Goal: Task Accomplishment & Management: Manage account settings

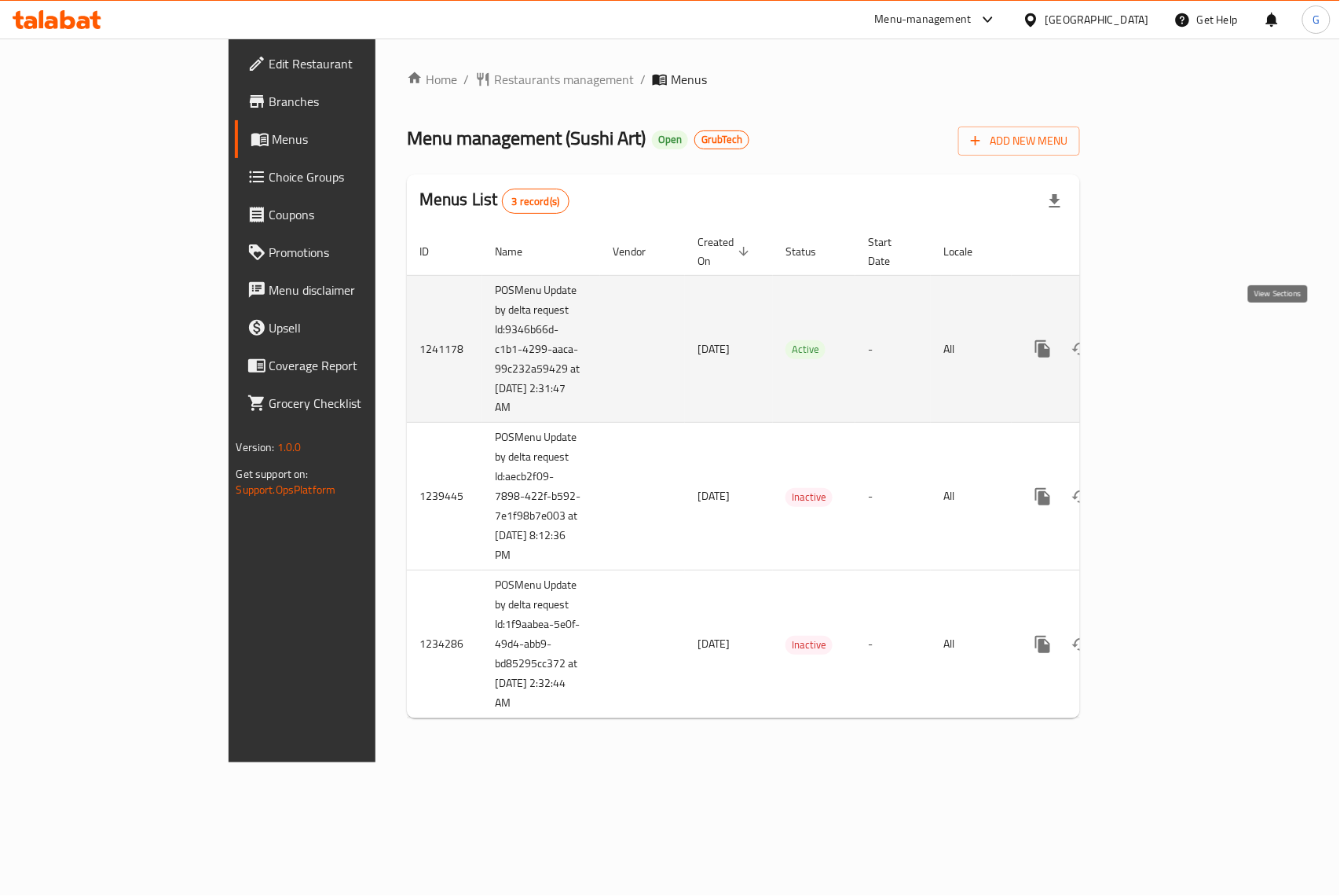
click at [1175, 342] on link "enhanced table" at bounding box center [1156, 348] width 38 height 38
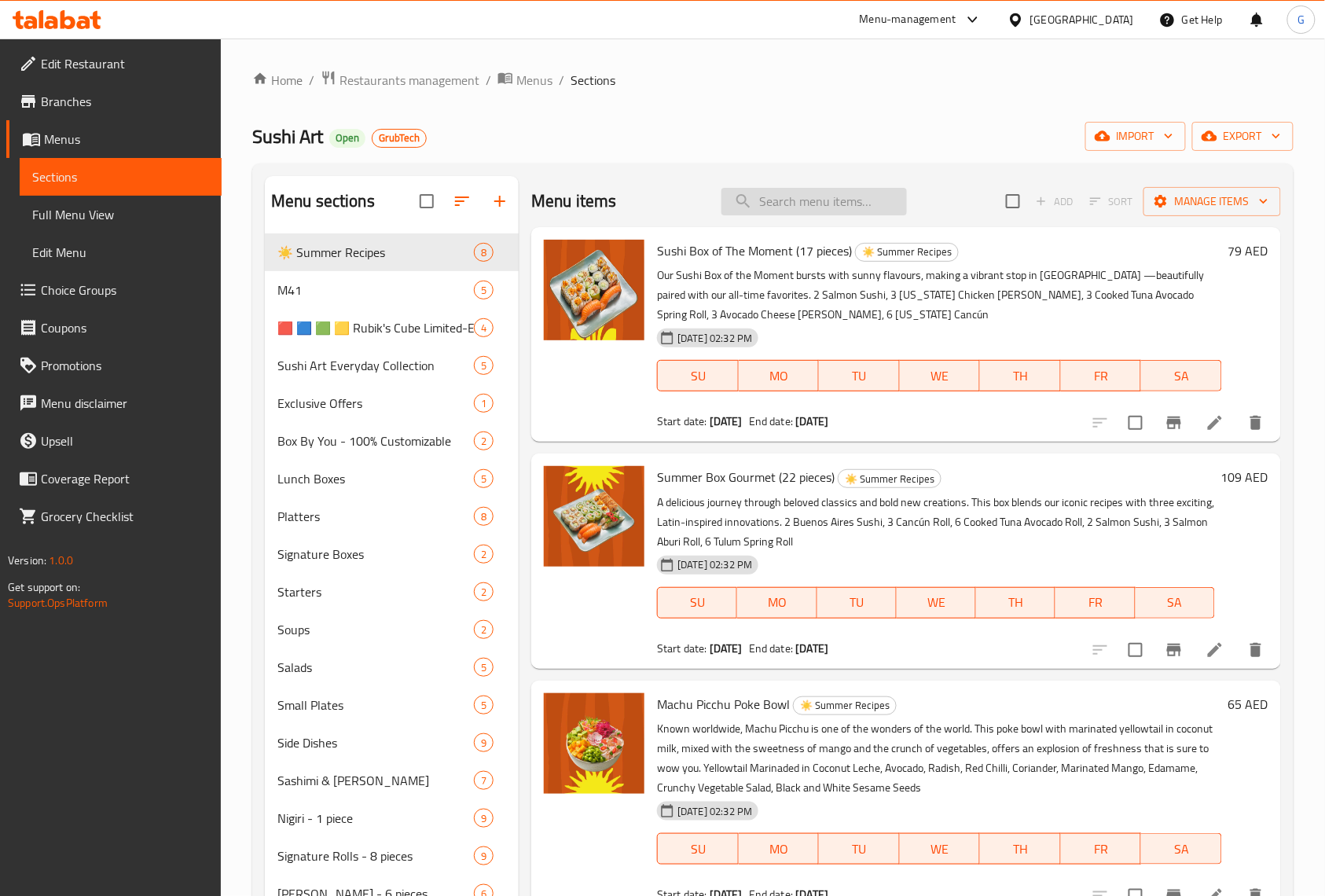
click at [771, 196] on input "search" at bounding box center [814, 202] width 185 height 27
paste input "Little Salmon 9 pcs"
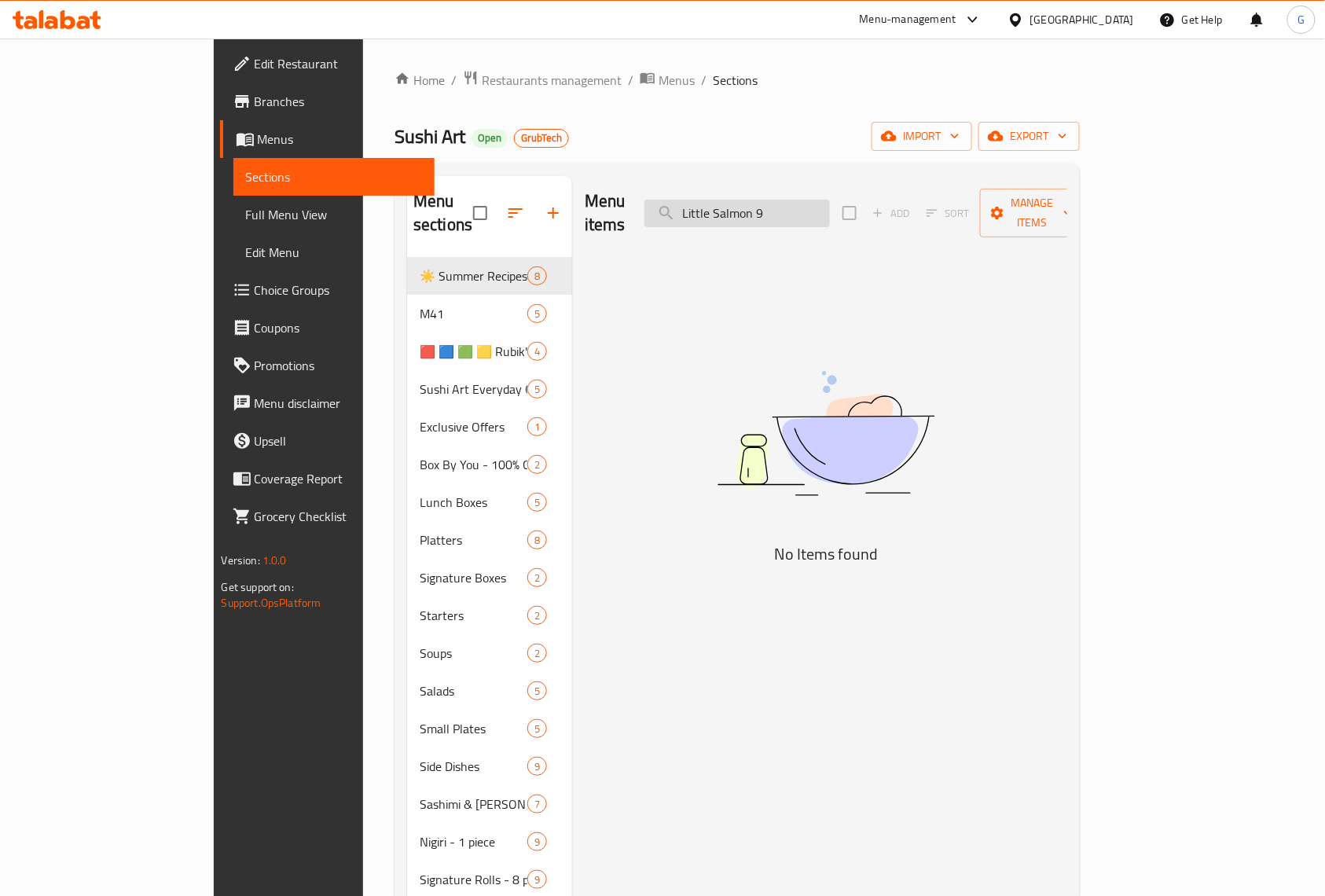
click at [759, 200] on input "Little Salmon 9" at bounding box center [736, 213] width 185 height 27
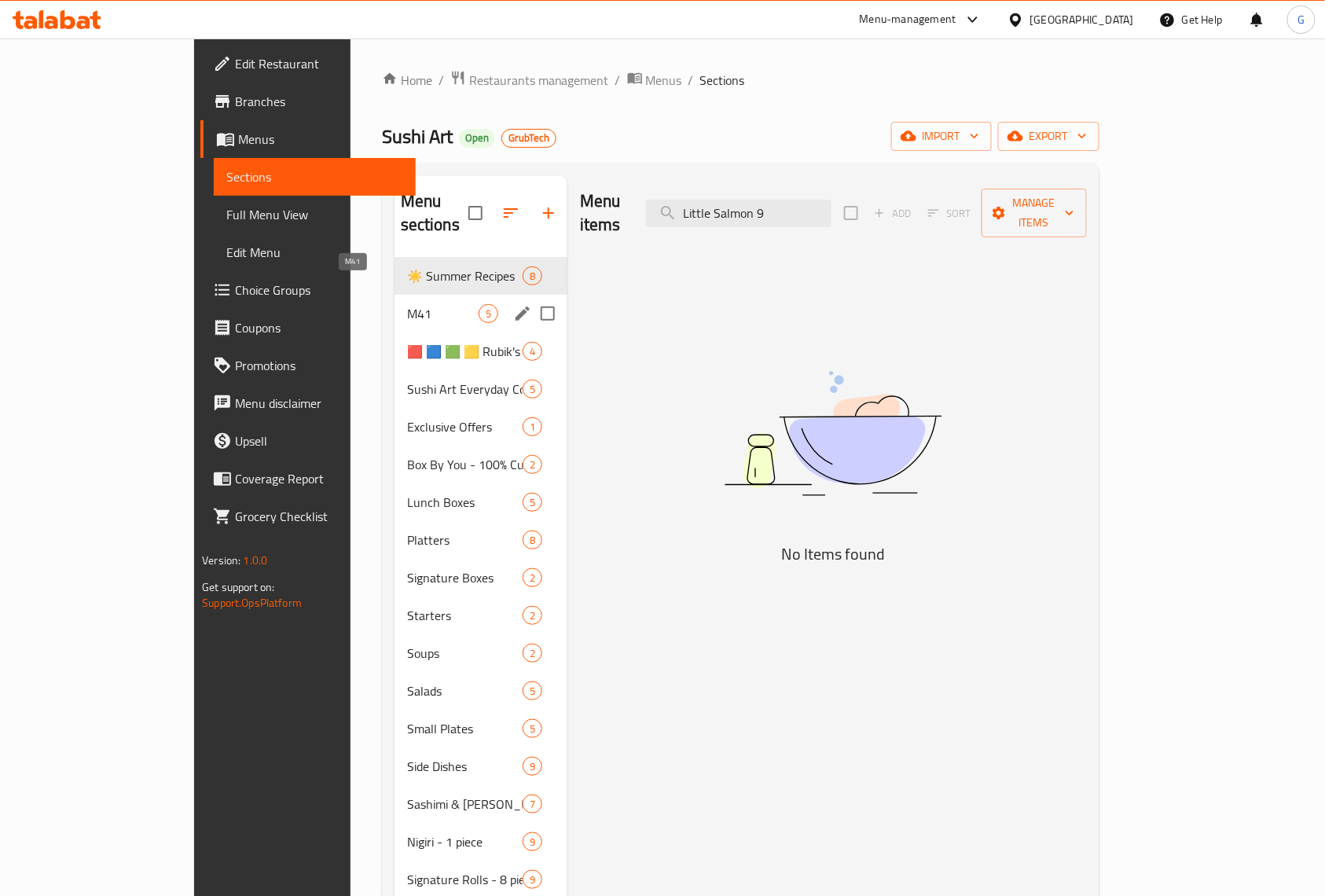
type input "Little Salmon 9"
click at [407, 304] on span "M41" at bounding box center [443, 313] width 72 height 18
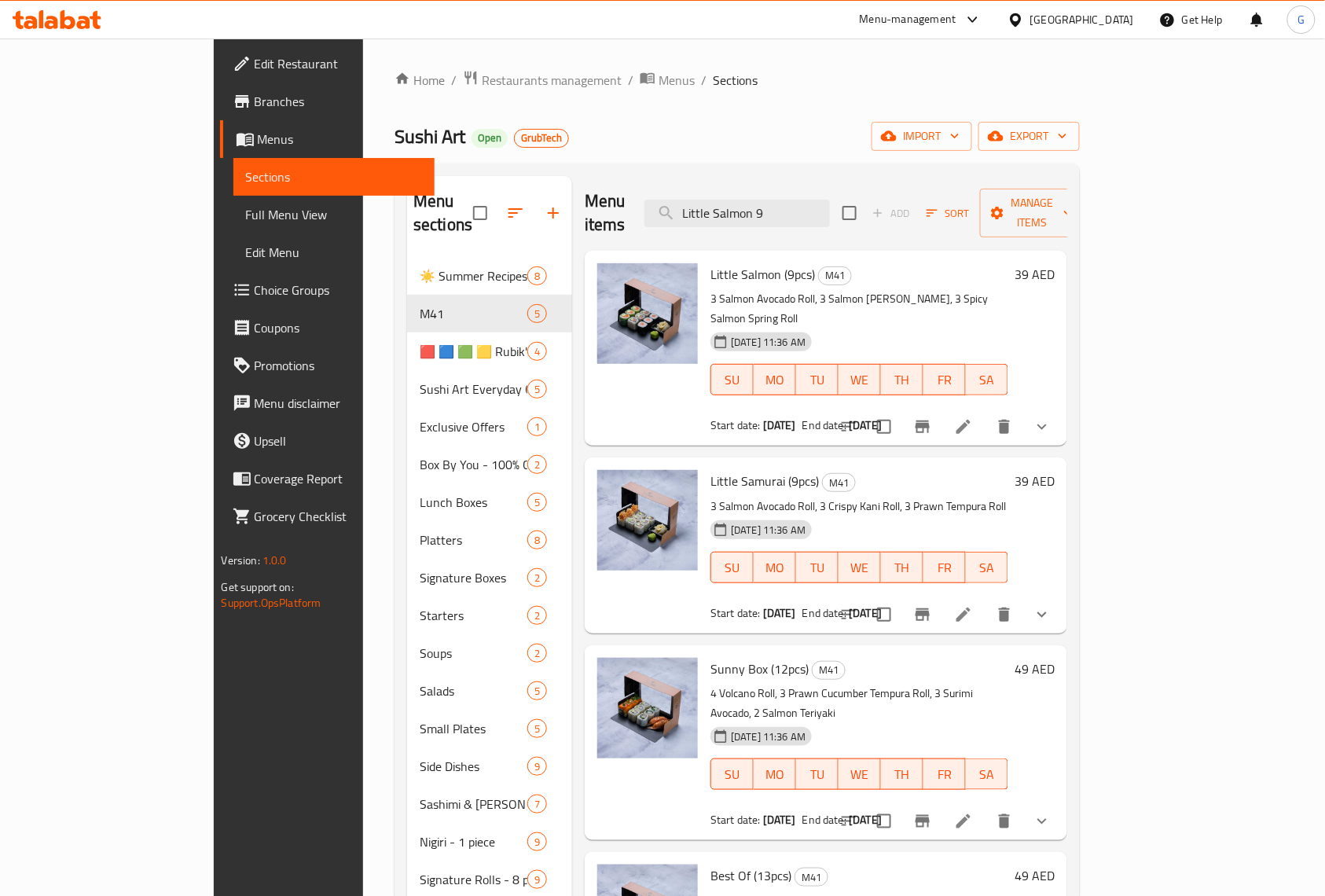
click at [884, 85] on ol "Home / Restaurants management / Menus / Sections" at bounding box center [737, 80] width 686 height 20
click at [942, 408] on button "Branch-specific-item" at bounding box center [922, 427] width 38 height 38
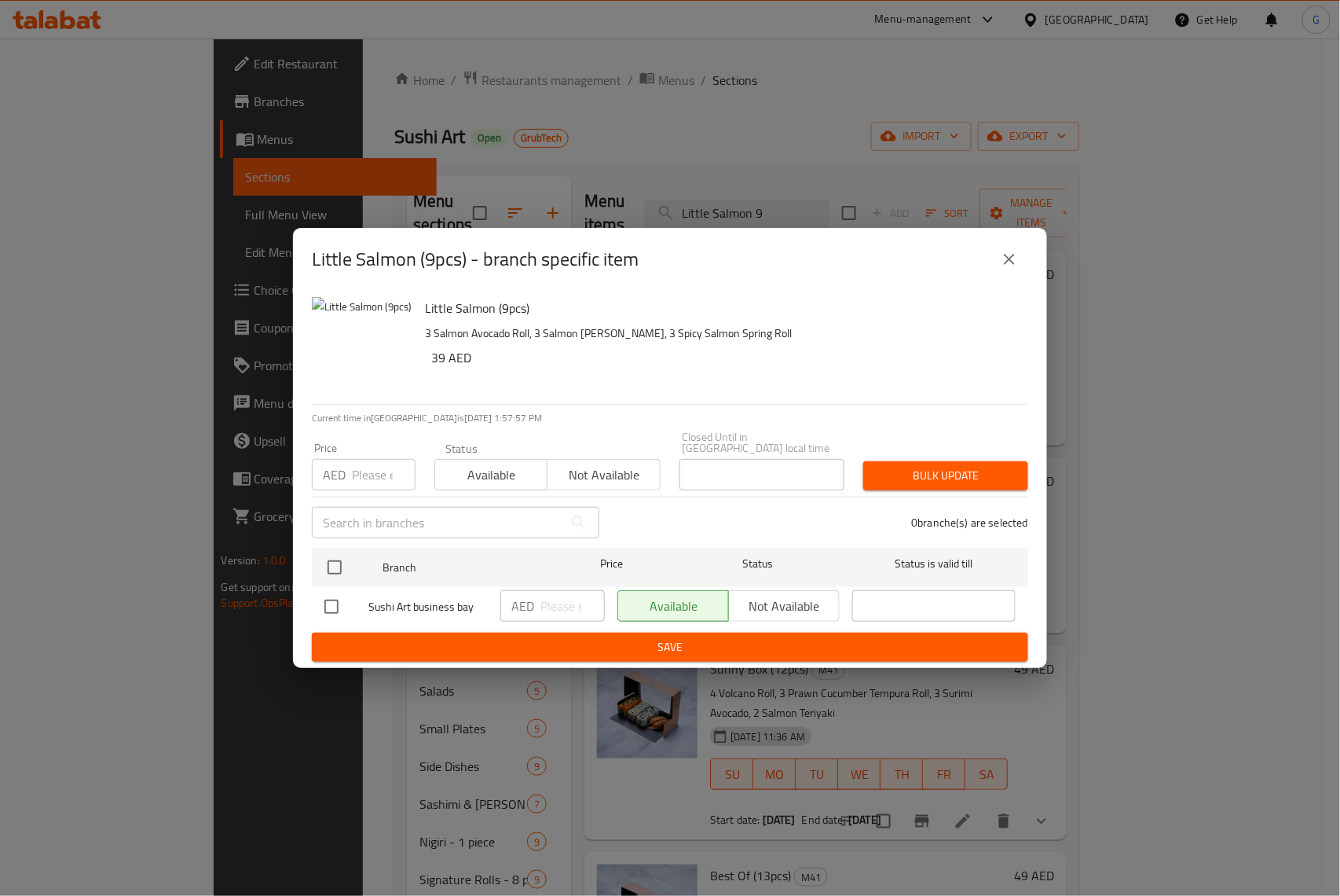
click at [1004, 258] on icon "close" at bounding box center [1009, 259] width 18 height 18
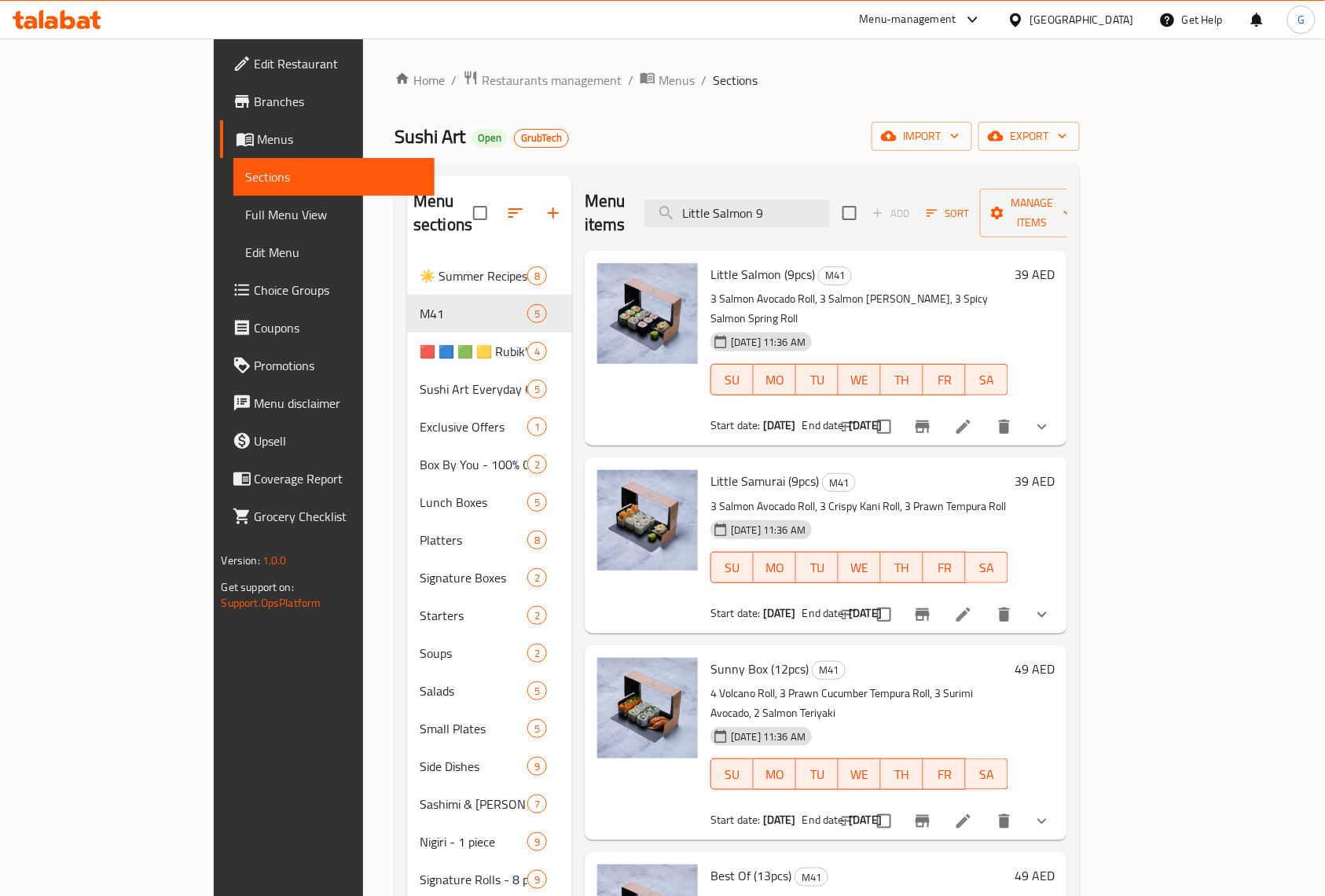
click at [986, 412] on li at bounding box center [963, 426] width 44 height 28
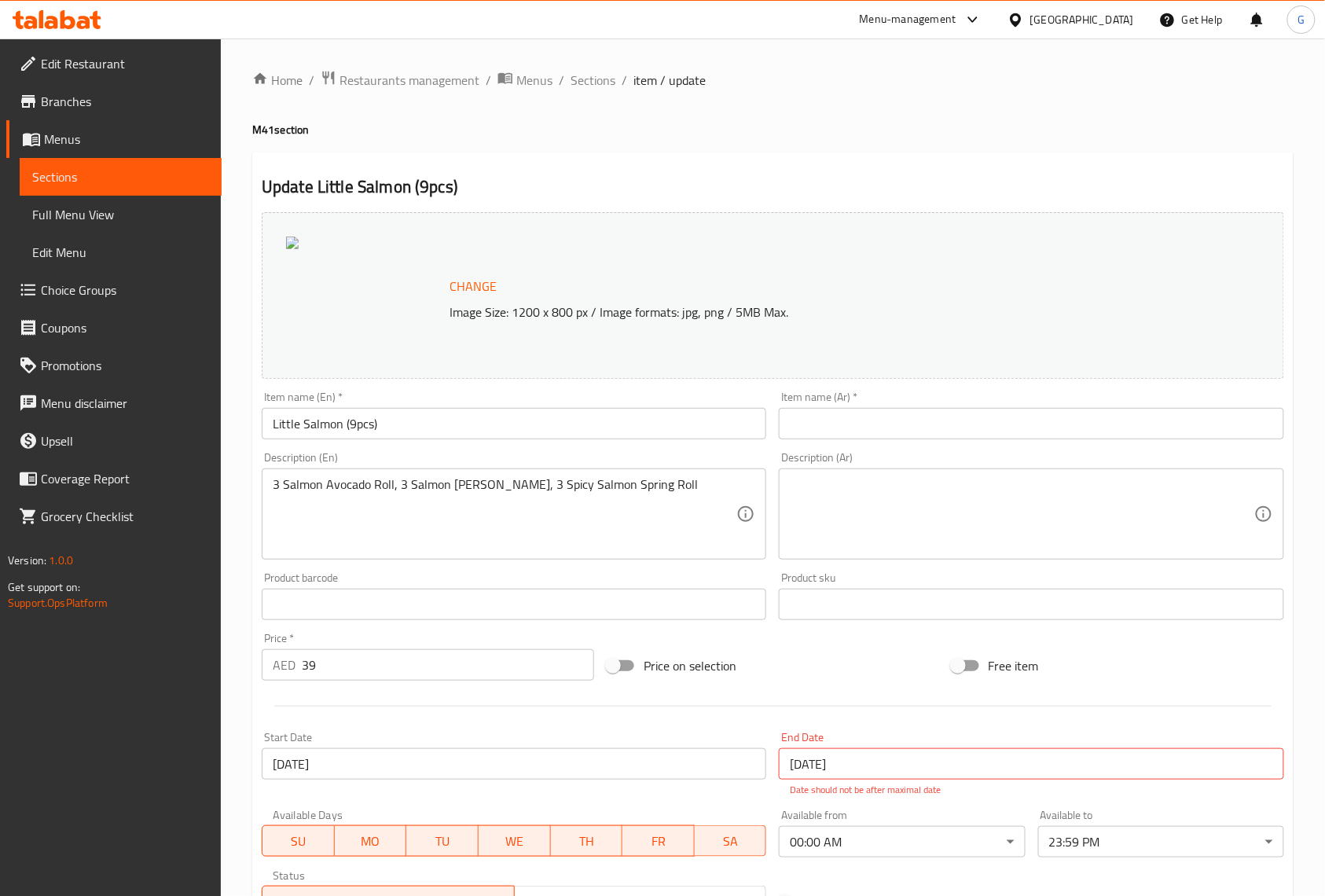
click at [954, 19] on div "Menu-management" at bounding box center [908, 19] width 97 height 18
click at [868, 117] on div "Agent Campaigns Center" at bounding box center [823, 106] width 144 height 36
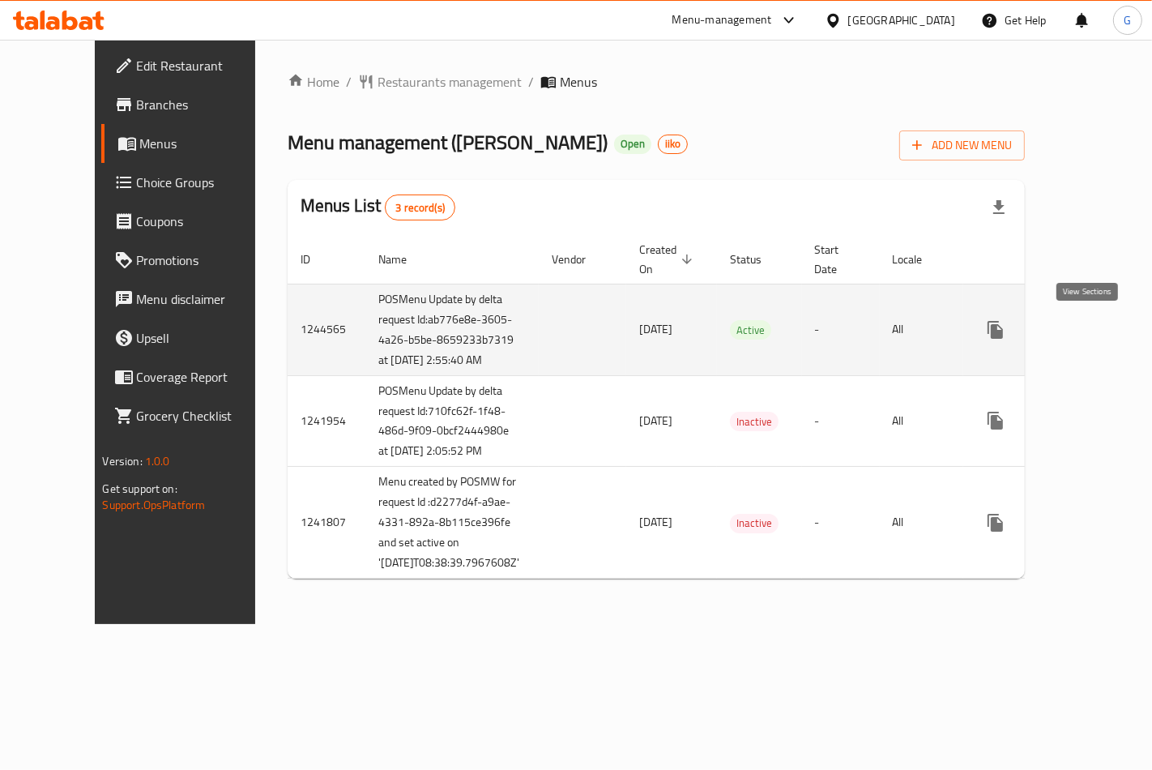
click at [1103, 326] on icon "enhanced table" at bounding box center [1112, 329] width 19 height 19
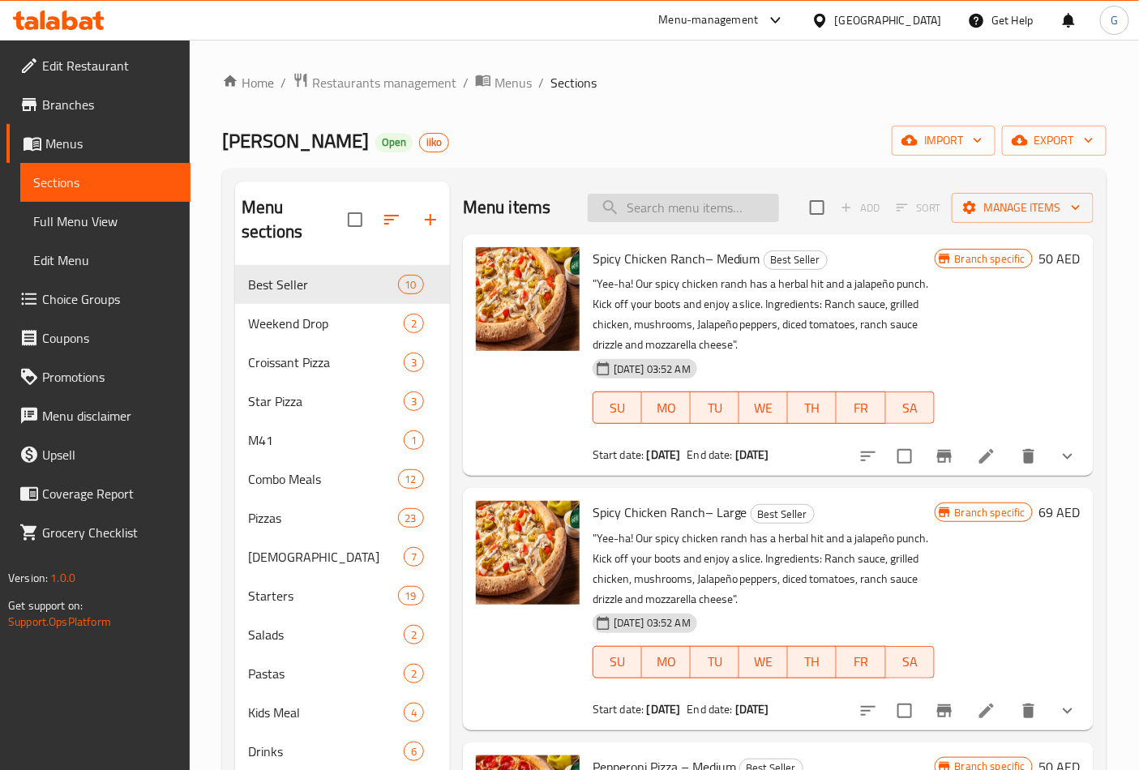
click at [689, 215] on input "search" at bounding box center [682, 208] width 191 height 28
paste input "Spicy Chicken Ranch-large"
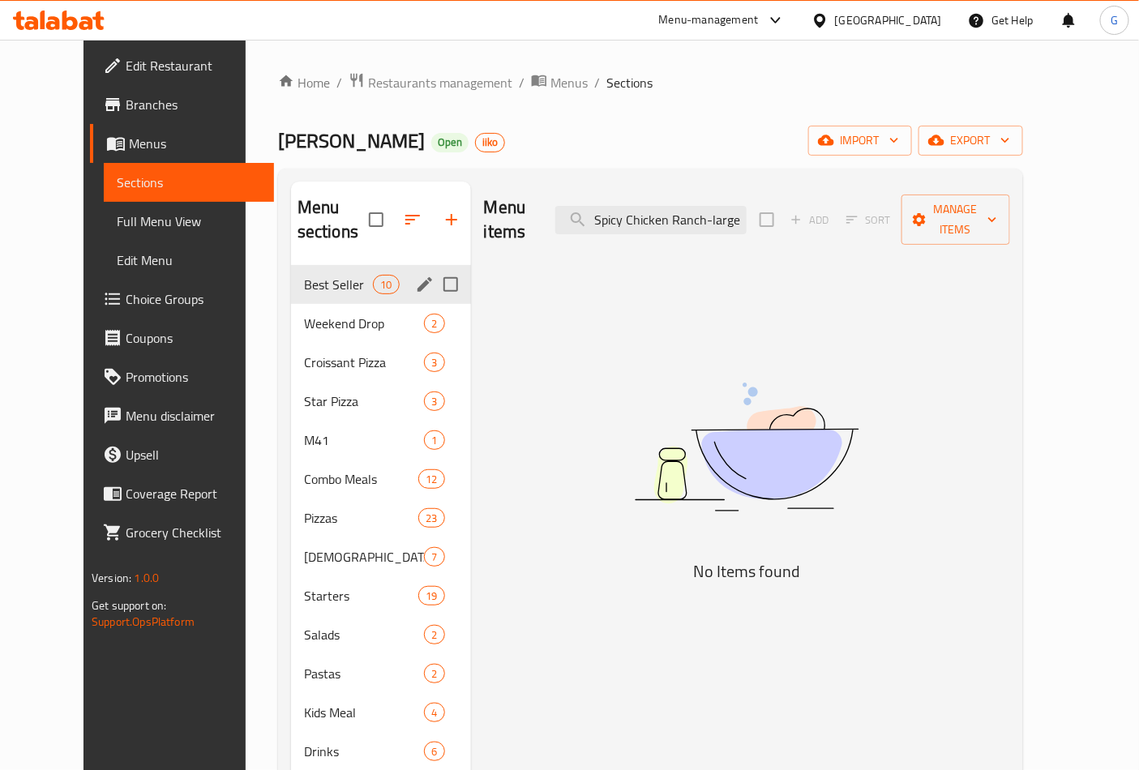
type input "Spicy Chicken Ranch-large"
click at [317, 275] on span "Best Seller" at bounding box center [338, 284] width 69 height 19
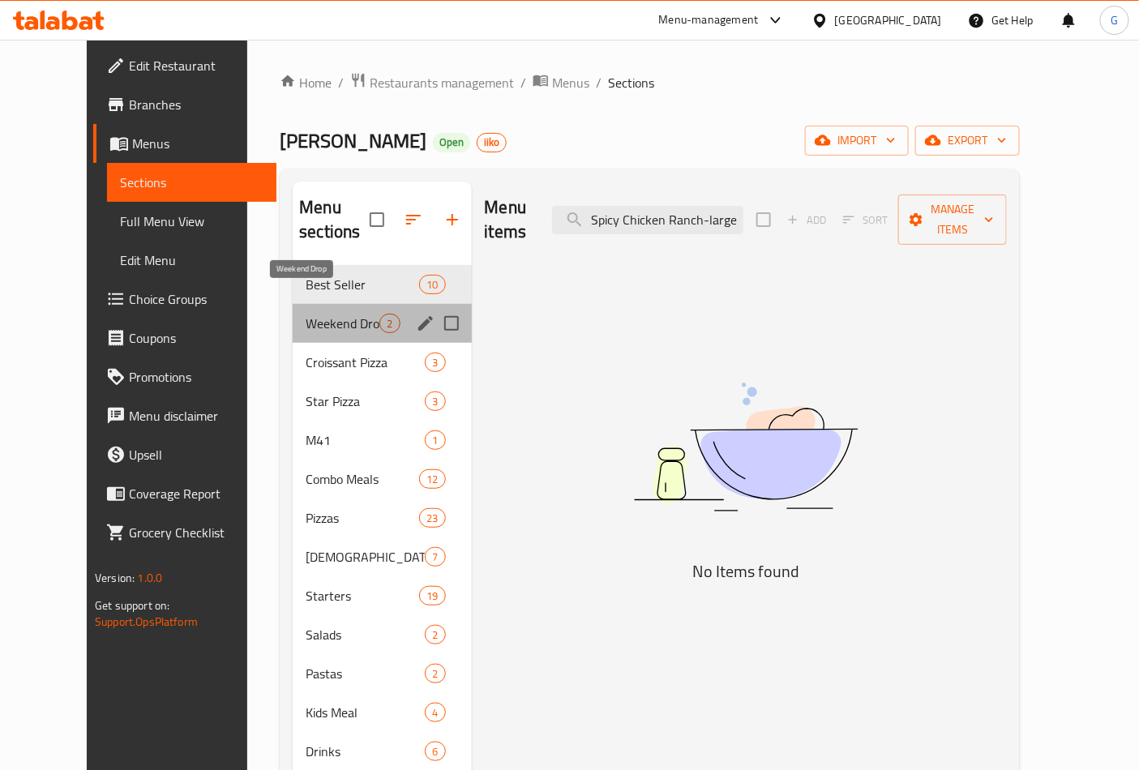
click at [305, 314] on span "Weekend Drop" at bounding box center [342, 323] width 74 height 19
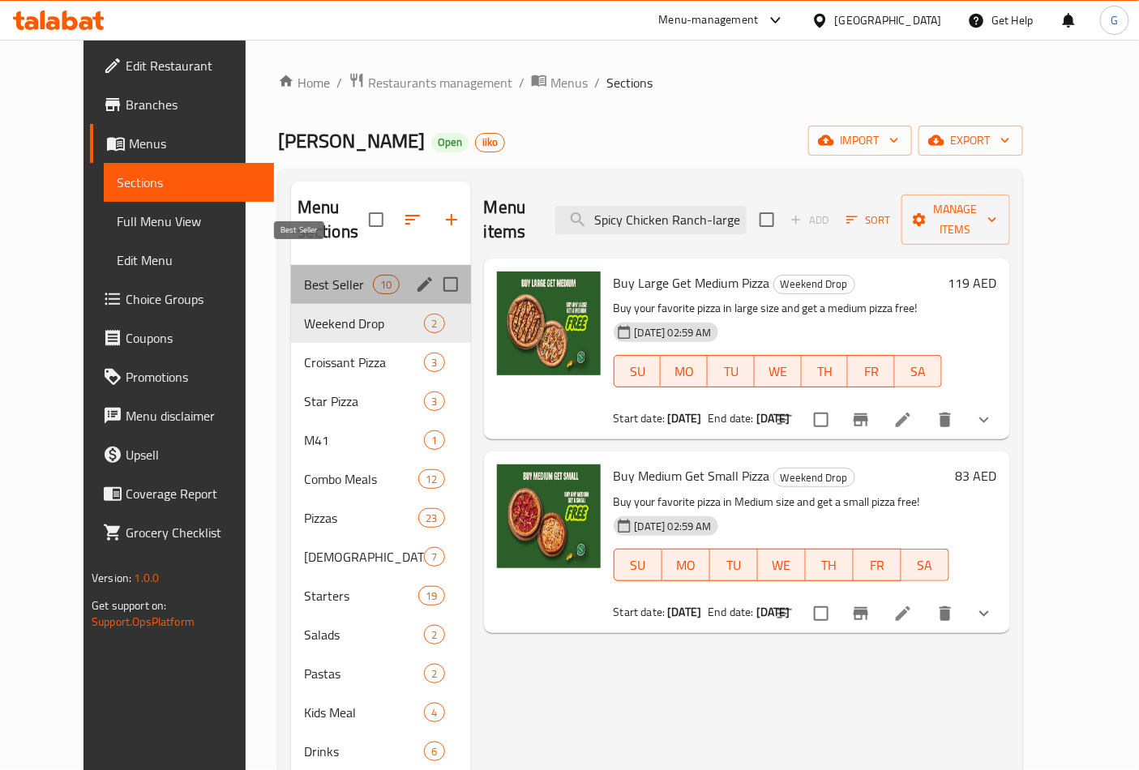
click at [332, 275] on span "Best Seller" at bounding box center [338, 284] width 69 height 19
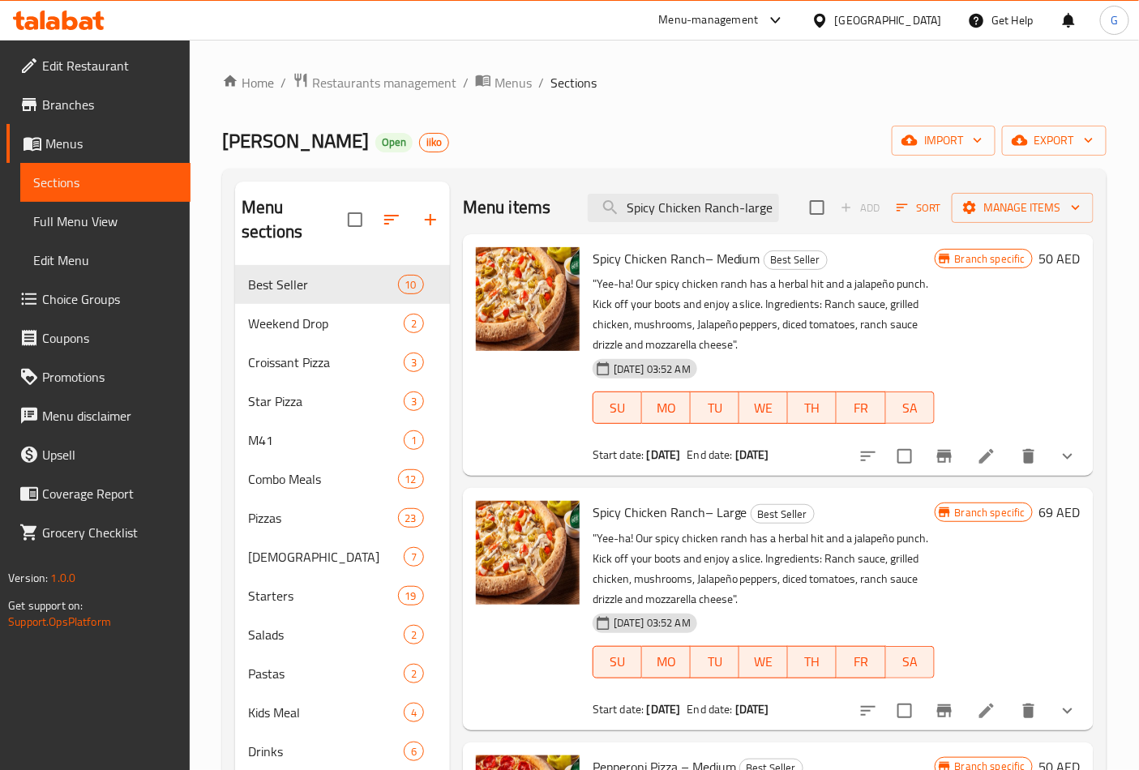
click at [691, 123] on div "Home / Restaurants management / Menus / Sections Papa Johns Open iiko import ex…" at bounding box center [664, 518] width 884 height 892
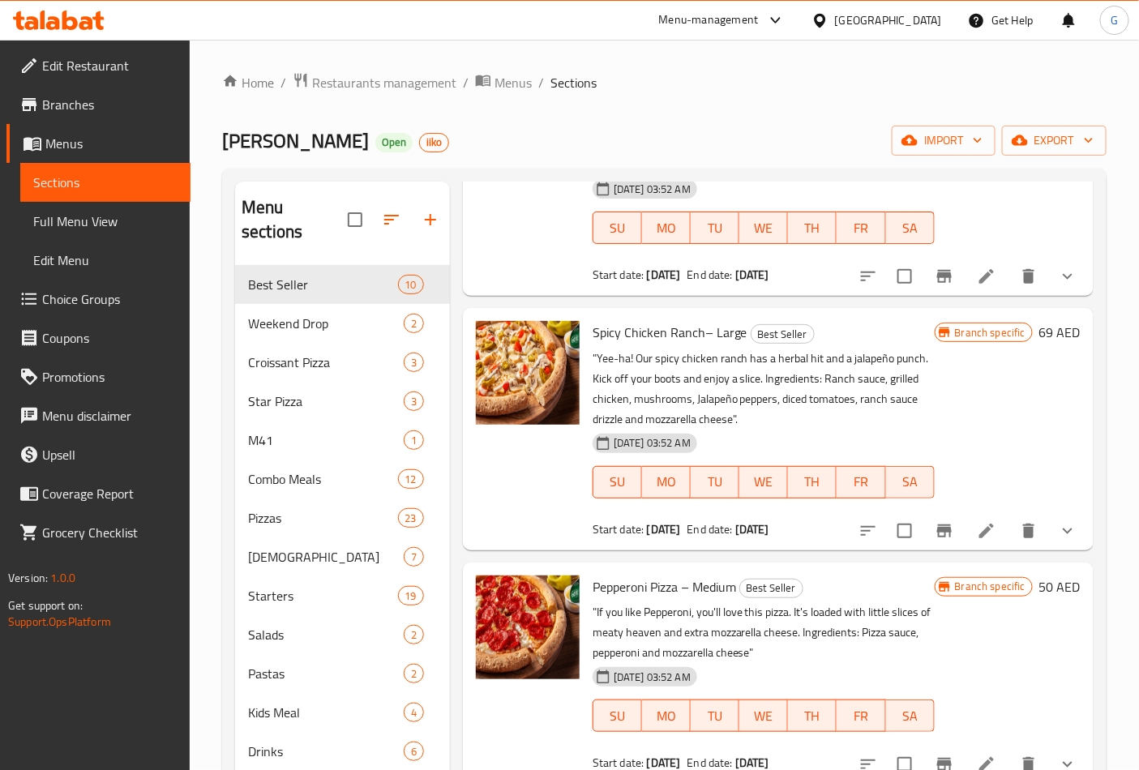
click at [937, 531] on icon "Branch-specific-item" at bounding box center [944, 530] width 15 height 13
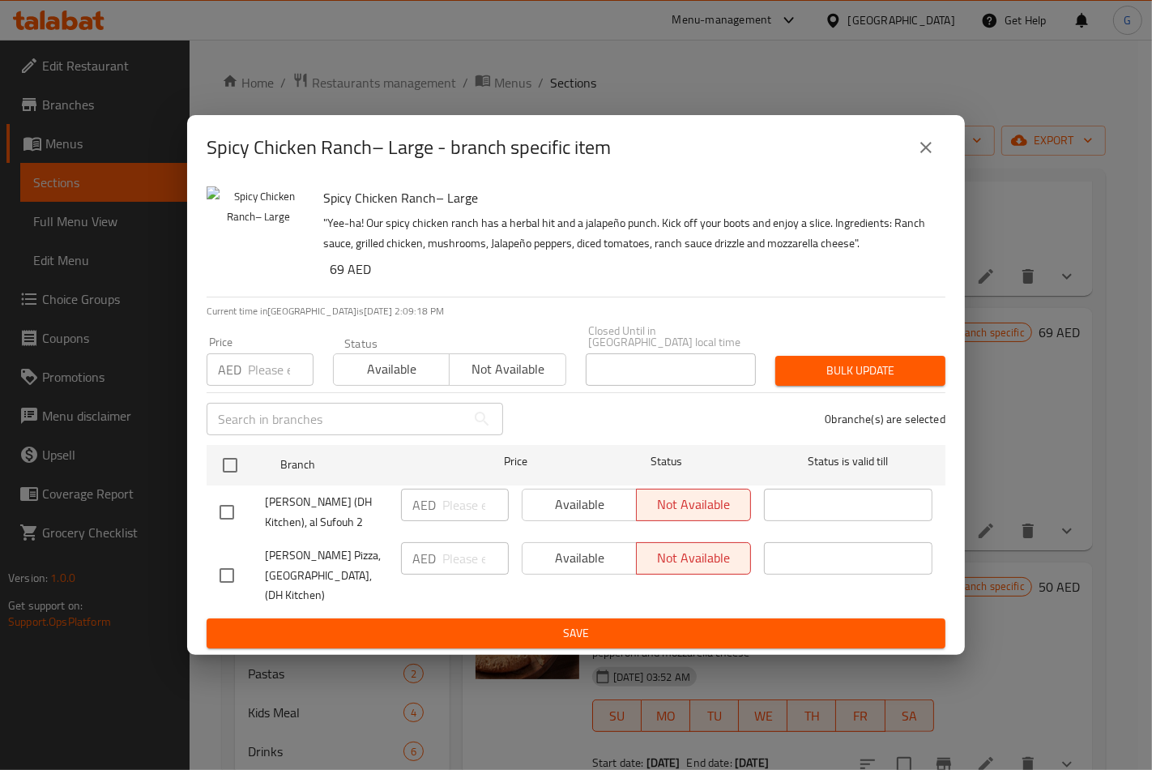
click at [932, 159] on button "close" at bounding box center [926, 147] width 39 height 39
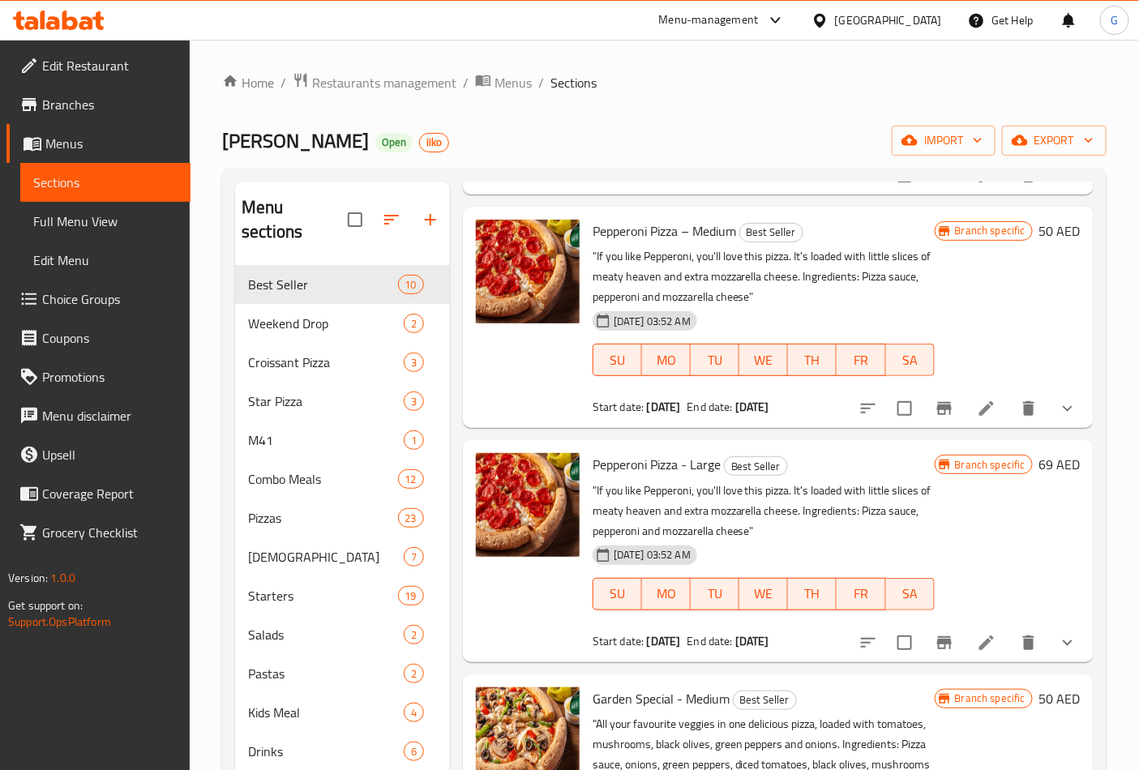
scroll to position [540, 0]
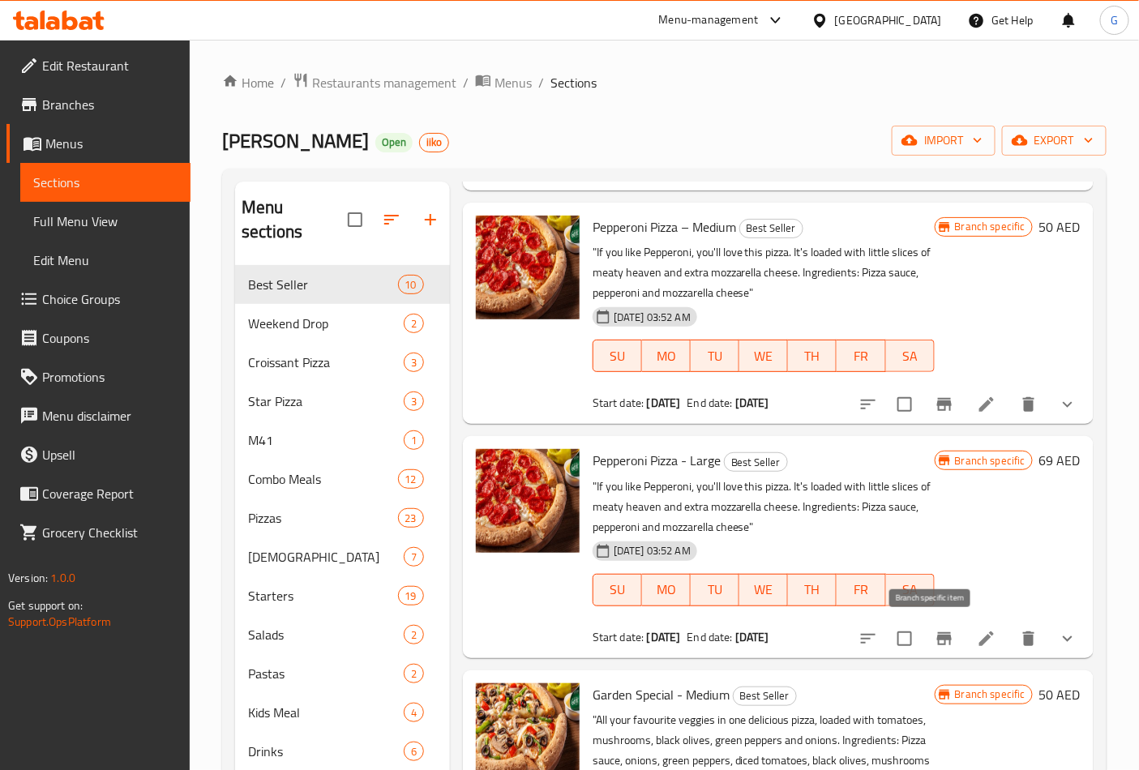
click at [937, 642] on icon "Branch-specific-item" at bounding box center [944, 638] width 15 height 13
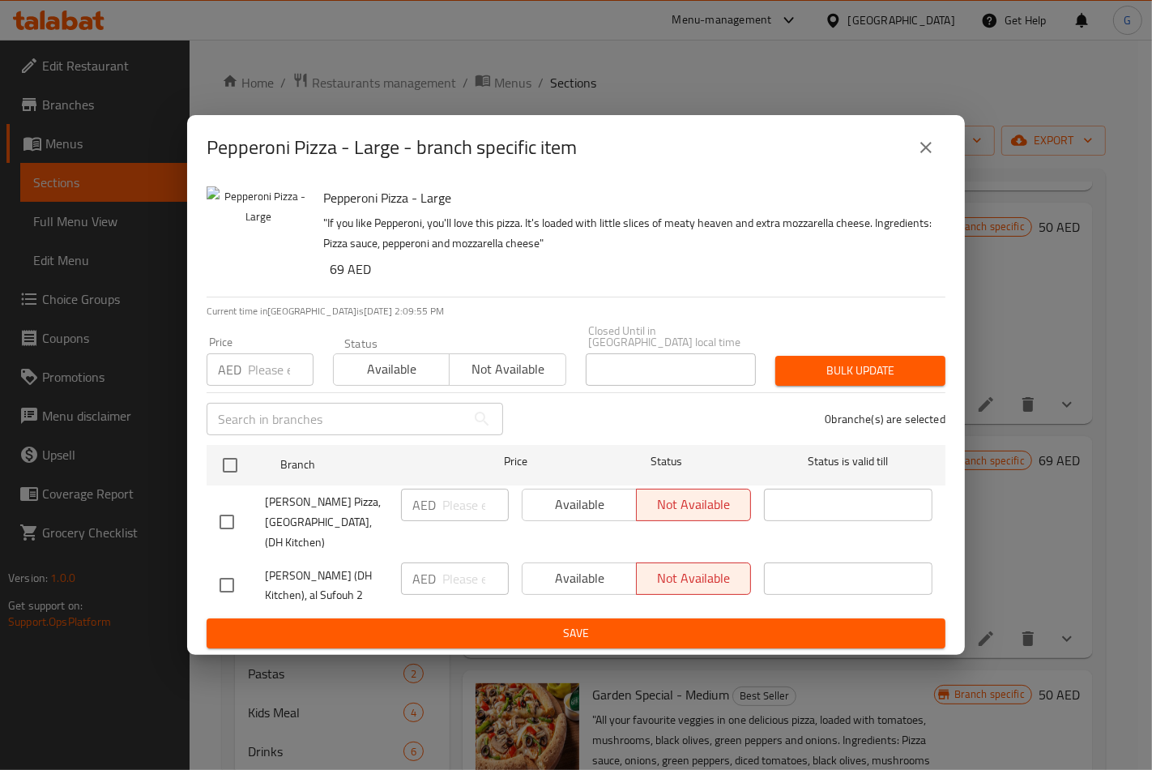
click at [916, 151] on button "close" at bounding box center [926, 147] width 39 height 39
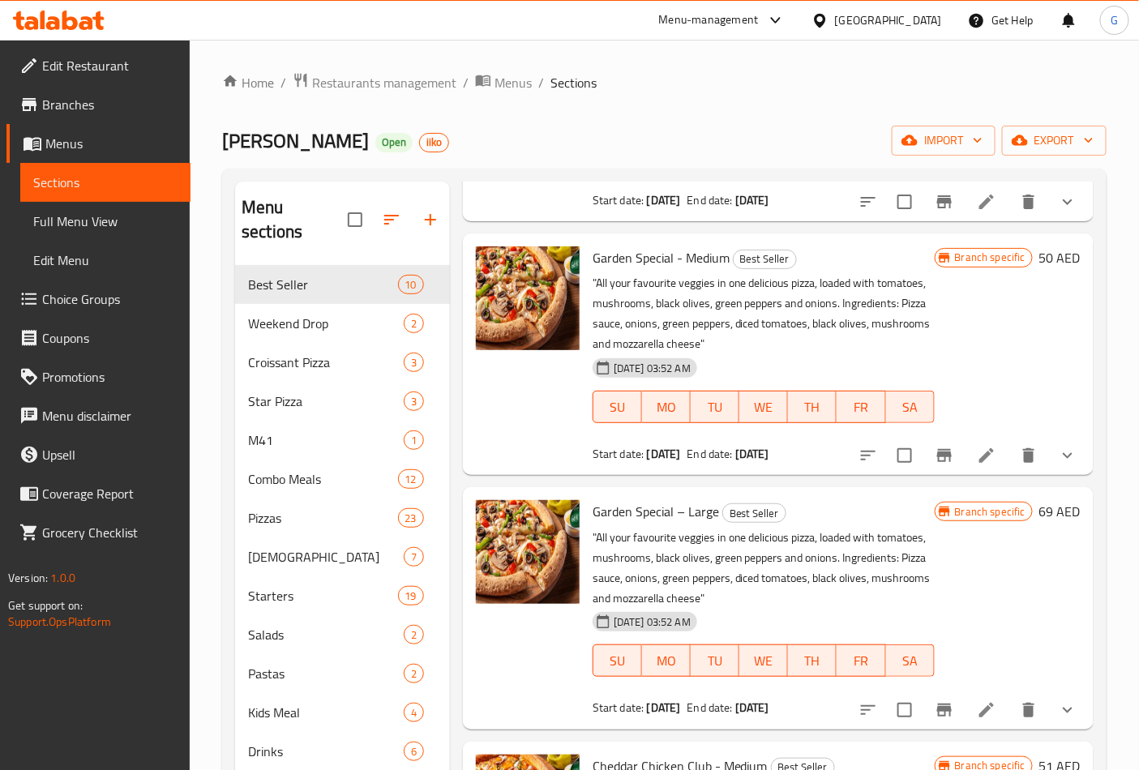
scroll to position [1080, 0]
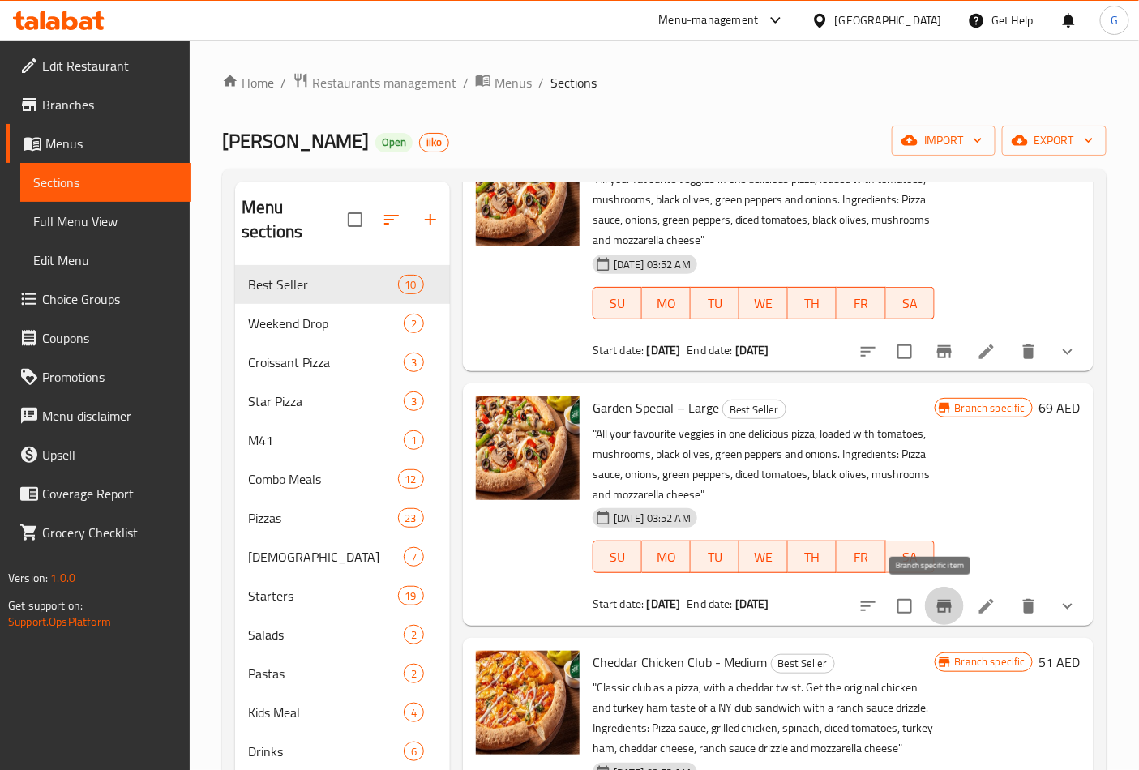
click at [943, 596] on button "Branch-specific-item" at bounding box center [944, 606] width 39 height 39
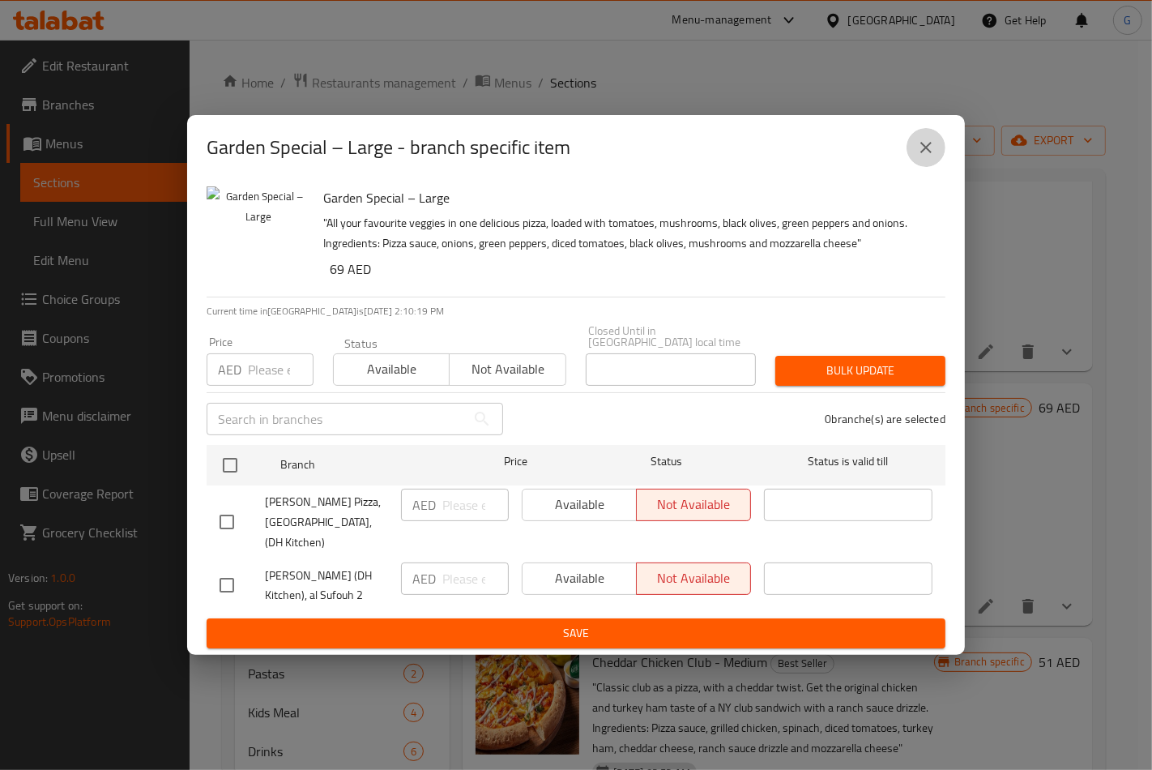
click at [917, 141] on icon "close" at bounding box center [925, 147] width 19 height 19
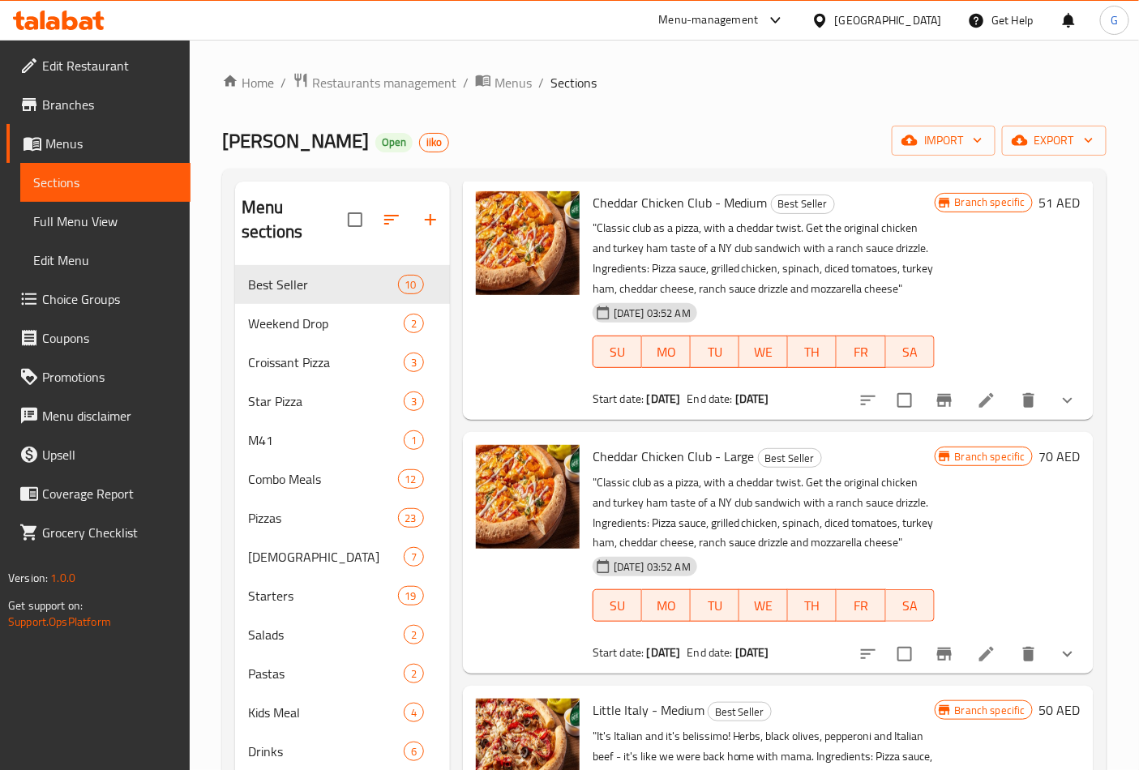
scroll to position [1621, 0]
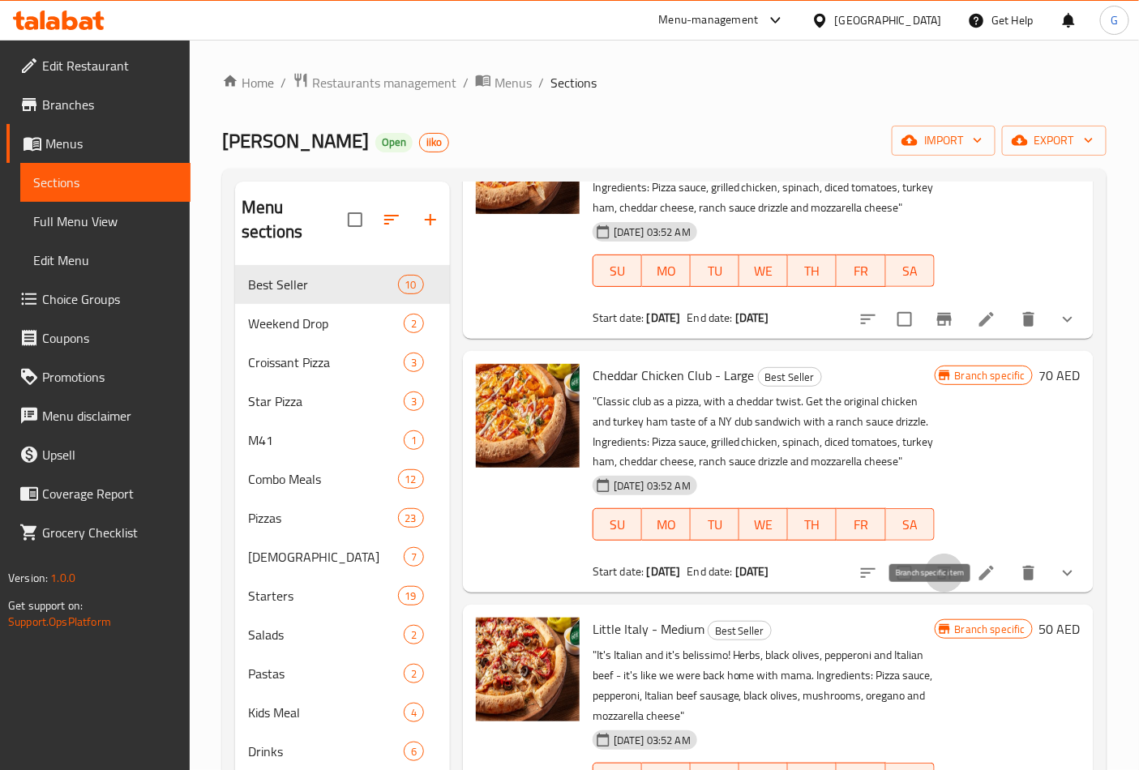
click at [937, 579] on icon "Branch-specific-item" at bounding box center [944, 572] width 15 height 13
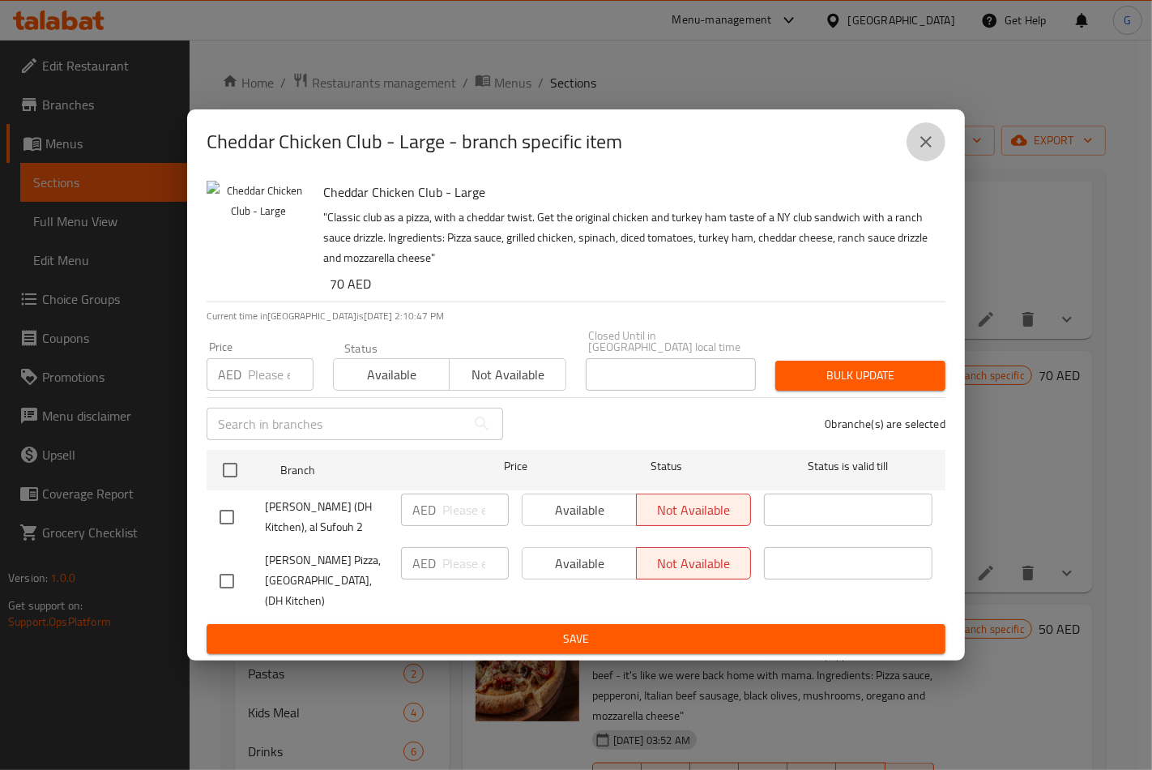
click at [921, 140] on icon "close" at bounding box center [925, 141] width 19 height 19
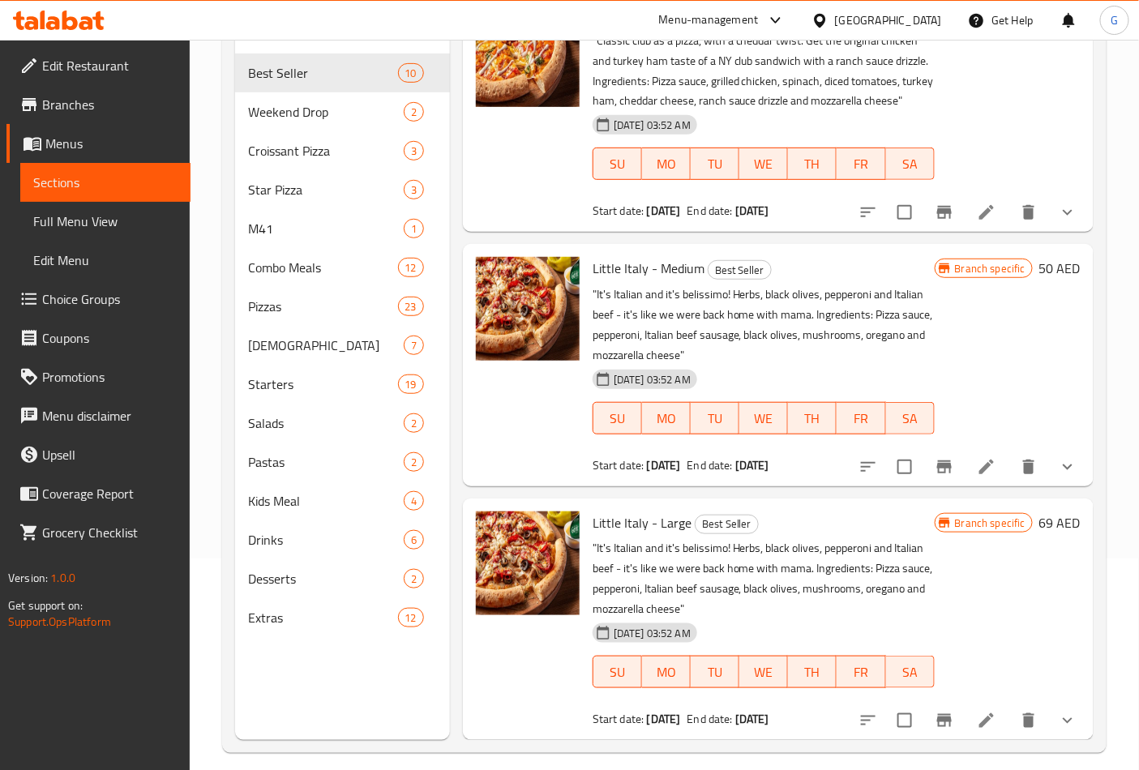
scroll to position [227, 0]
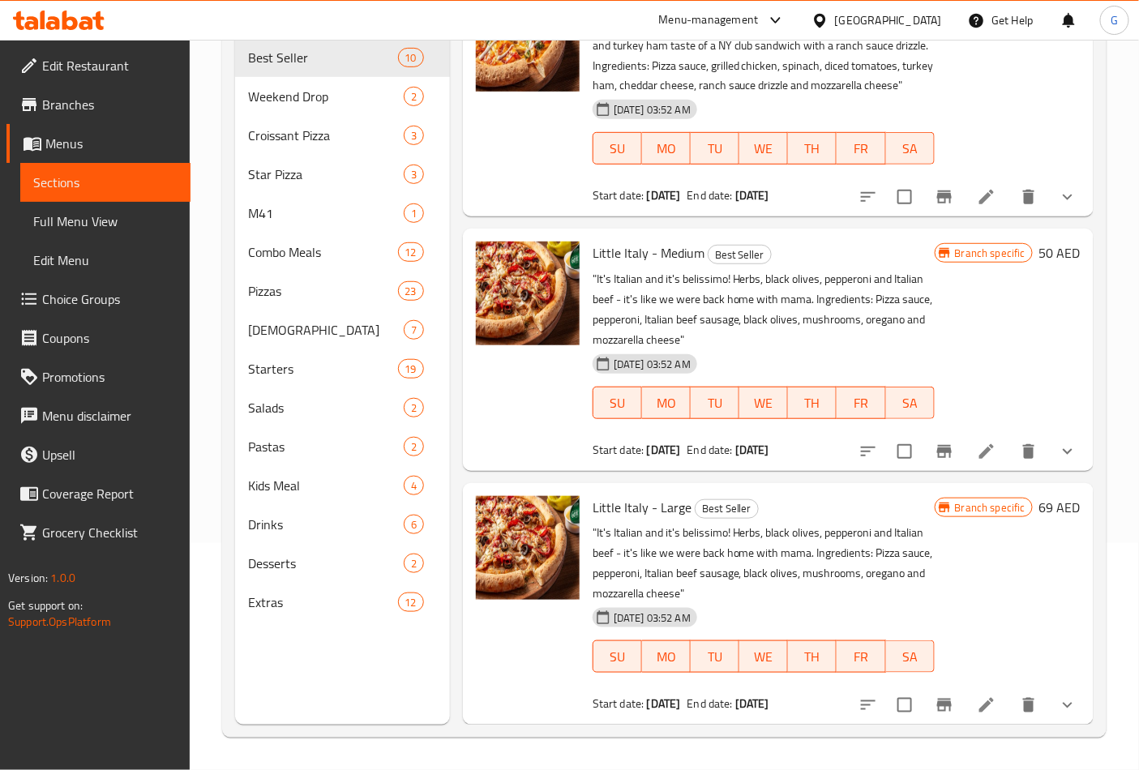
click at [934, 701] on icon "Branch-specific-item" at bounding box center [943, 704] width 19 height 19
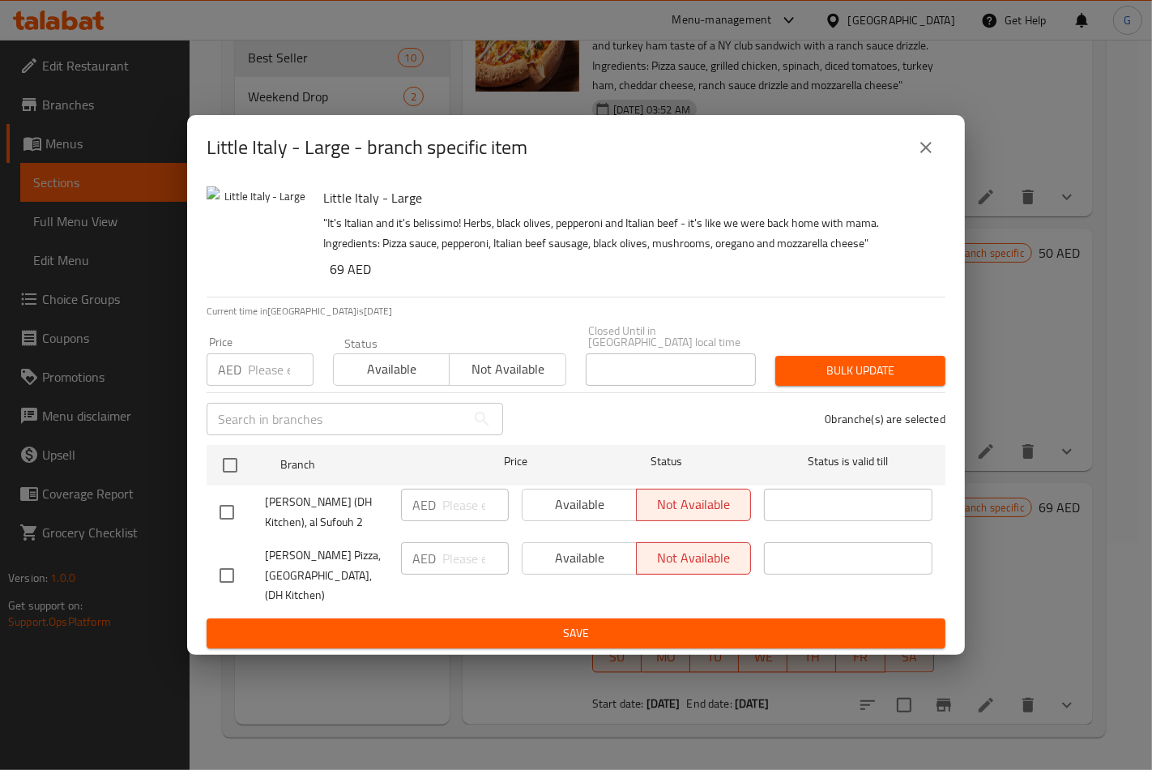
click at [905, 147] on div "Little Italy - Large - branch specific item" at bounding box center [576, 147] width 739 height 39
click at [912, 146] on button "close" at bounding box center [926, 147] width 39 height 39
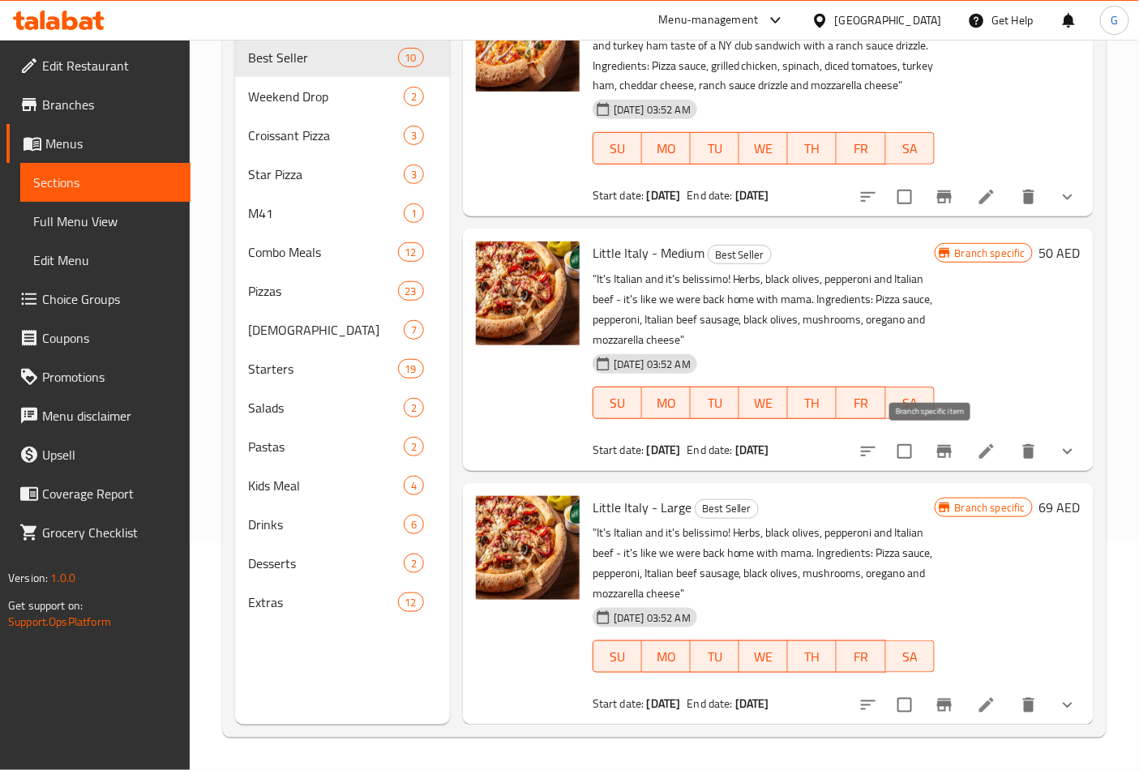
click at [937, 452] on icon "Branch-specific-item" at bounding box center [944, 451] width 15 height 13
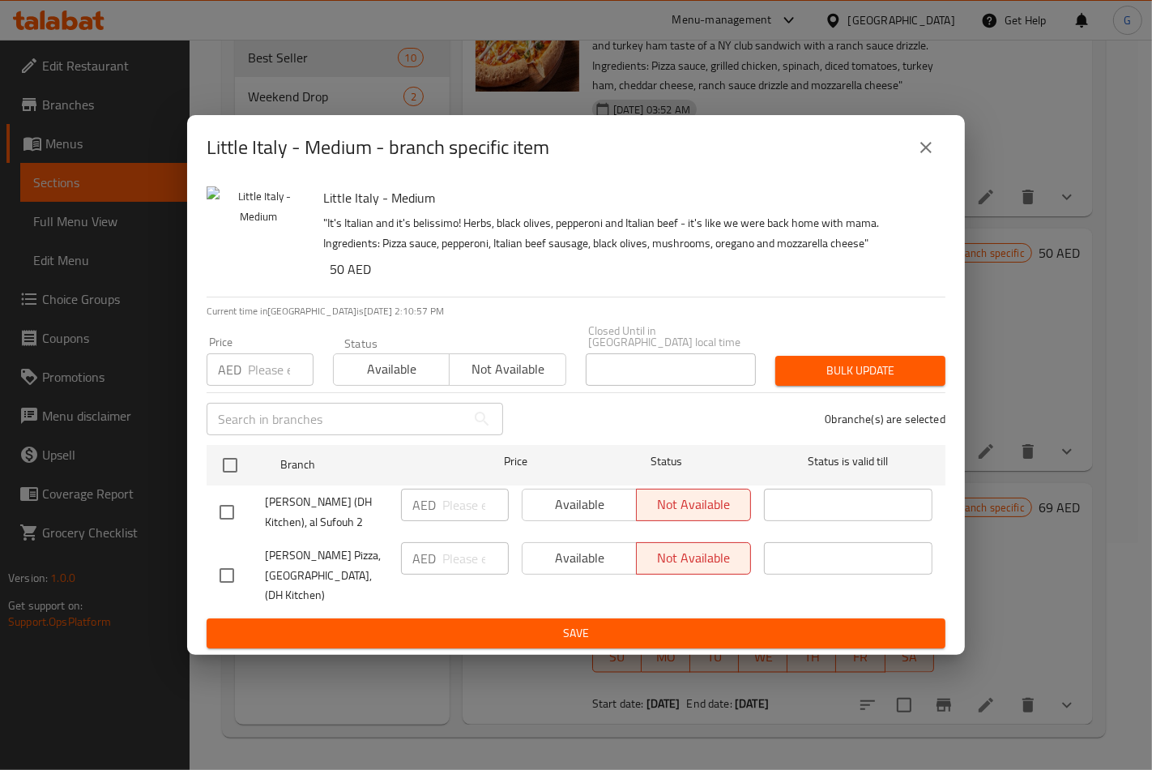
click at [916, 152] on icon "close" at bounding box center [925, 147] width 19 height 19
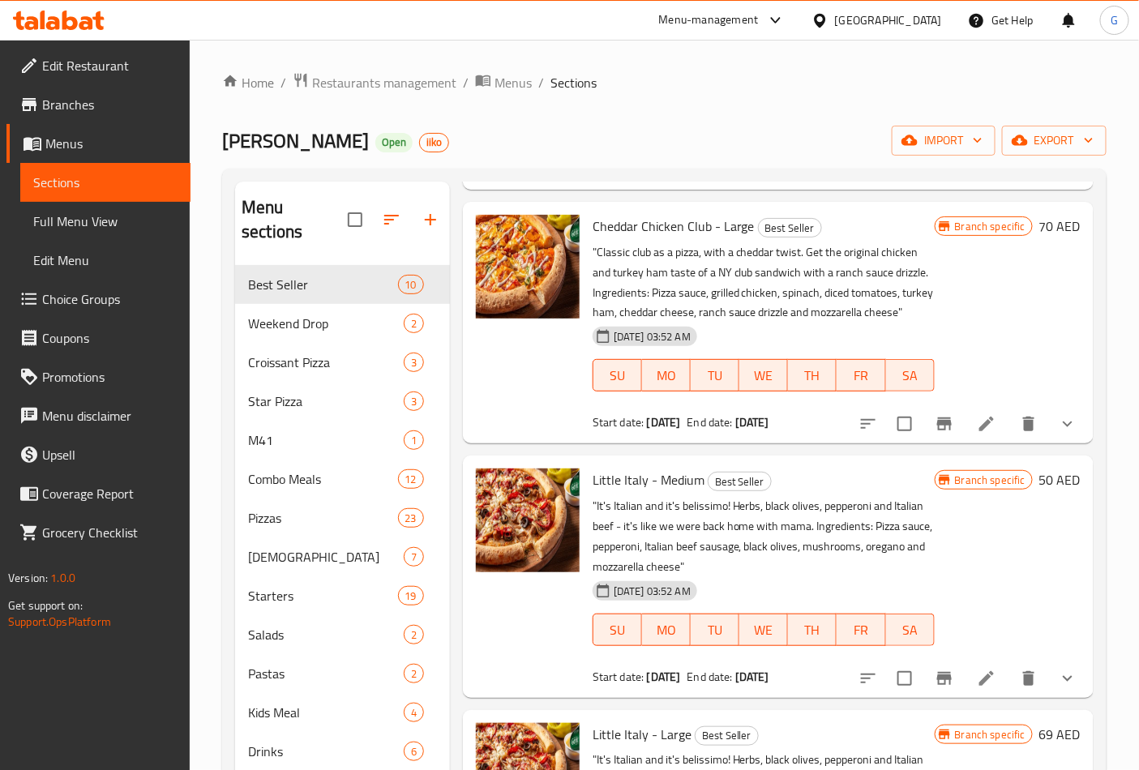
scroll to position [0, 0]
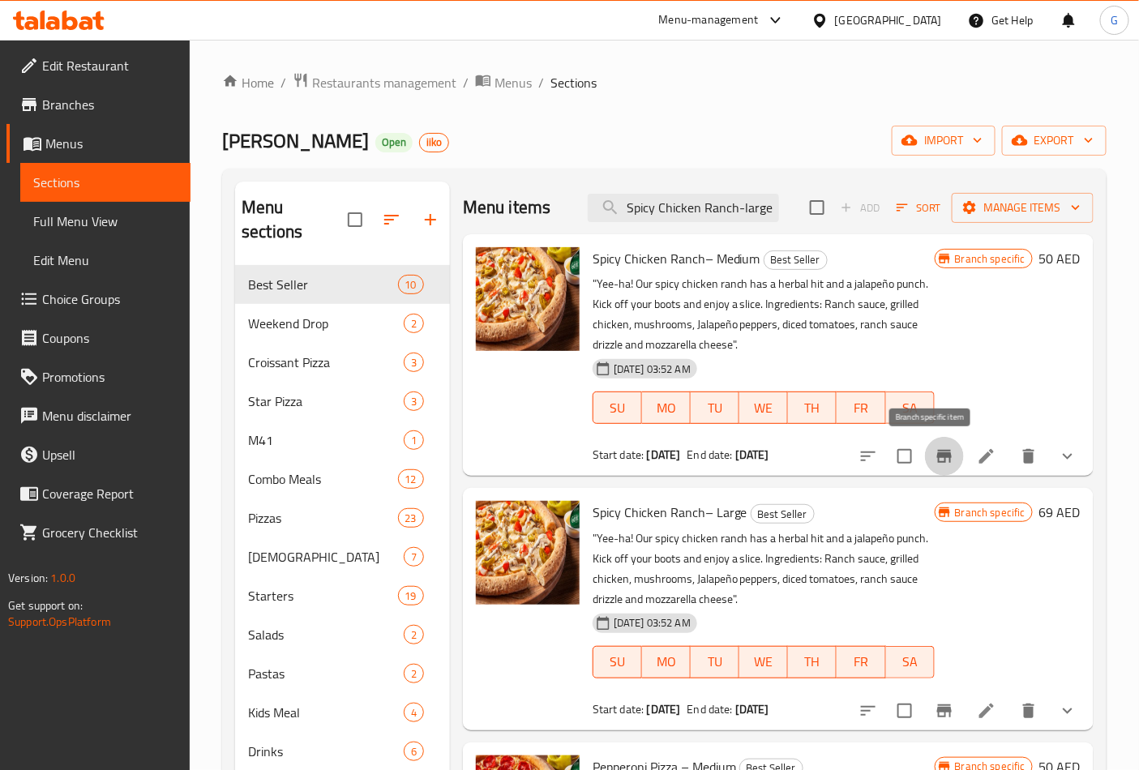
click at [946, 451] on button "Branch-specific-item" at bounding box center [944, 456] width 39 height 39
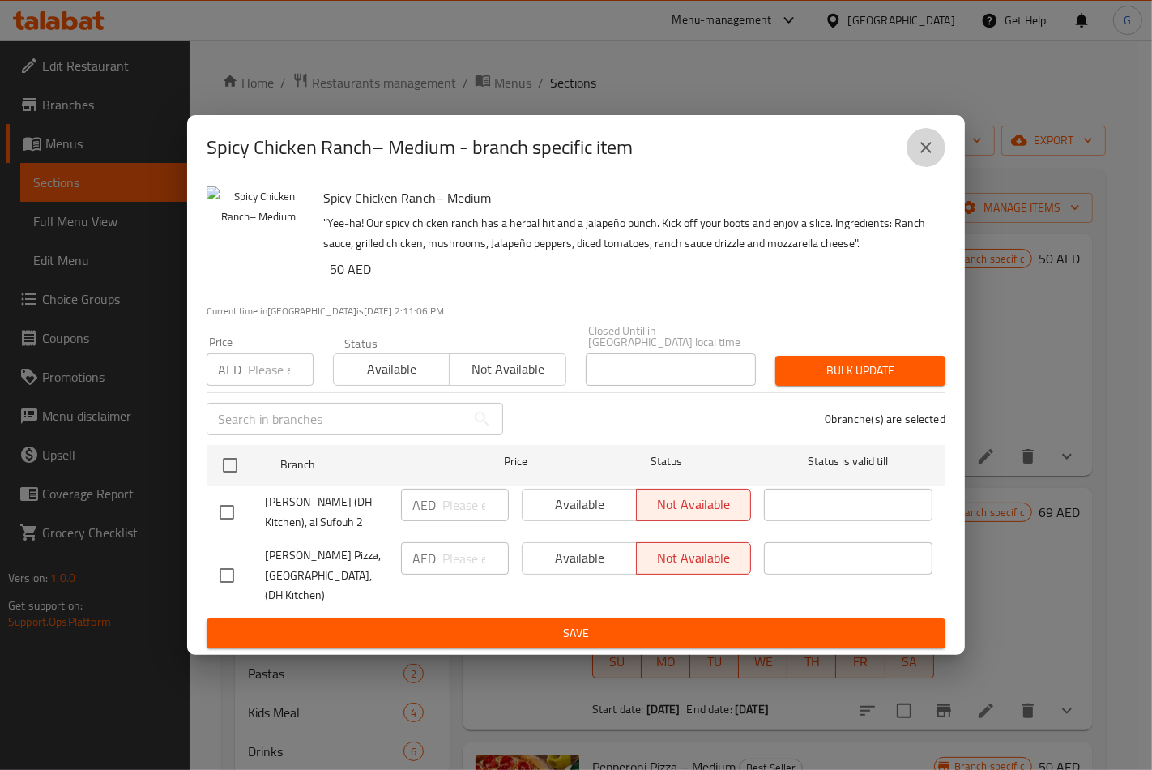
click at [918, 146] on icon "close" at bounding box center [925, 147] width 19 height 19
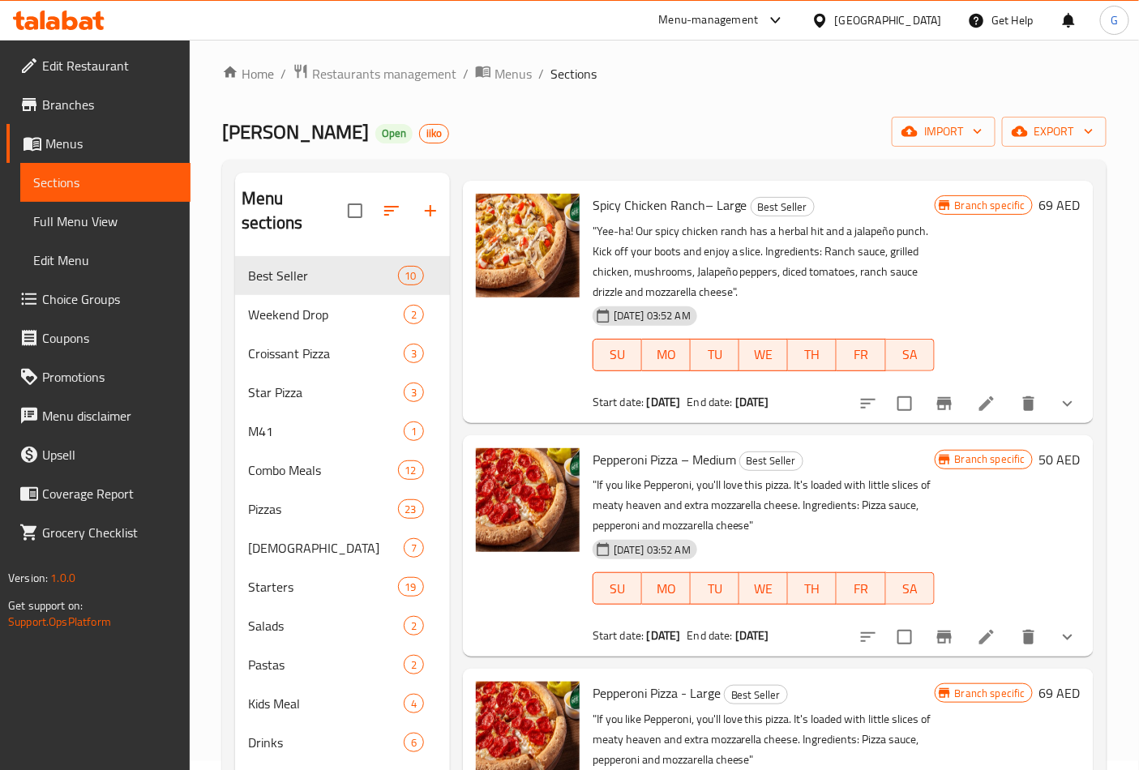
scroll to position [360, 0]
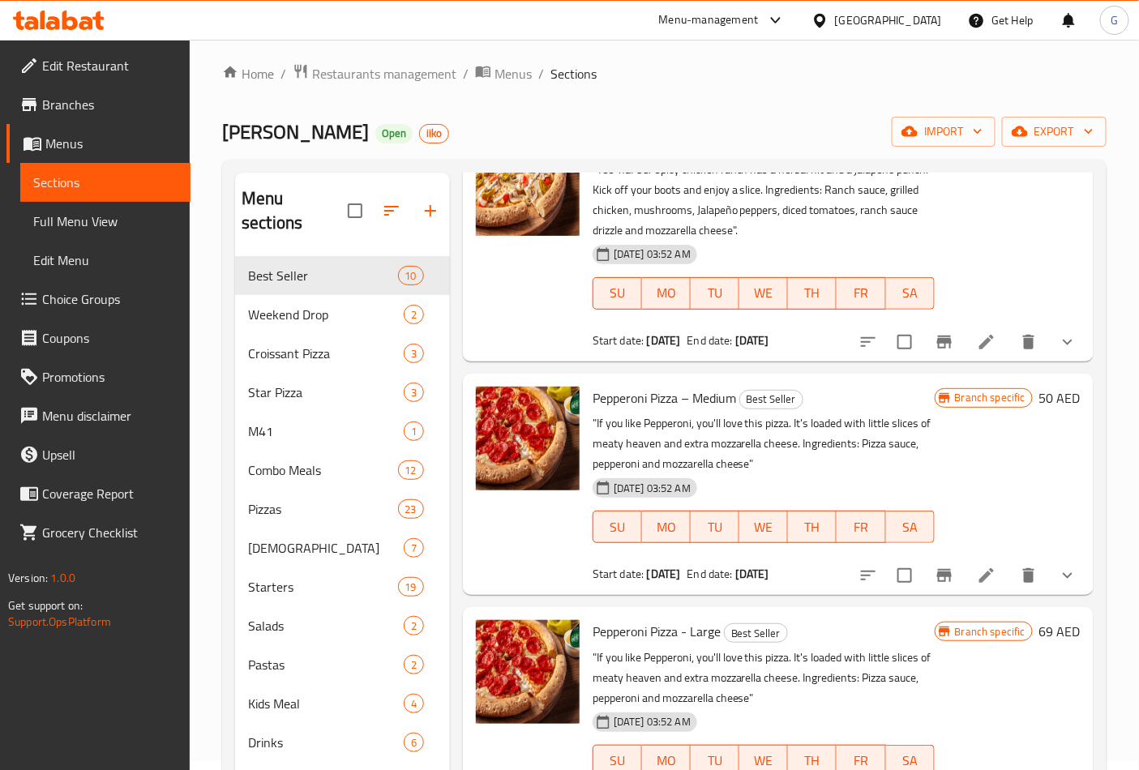
click at [937, 579] on icon "Branch-specific-item" at bounding box center [944, 575] width 15 height 13
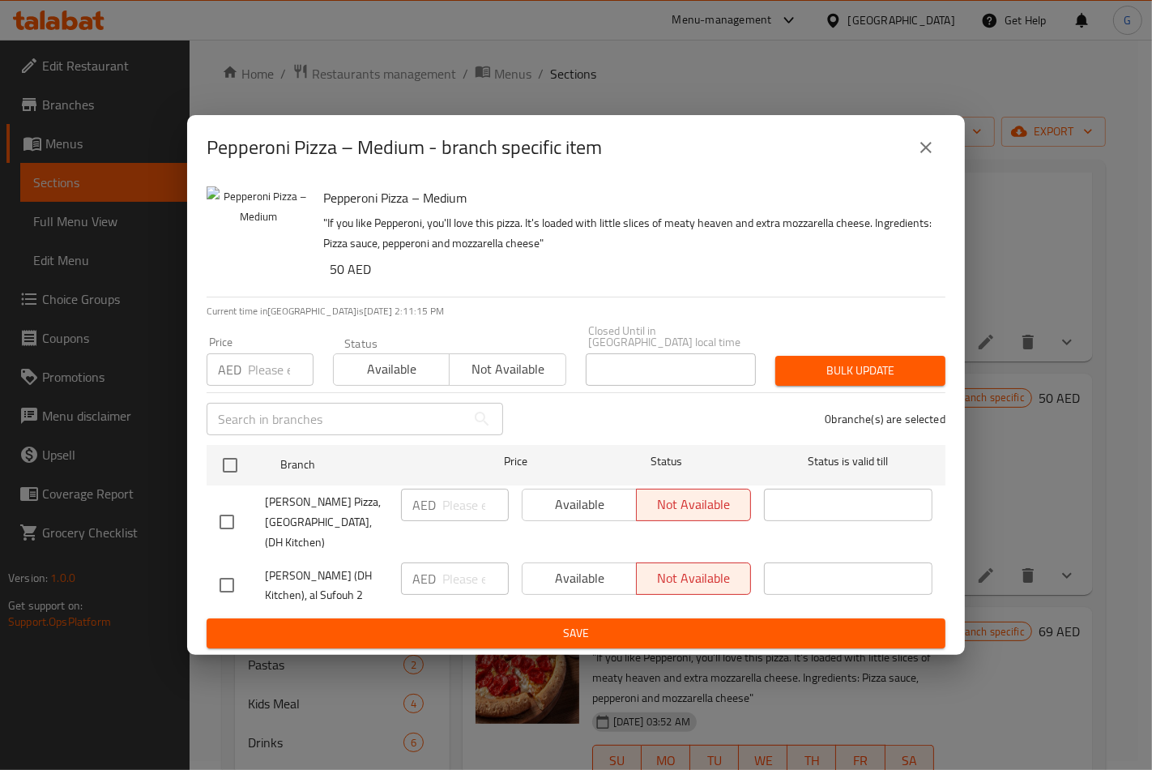
click at [918, 131] on button "close" at bounding box center [926, 147] width 39 height 39
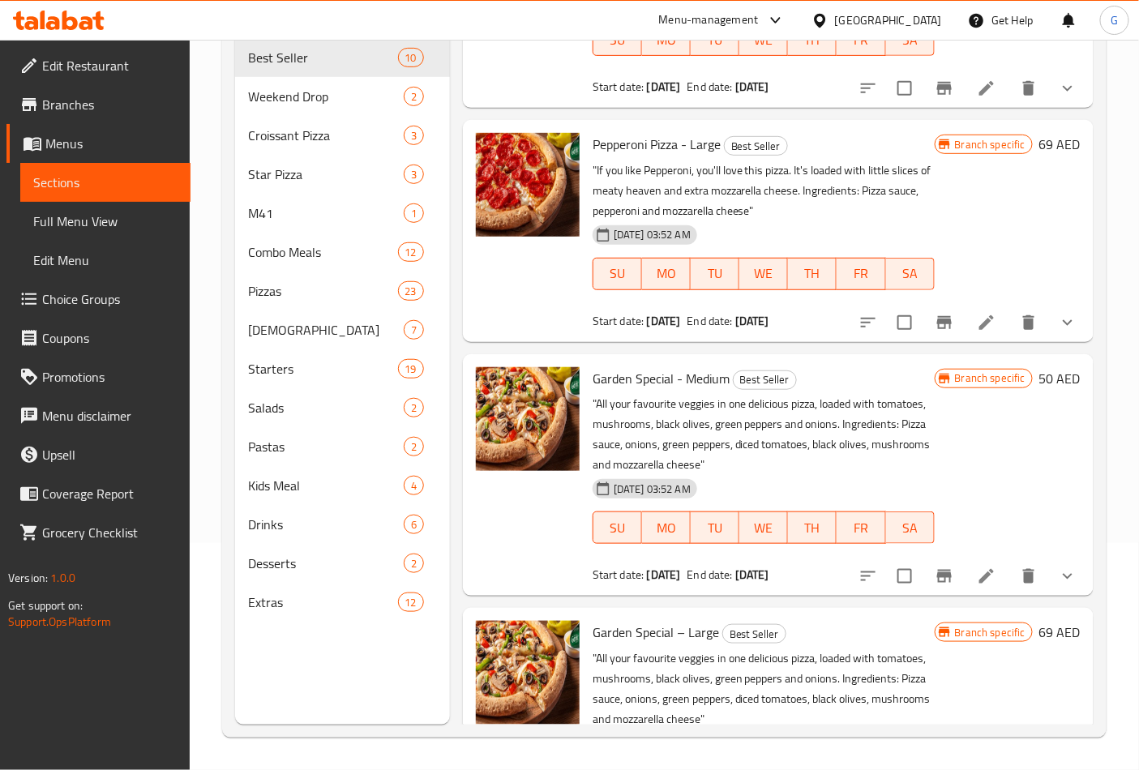
scroll to position [630, 0]
click at [937, 583] on icon "Branch-specific-item" at bounding box center [943, 575] width 19 height 19
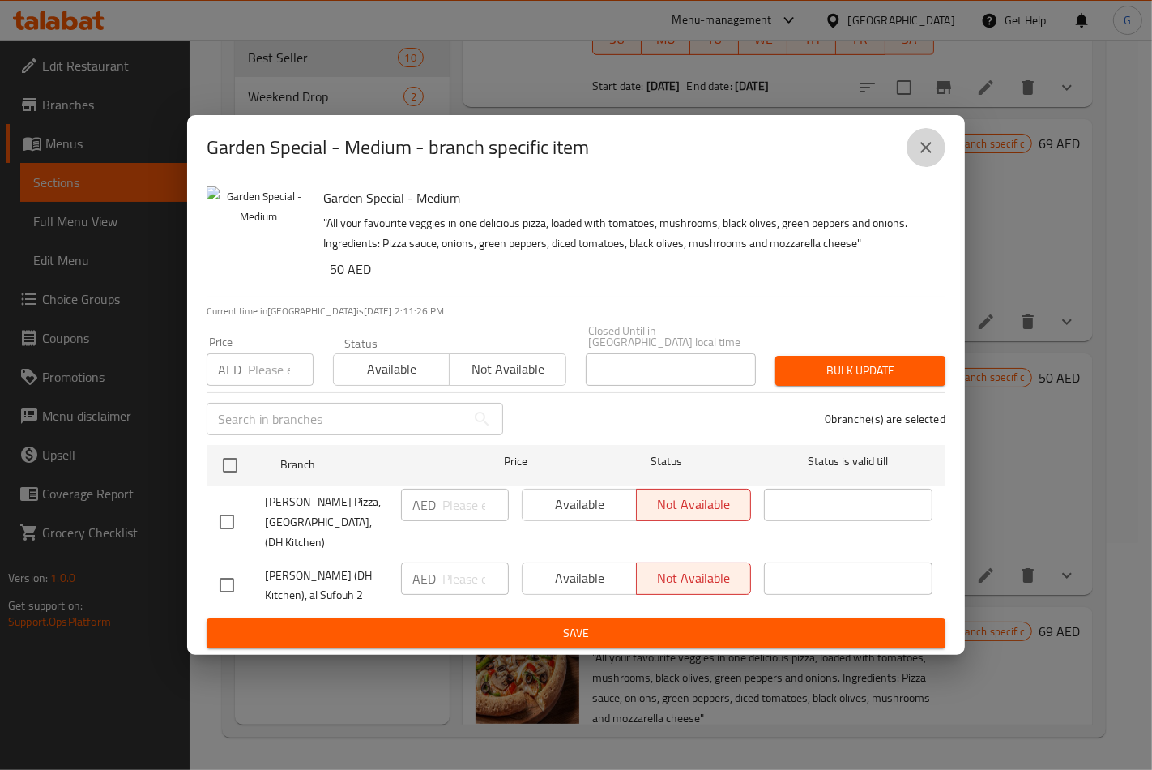
click at [918, 152] on icon "close" at bounding box center [925, 147] width 19 height 19
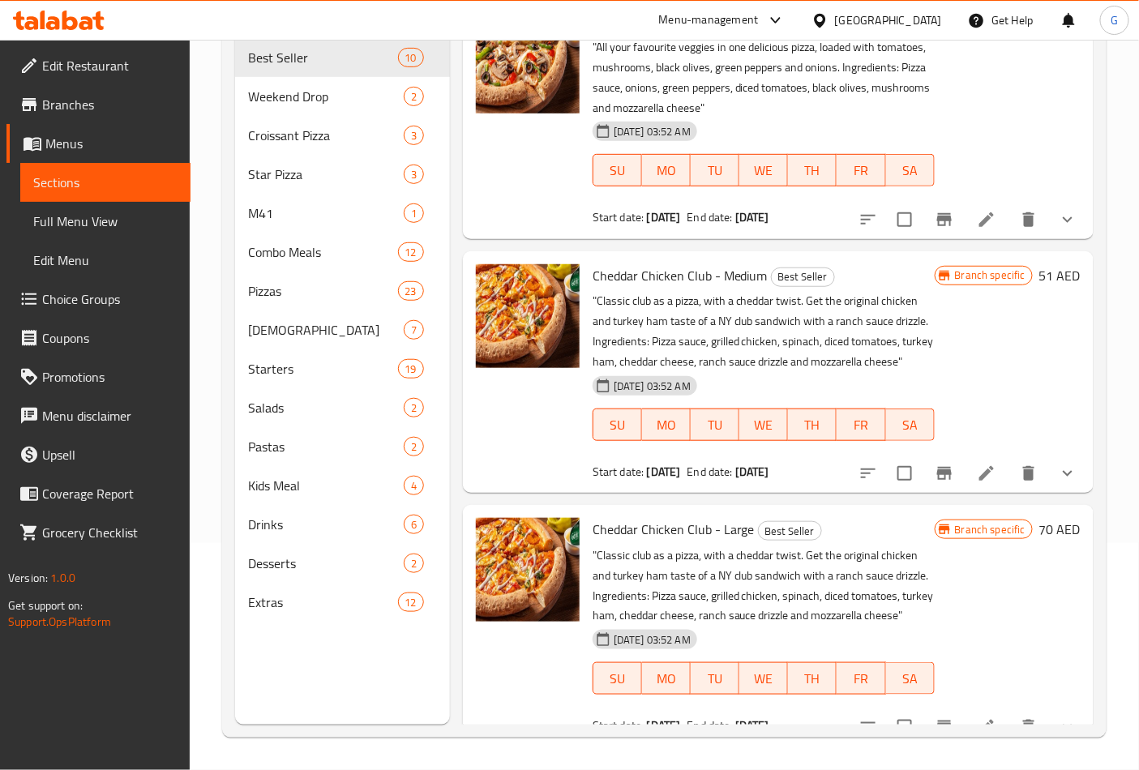
scroll to position [1265, 0]
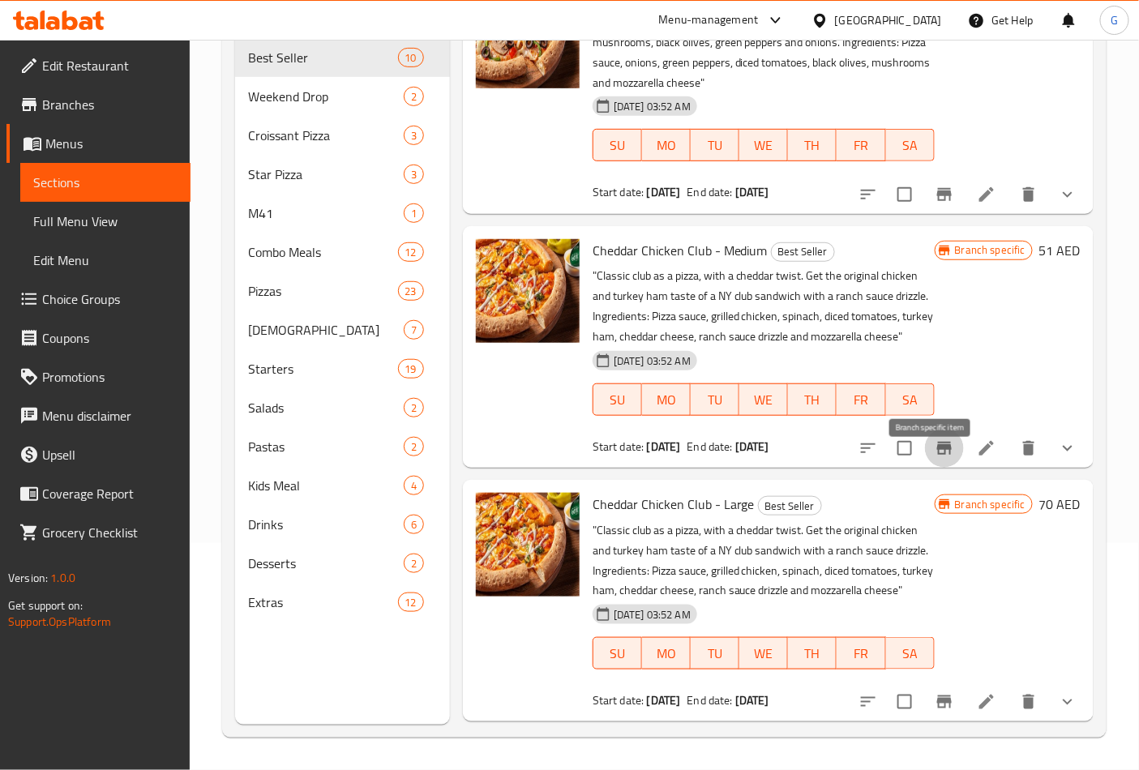
click at [934, 458] on icon "Branch-specific-item" at bounding box center [943, 447] width 19 height 19
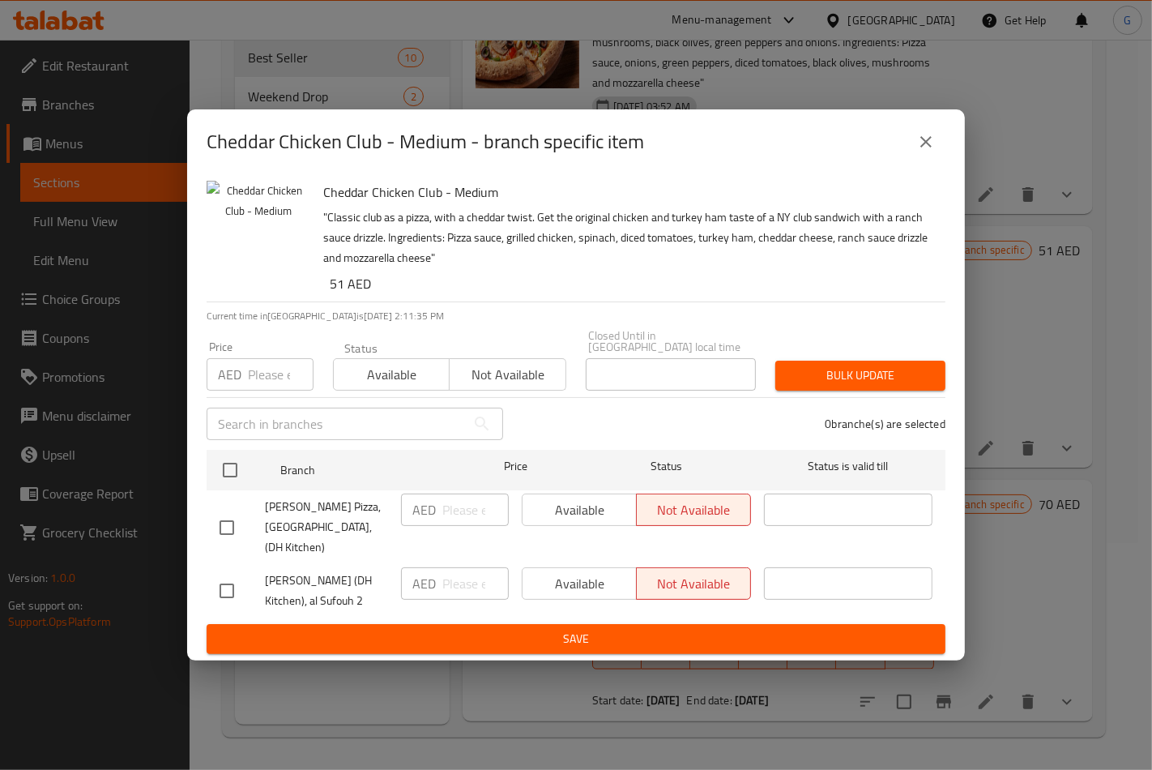
click at [903, 134] on div "Cheddar Chicken Club - Medium - branch specific item" at bounding box center [576, 141] width 739 height 39
click at [912, 135] on button "close" at bounding box center [926, 141] width 39 height 39
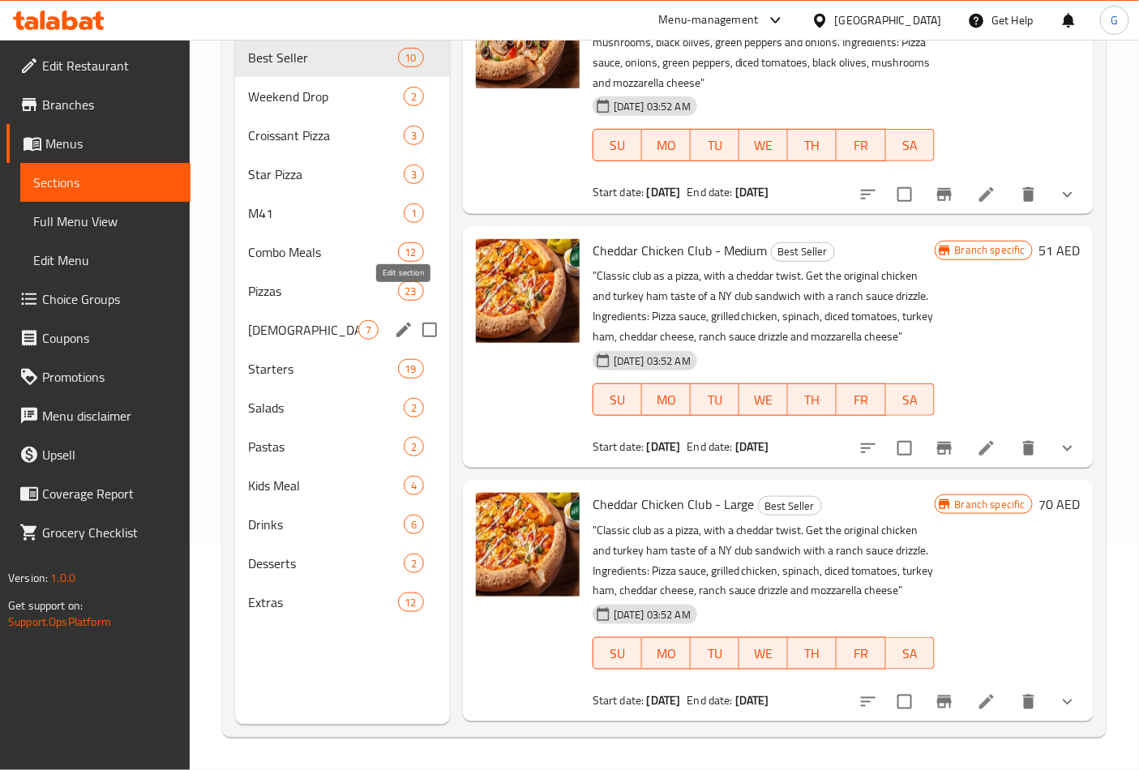
scroll to position [0, 0]
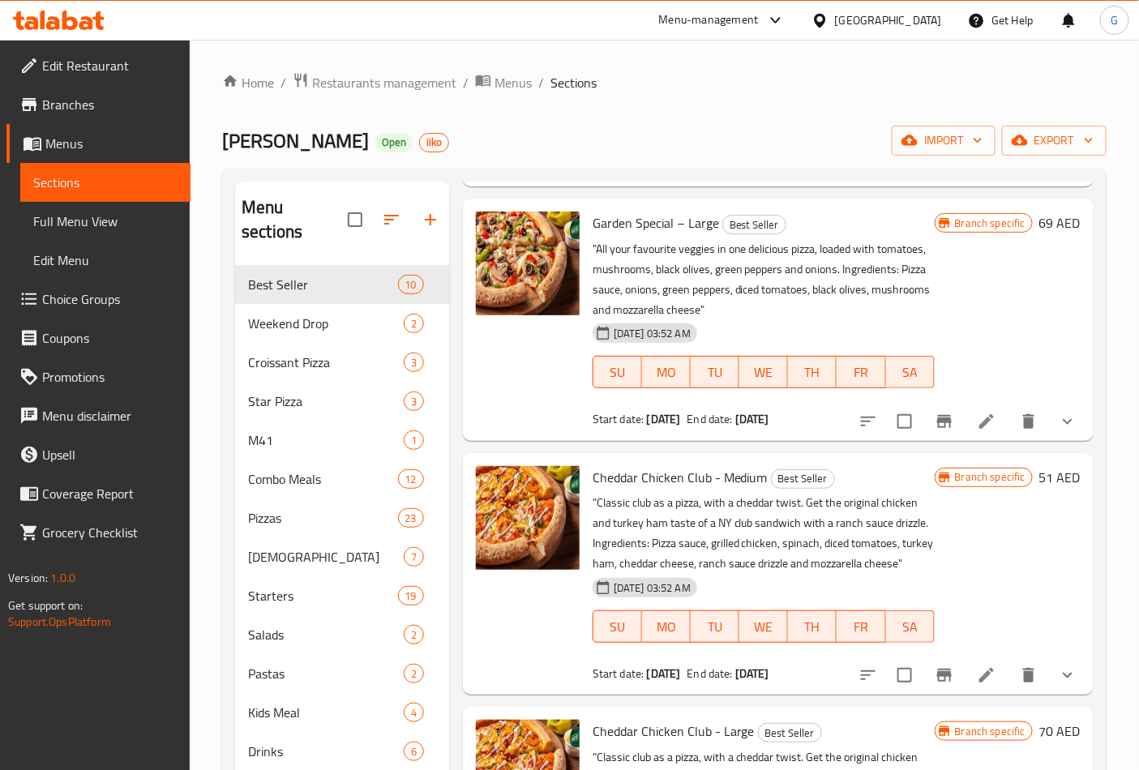
click at [101, 61] on span "Edit Restaurant" at bounding box center [109, 65] width 135 height 19
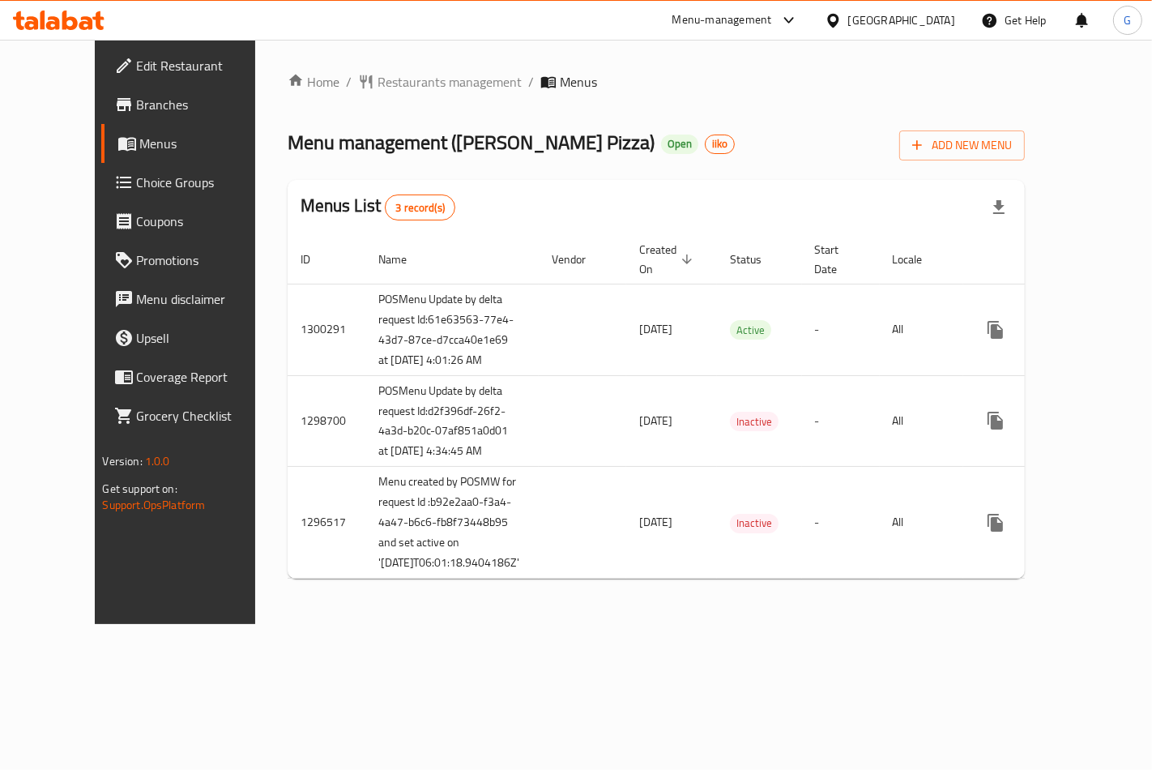
click at [137, 103] on span "Branches" at bounding box center [205, 104] width 137 height 19
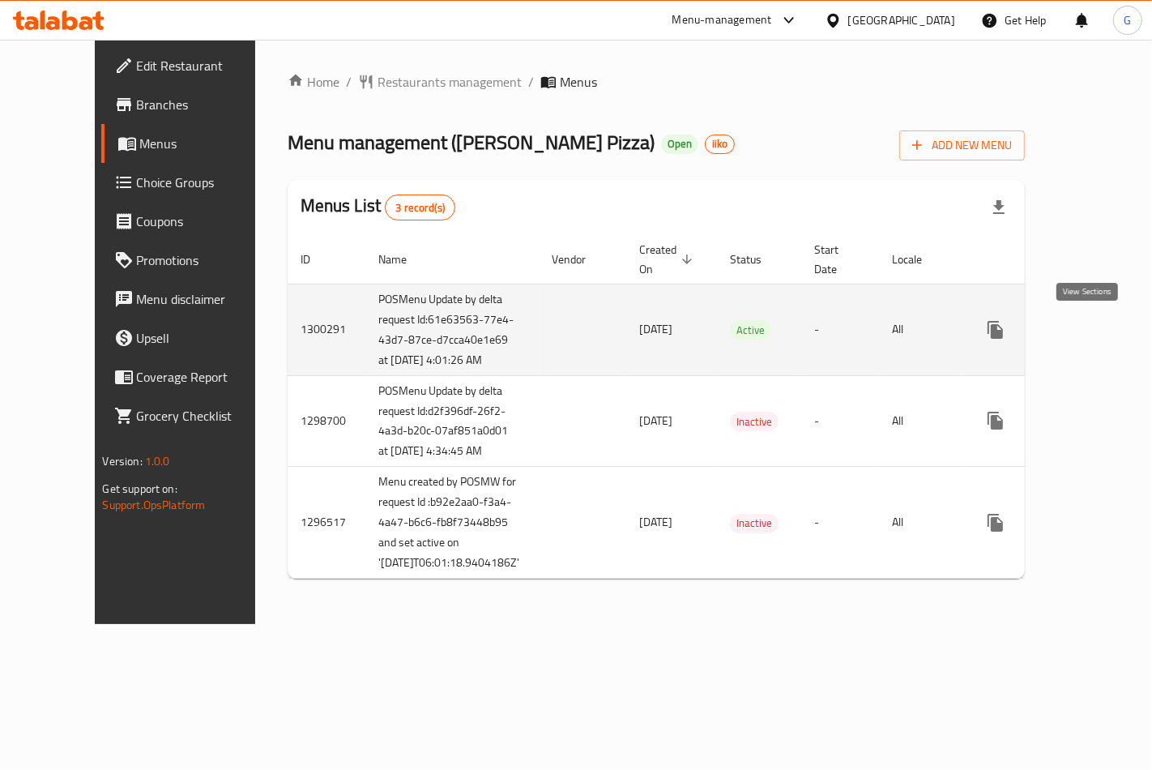
click at [1105, 330] on icon "enhanced table" at bounding box center [1112, 330] width 15 height 15
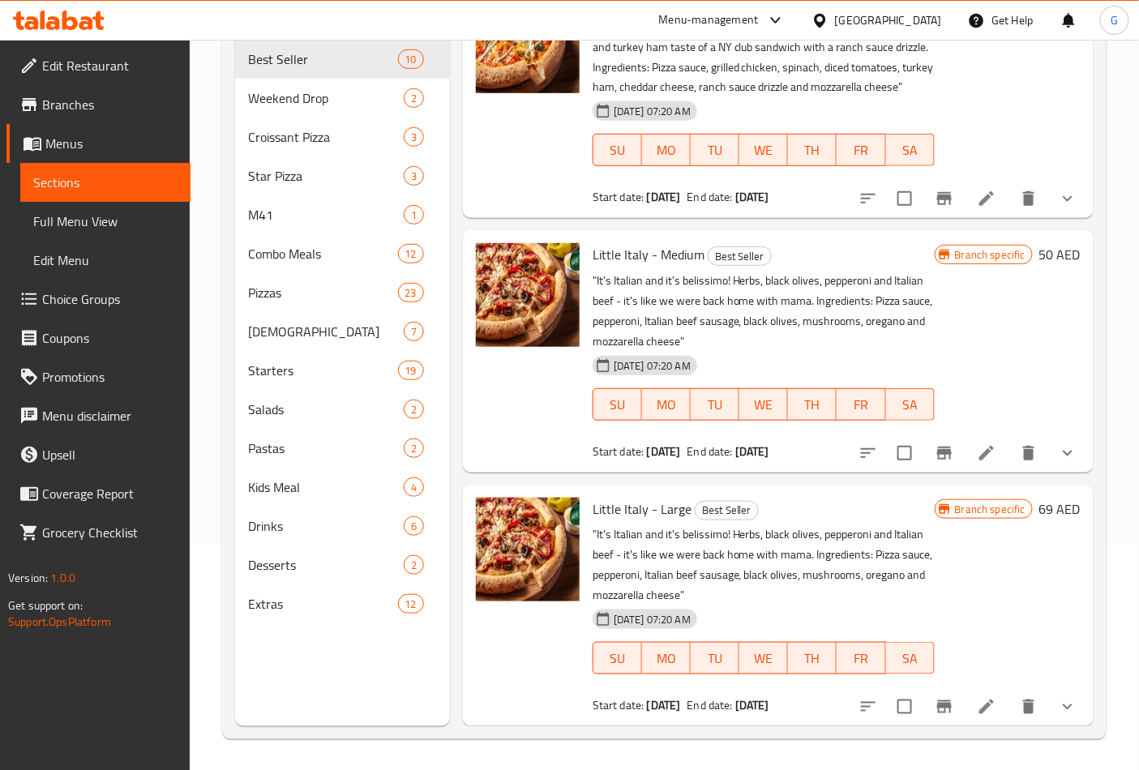
scroll to position [227, 0]
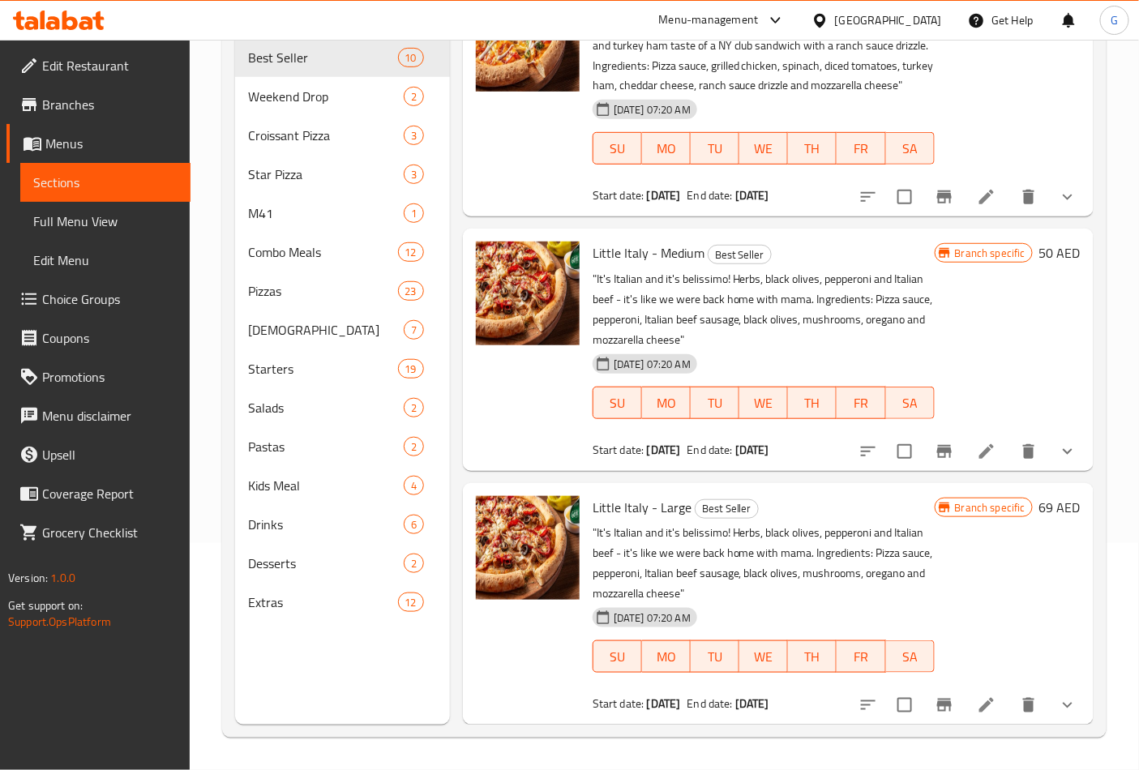
click at [613, 99] on div "15-07-2025 07:20 AM" at bounding box center [630, 109] width 88 height 32
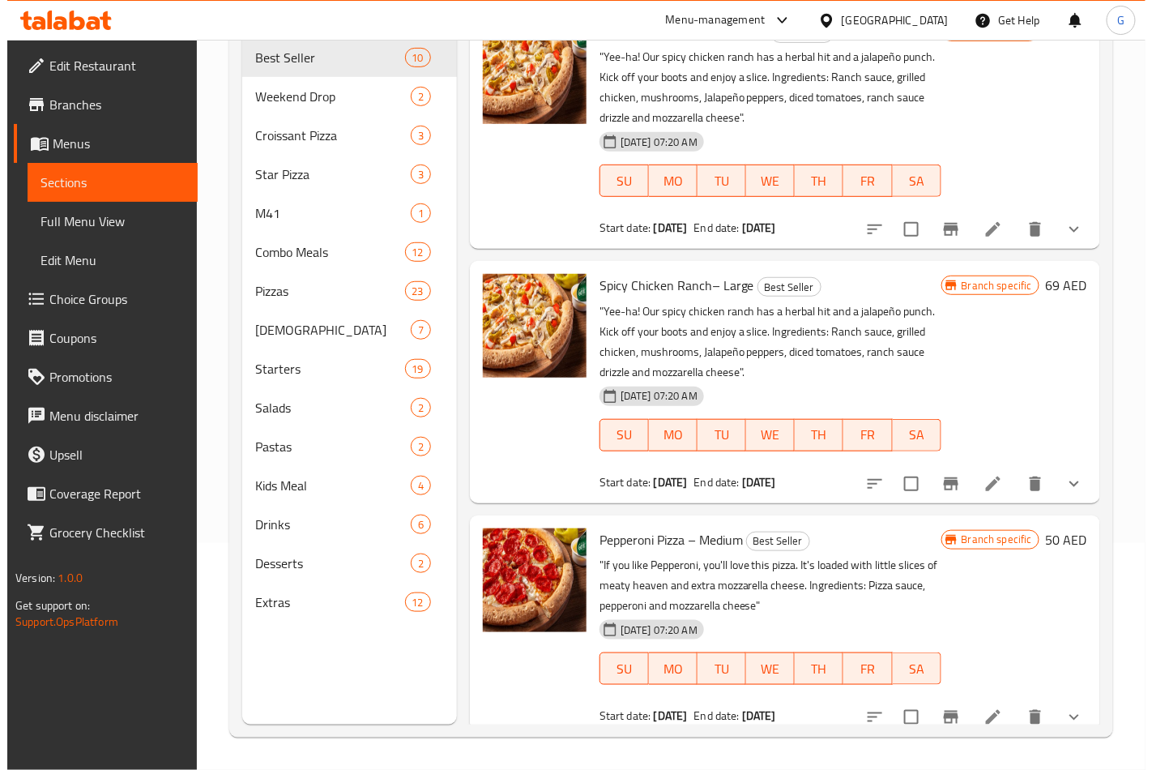
scroll to position [46, 0]
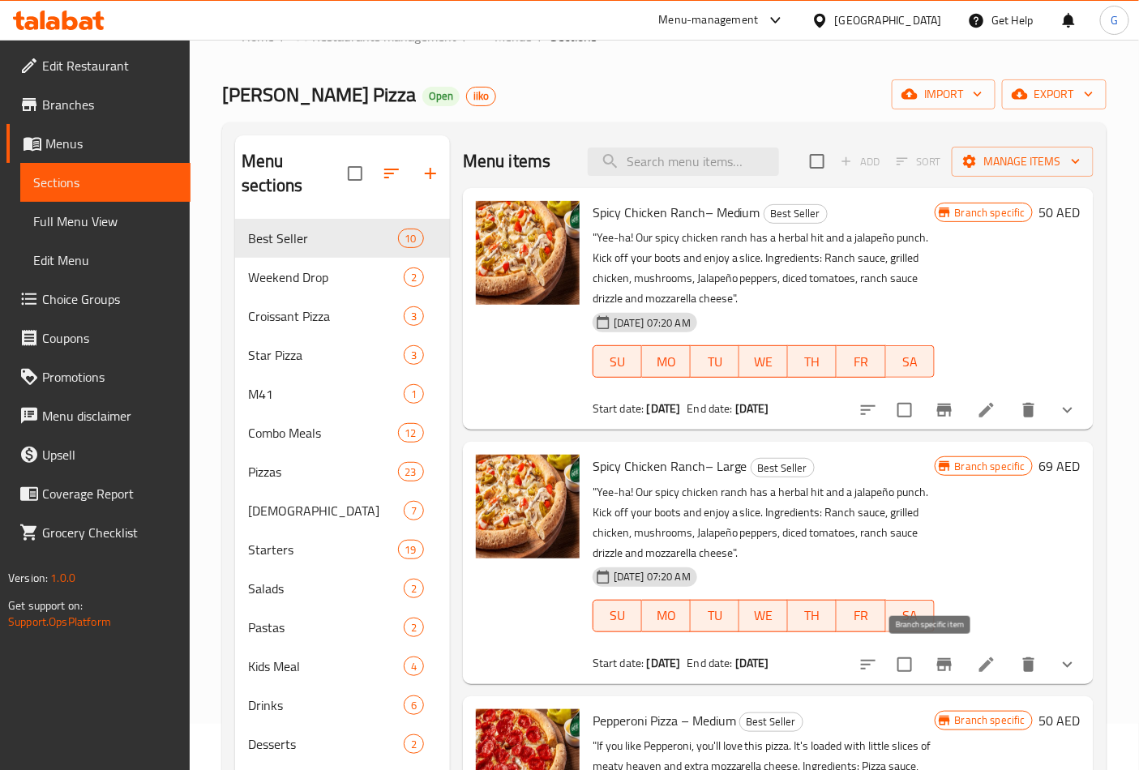
click at [935, 671] on icon "Branch-specific-item" at bounding box center [943, 664] width 19 height 19
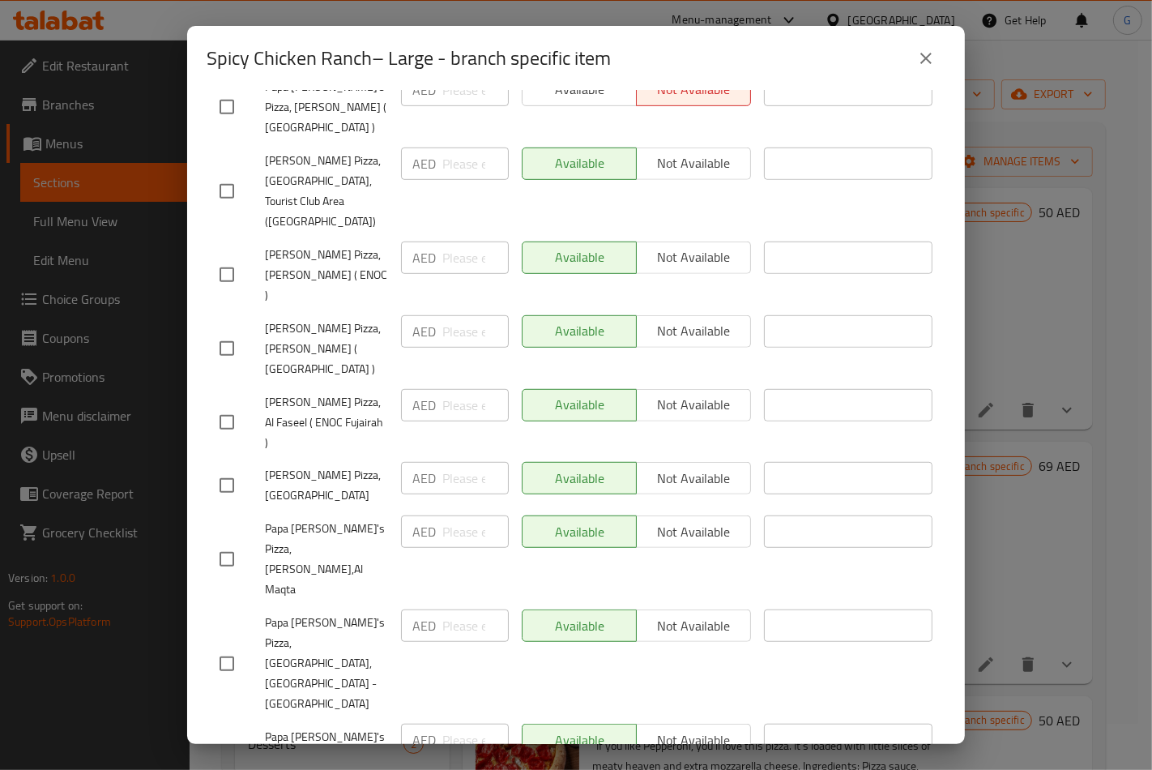
scroll to position [331, 0]
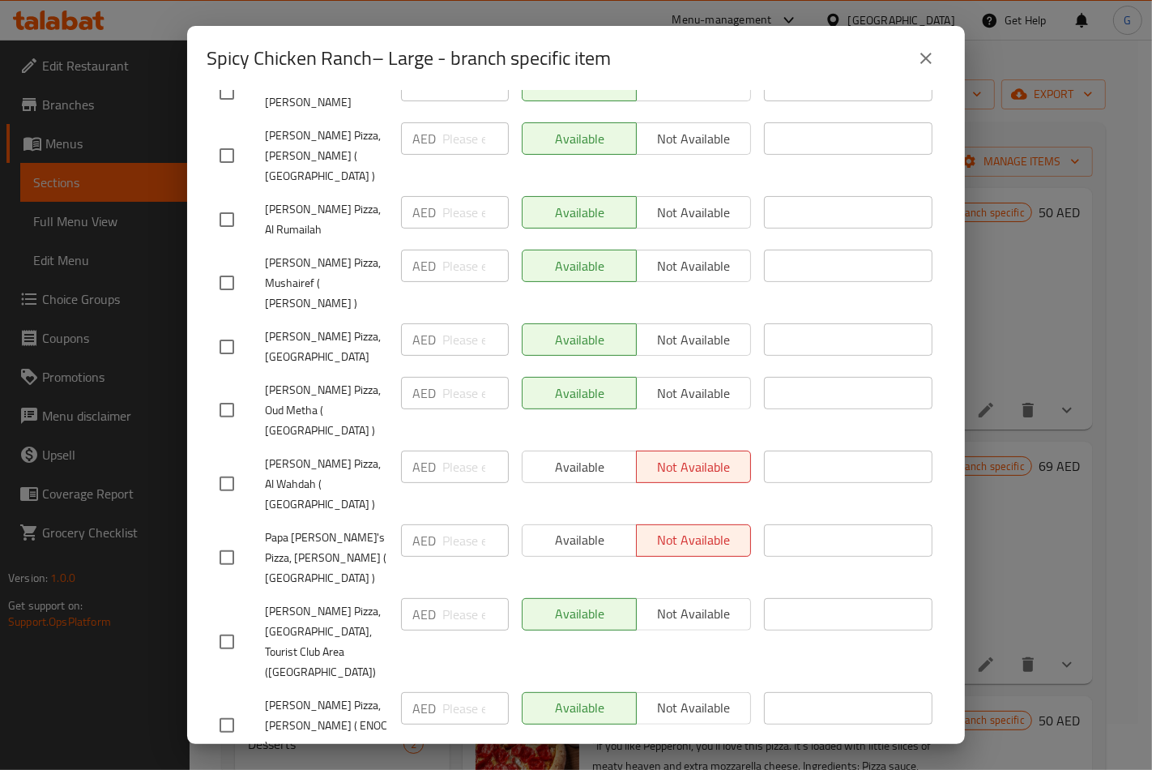
click at [311, 454] on span "Papa Johns Pizza, Al Wahdah ( Al Wahda Mall )" at bounding box center [326, 484] width 123 height 61
copy span "Papa Johns Pizza, Al Wahdah ( Al Wahda Mall )"
click at [334, 528] on span "Papa John's Pizza, Hilly ( Wahat Hili Mall )" at bounding box center [326, 558] width 123 height 61
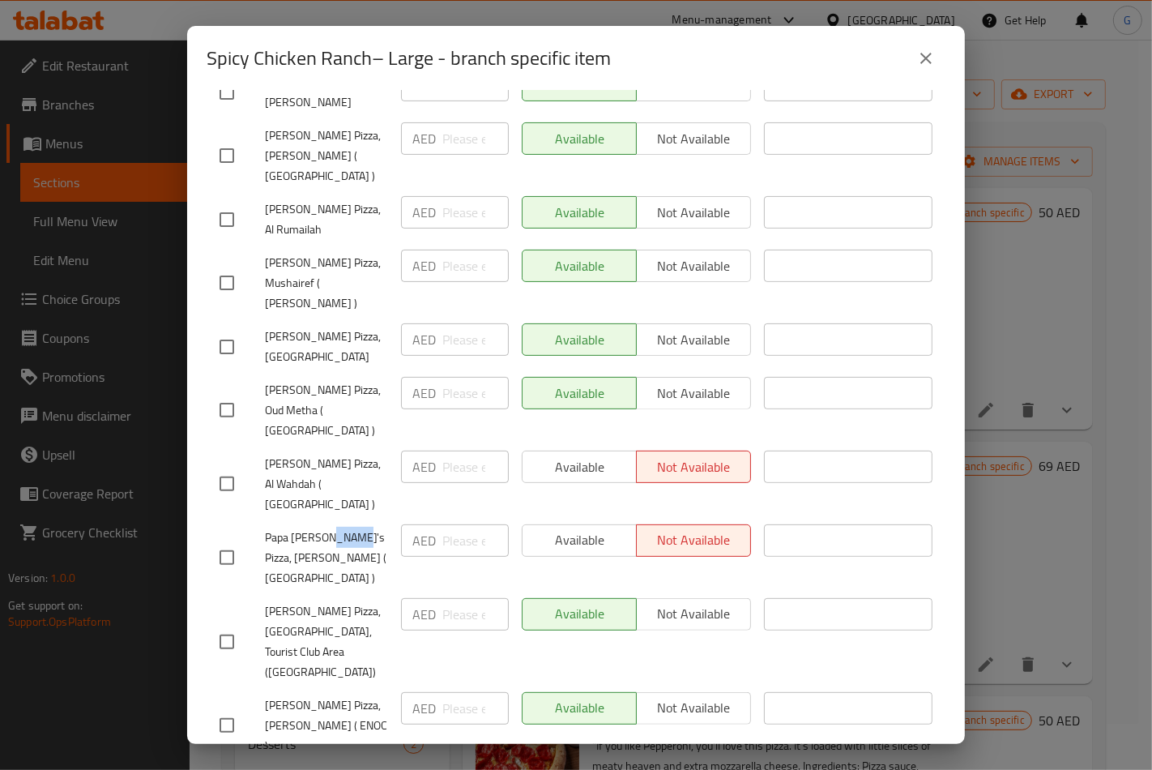
click at [334, 528] on span "Papa John's Pizza, Hilly ( Wahat Hili Mall )" at bounding box center [326, 558] width 123 height 61
copy span "Papa John's Pizza, Hilly ( Wahat Hili Mall )"
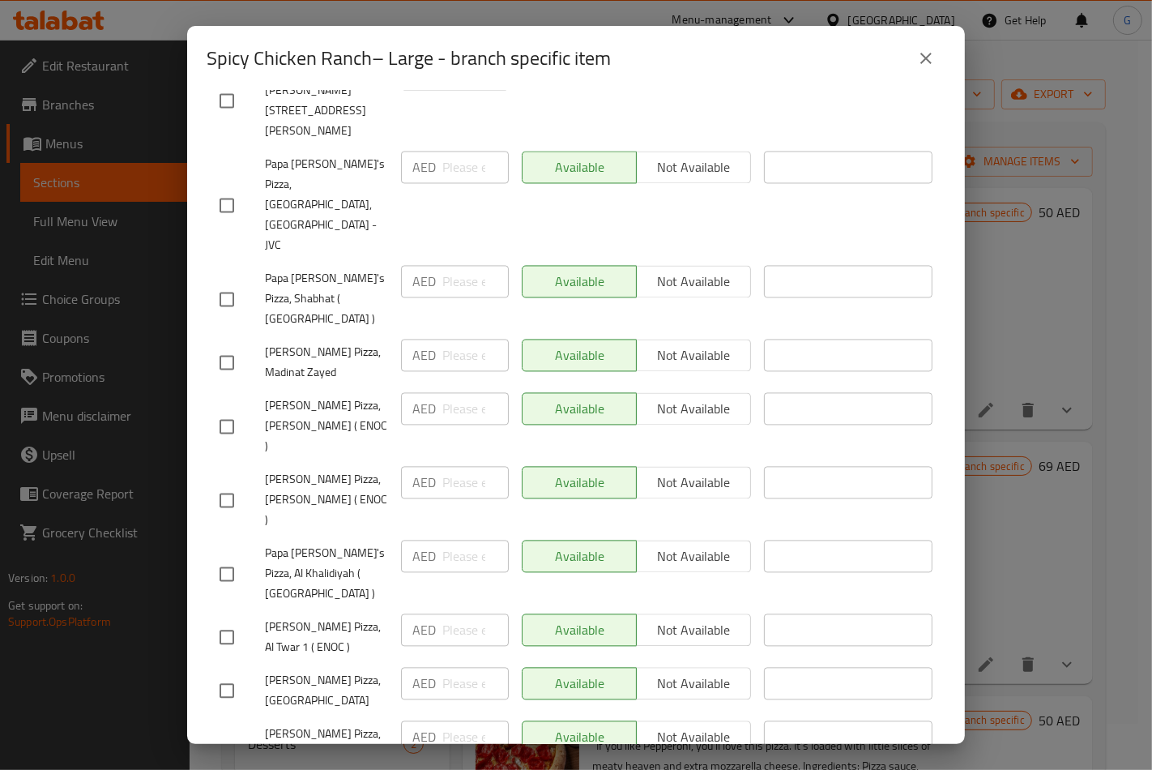
scroll to position [2762, 0]
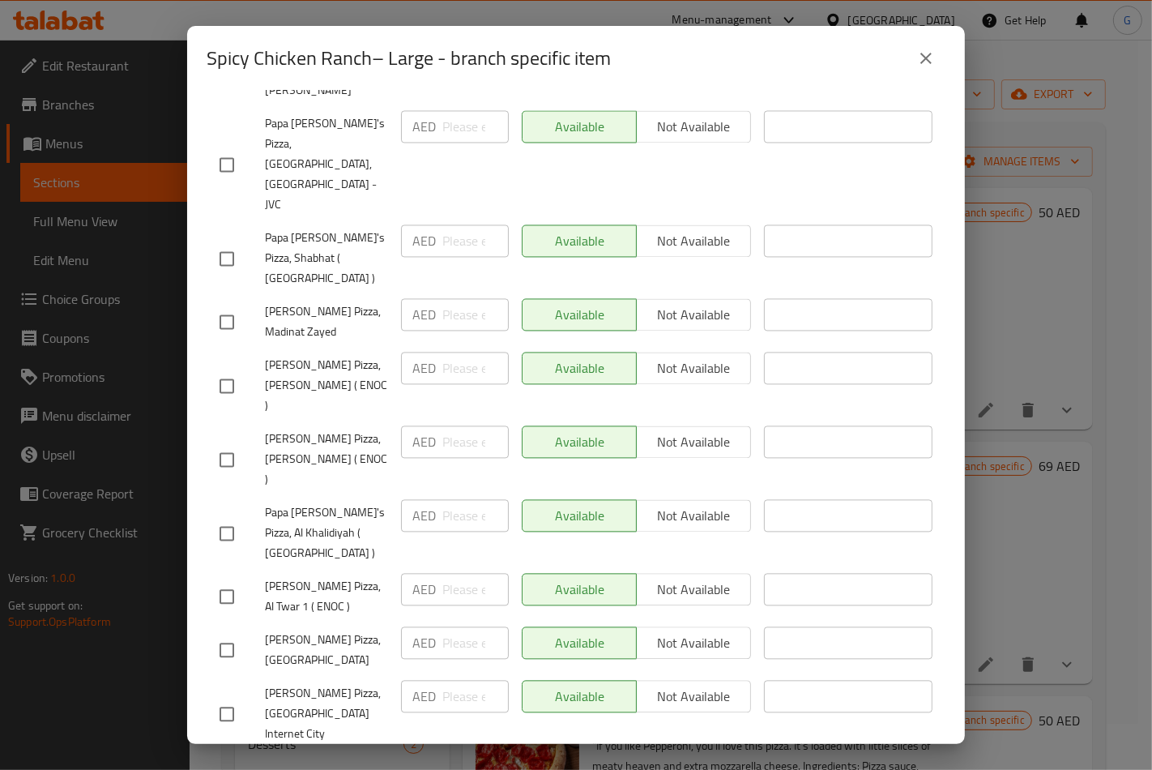
copy span "Papa Johns Pizza, Al Bahia ( Deerfields Mall )"
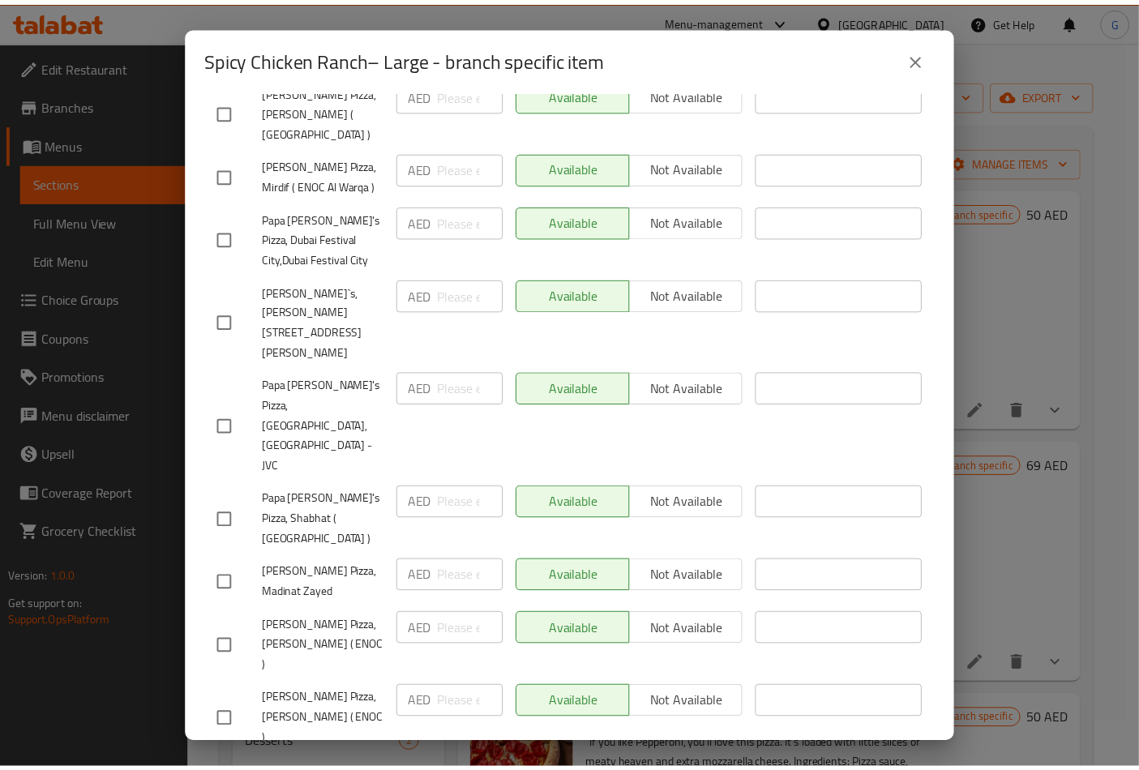
scroll to position [2402, 0]
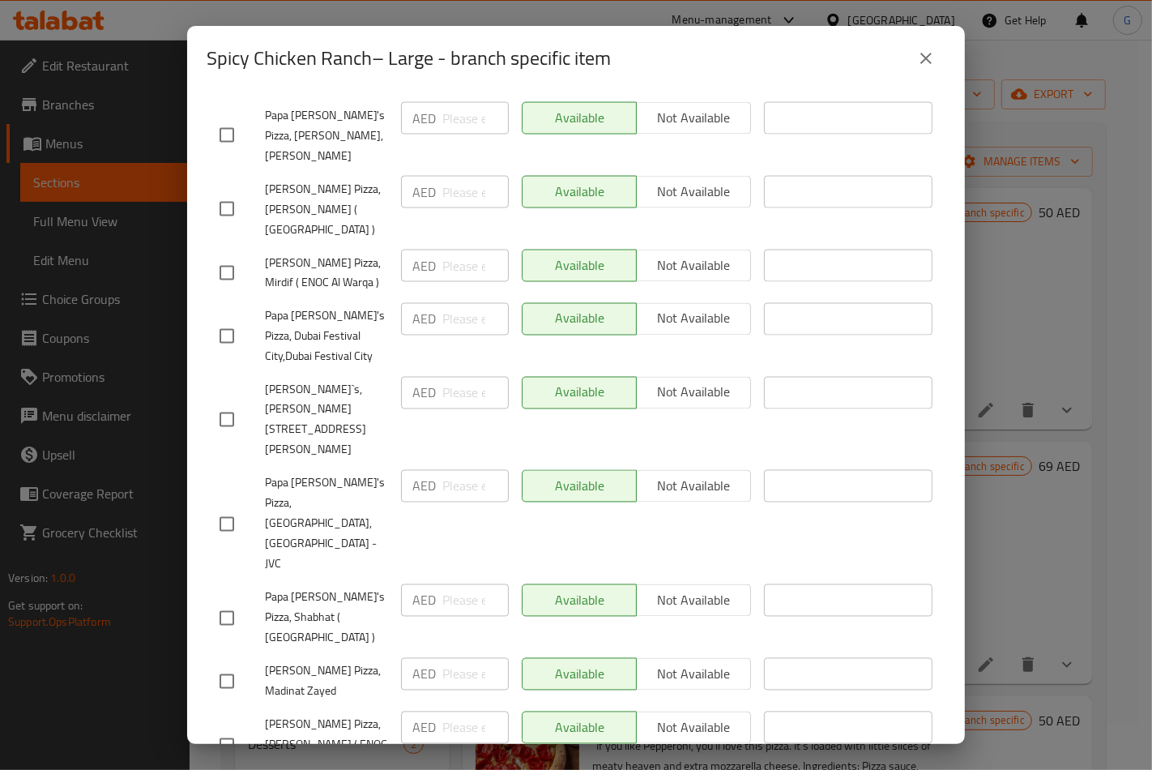
click at [1083, 517] on div "Spicy Chicken Ranch– Large - branch specific item Spicy Chicken Ranch– Large "Y…" at bounding box center [576, 385] width 1152 height 770
click at [929, 67] on icon "close" at bounding box center [925, 58] width 19 height 19
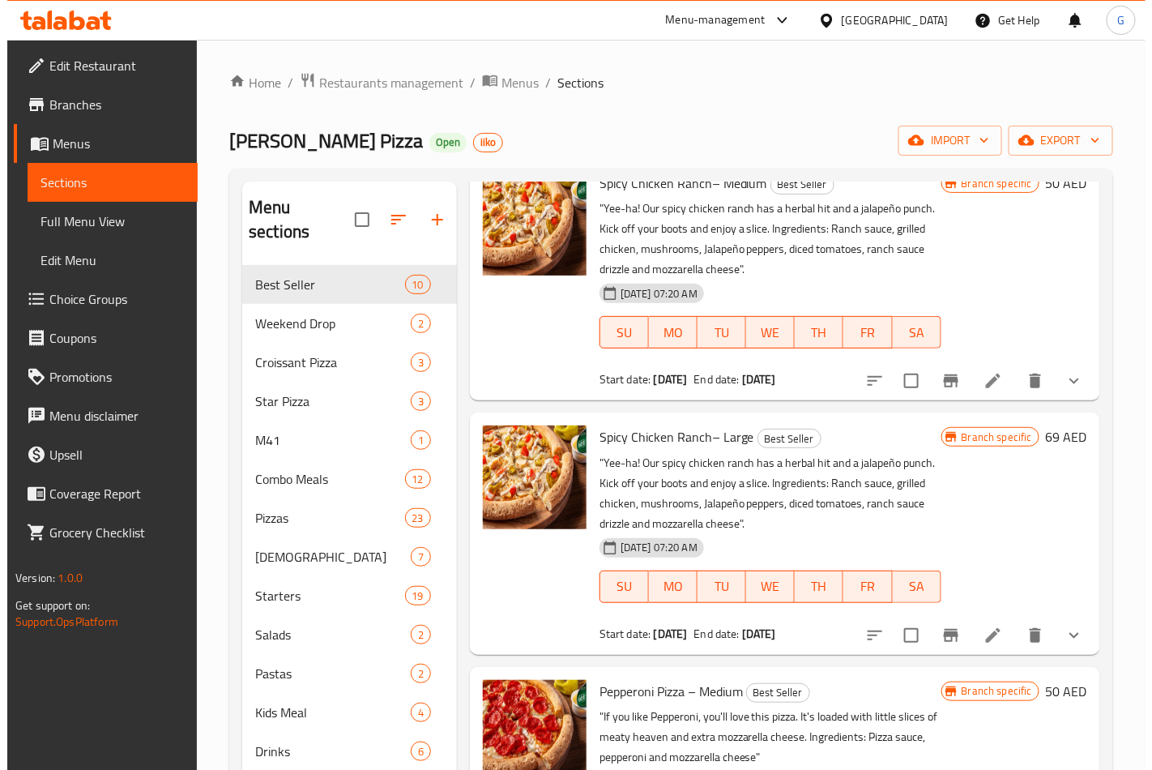
scroll to position [180, 0]
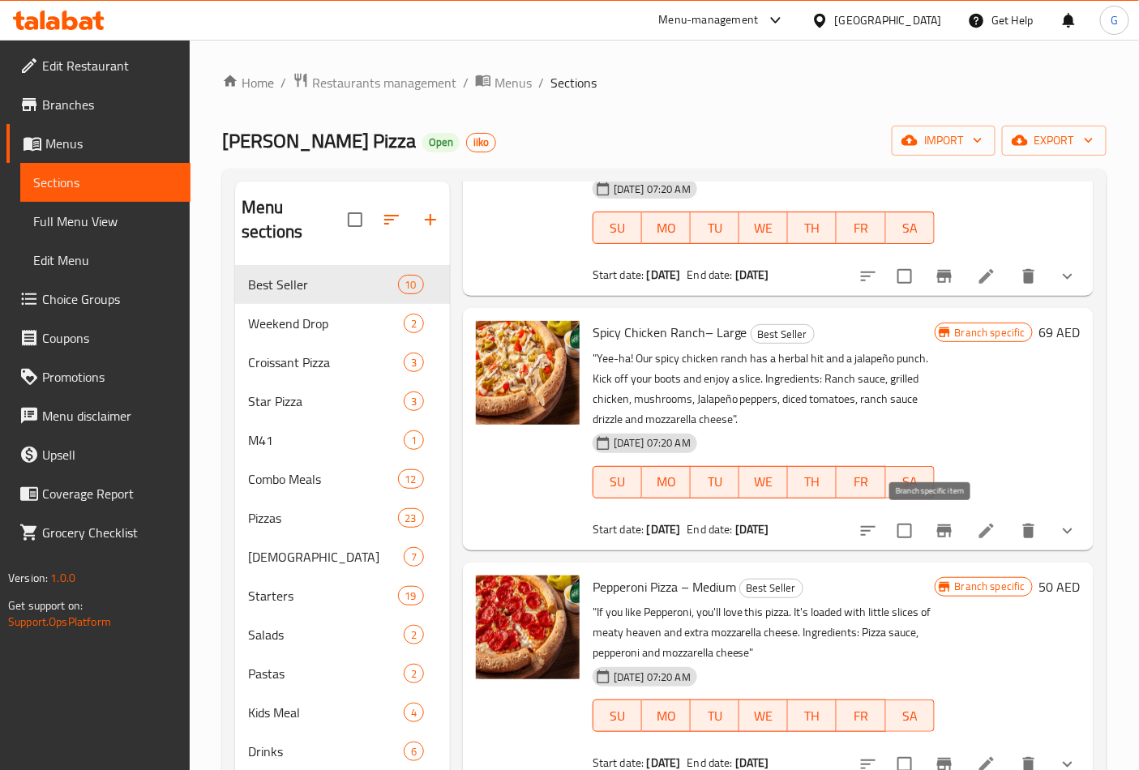
click at [938, 528] on icon "Branch-specific-item" at bounding box center [943, 530] width 19 height 19
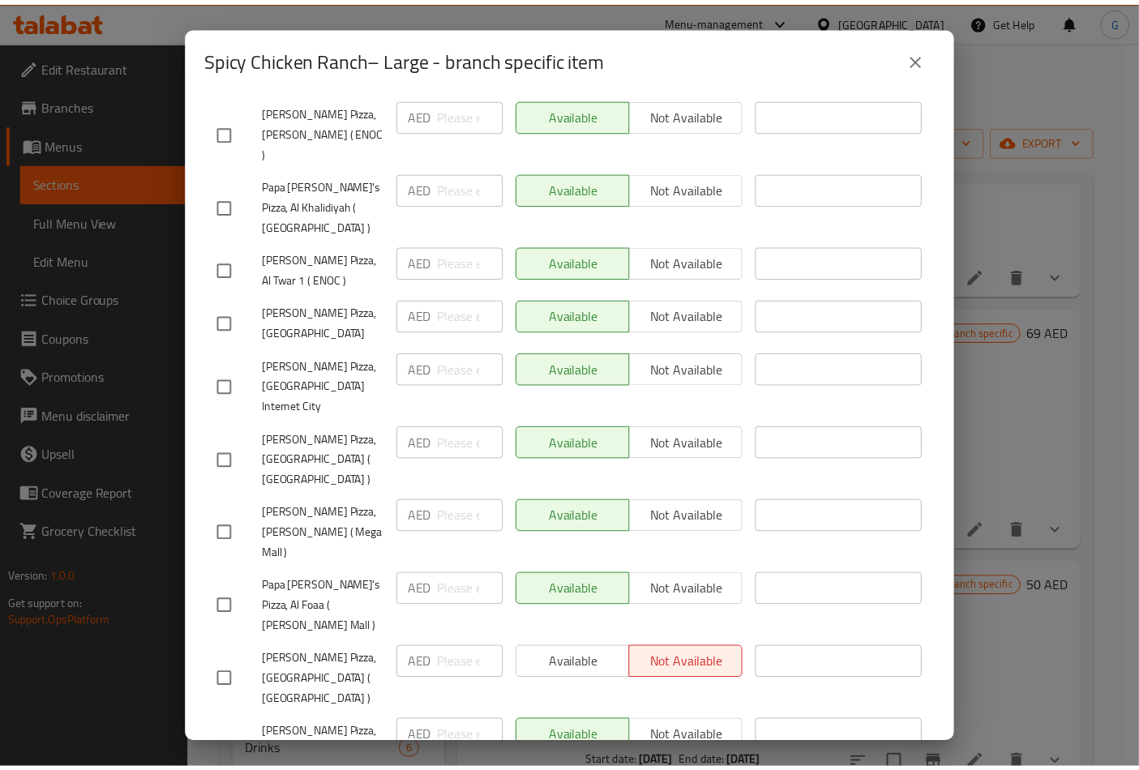
scroll to position [3032, 0]
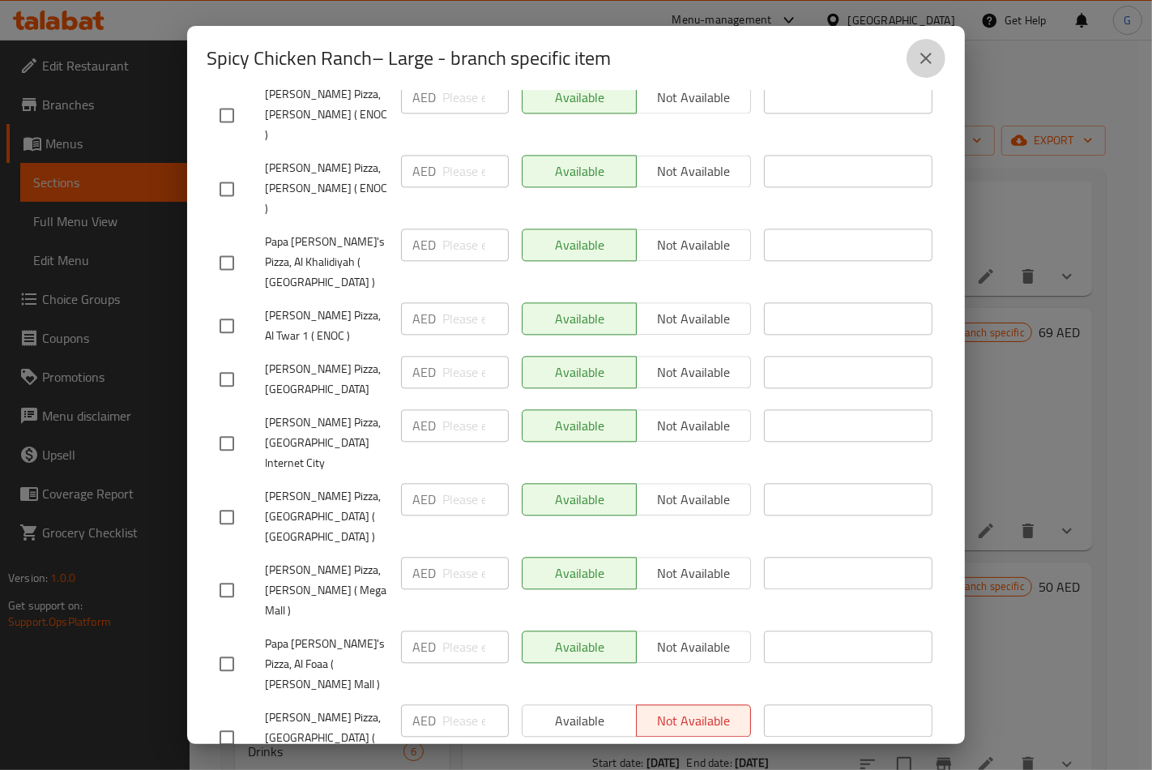
click at [909, 54] on button "close" at bounding box center [926, 58] width 39 height 39
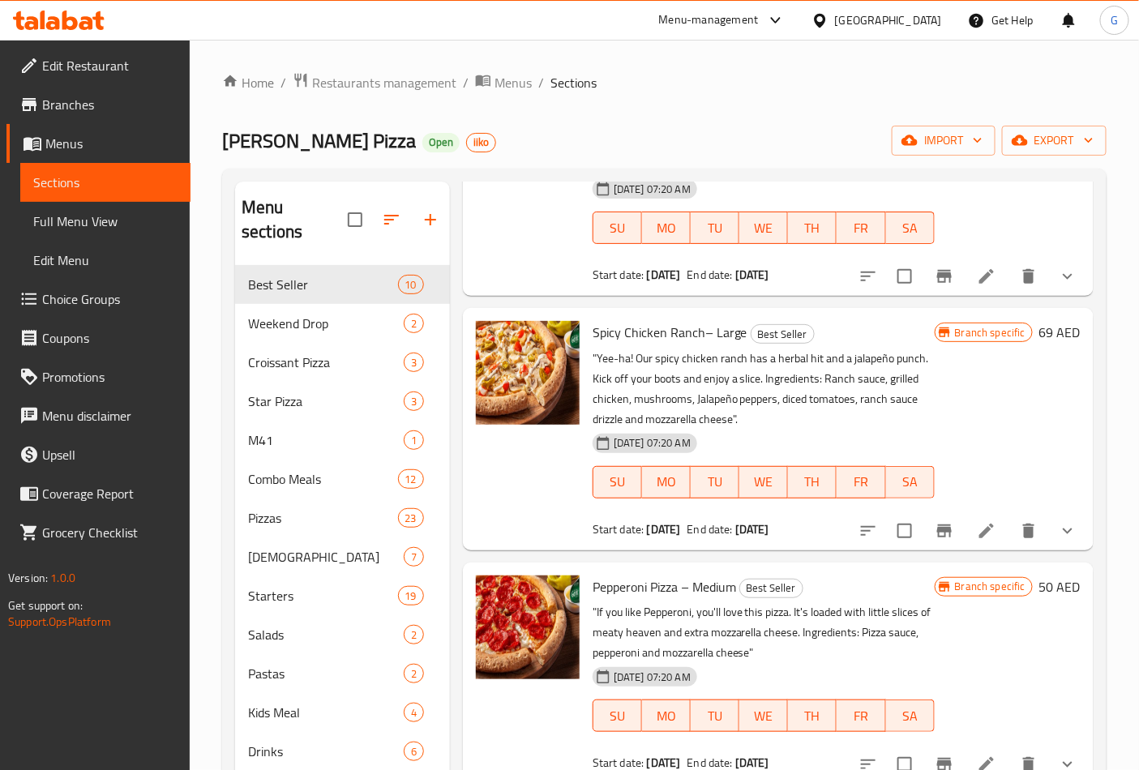
click at [709, 333] on span "Spicy Chicken Ranch– Large" at bounding box center [669, 332] width 155 height 24
copy h6 "Spicy Chicken Ranch– Large"
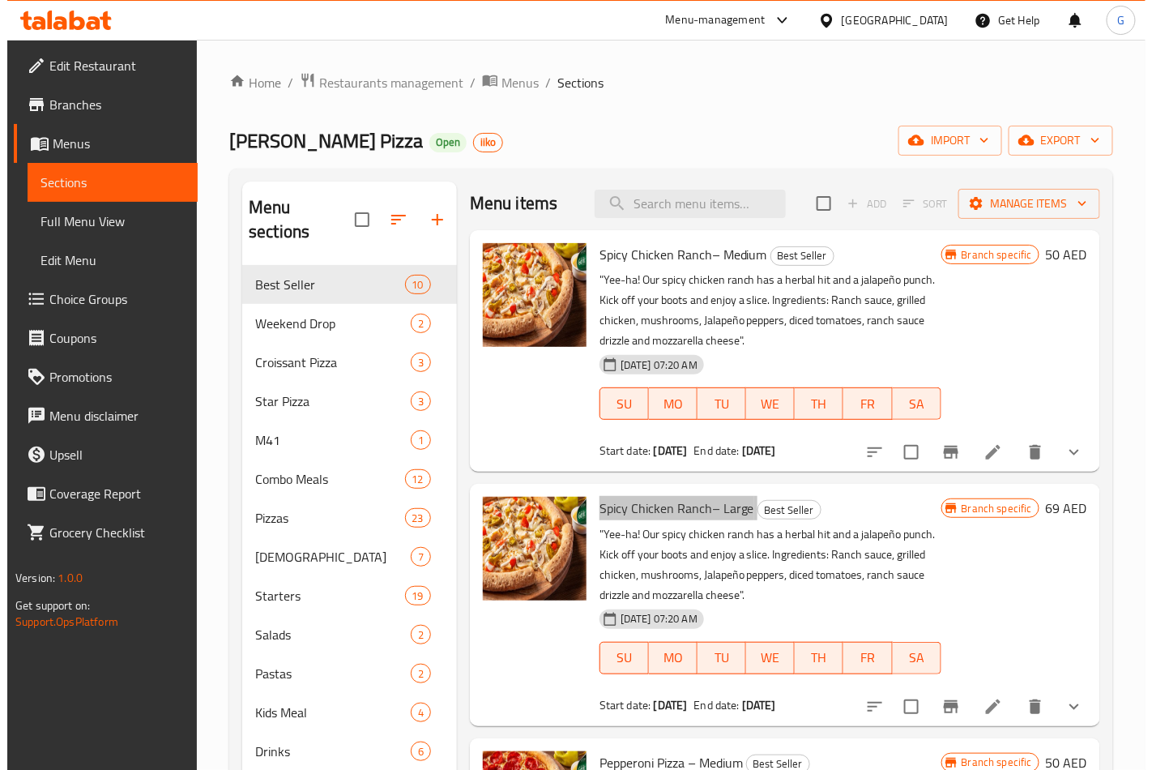
scroll to position [0, 0]
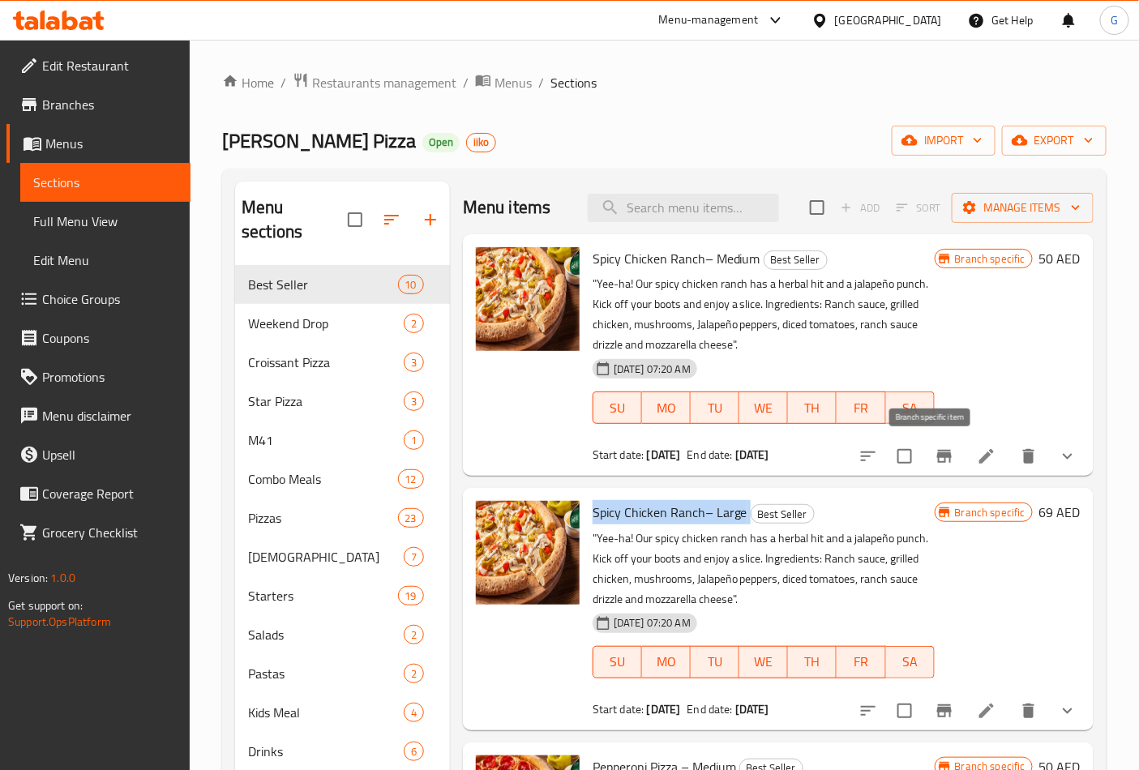
click at [937, 452] on icon "Branch-specific-item" at bounding box center [944, 456] width 15 height 13
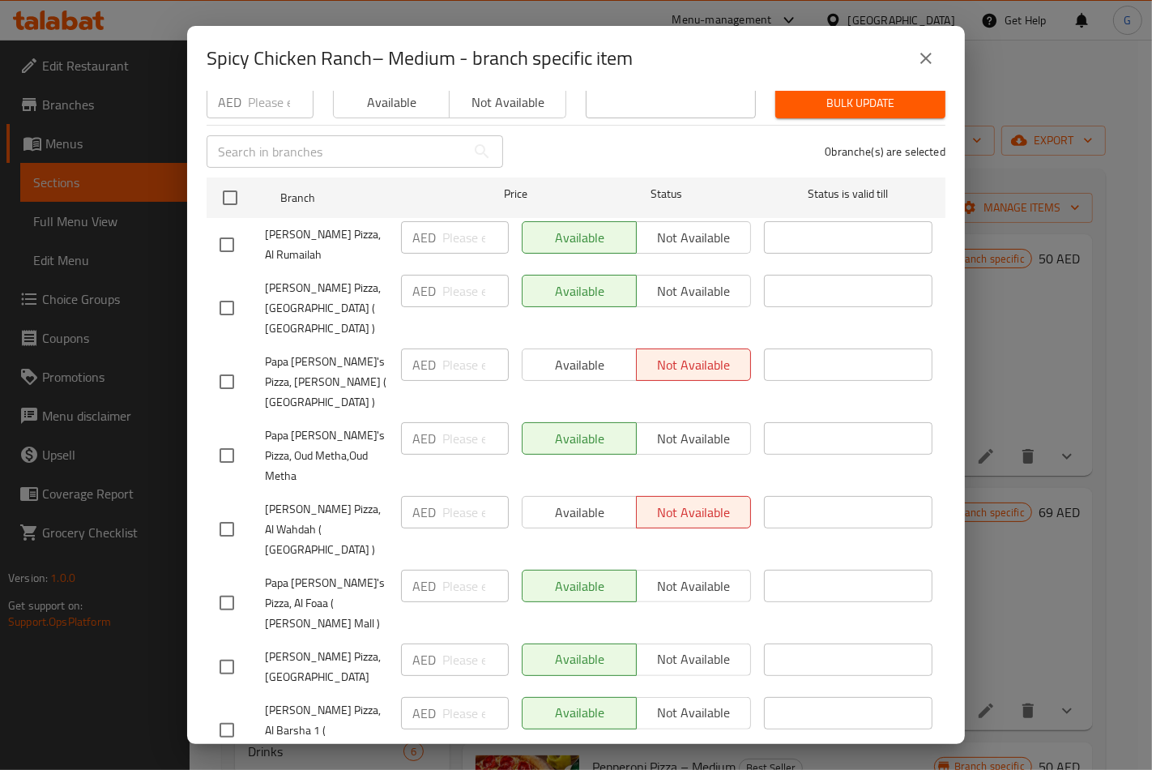
scroll to position [180, 0]
click at [320, 371] on span "Papa John's Pizza, Hilly ( Wahat Hili Mall )" at bounding box center [326, 380] width 123 height 61
click at [221, 366] on input "checkbox" at bounding box center [227, 380] width 34 height 34
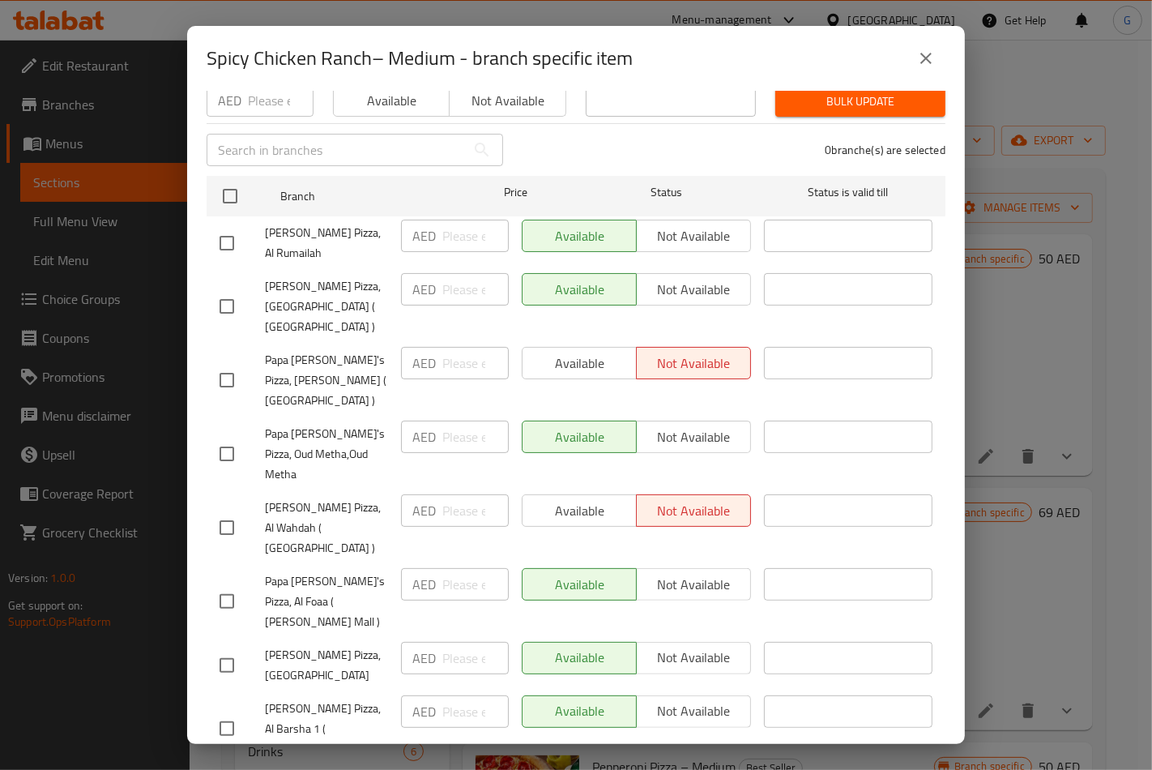
checkbox input "true"
click at [221, 511] on input "checkbox" at bounding box center [227, 528] width 34 height 34
checkbox input "true"
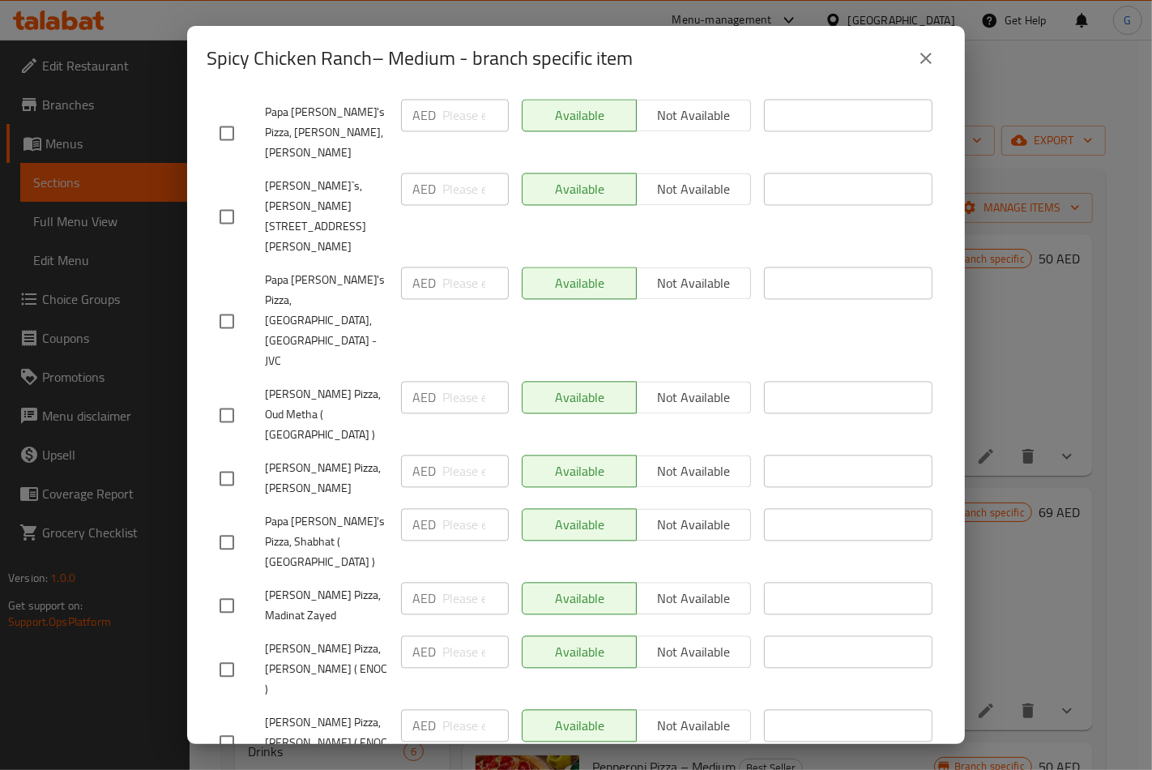
scroll to position [2971, 0]
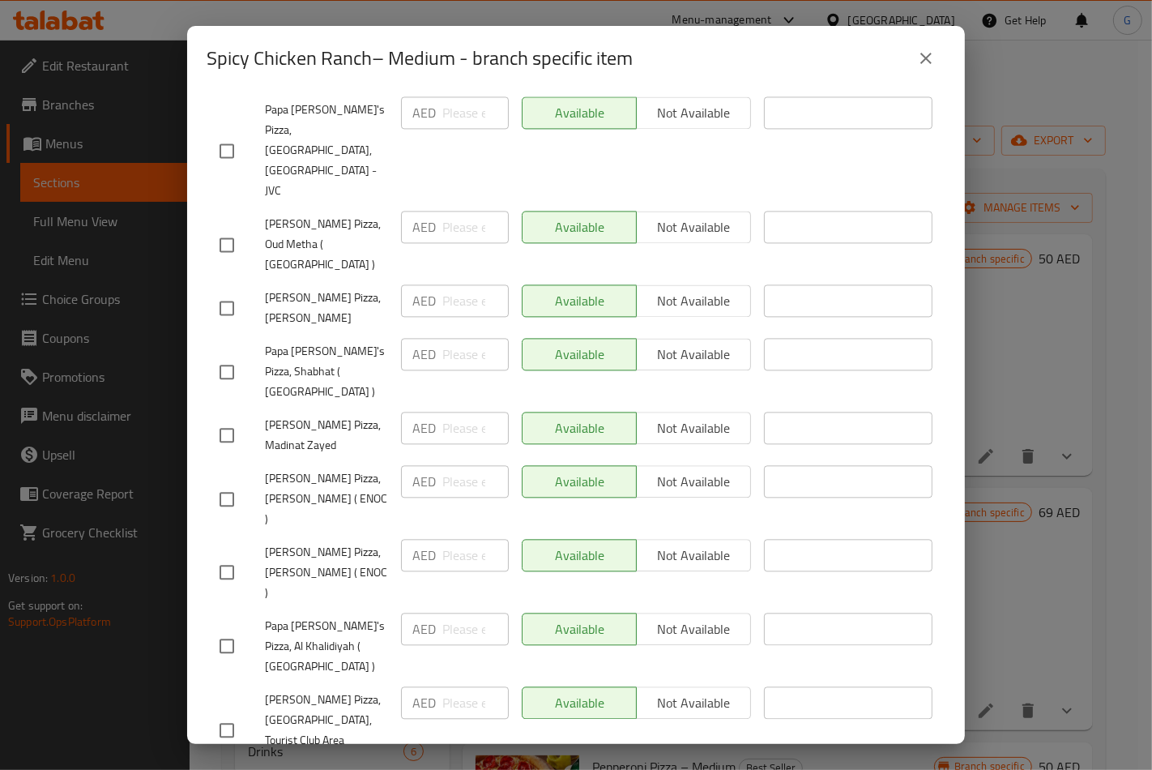
checkbox input "true"
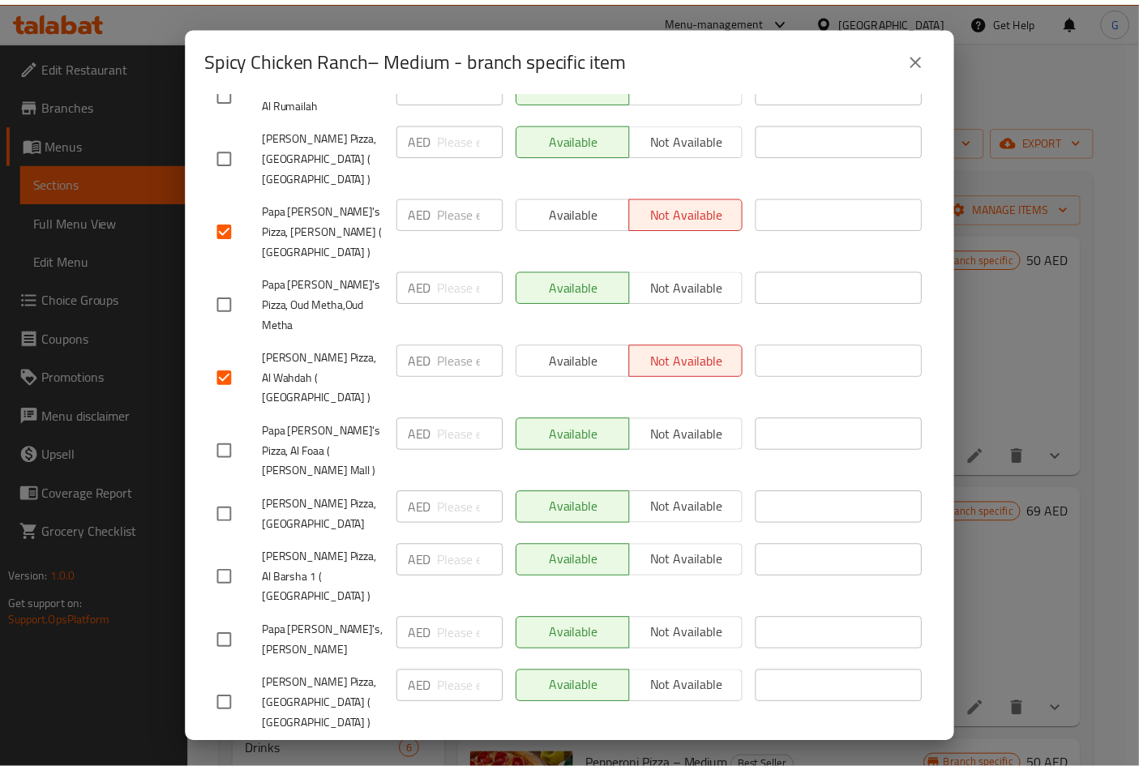
scroll to position [0, 0]
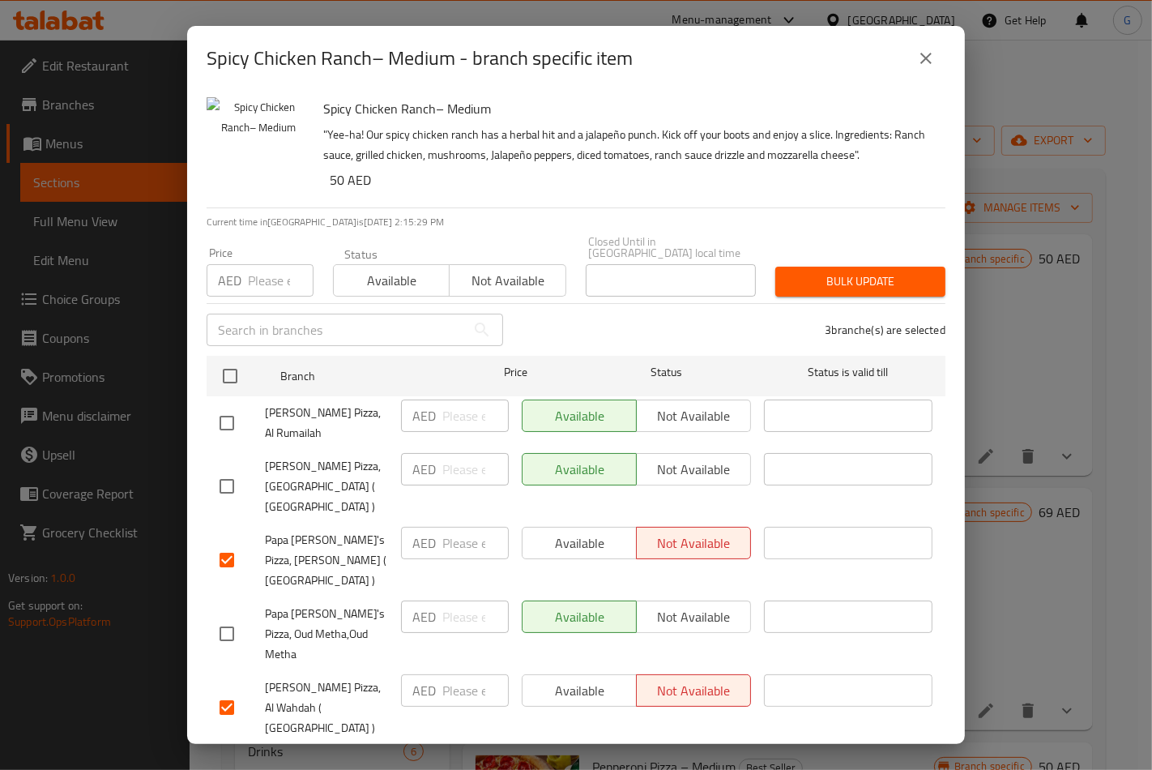
click at [410, 55] on h2 "Spicy Chicken Ranch– Medium - branch specific item" at bounding box center [420, 58] width 426 height 26
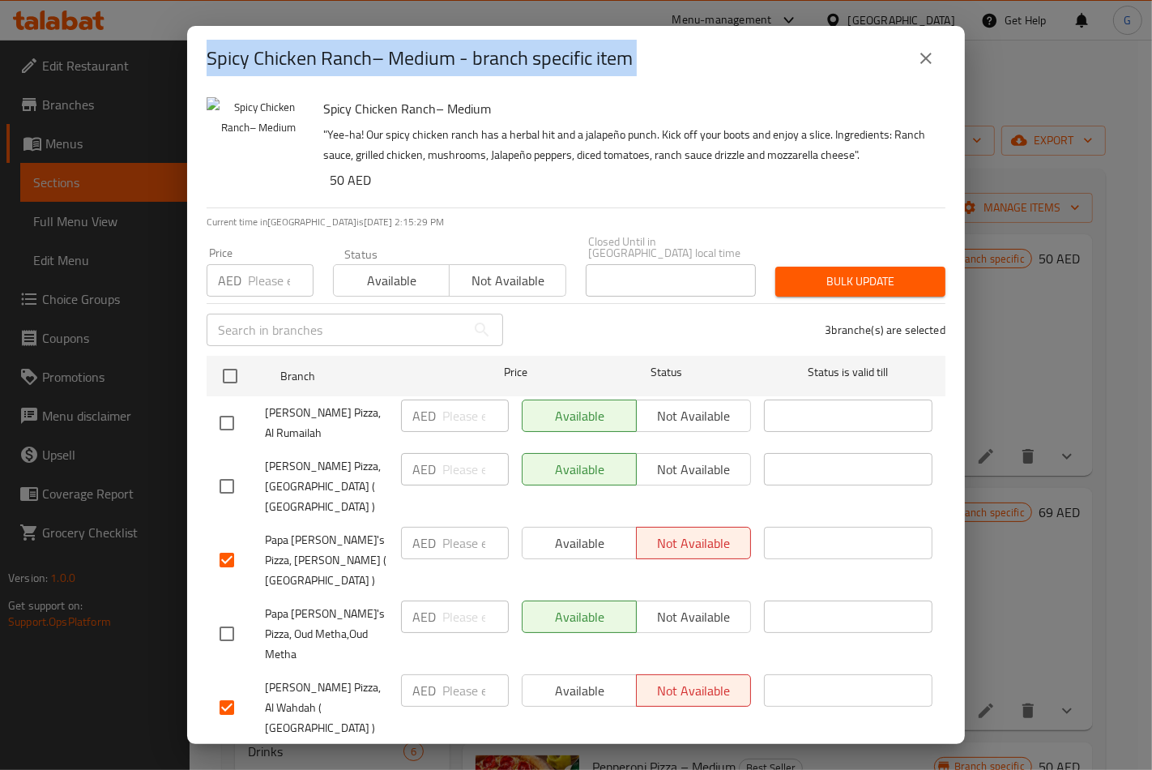
click at [410, 55] on h2 "Spicy Chicken Ranch– Medium - branch specific item" at bounding box center [420, 58] width 426 height 26
click at [436, 52] on h2 "Spicy Chicken Ranch– Medium - branch specific item" at bounding box center [420, 58] width 426 height 26
drag, startPoint x: 454, startPoint y: 61, endPoint x: 204, endPoint y: 70, distance: 249.8
click at [204, 70] on div "Spicy Chicken Ranch– Medium - branch specific item" at bounding box center [576, 58] width 778 height 65
copy h2 "Spicy Chicken Ranch– Medium"
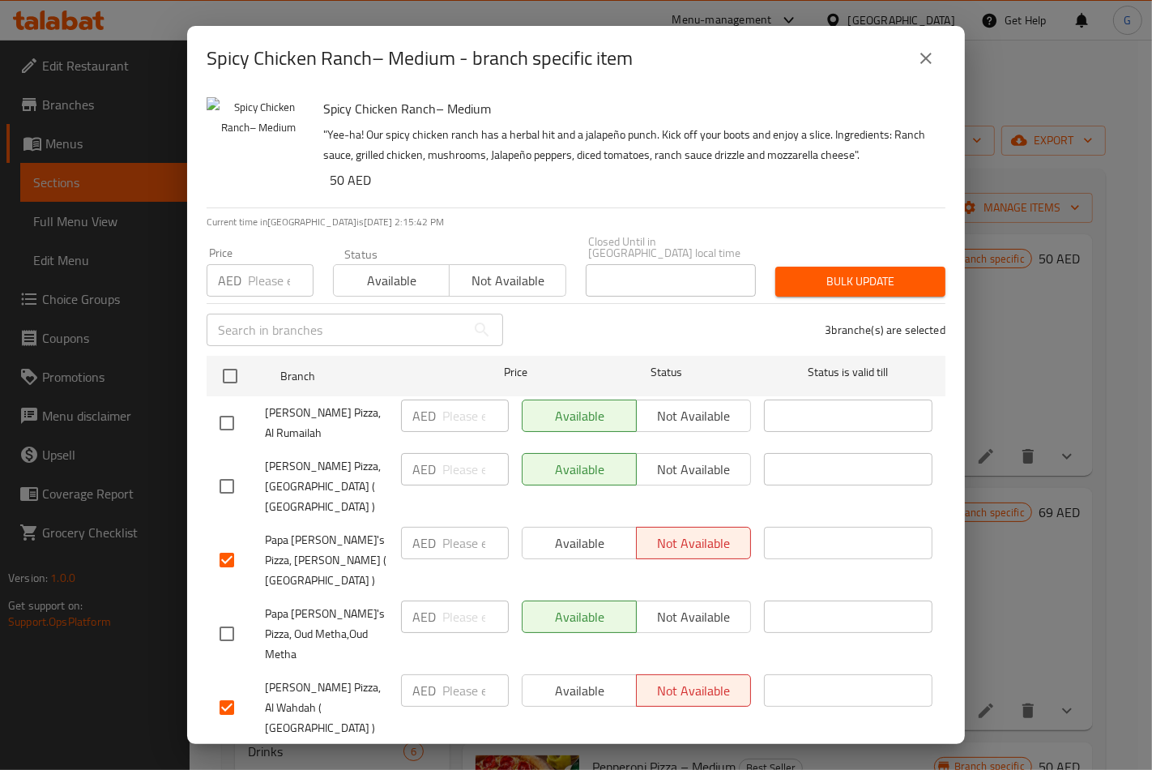
click at [912, 42] on div "Spicy Chicken Ranch– Medium - branch specific item" at bounding box center [576, 58] width 739 height 39
click at [912, 58] on button "close" at bounding box center [926, 58] width 39 height 39
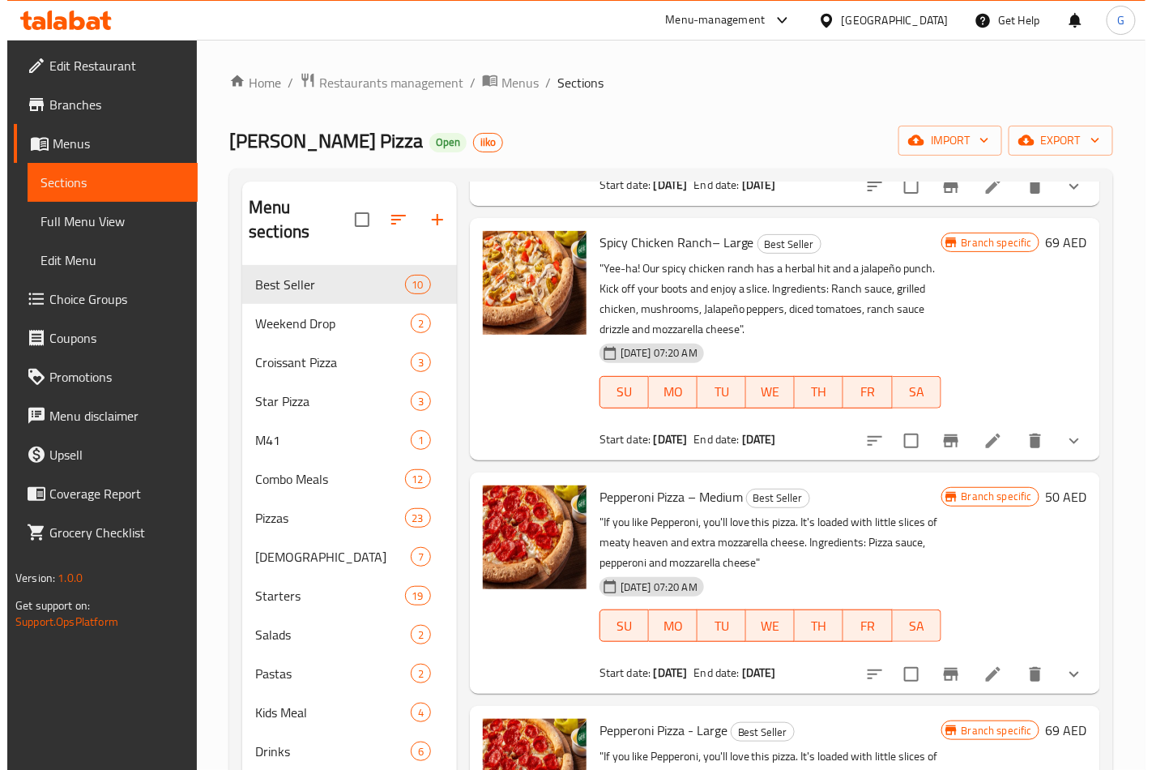
scroll to position [450, 0]
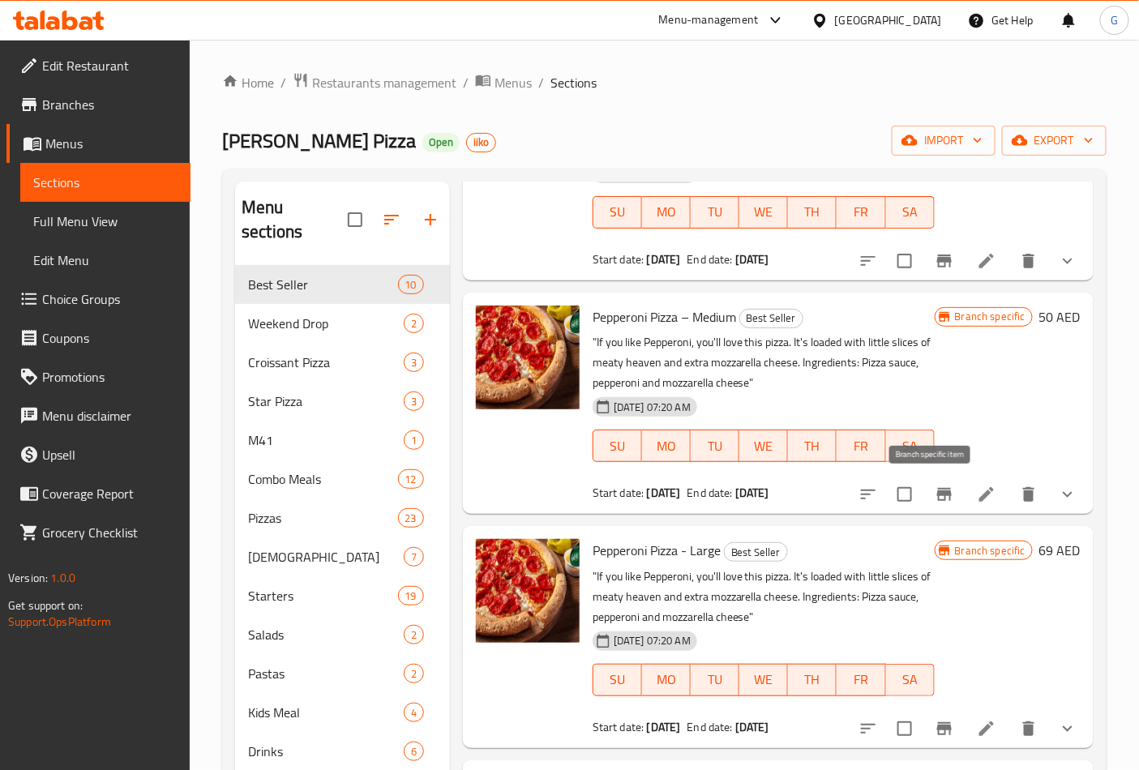
click at [937, 493] on icon "Branch-specific-item" at bounding box center [944, 494] width 15 height 13
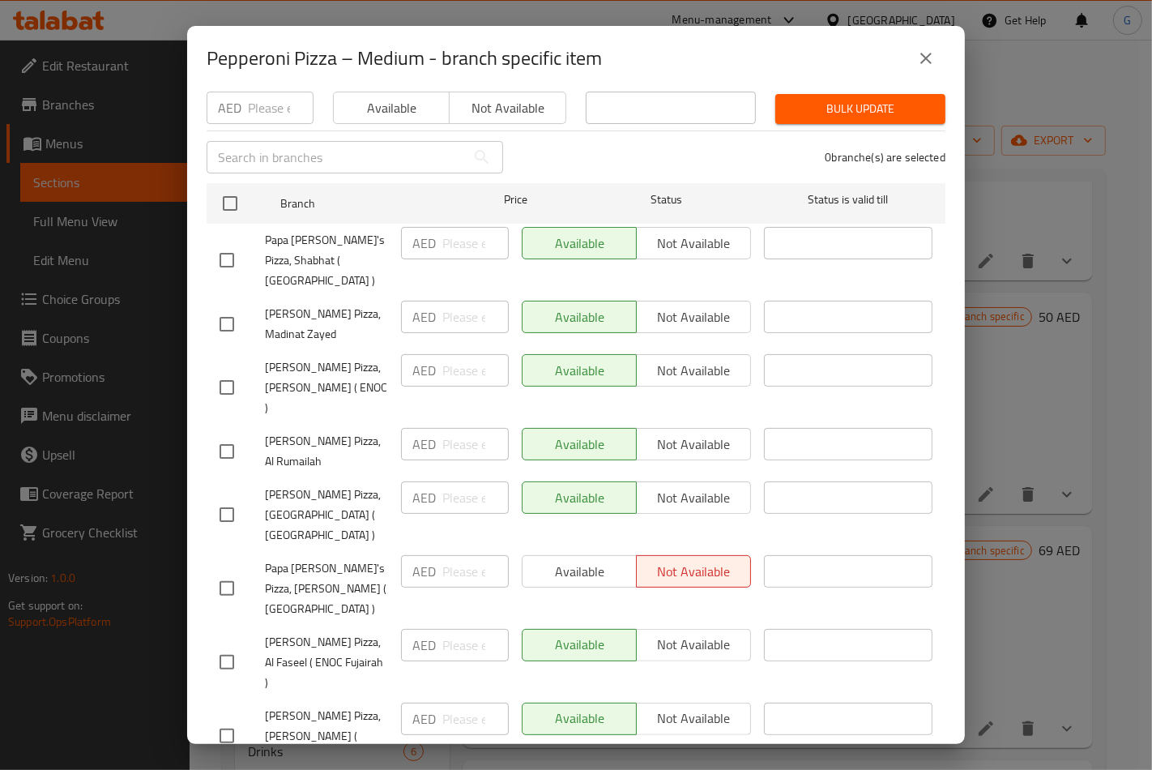
scroll to position [360, 0]
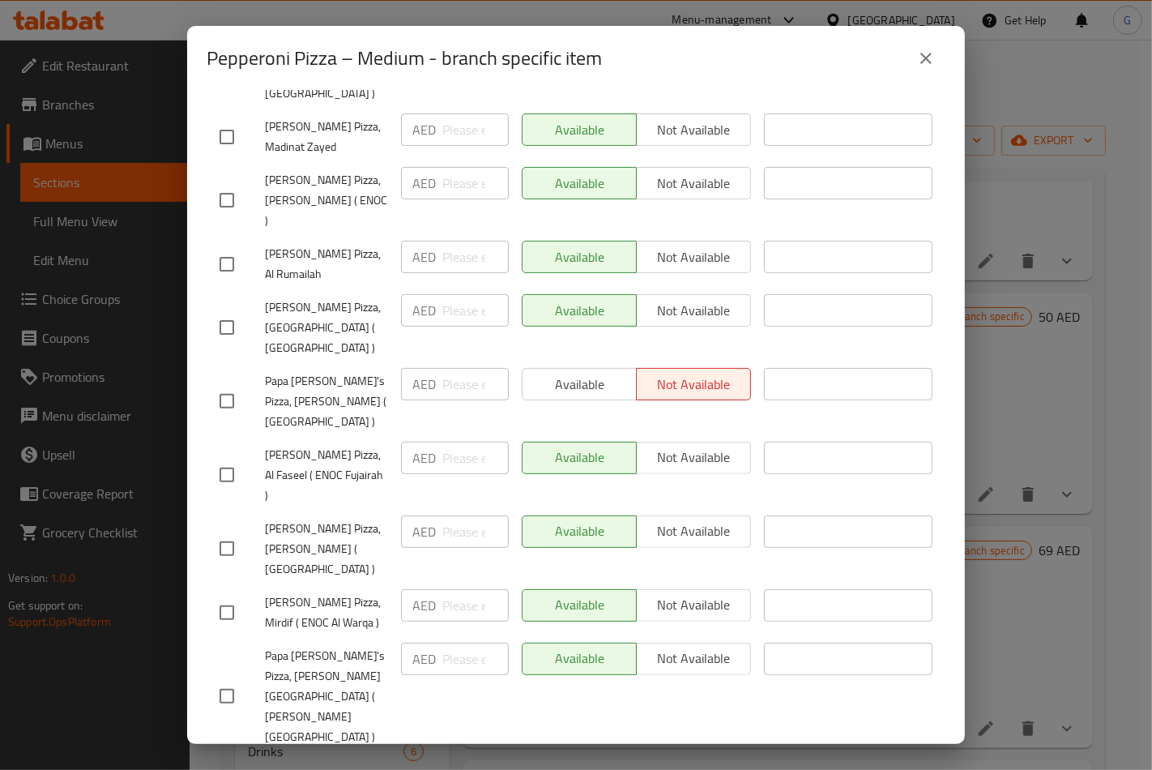
click at [222, 384] on input "checkbox" at bounding box center [227, 401] width 34 height 34
checkbox input "true"
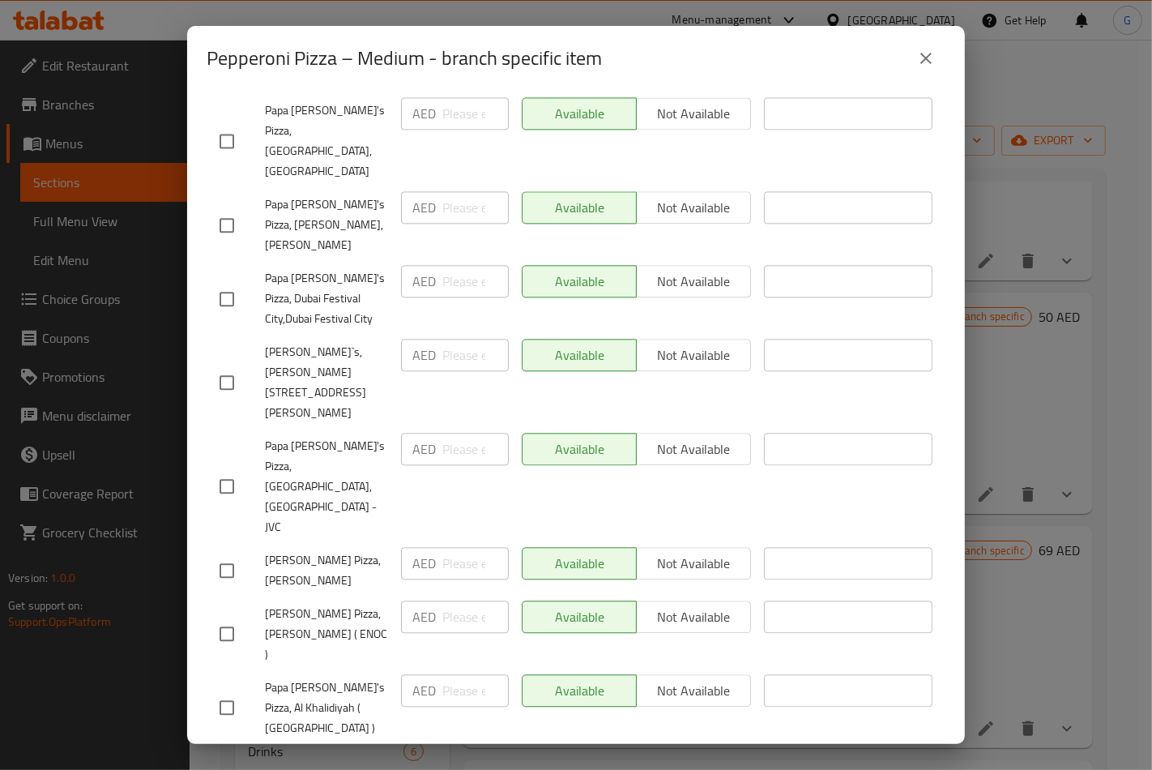
scroll to position [3241, 0]
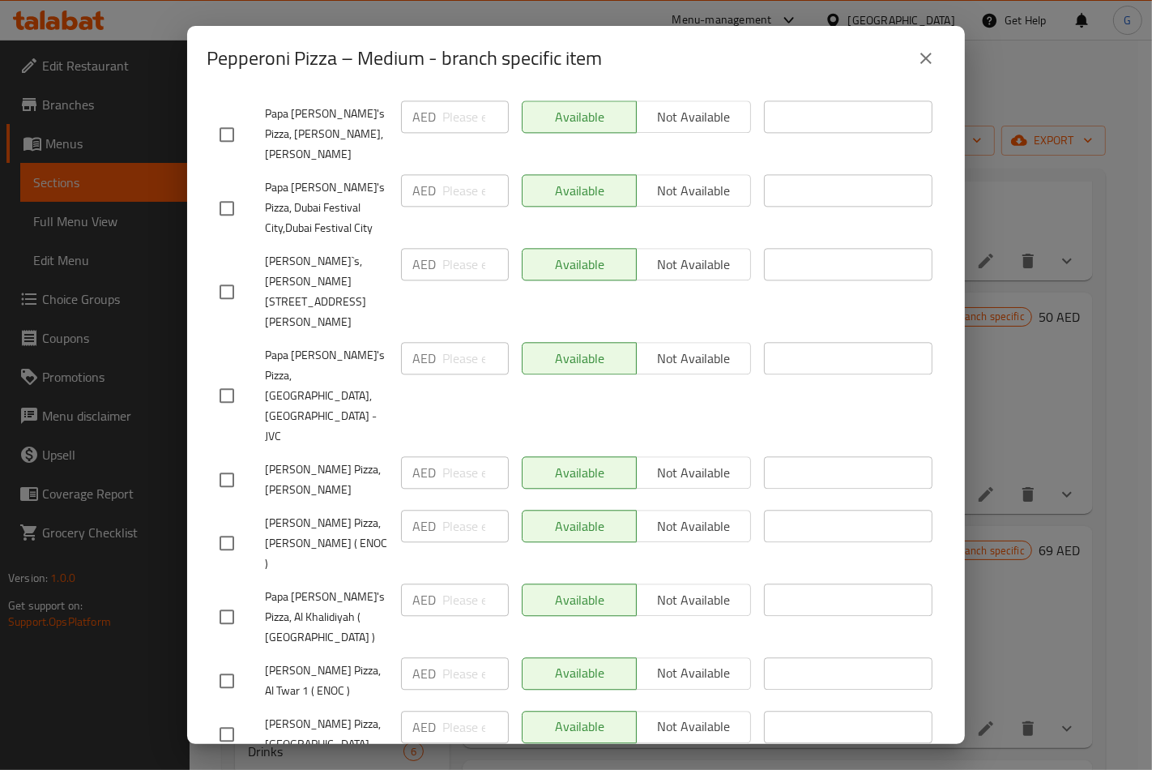
checkbox input "true"
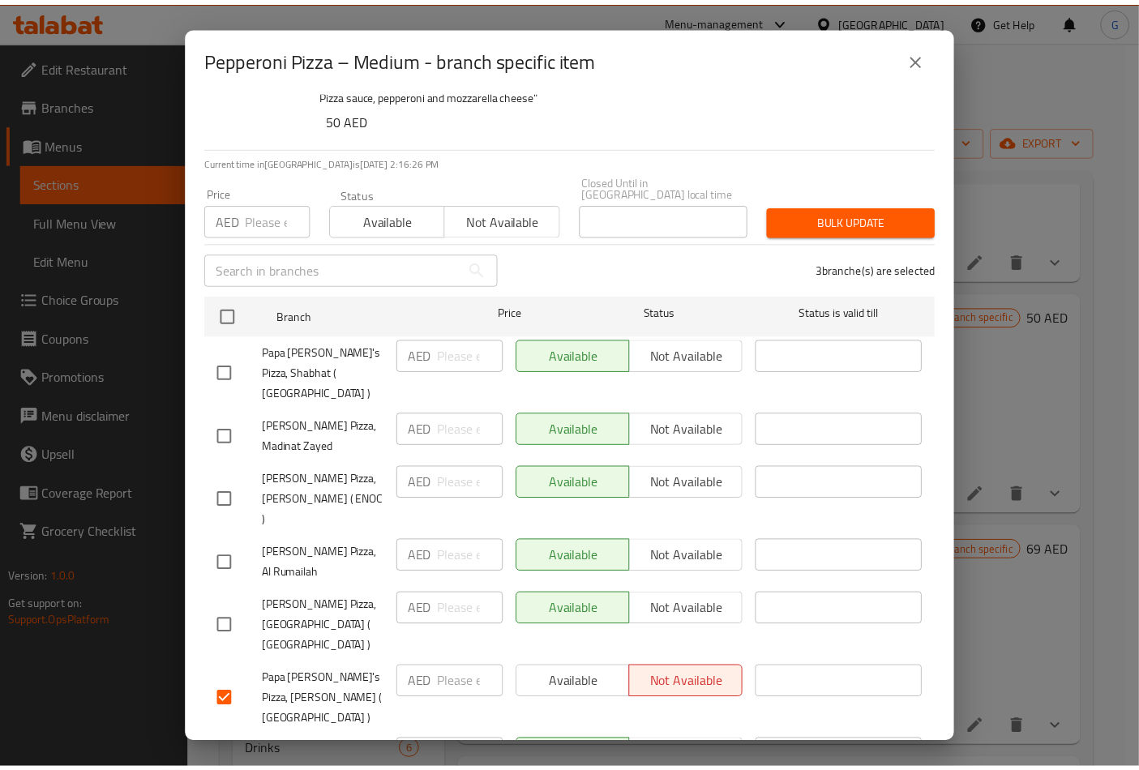
scroll to position [0, 0]
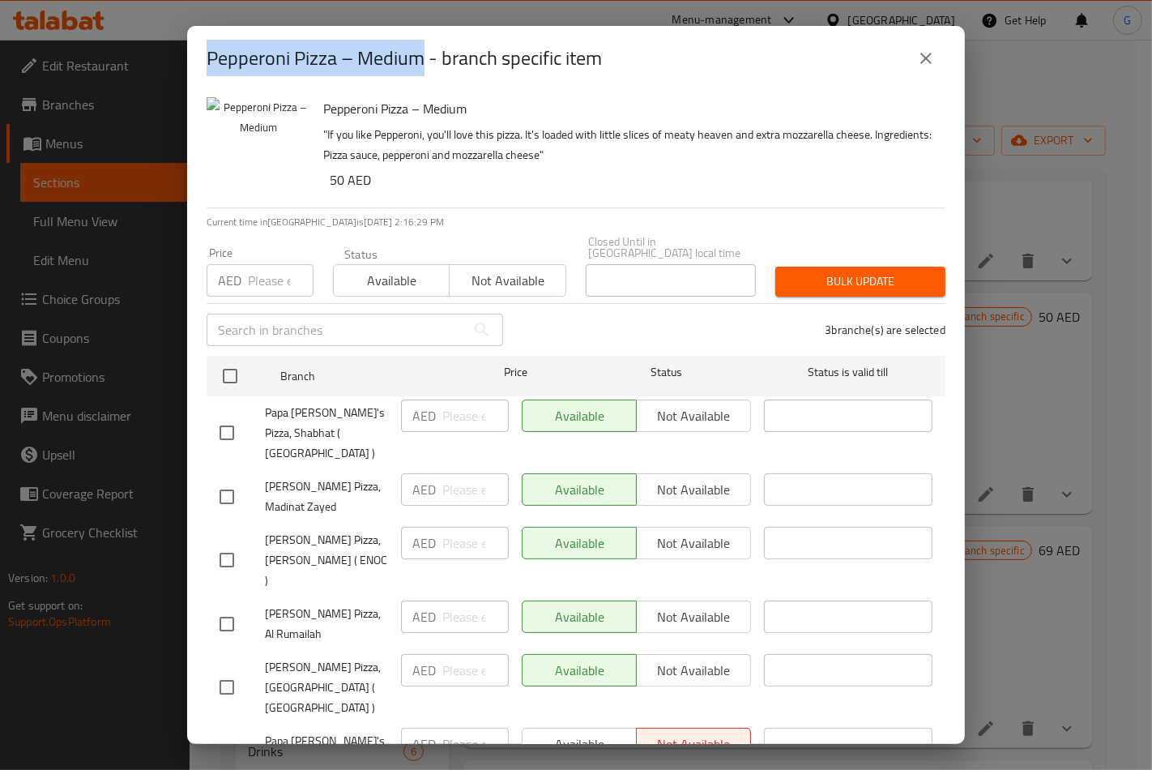
drag, startPoint x: 425, startPoint y: 60, endPoint x: 203, endPoint y: 61, distance: 222.0
click at [203, 61] on div "Pepperoni Pizza – Medium - branch specific item" at bounding box center [576, 58] width 778 height 65
copy h2 "Pepperoni Pizza – Medium"
click at [933, 51] on icon "close" at bounding box center [925, 58] width 19 height 19
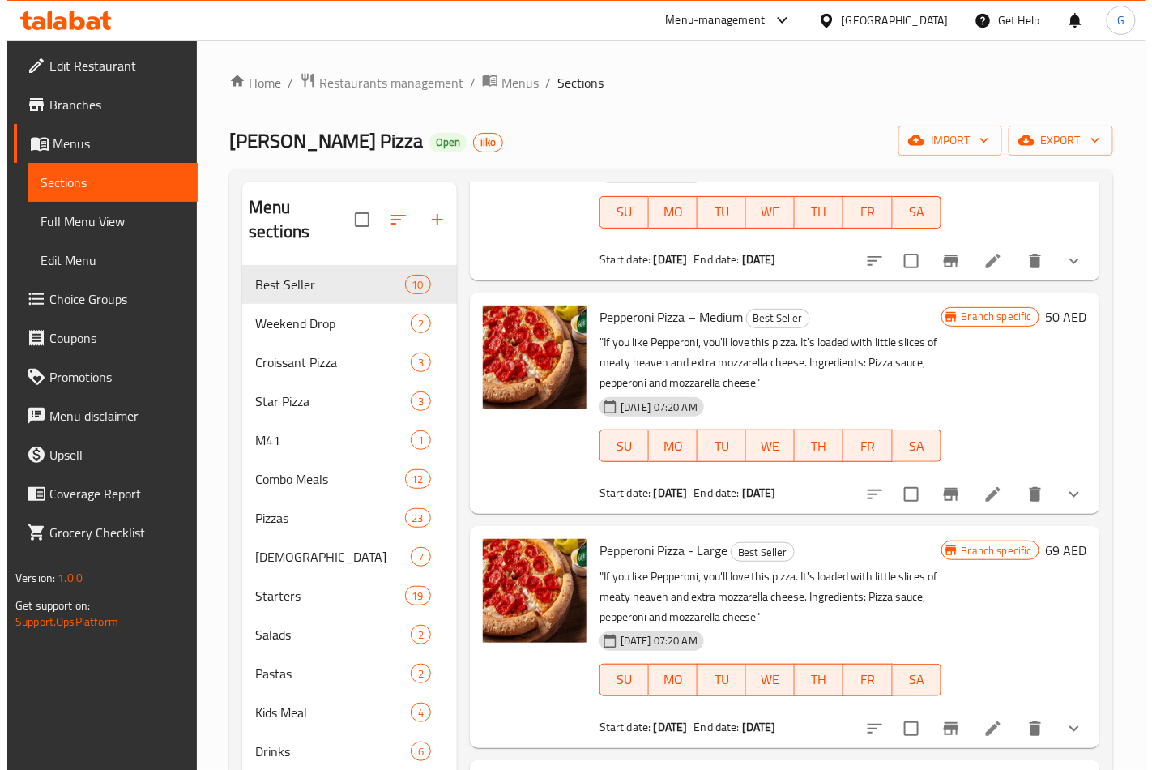
scroll to position [630, 0]
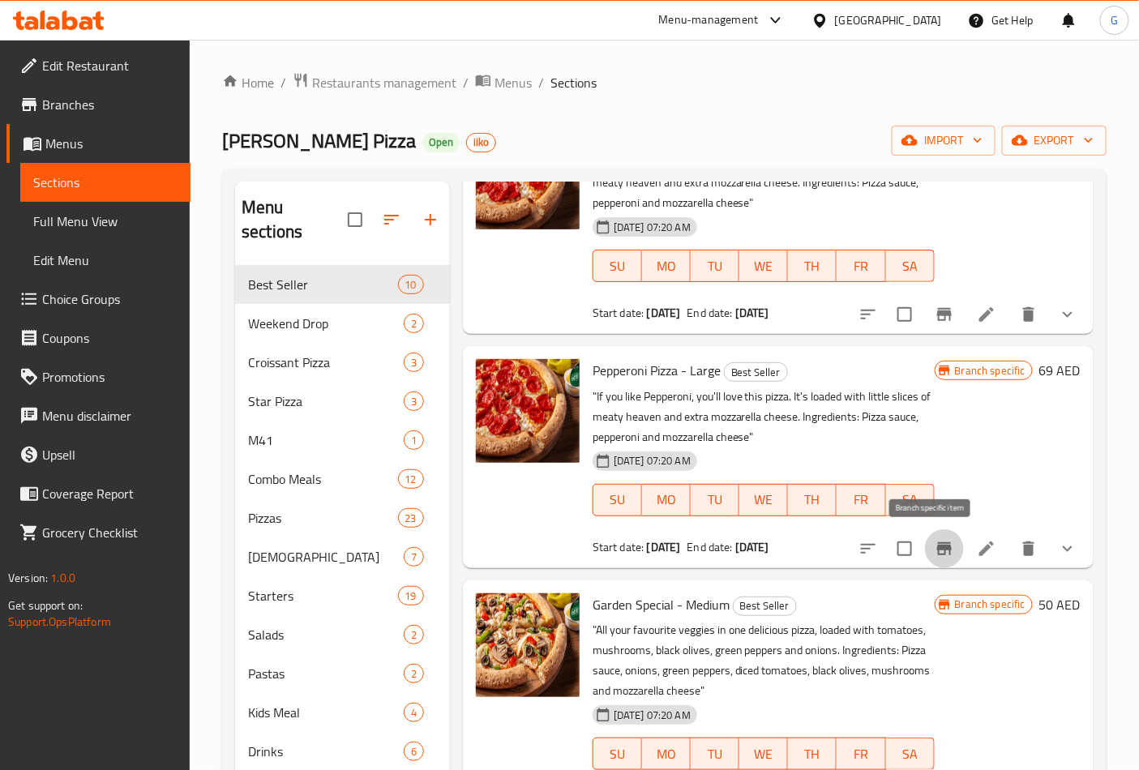
click at [937, 551] on icon "Branch-specific-item" at bounding box center [944, 548] width 15 height 13
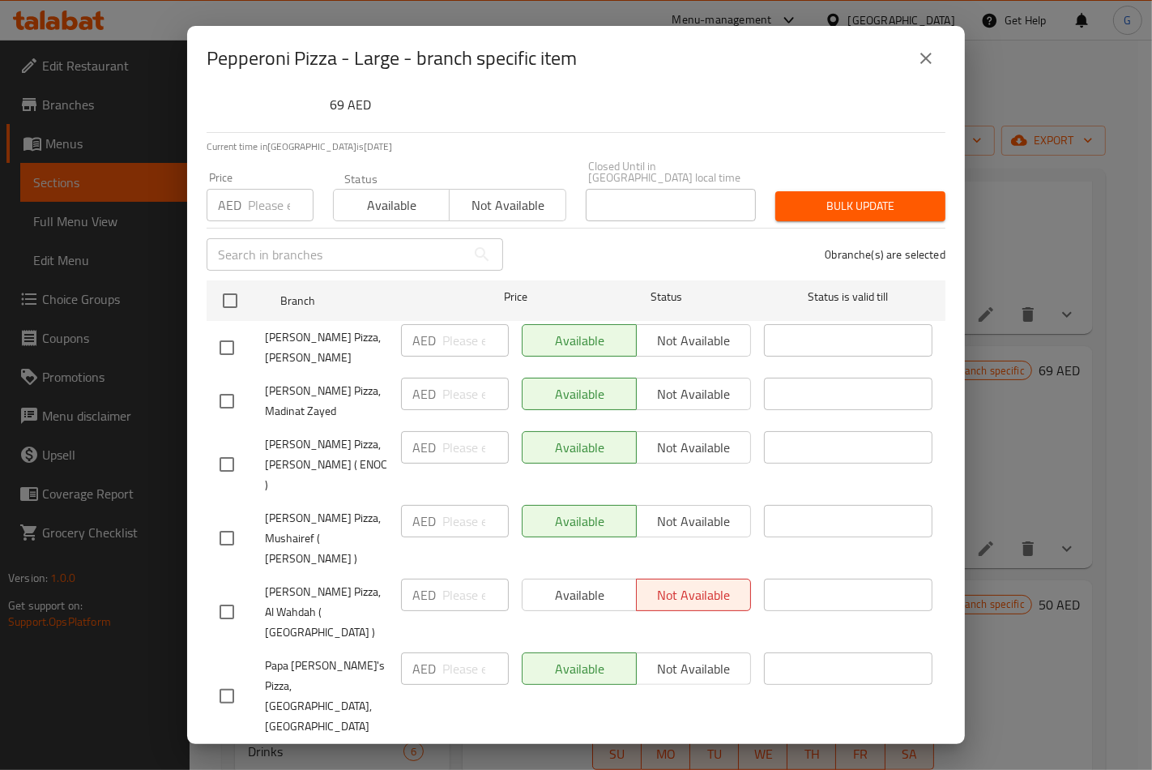
scroll to position [180, 0]
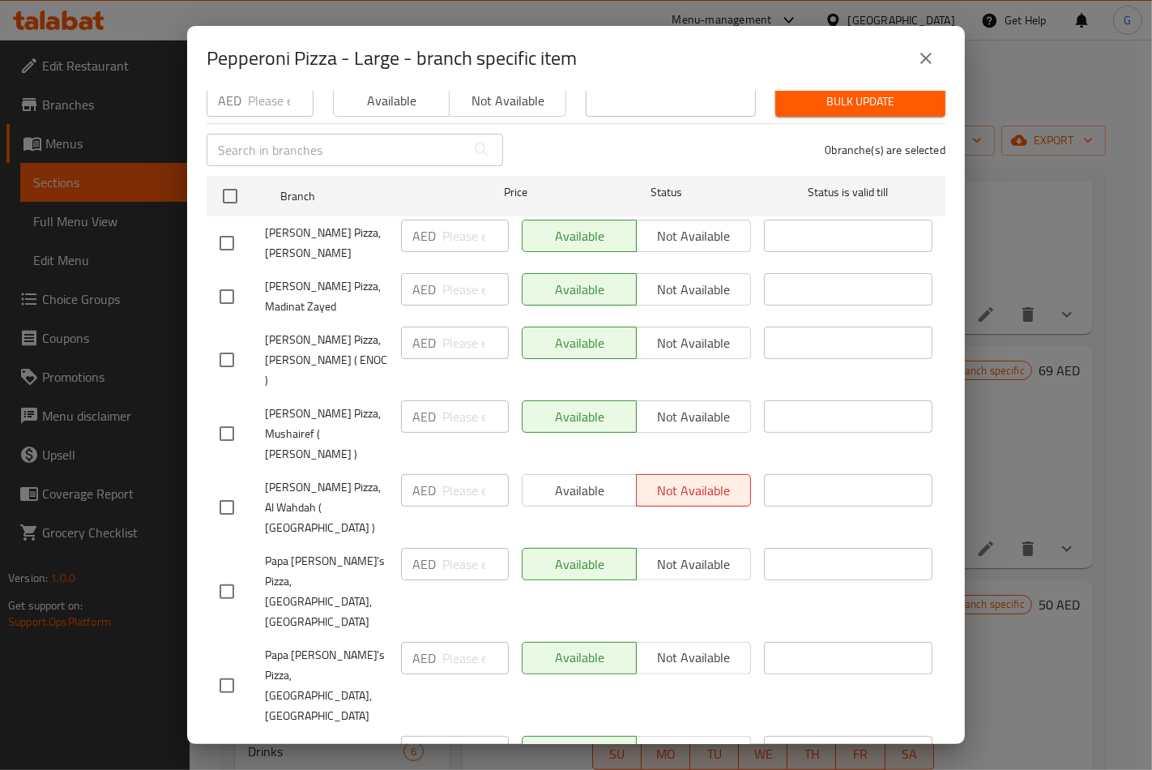
click at [220, 490] on input "checkbox" at bounding box center [227, 507] width 34 height 34
checkbox input "true"
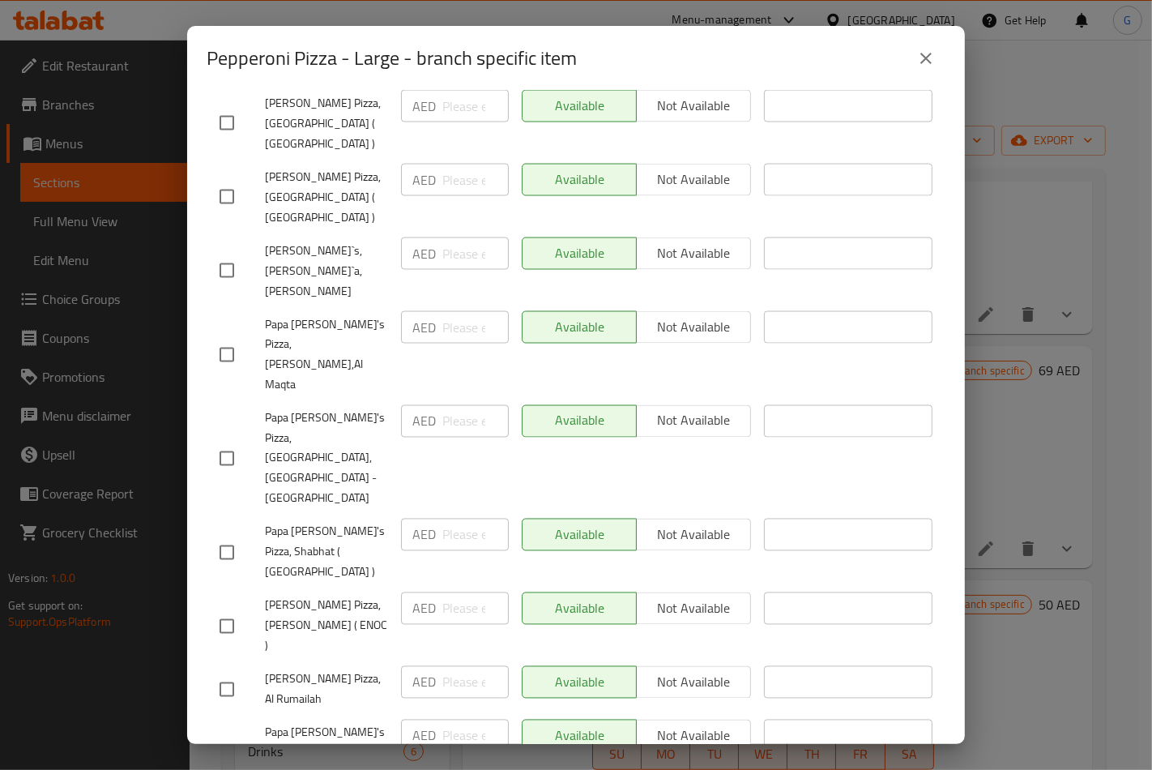
scroll to position [2701, 0]
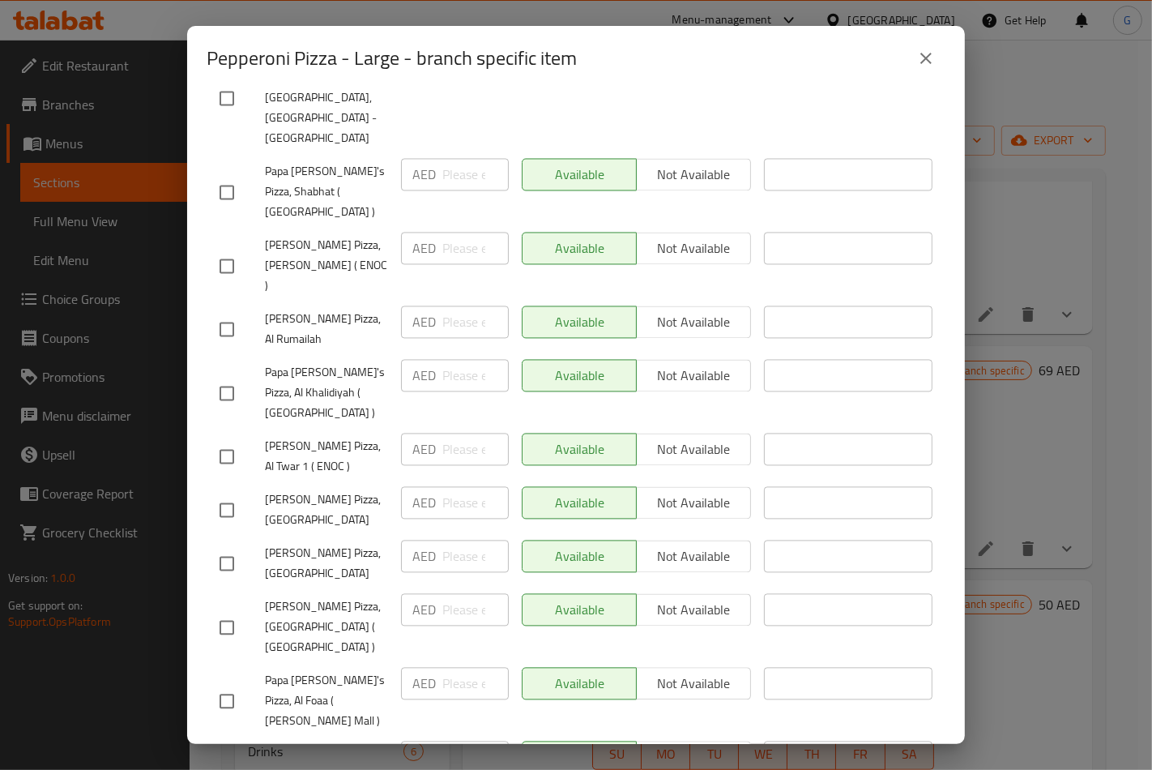
checkbox input "true"
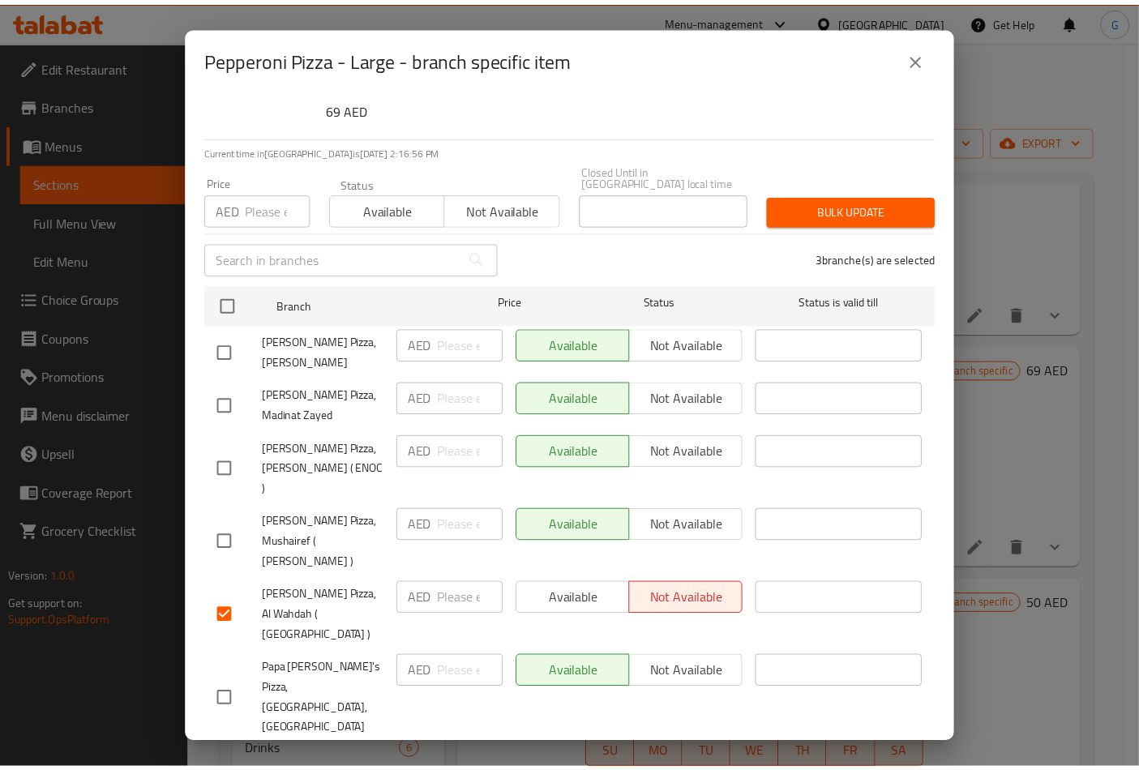
scroll to position [61, 0]
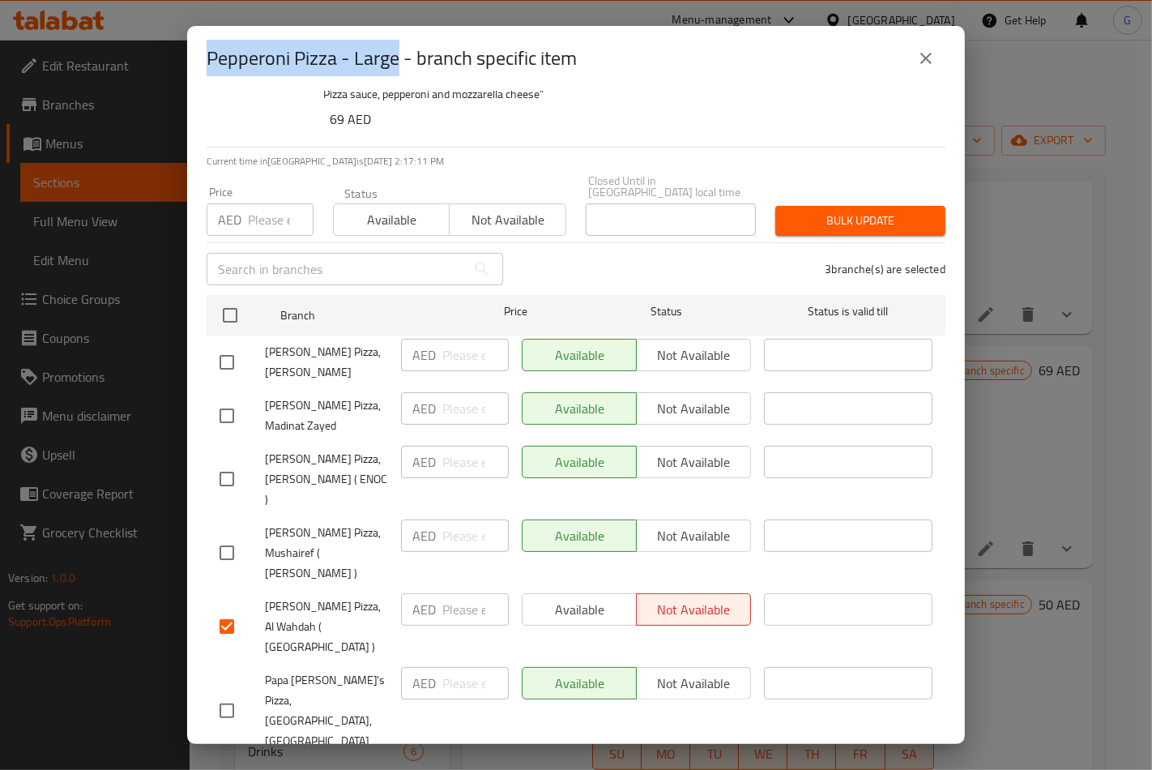
drag, startPoint x: 398, startPoint y: 62, endPoint x: 206, endPoint y: 60, distance: 192.1
click at [207, 60] on h2 "Pepperoni Pizza - Large - branch specific item" at bounding box center [392, 58] width 370 height 26
copy h2 "Pepperoni Pizza - Large"
click at [927, 58] on icon "close" at bounding box center [926, 58] width 11 height 11
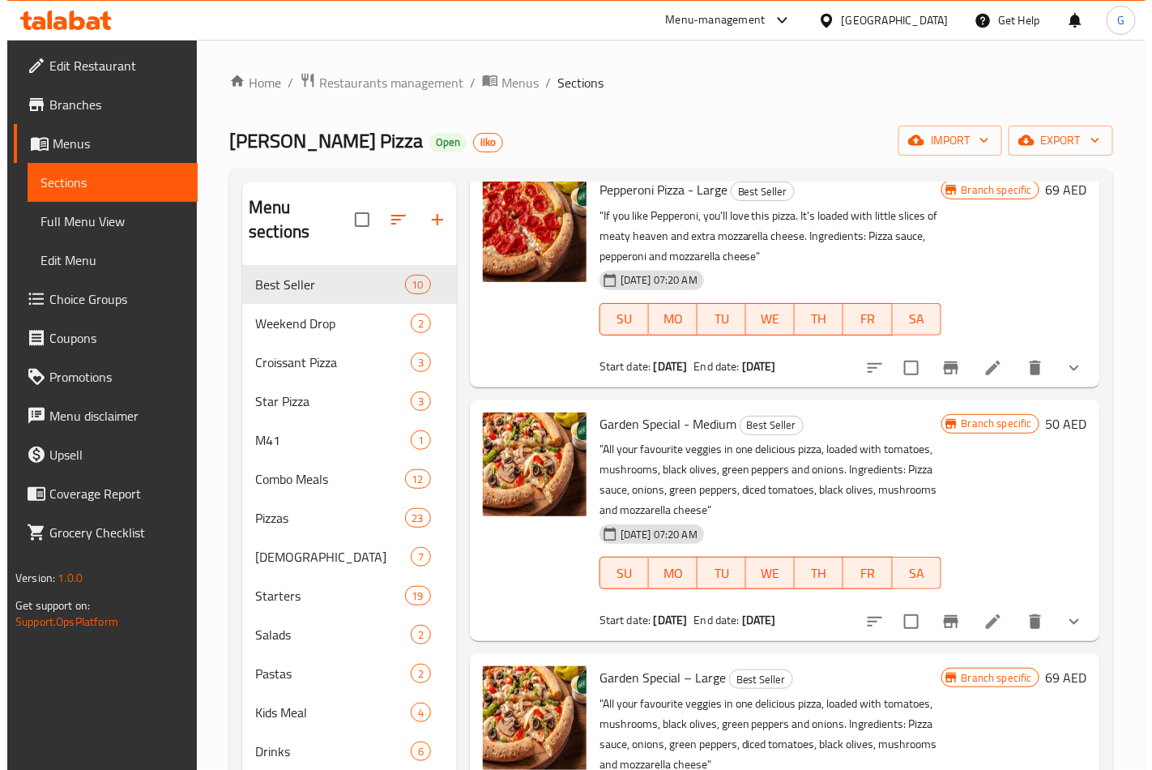
scroll to position [900, 0]
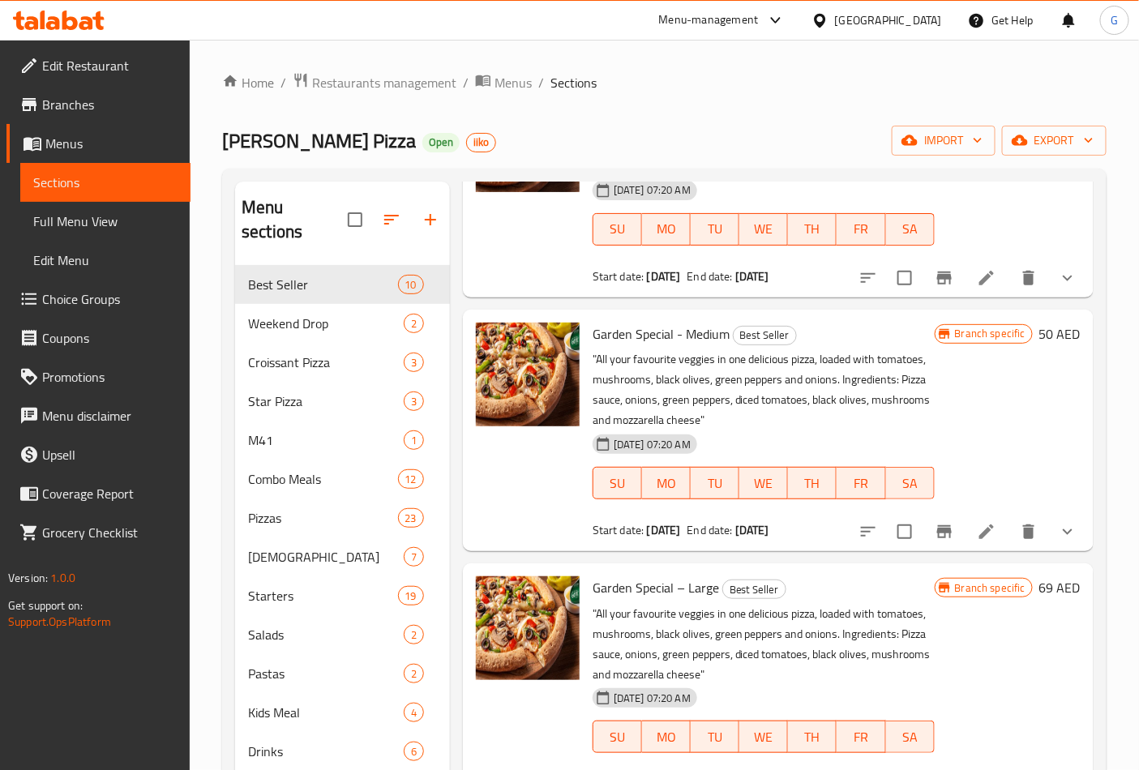
click at [710, 337] on span "Garden Special - Medium" at bounding box center [660, 334] width 137 height 24
copy h6 "Garden Special - Medium"
click at [935, 533] on icon "Branch-specific-item" at bounding box center [943, 531] width 19 height 19
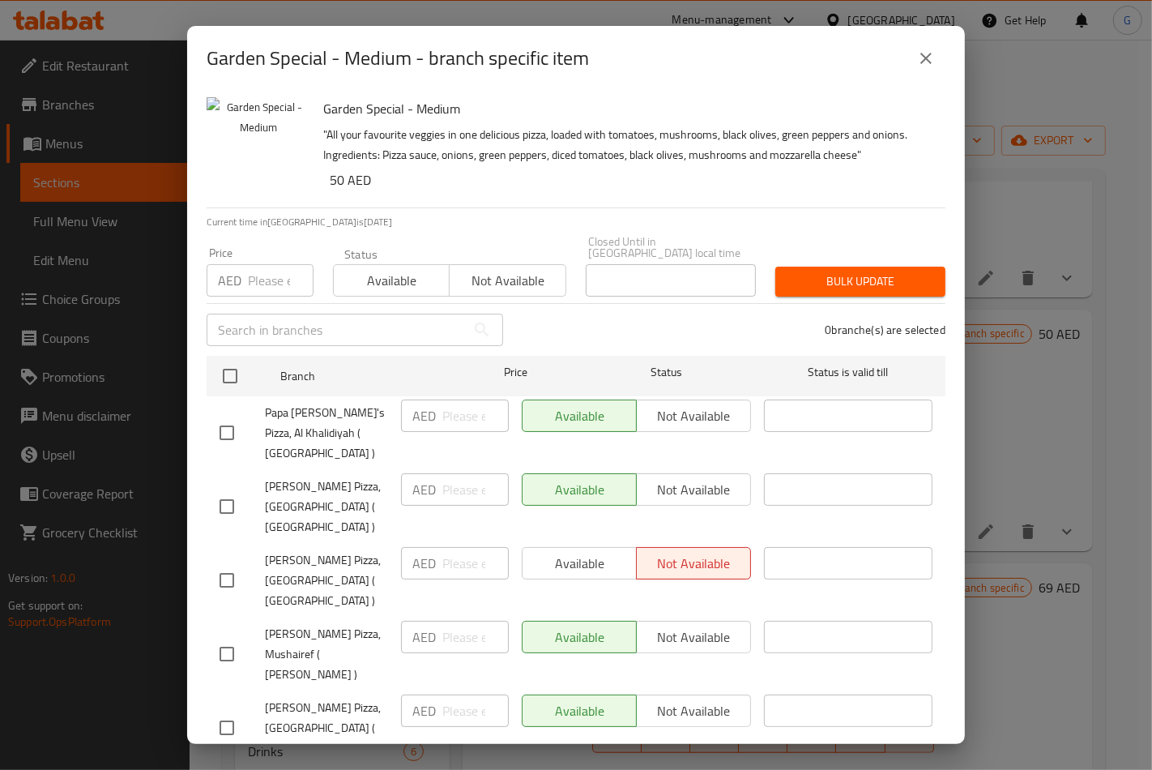
scroll to position [360, 0]
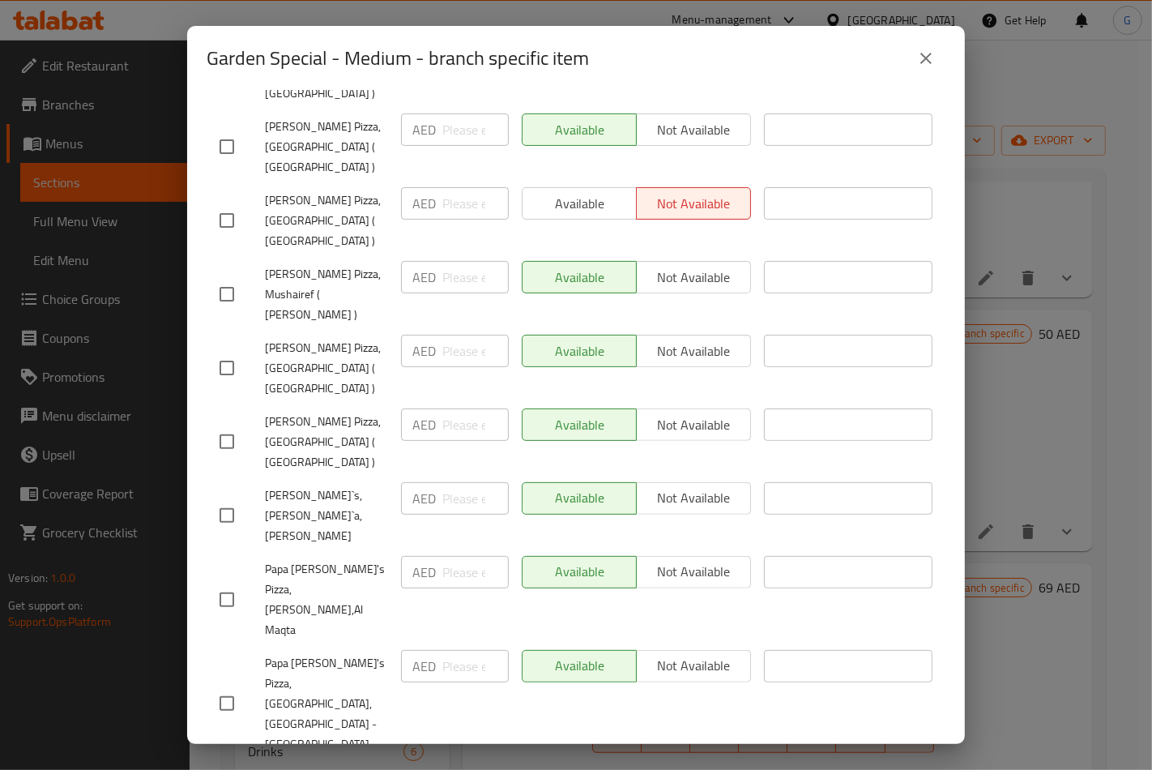
click at [237, 206] on input "checkbox" at bounding box center [227, 220] width 34 height 34
checkbox input "true"
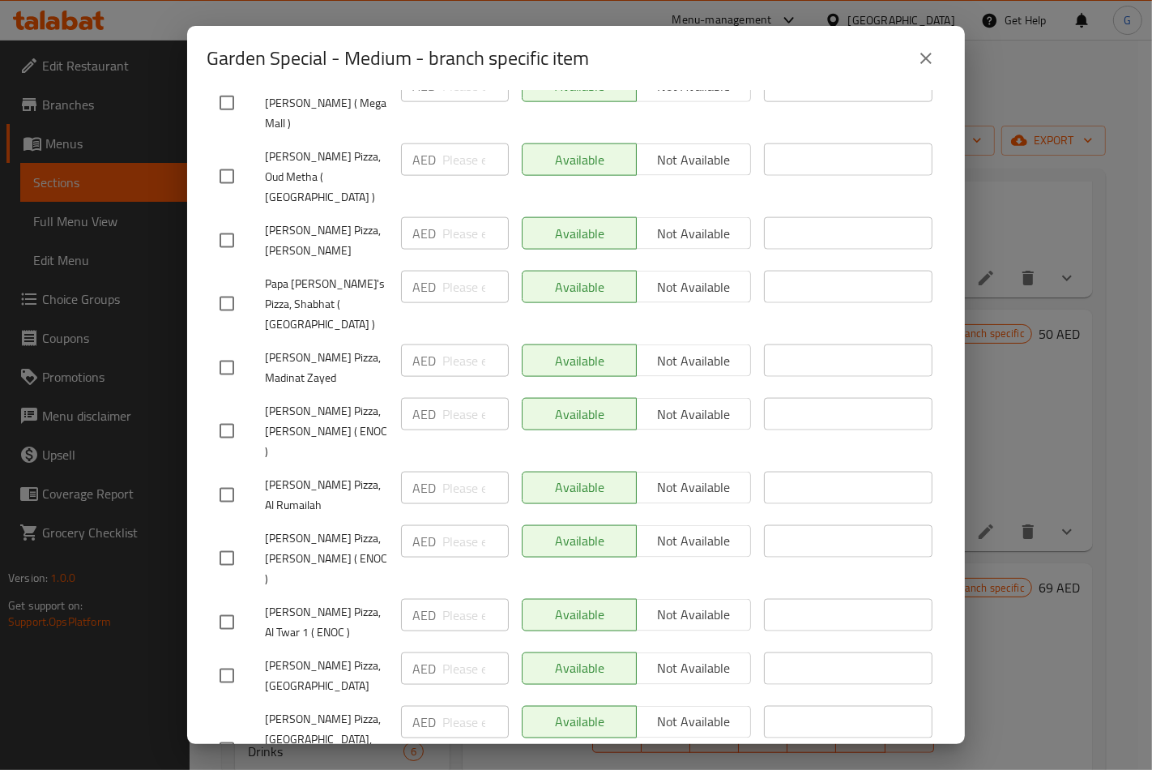
scroll to position [1890, 0]
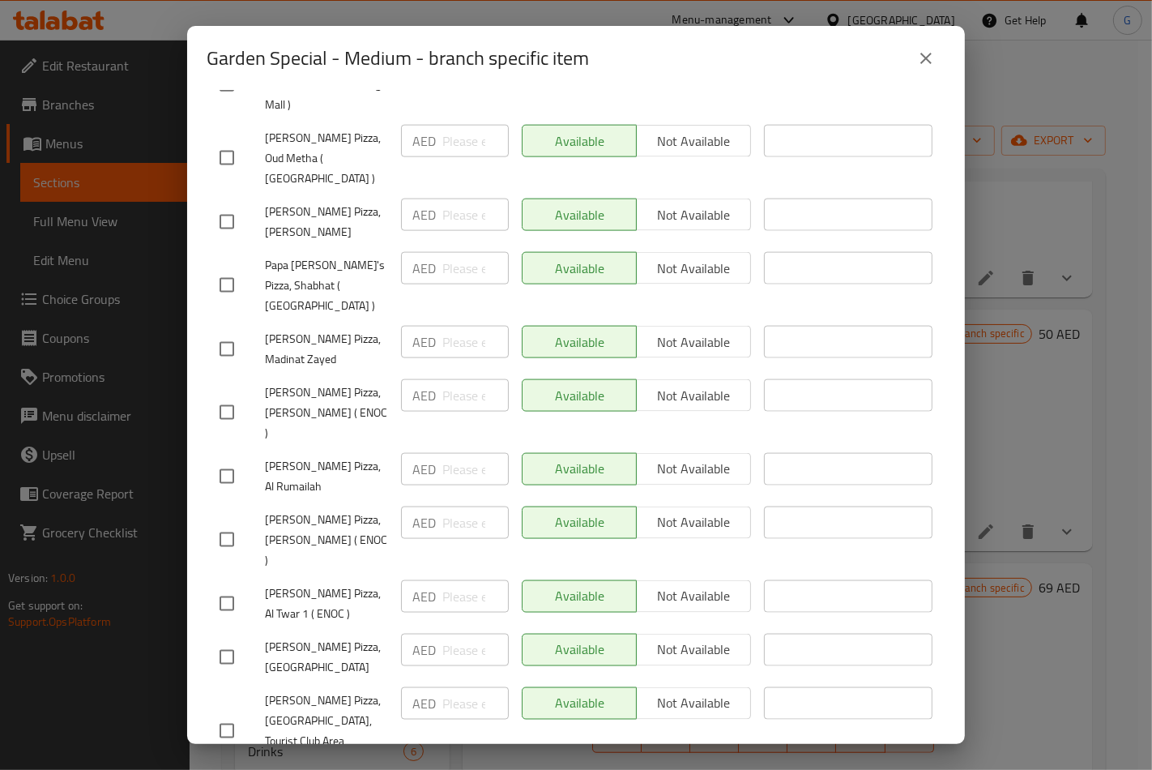
checkbox input "true"
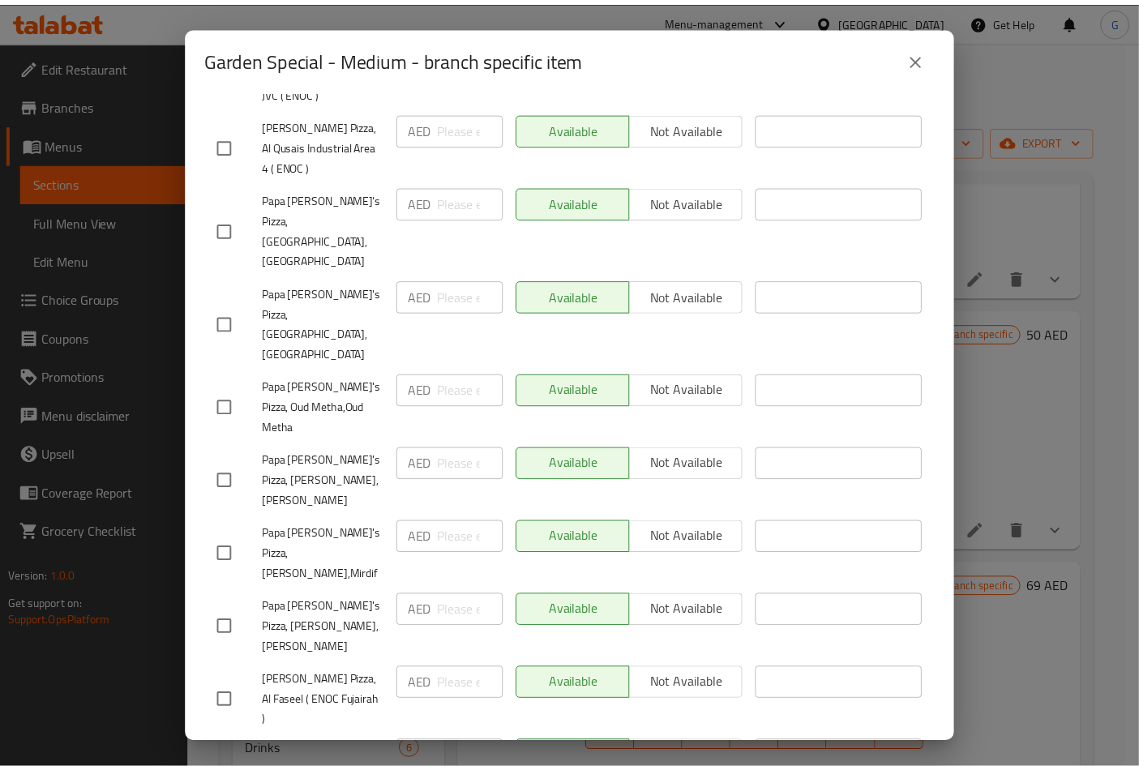
scroll to position [3572, 0]
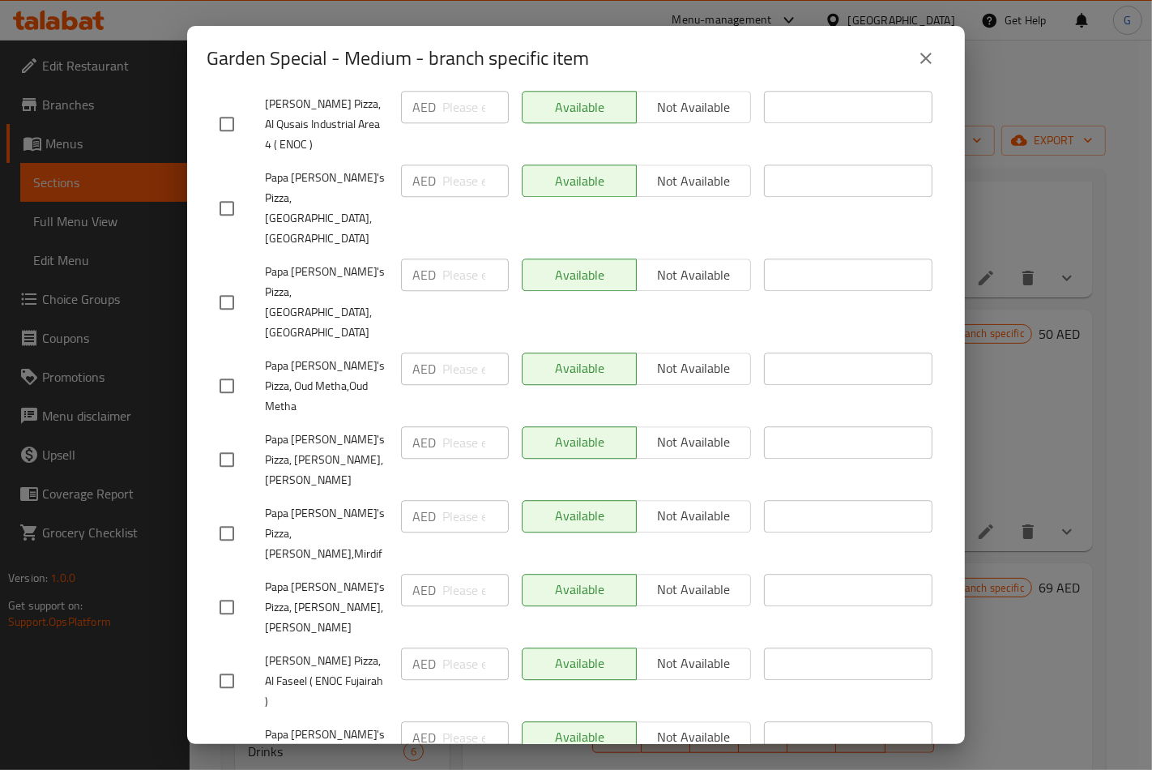
click at [929, 70] on button "close" at bounding box center [926, 58] width 39 height 39
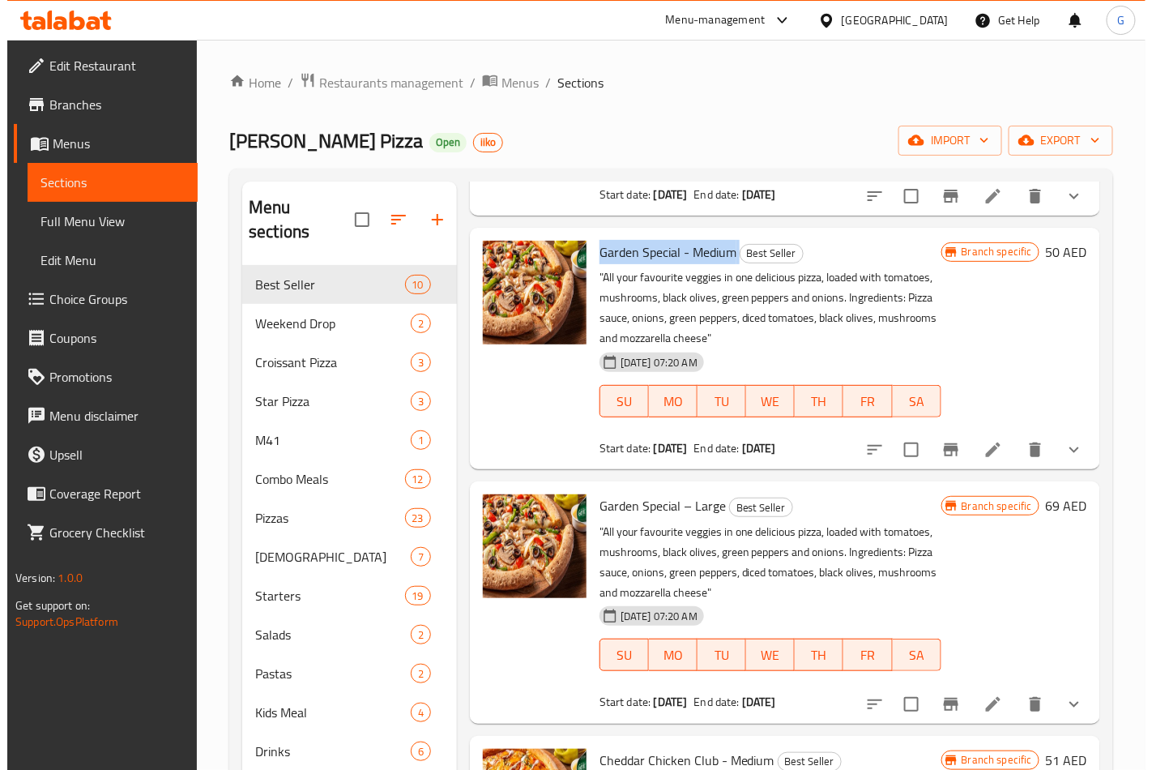
scroll to position [1080, 0]
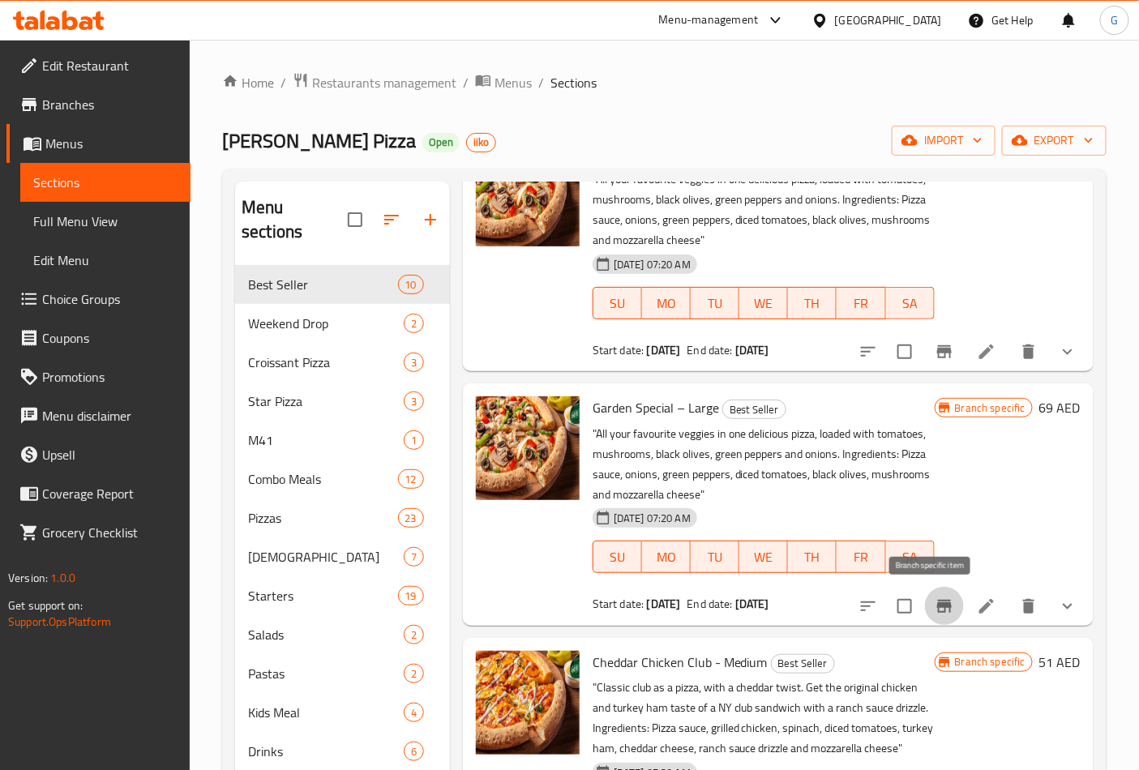
click at [937, 604] on icon "Branch-specific-item" at bounding box center [944, 606] width 15 height 13
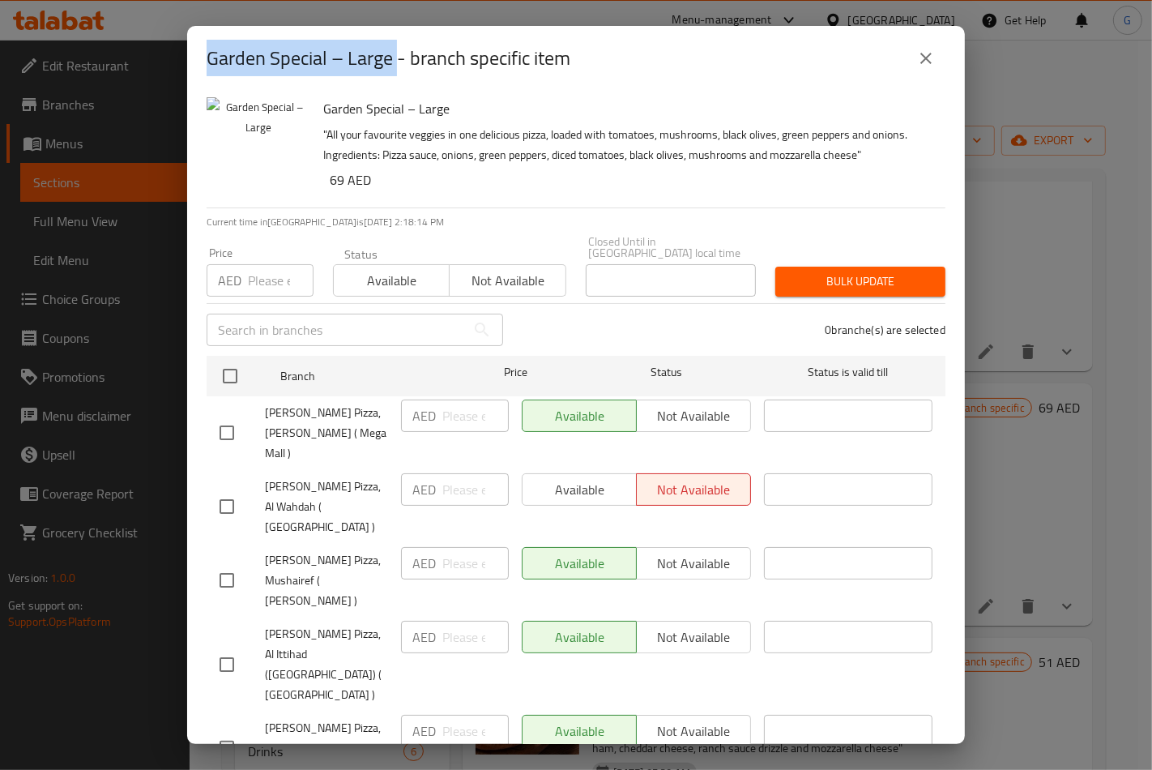
drag, startPoint x: 397, startPoint y: 54, endPoint x: 211, endPoint y: 70, distance: 186.3
click at [211, 70] on h2 "Garden Special – Large - branch specific item" at bounding box center [389, 58] width 364 height 26
copy h2 "Garden Special – Large"
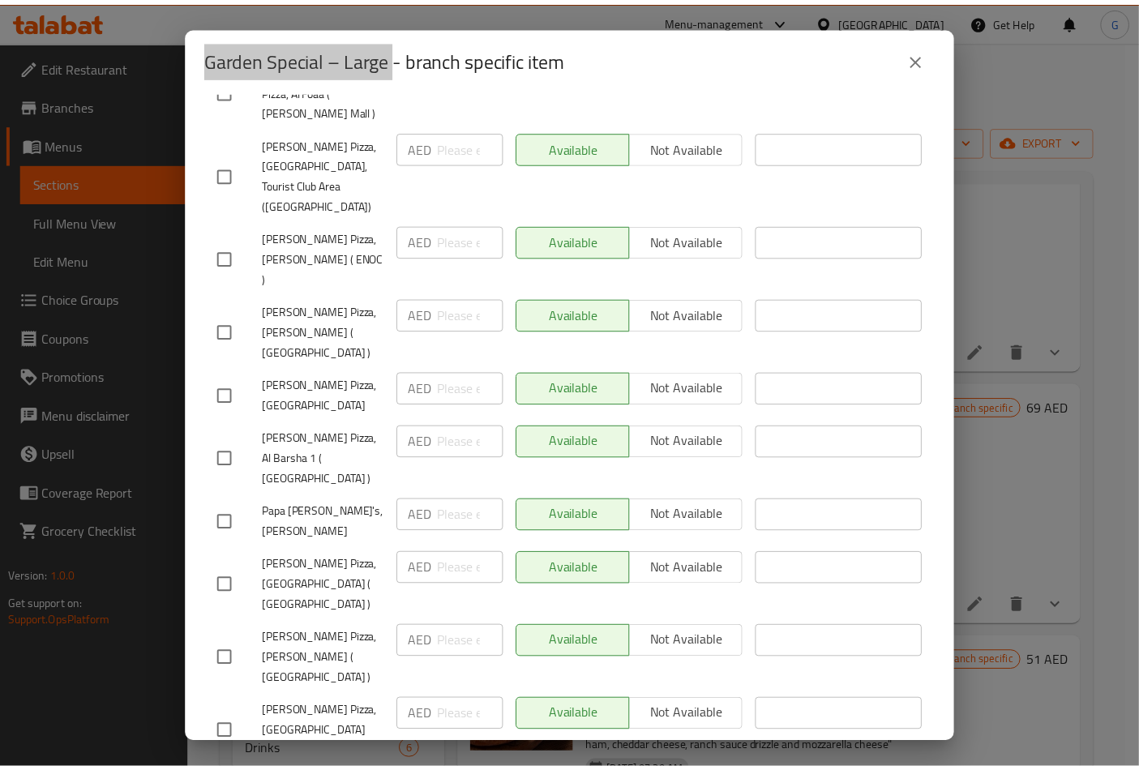
scroll to position [3572, 0]
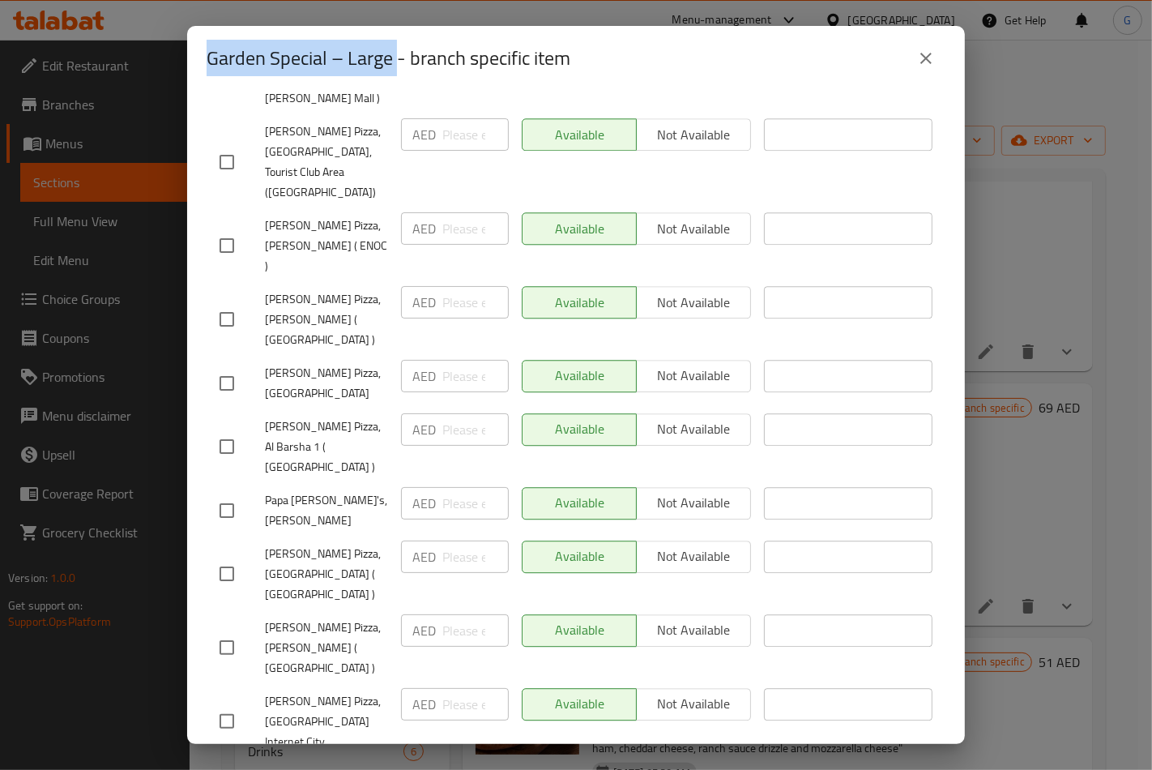
click at [916, 59] on icon "close" at bounding box center [925, 58] width 19 height 19
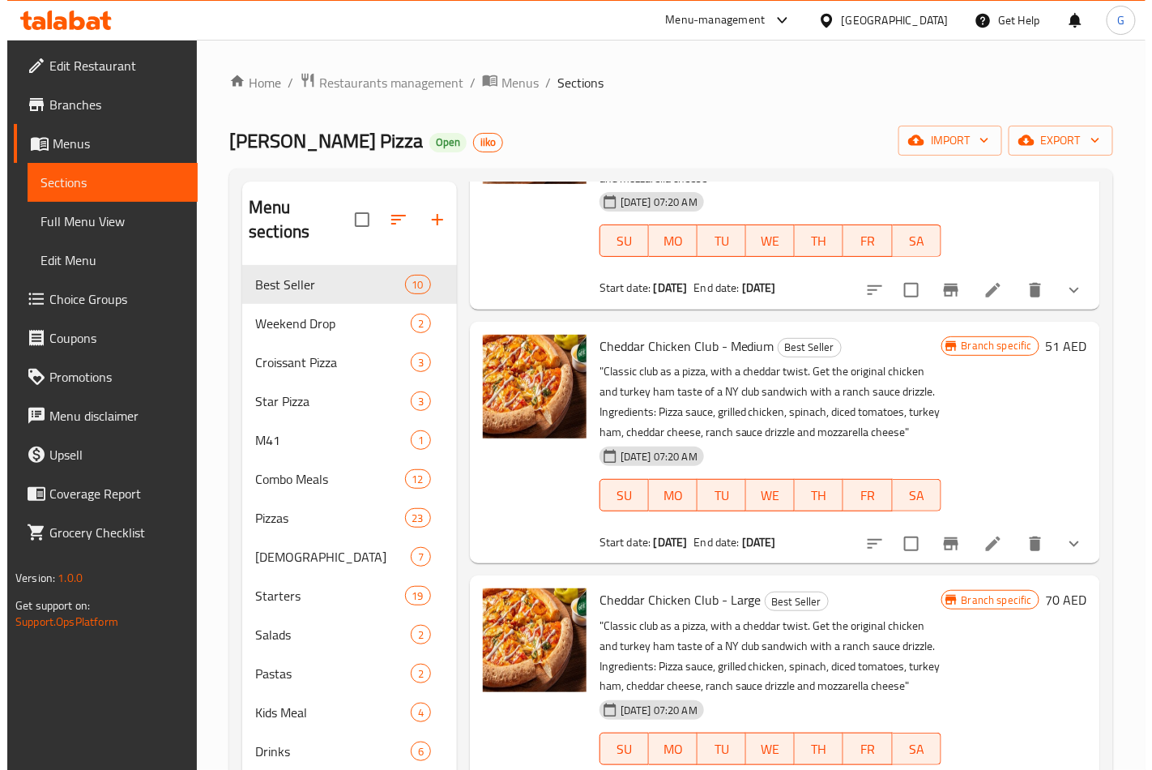
scroll to position [1440, 0]
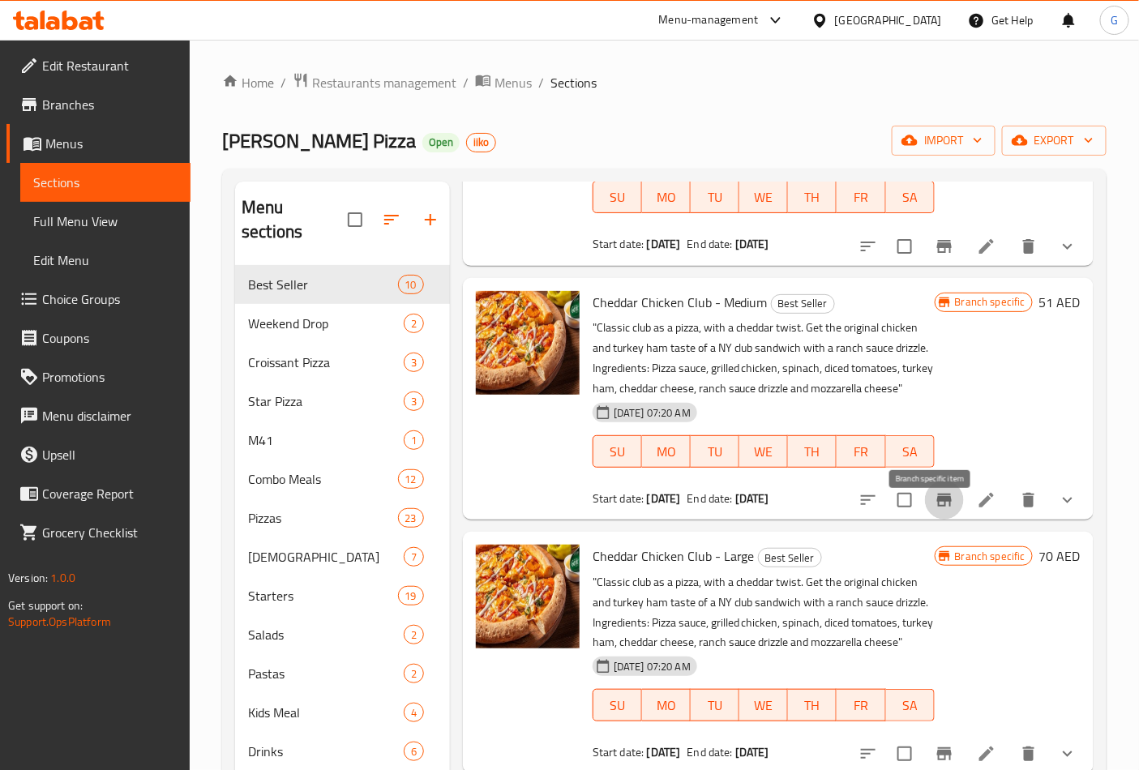
click at [934, 510] on icon "Branch-specific-item" at bounding box center [943, 499] width 19 height 19
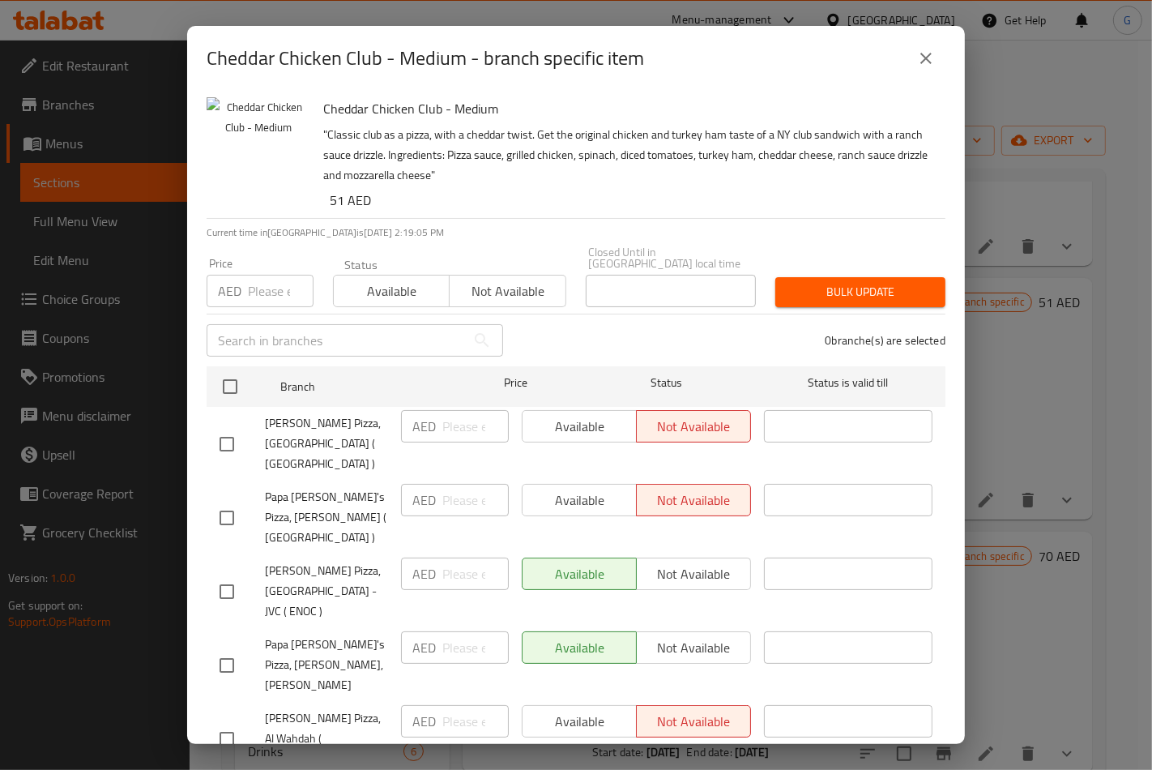
click at [235, 435] on input "checkbox" at bounding box center [227, 444] width 34 height 34
checkbox input "true"
click at [228, 501] on input "checkbox" at bounding box center [227, 518] width 34 height 34
checkbox input "true"
click at [224, 722] on input "checkbox" at bounding box center [227, 739] width 34 height 34
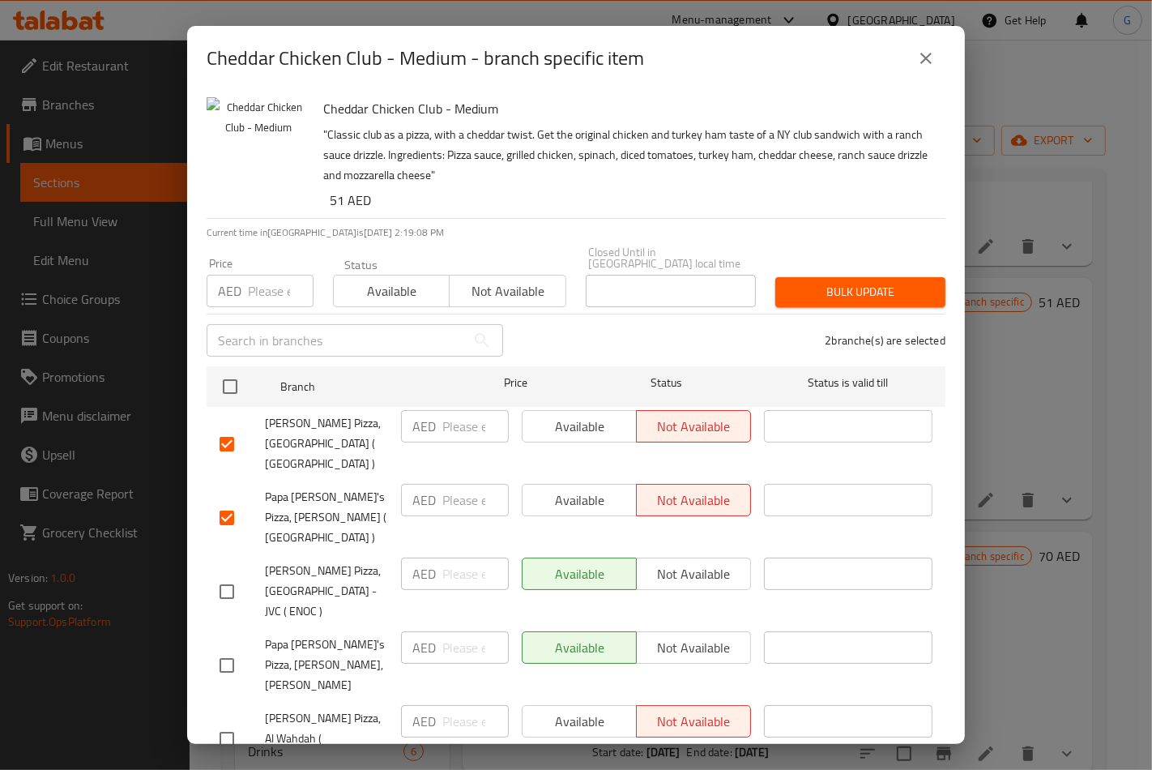
checkbox input "true"
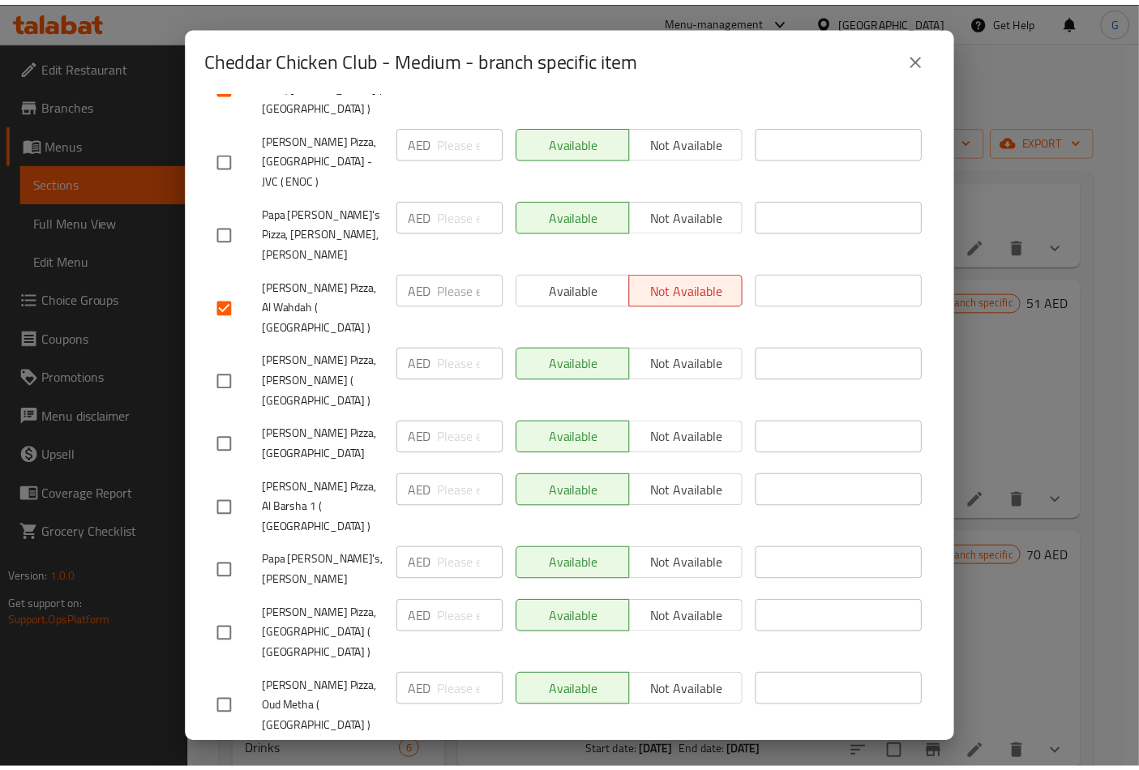
scroll to position [0, 0]
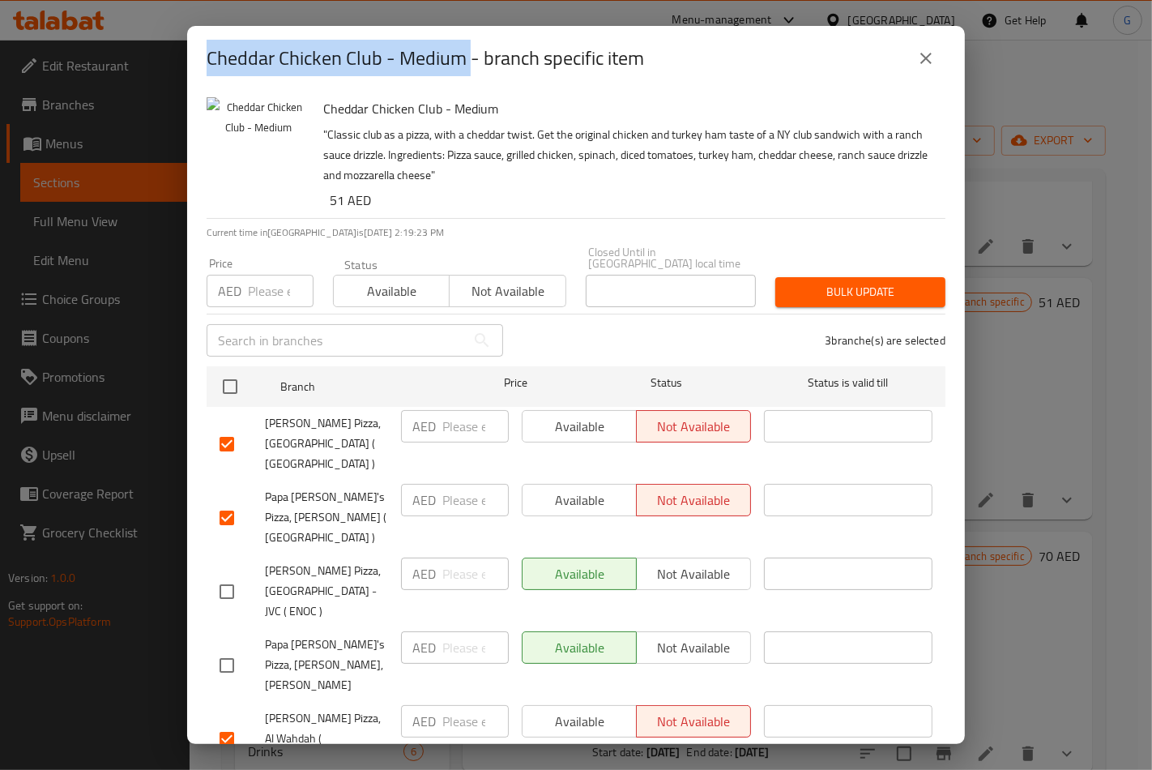
drag, startPoint x: 468, startPoint y: 58, endPoint x: 211, endPoint y: 44, distance: 258.0
click at [211, 45] on h2 "Cheddar Chicken Club - Medium - branch specific item" at bounding box center [426, 58] width 438 height 26
click at [798, 89] on div "Cheddar Chicken Club - Medium - branch specific item" at bounding box center [576, 58] width 778 height 65
click at [918, 57] on icon "close" at bounding box center [925, 58] width 19 height 19
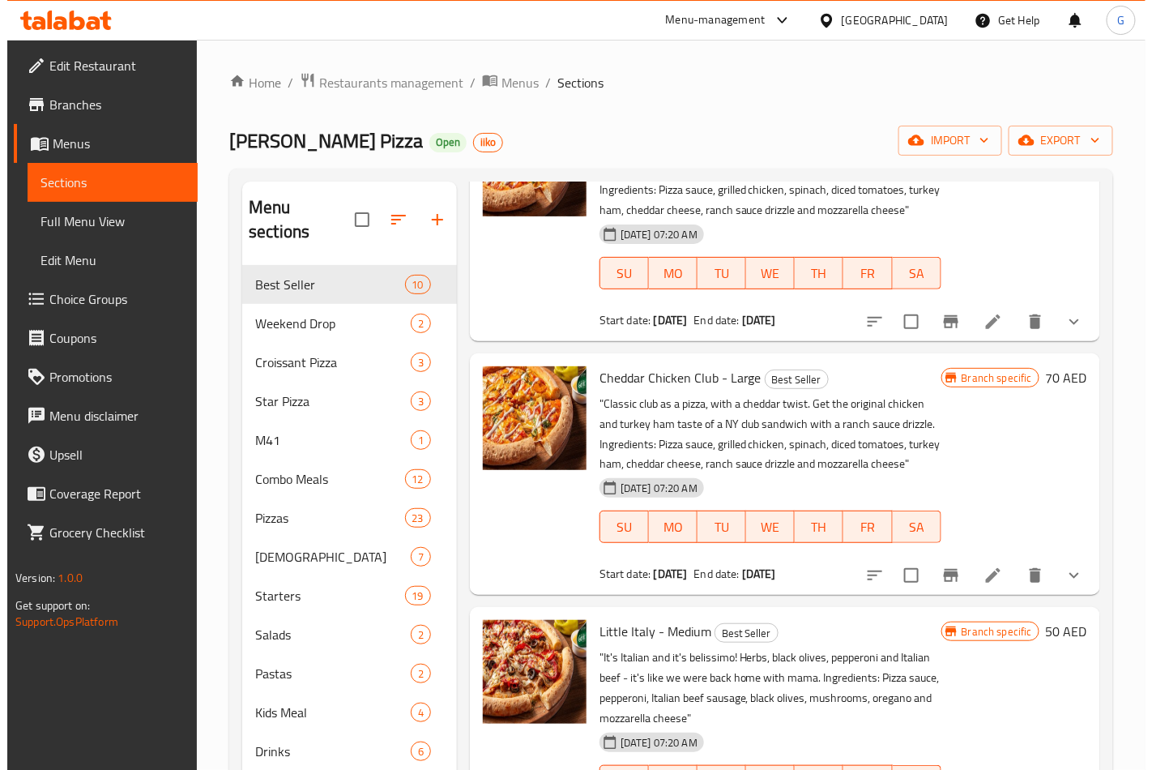
scroll to position [1621, 0]
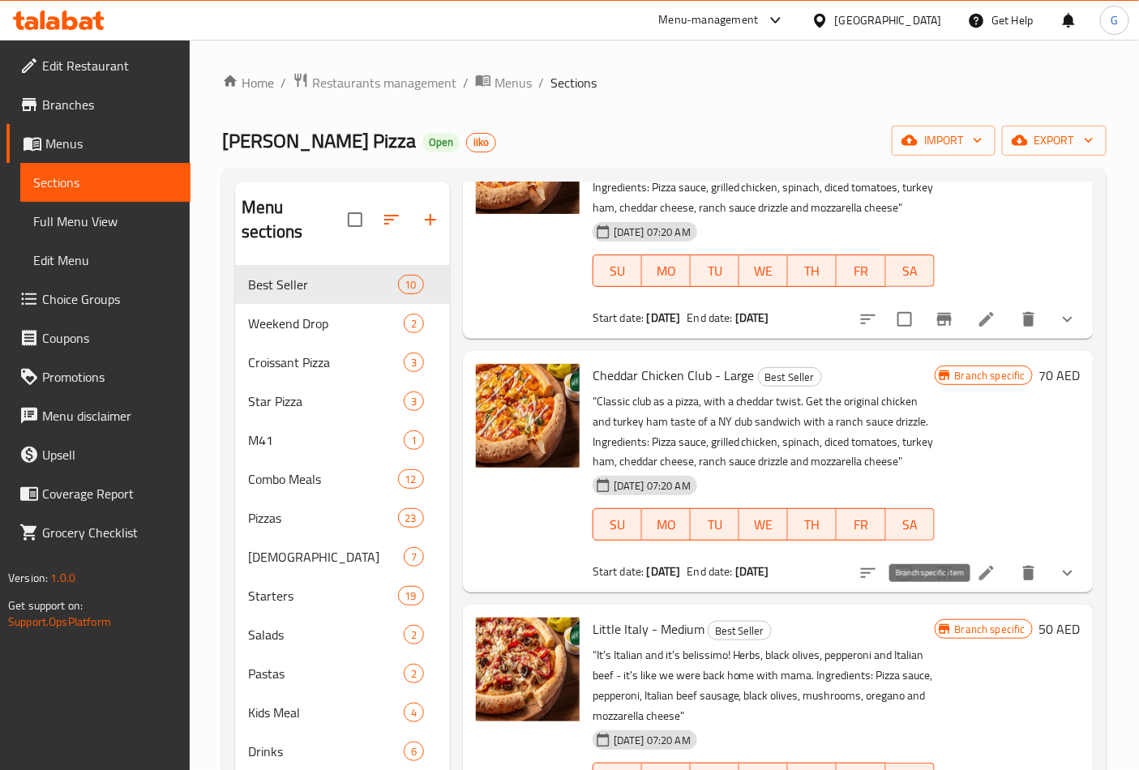
click at [937, 579] on icon "Branch-specific-item" at bounding box center [944, 572] width 15 height 13
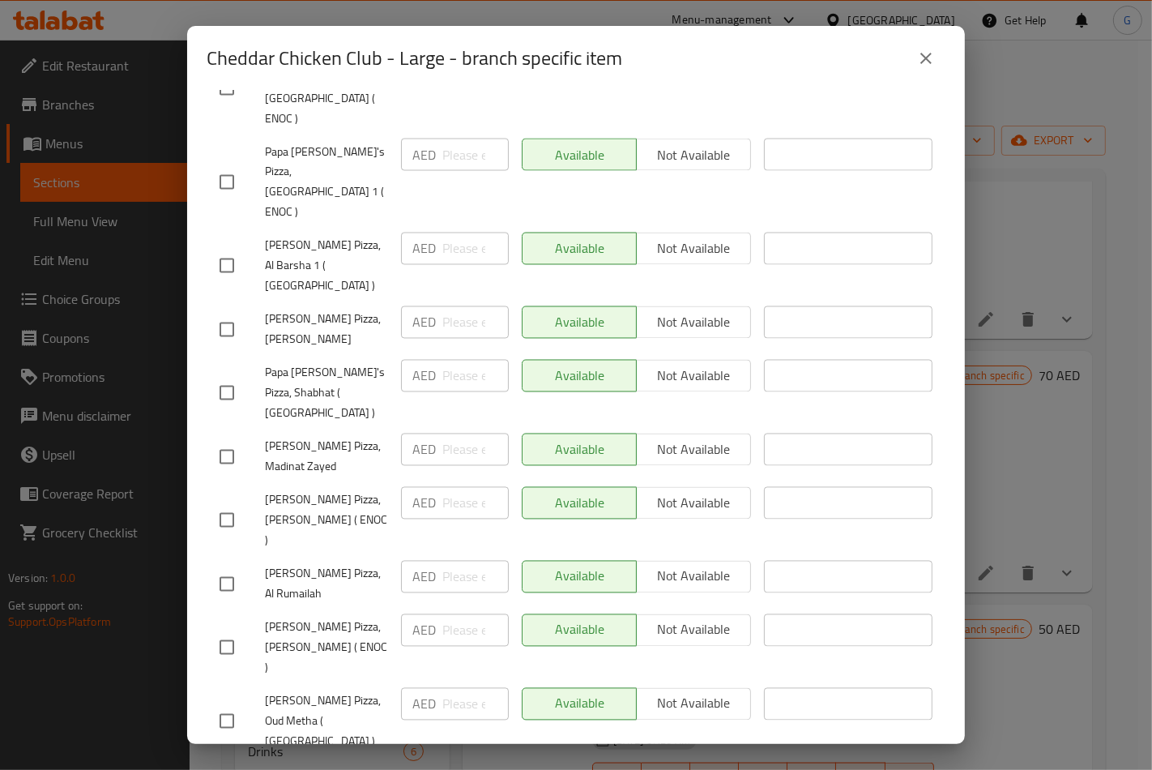
scroll to position [2521, 0]
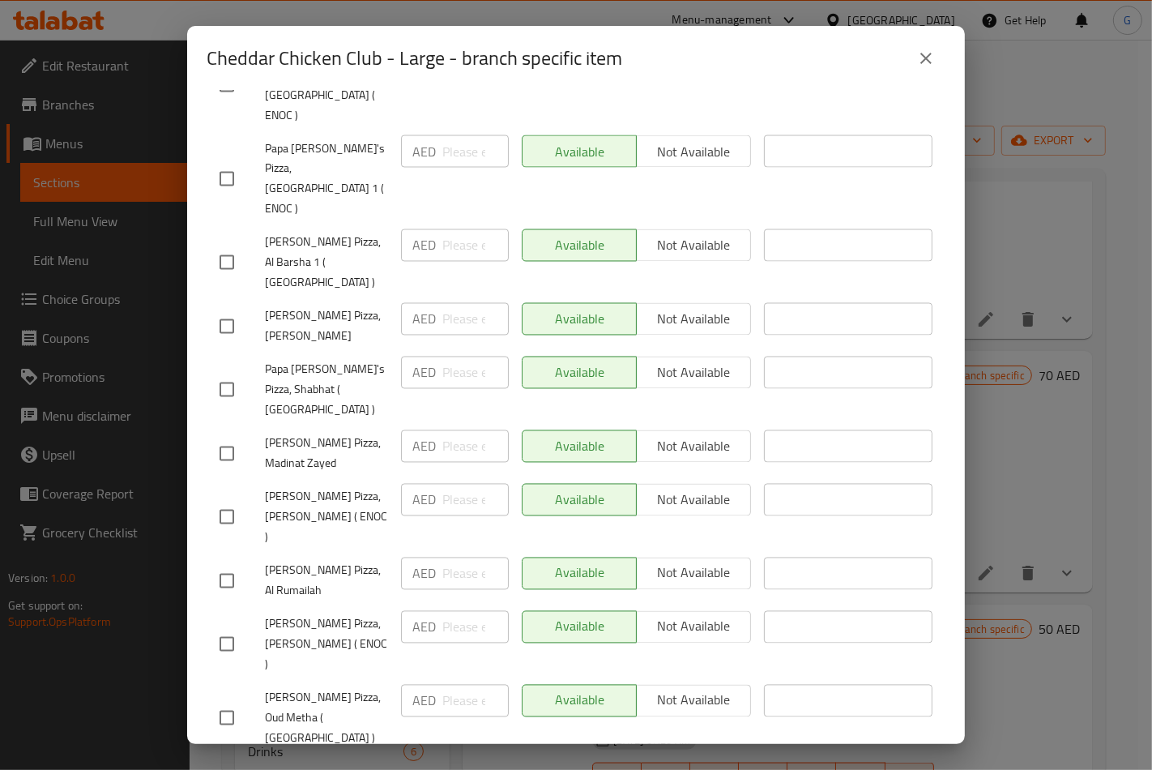
checkbox input "true"
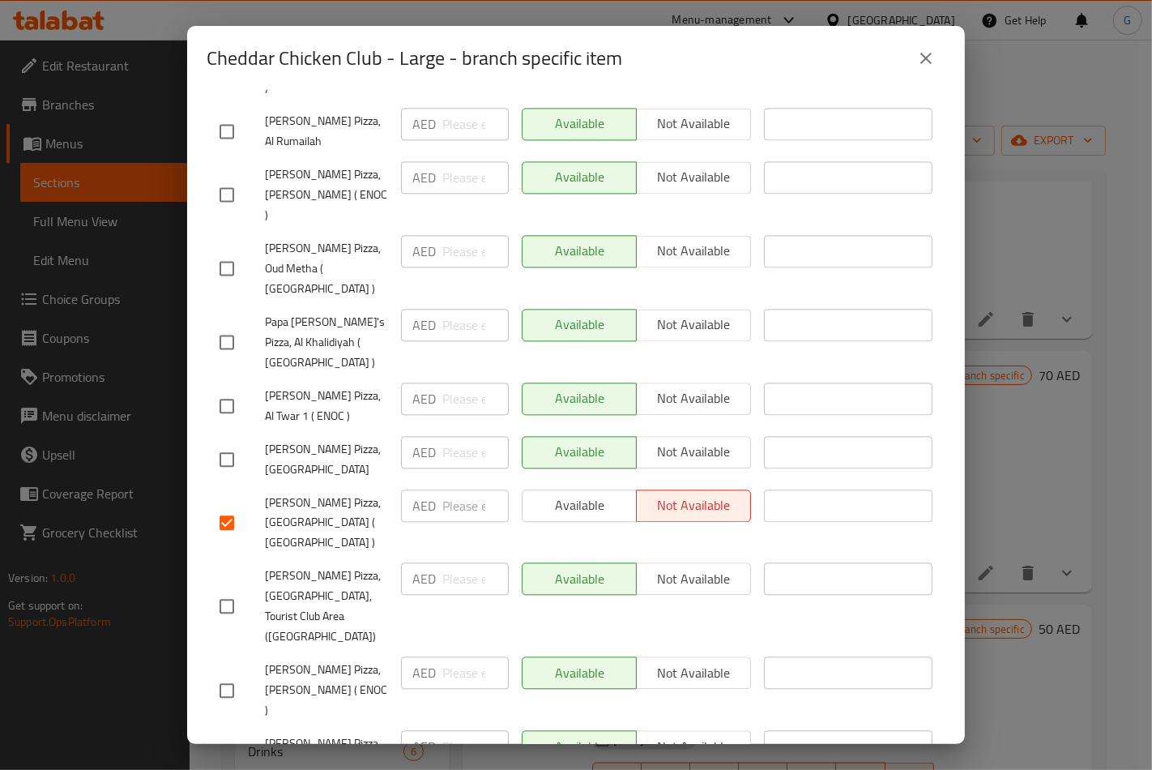
scroll to position [3151, 0]
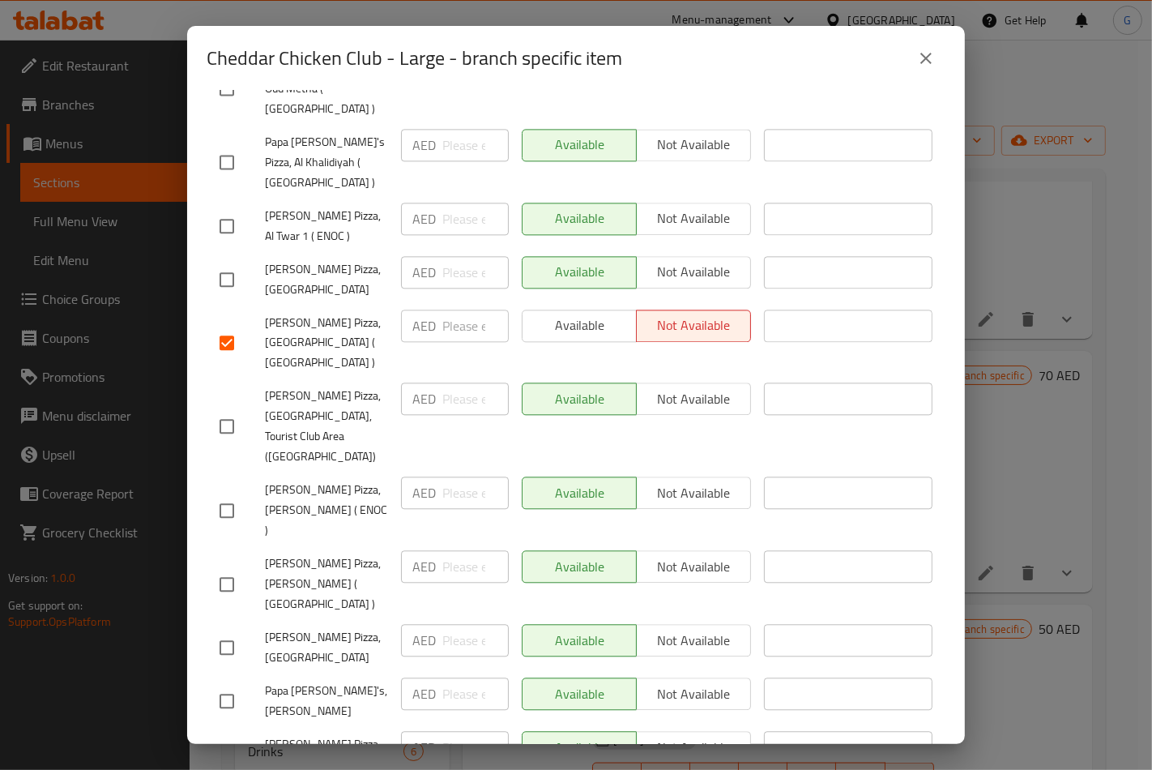
checkbox input "true"
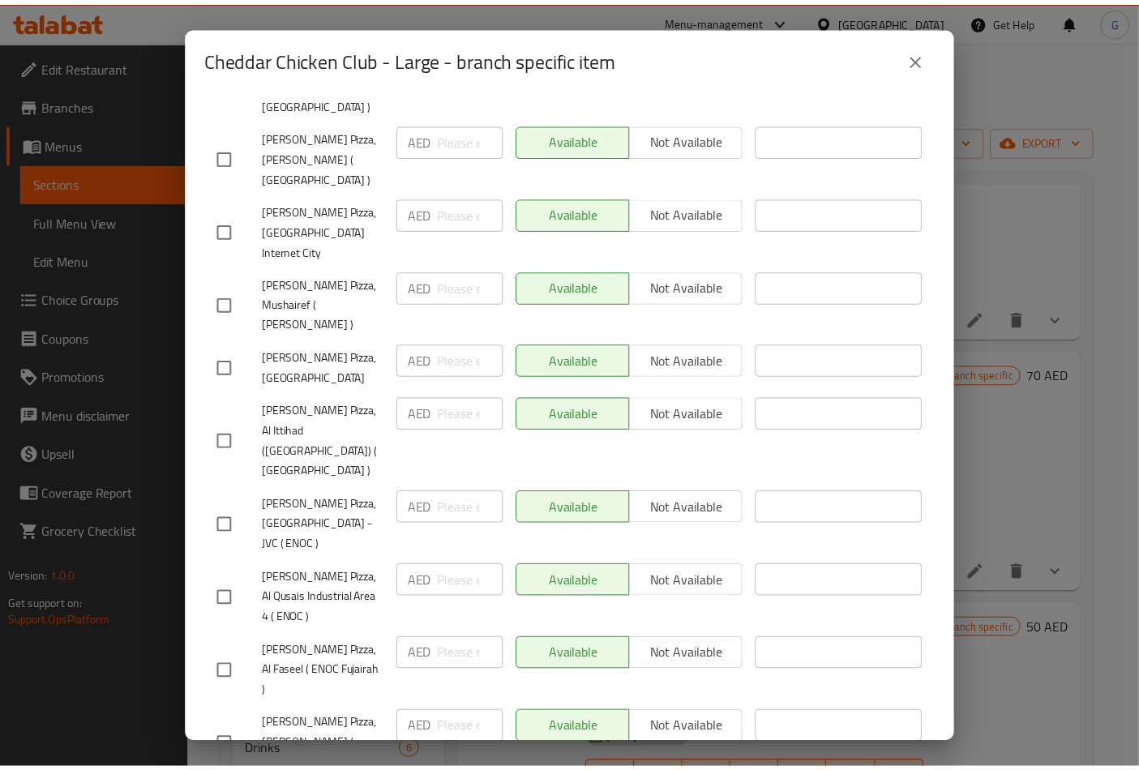
scroll to position [1422, 0]
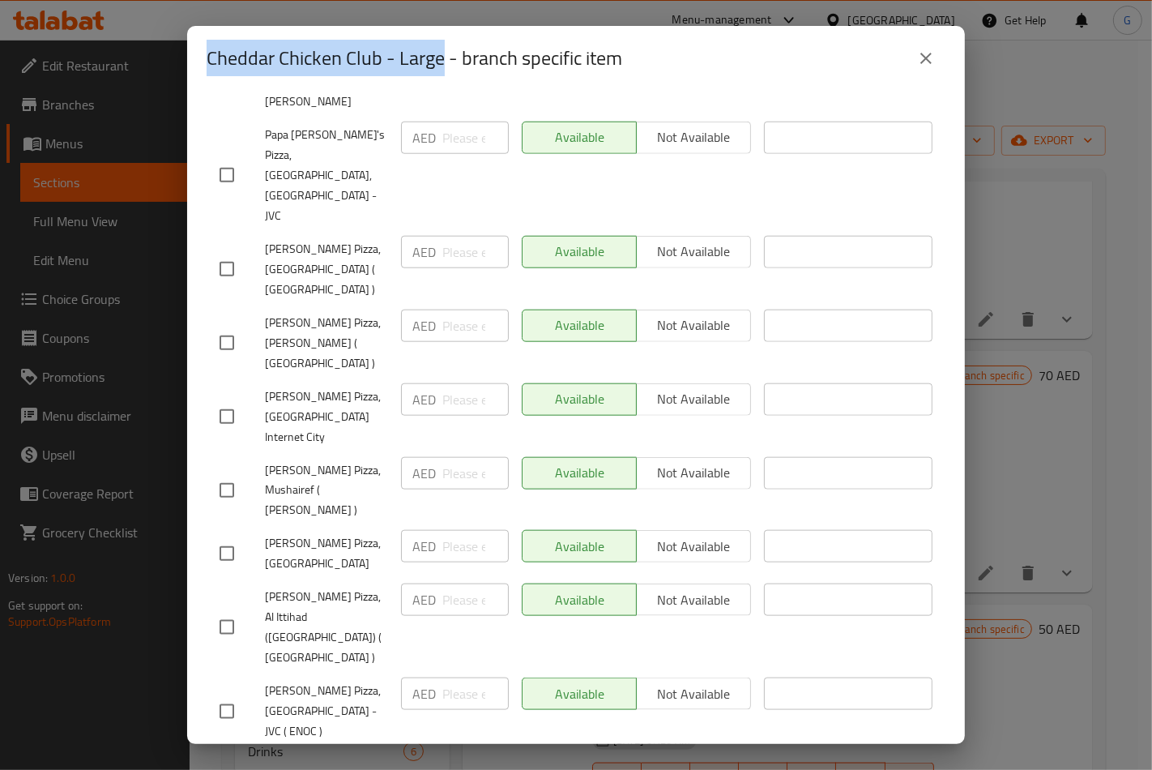
drag, startPoint x: 446, startPoint y: 61, endPoint x: 206, endPoint y: 74, distance: 240.2
click at [207, 74] on div "Cheddar Chicken Club - Large - branch specific item" at bounding box center [576, 58] width 739 height 39
click at [934, 53] on icon "close" at bounding box center [925, 58] width 19 height 19
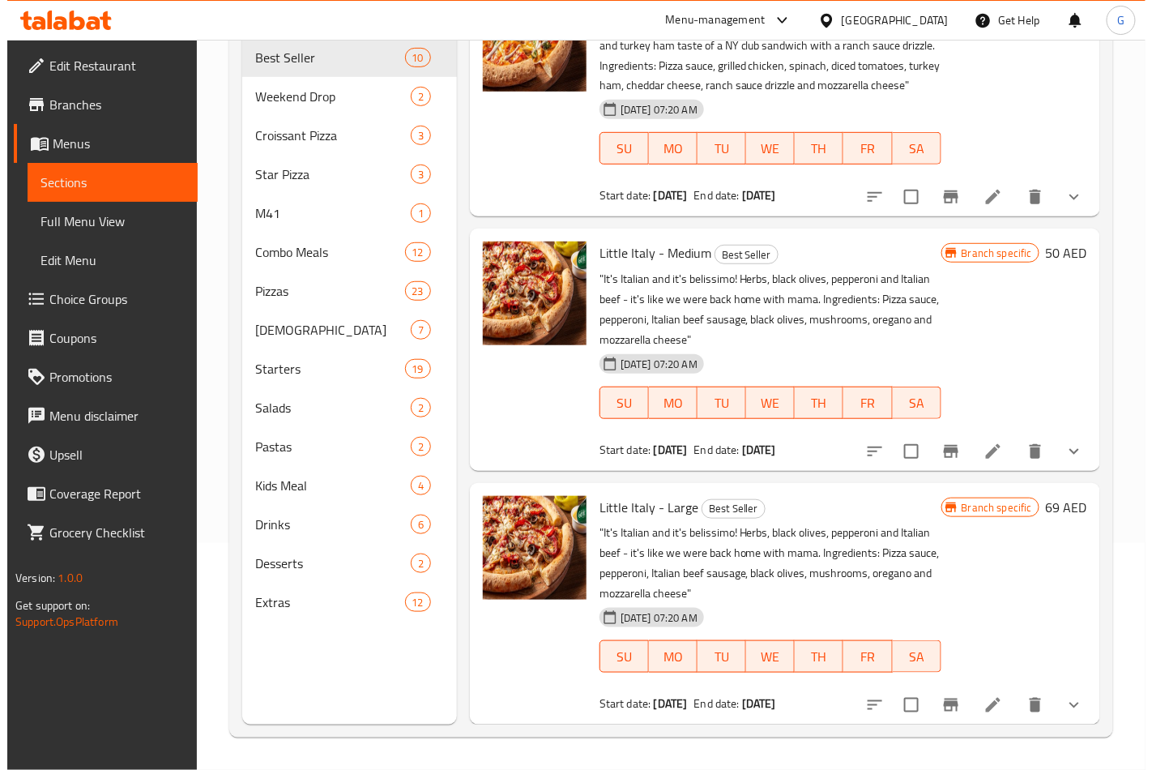
scroll to position [1809, 0]
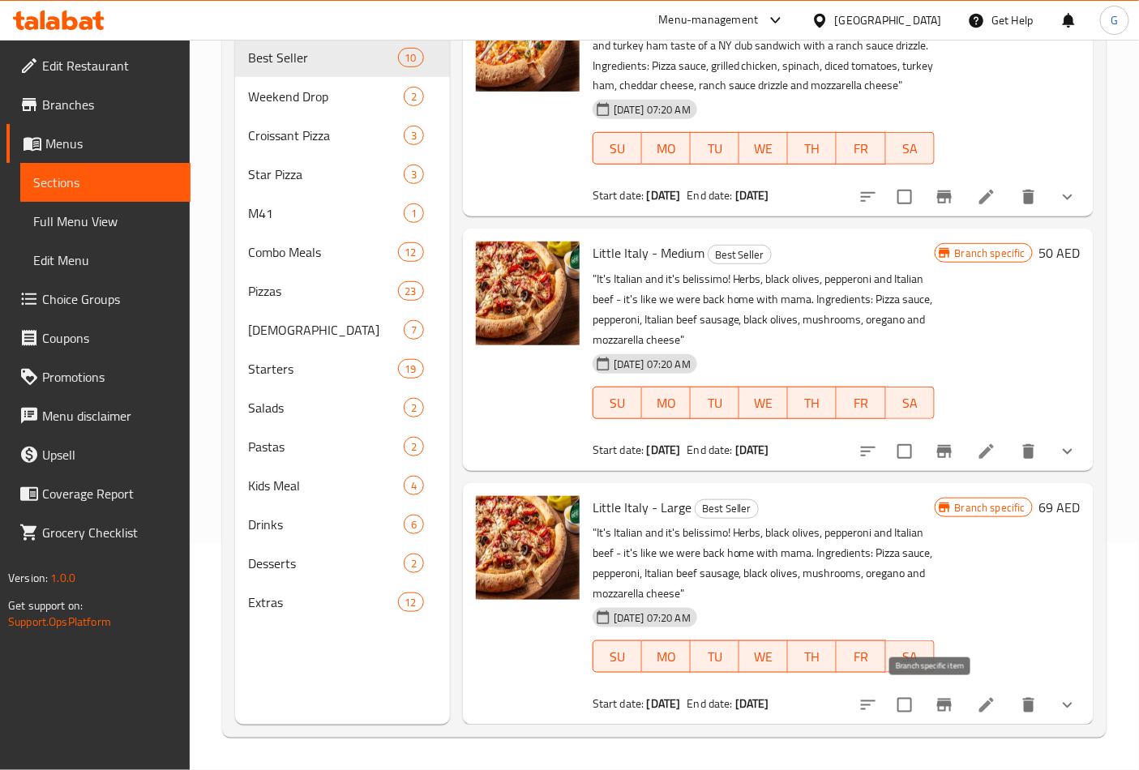
click at [934, 711] on icon "Branch-specific-item" at bounding box center [943, 704] width 19 height 19
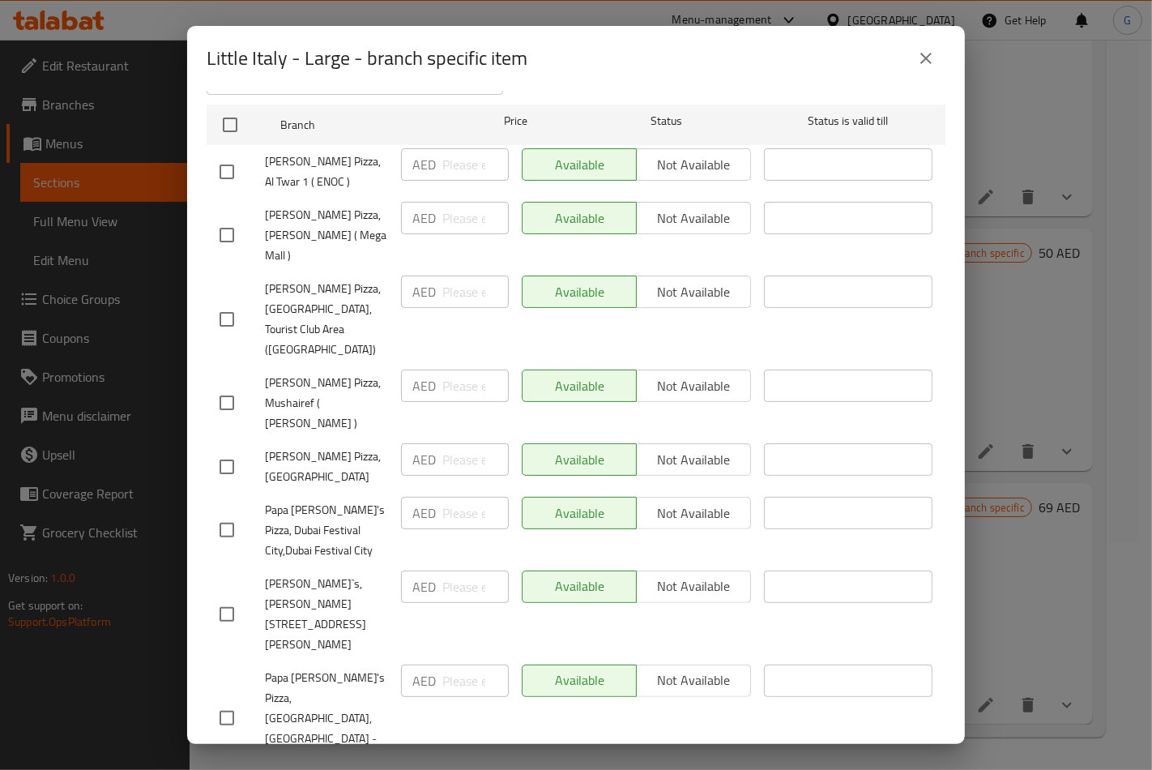
scroll to position [540, 0]
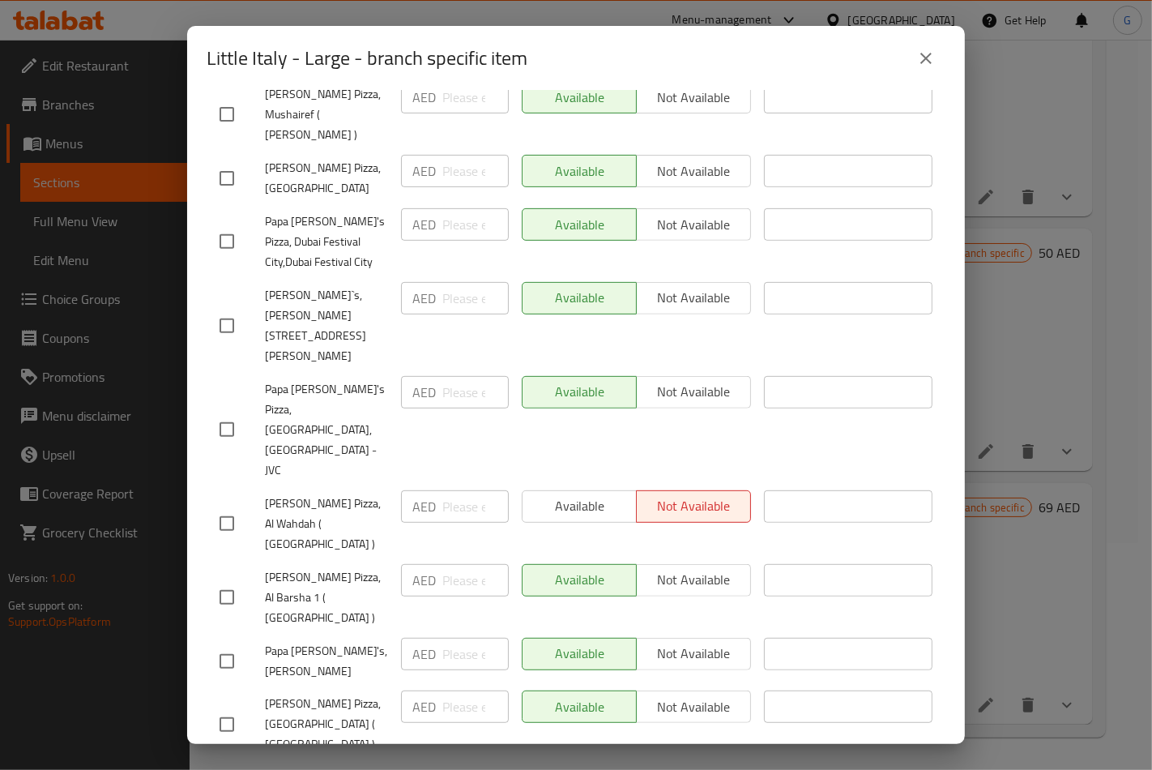
click at [215, 506] on input "checkbox" at bounding box center [227, 523] width 34 height 34
checkbox input "true"
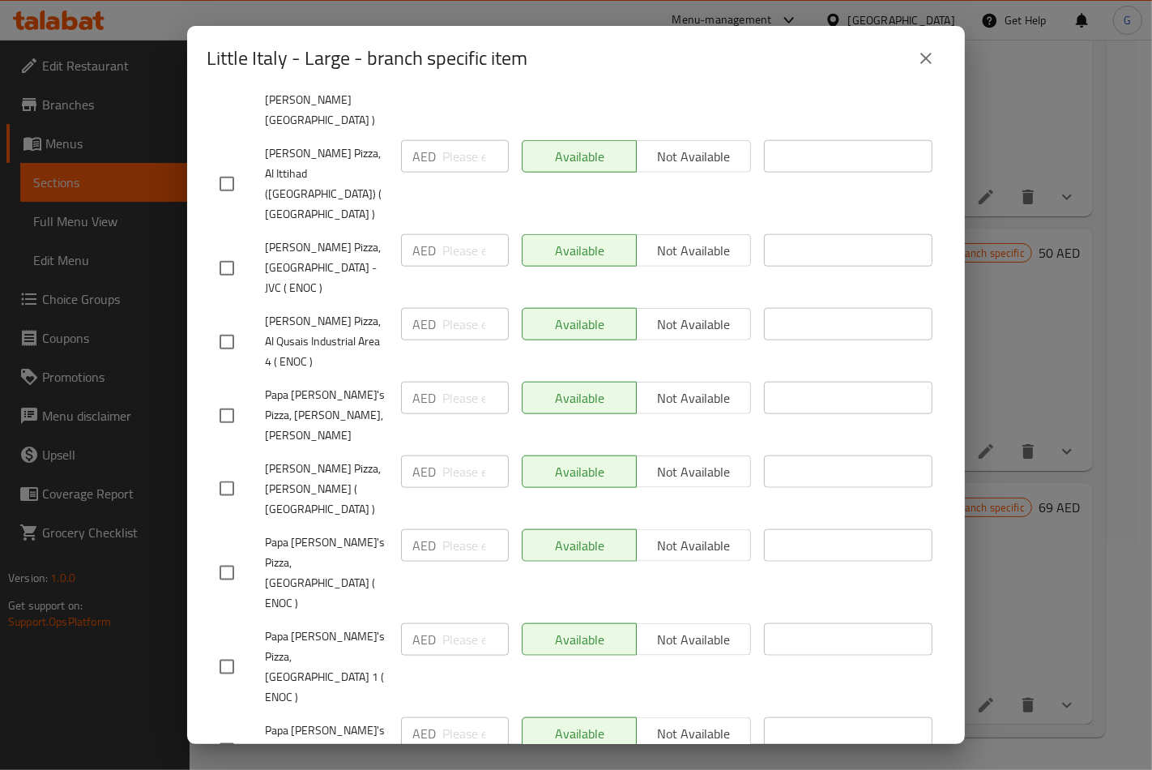
scroll to position [1711, 0]
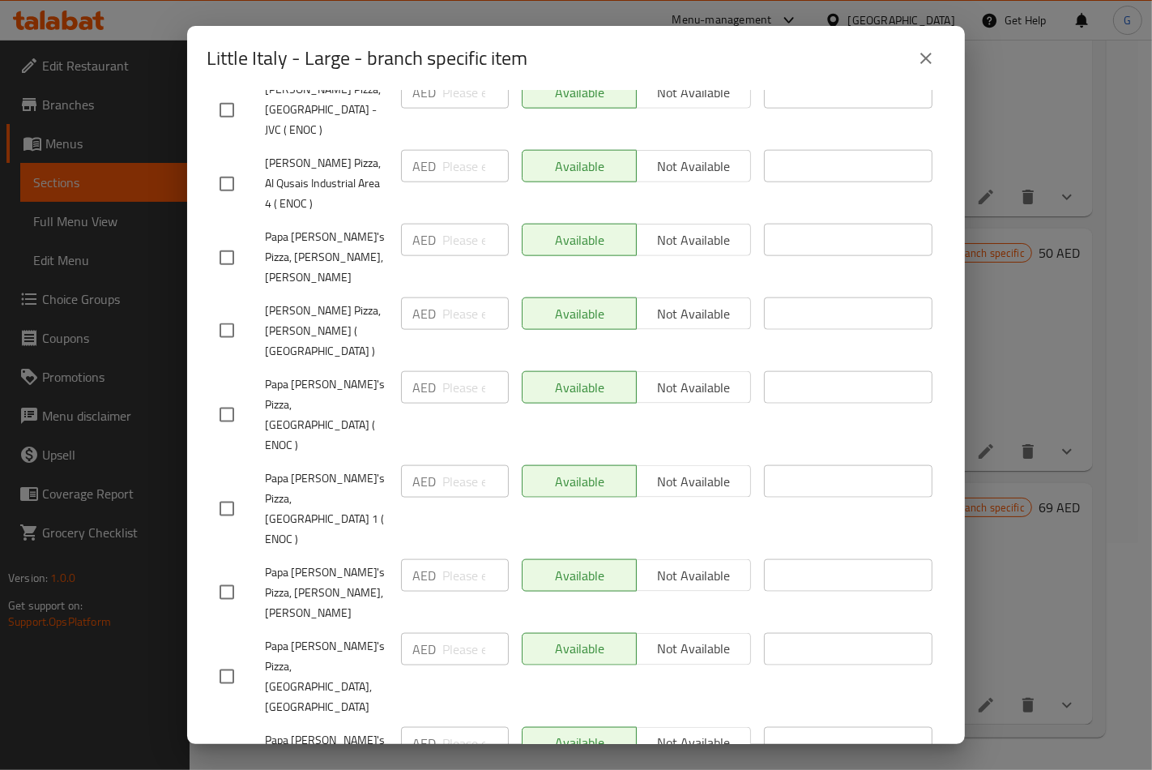
checkbox input "true"
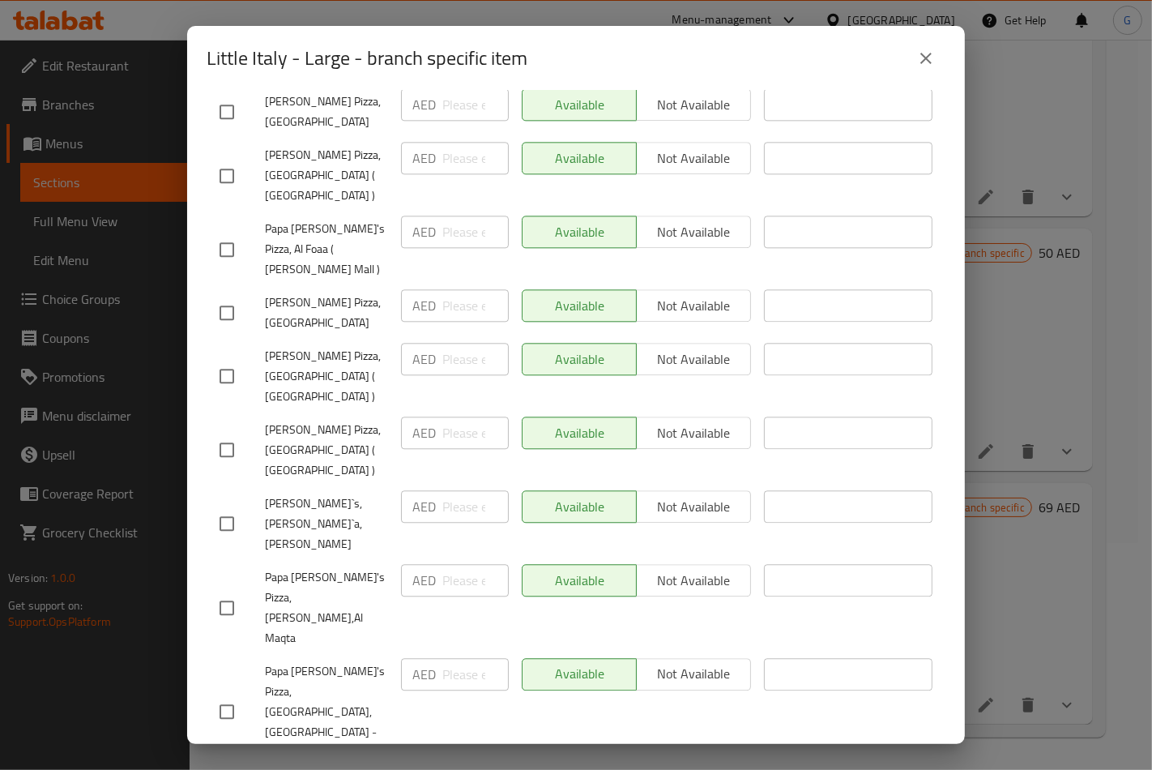
scroll to position [3572, 0]
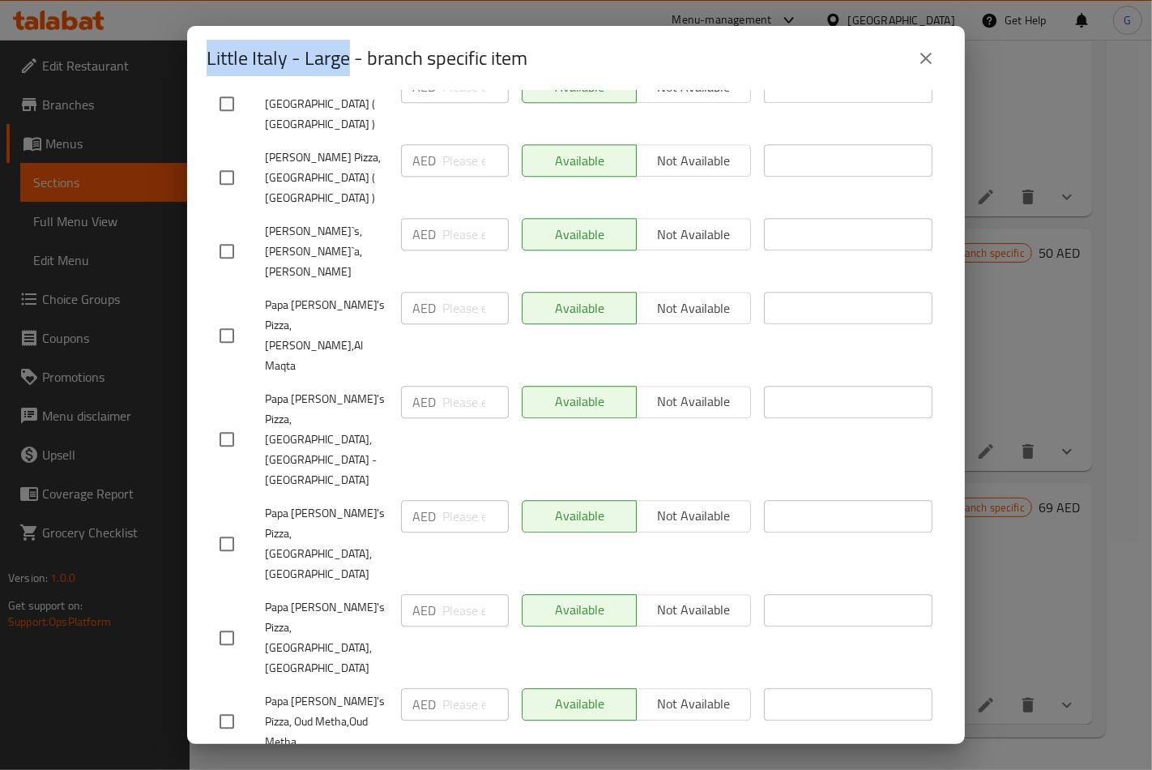
drag, startPoint x: 348, startPoint y: 60, endPoint x: 200, endPoint y: 79, distance: 149.6
click at [200, 79] on div "Little Italy - Large - branch specific item" at bounding box center [576, 58] width 778 height 65
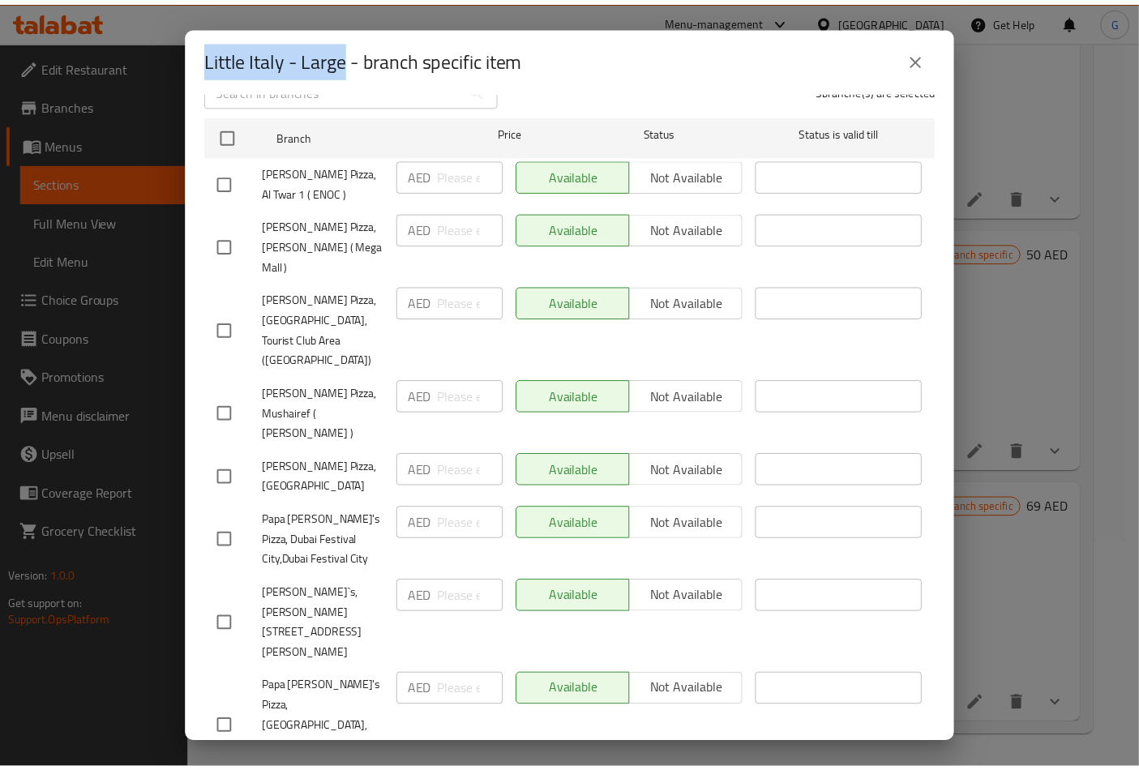
scroll to position [0, 0]
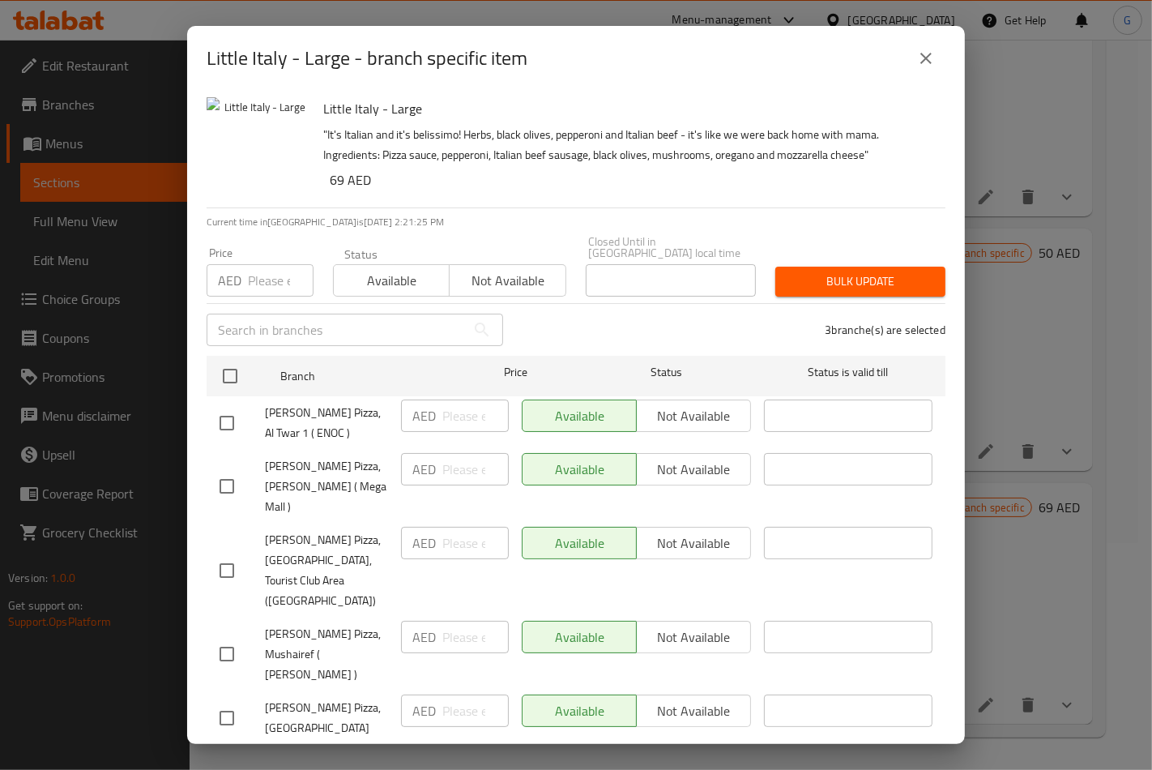
click at [297, 425] on span "Papa Johns Pizza, Al Twar 1 ( ENOC )" at bounding box center [326, 423] width 123 height 41
click at [921, 52] on icon "close" at bounding box center [925, 58] width 19 height 19
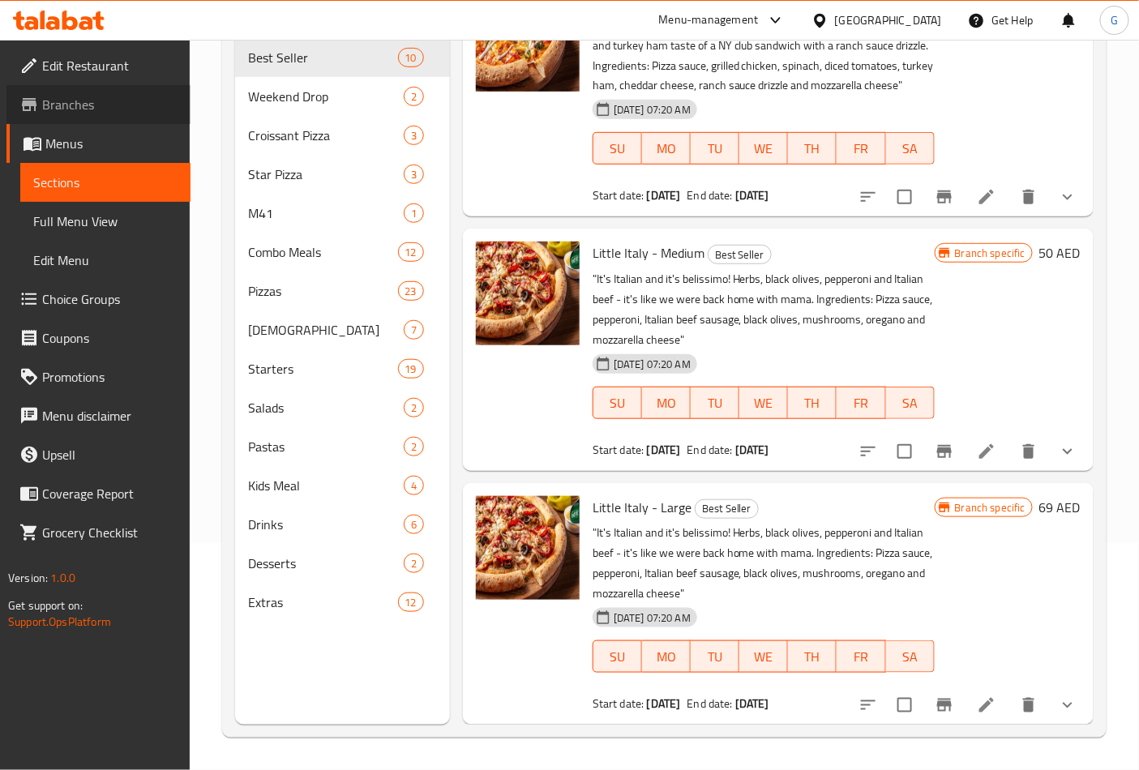
click at [52, 110] on span "Branches" at bounding box center [109, 104] width 135 height 19
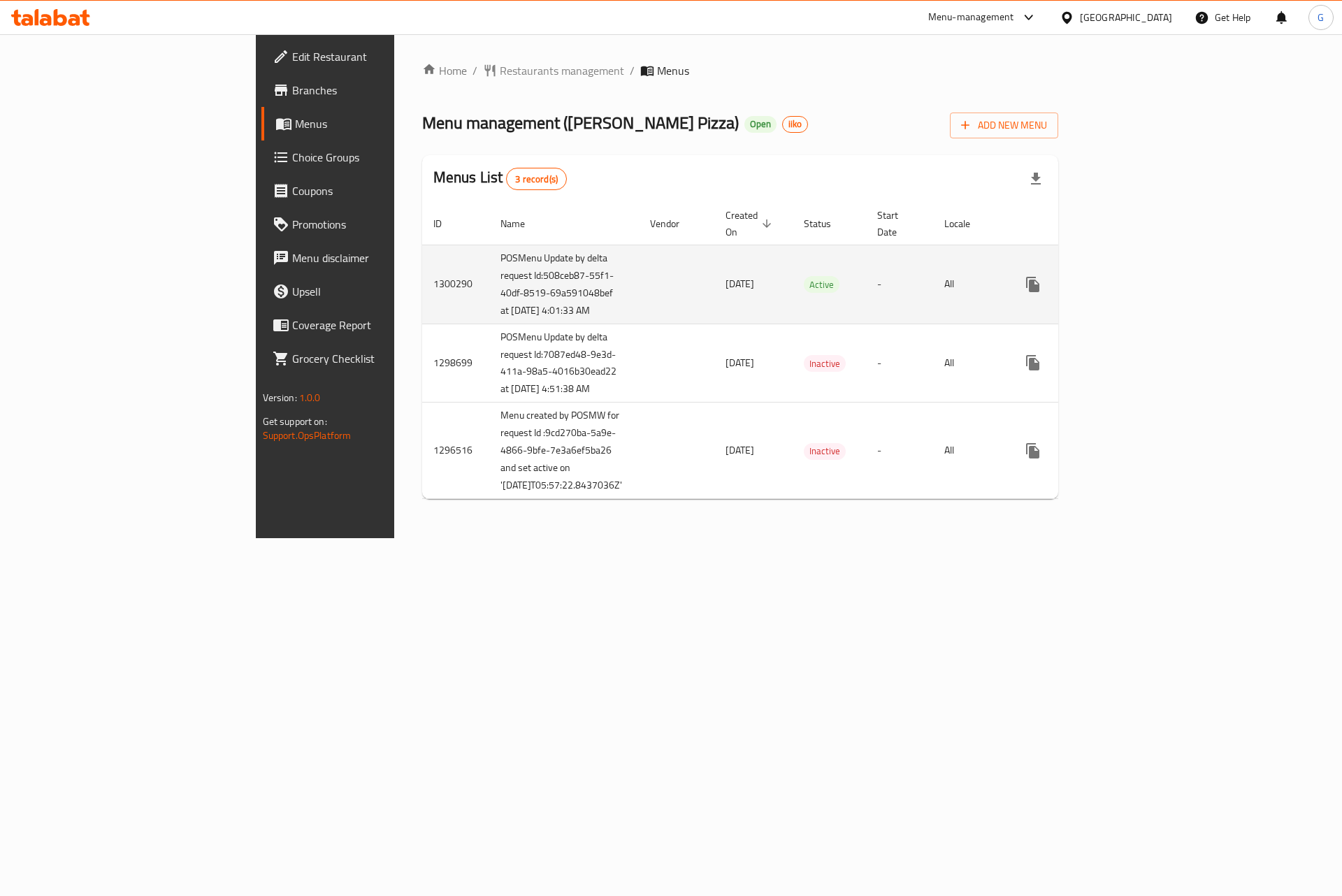
click at [1142, 278] on icon "enhanced table" at bounding box center [1133, 284] width 16 height 16
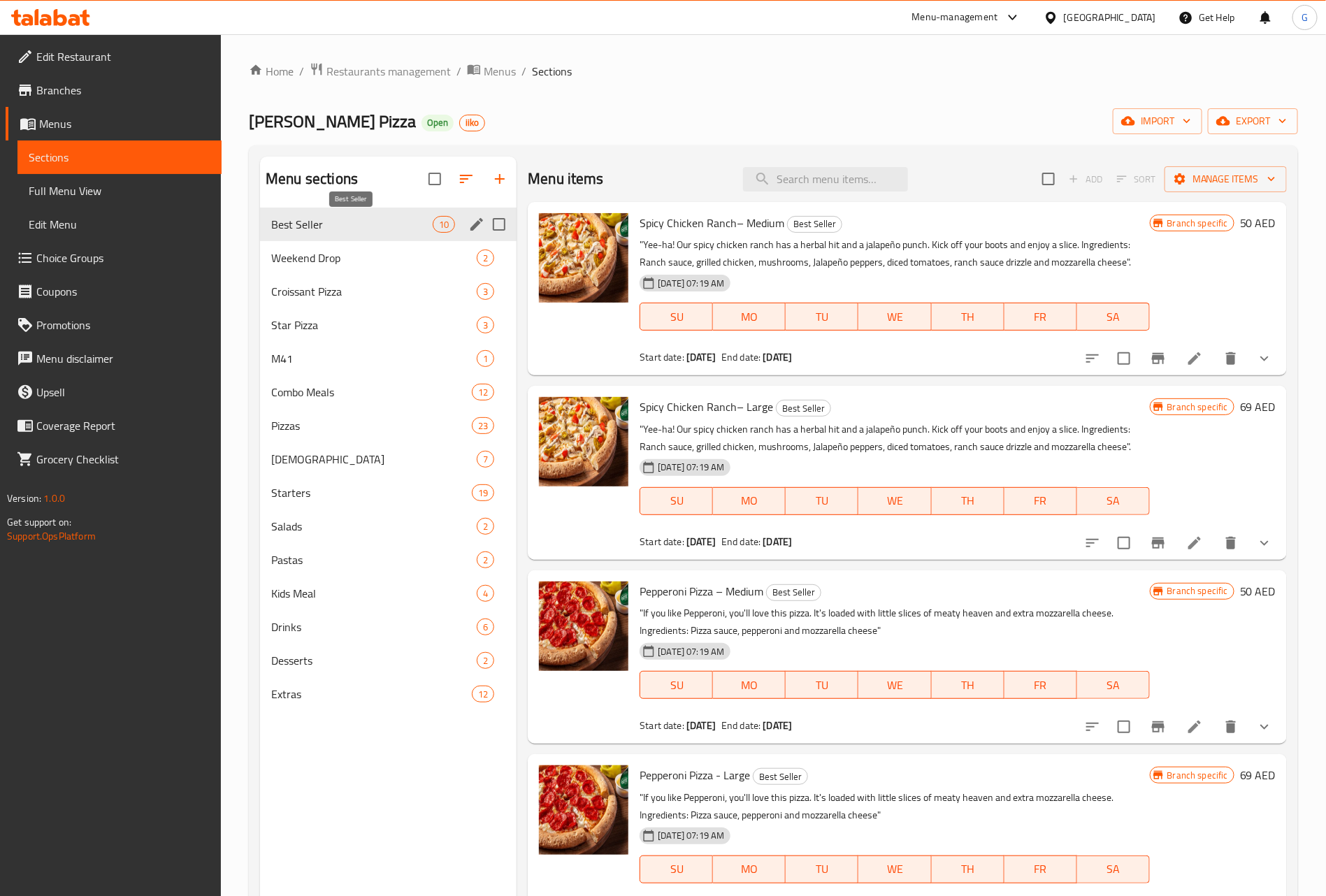
click at [361, 221] on span "Best Seller" at bounding box center [351, 223] width 161 height 16
click at [1152, 364] on icon "Branch-specific-item" at bounding box center [1158, 358] width 13 height 11
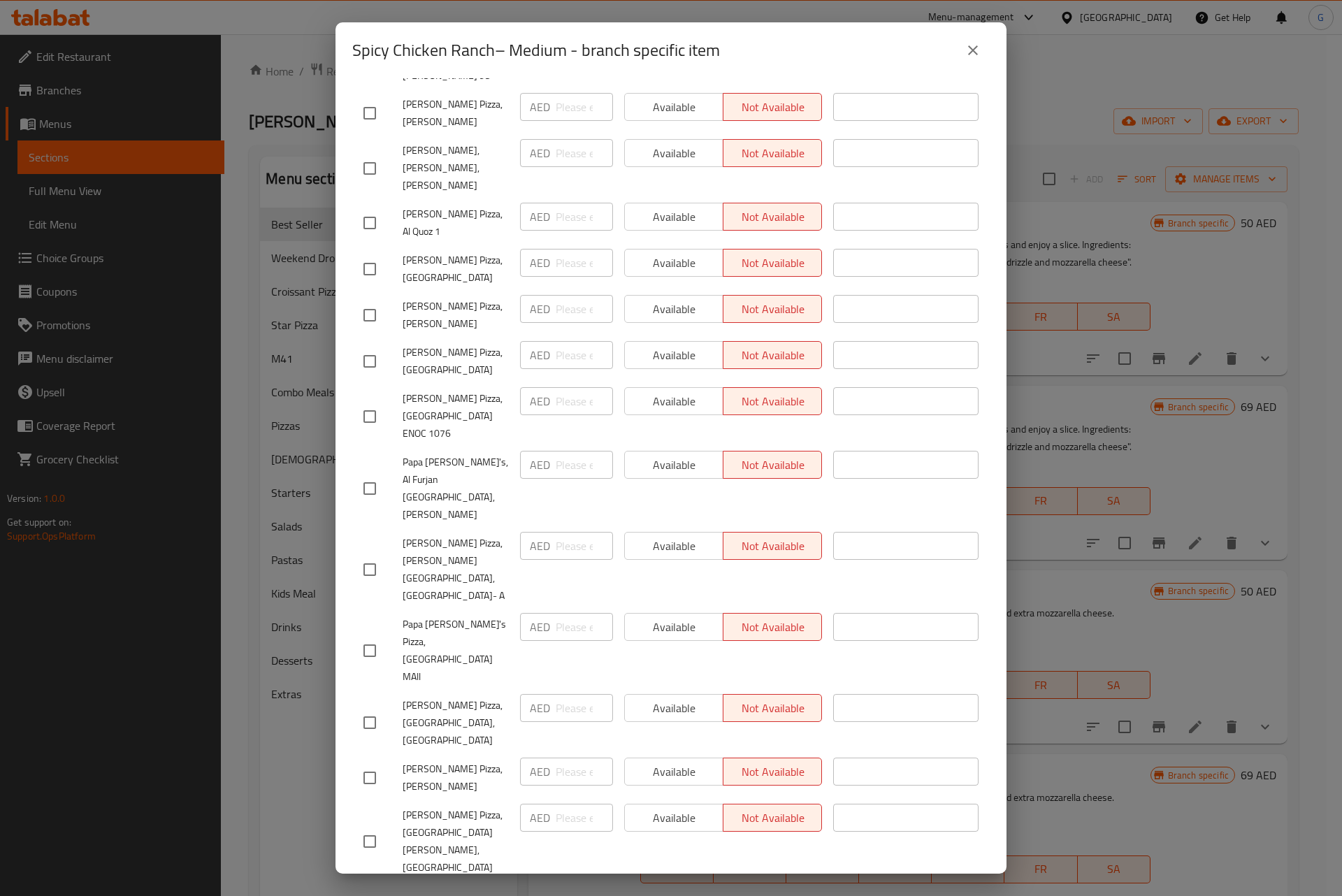
scroll to position [4352, 0]
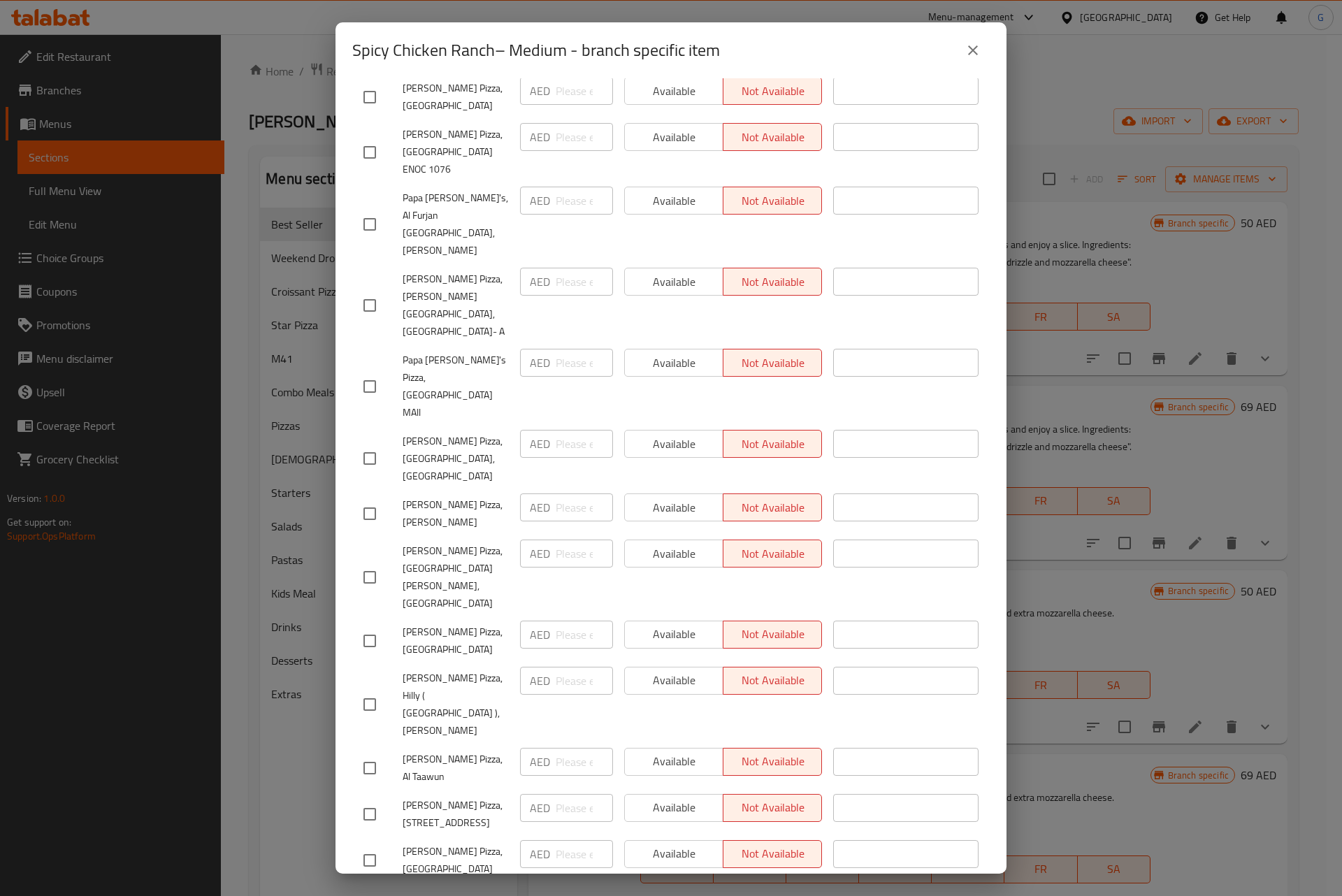
copy span "Papa [PERSON_NAME]'s Pizza, Al Sarooj"
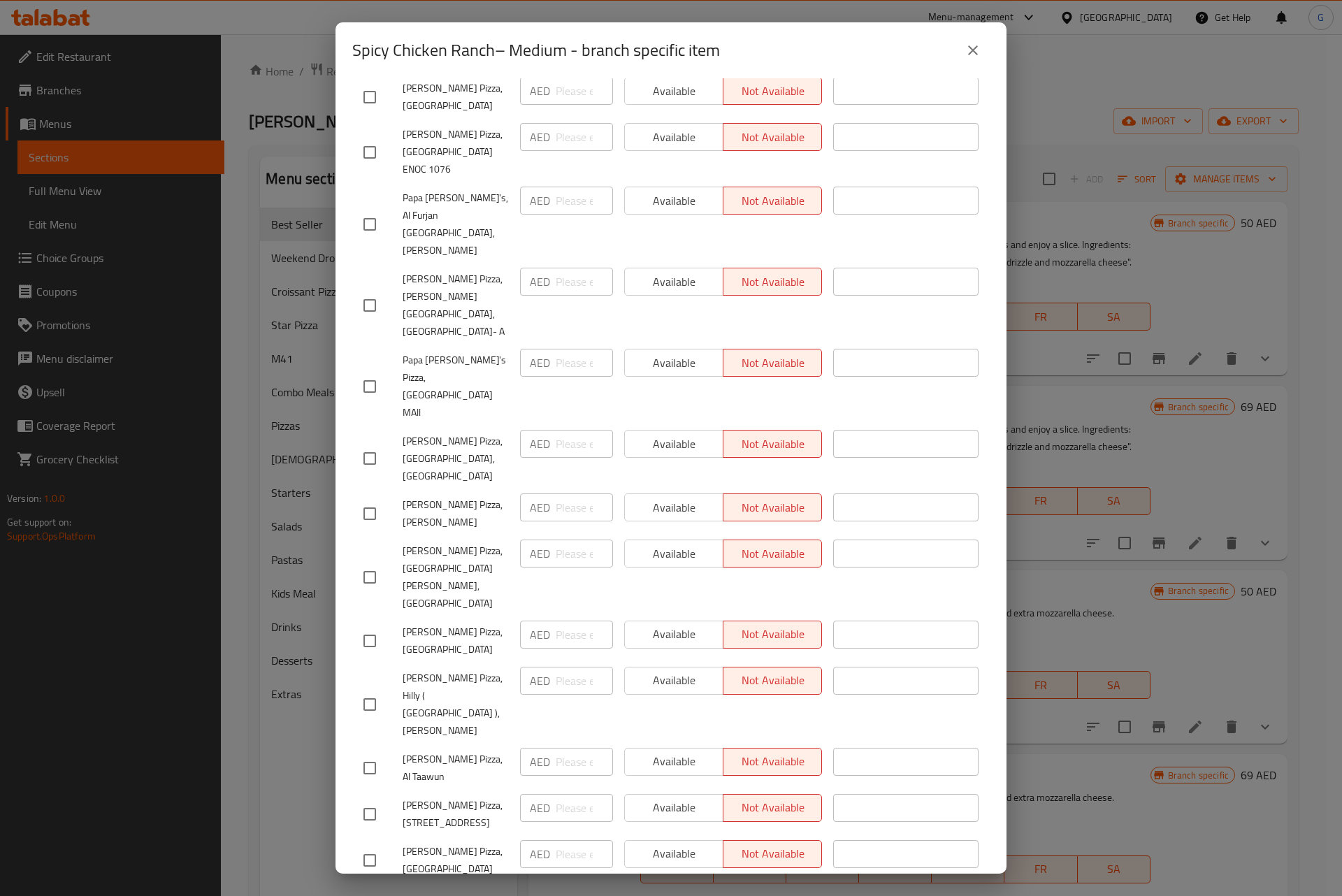
copy span "Papa John's Pizza, Al Foaa"
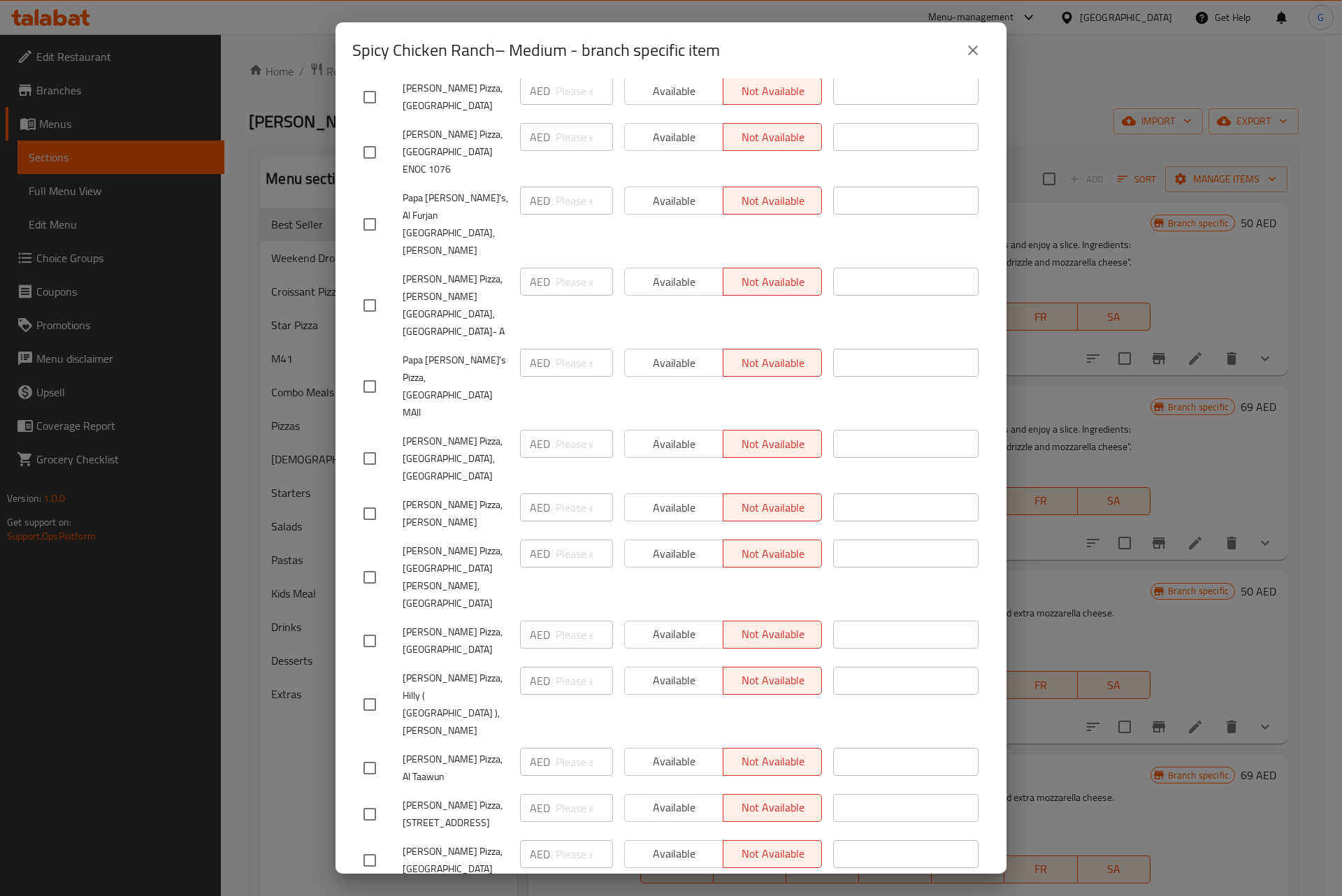
copy span "Papa Johns Pizza, Khazam"
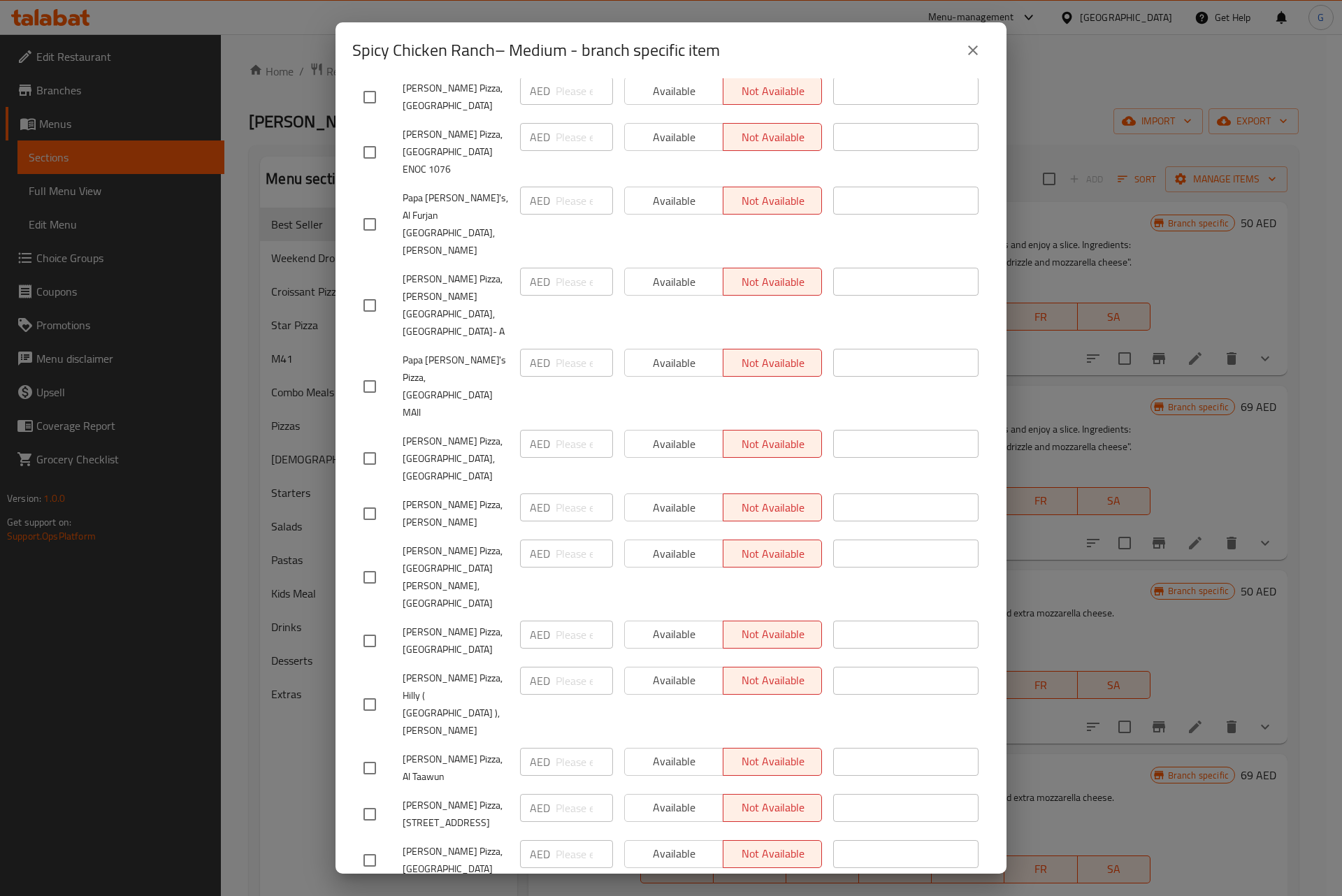
copy span "Papa Johns Pizza, Makani Zaher, Al Ain"
checkbox input "true"
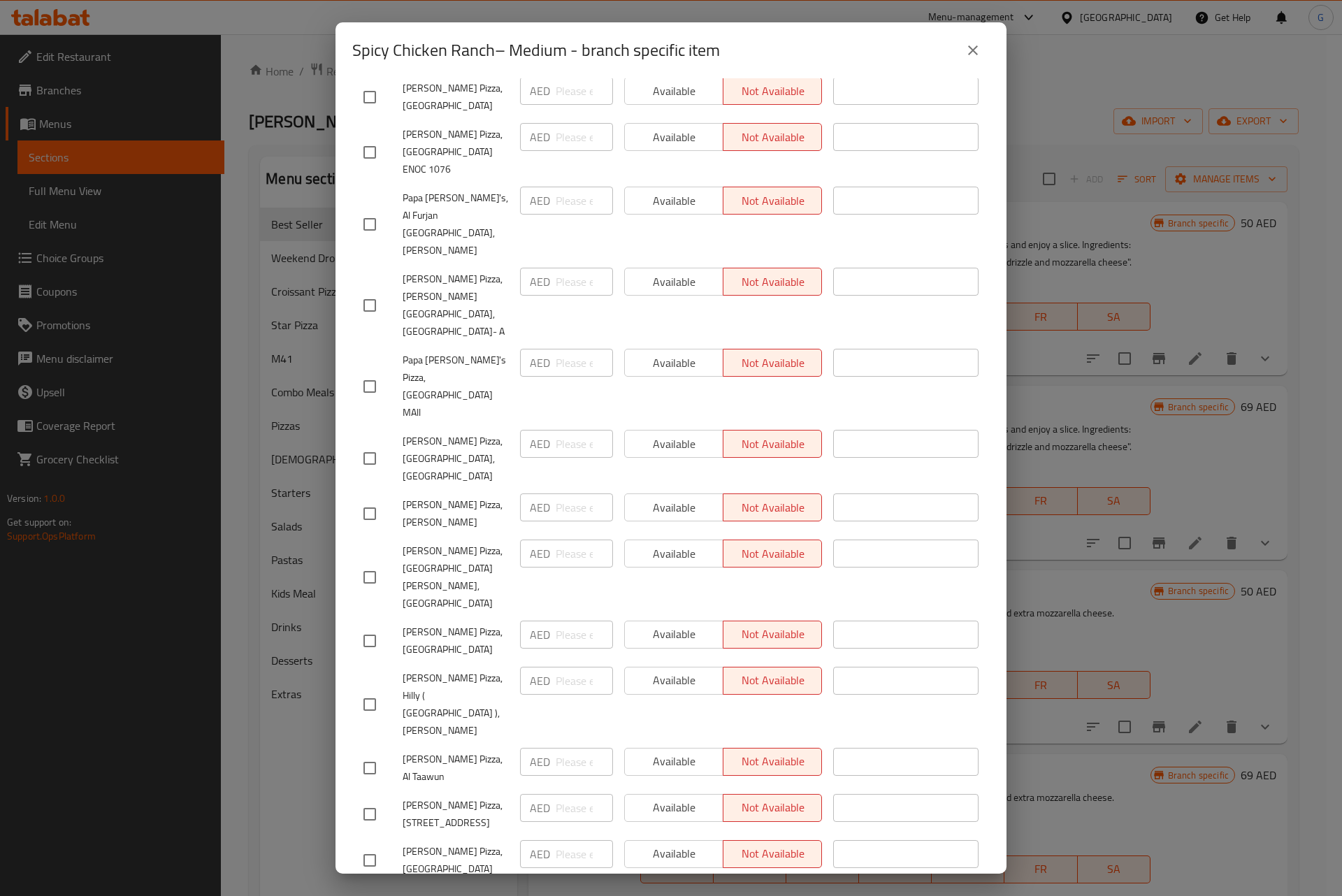
checkbox input "true"
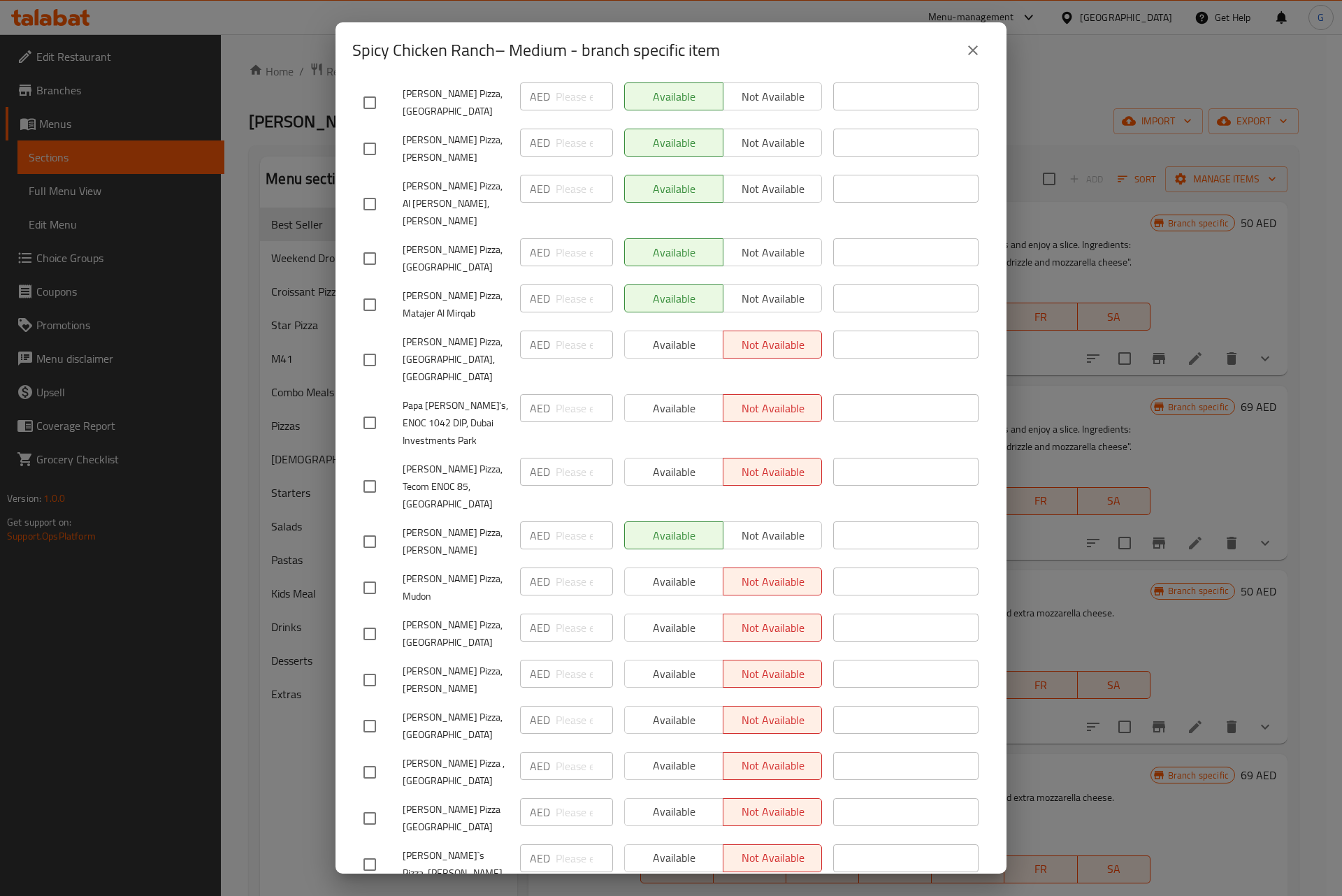
scroll to position [2779, 0]
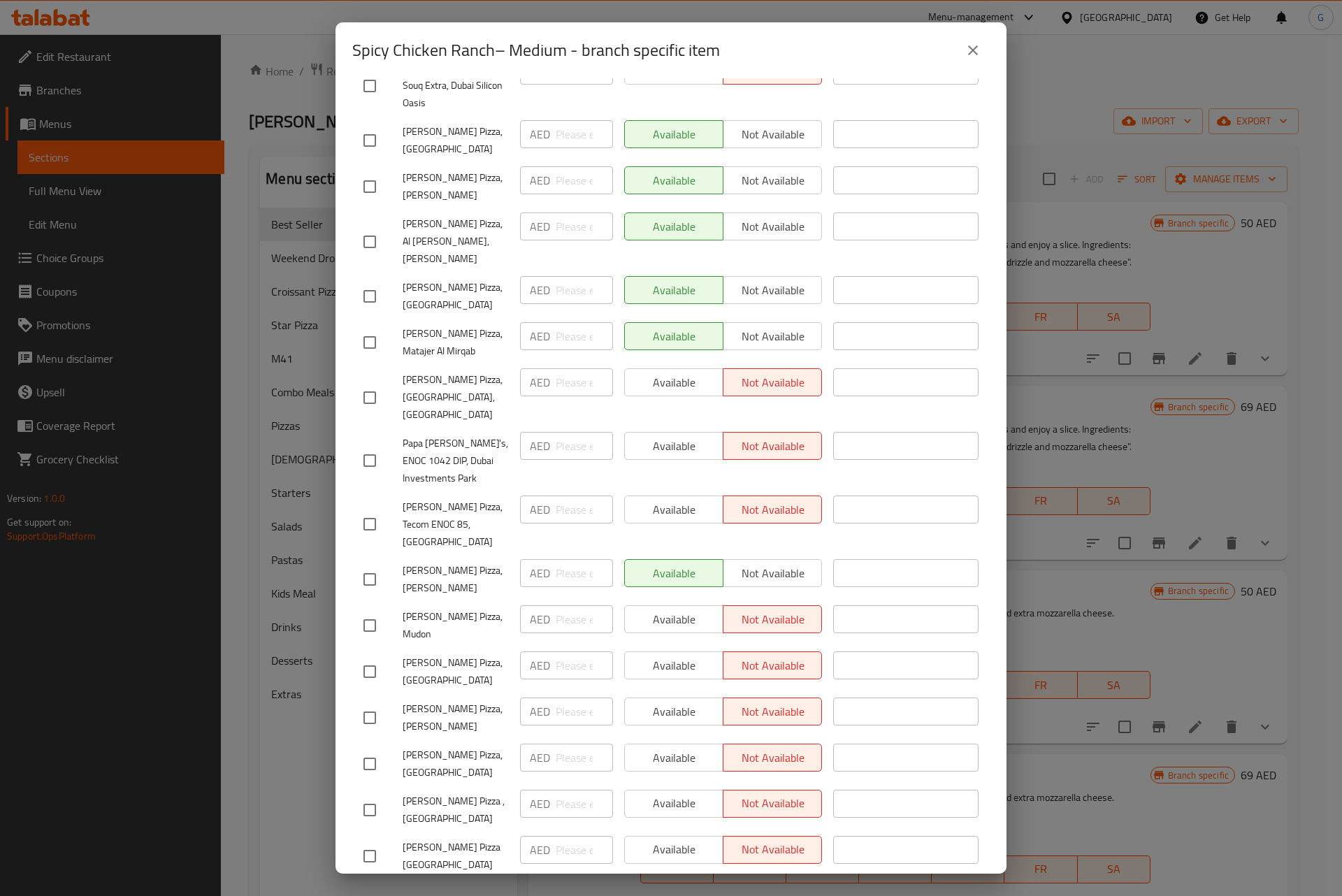
click at [414, 561] on span "Papa Johns Pizza, Al Rashidiya" at bounding box center [455, 579] width 106 height 35
copy span "Papa Johns Pizza, Al Rashidiya"
click at [451, 325] on span "Papa Johns Pizza, Matajer Al Mirqab" at bounding box center [455, 342] width 106 height 35
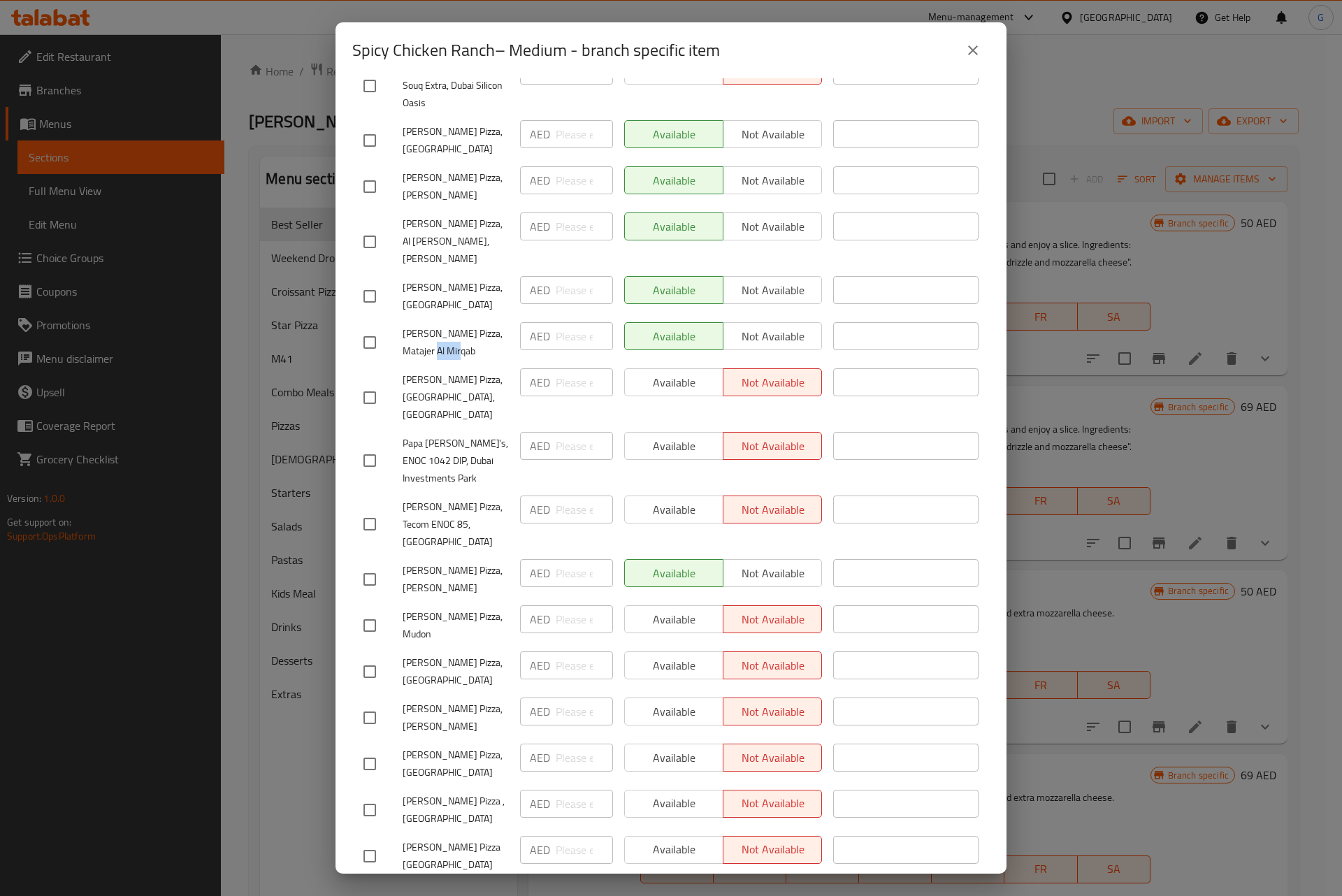
click at [451, 325] on span "Papa Johns Pizza, Matajer Al Mirqab" at bounding box center [455, 342] width 106 height 35
copy span "Papa Johns Pizza, Matajer Al Mirqab"
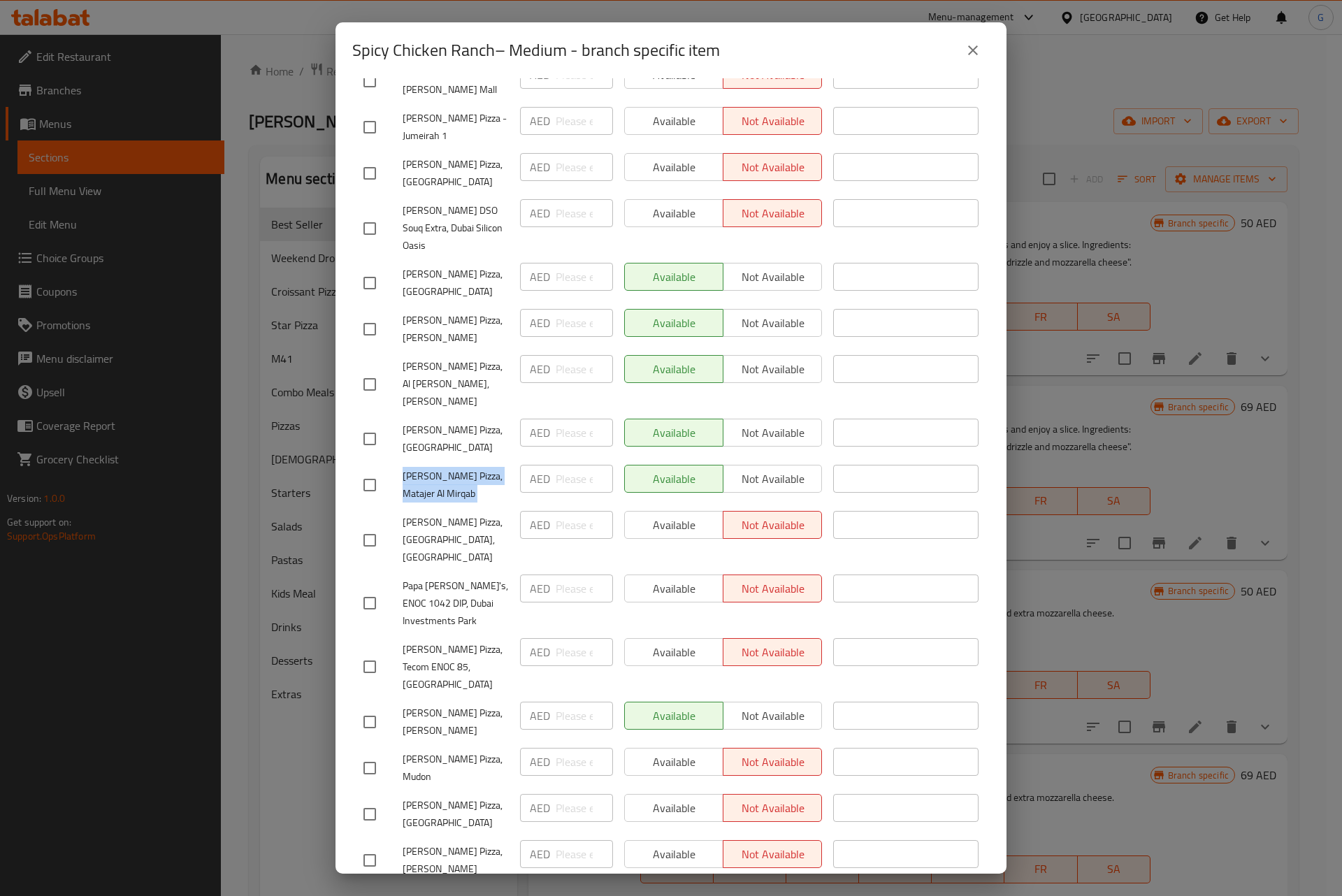
scroll to position [2466, 0]
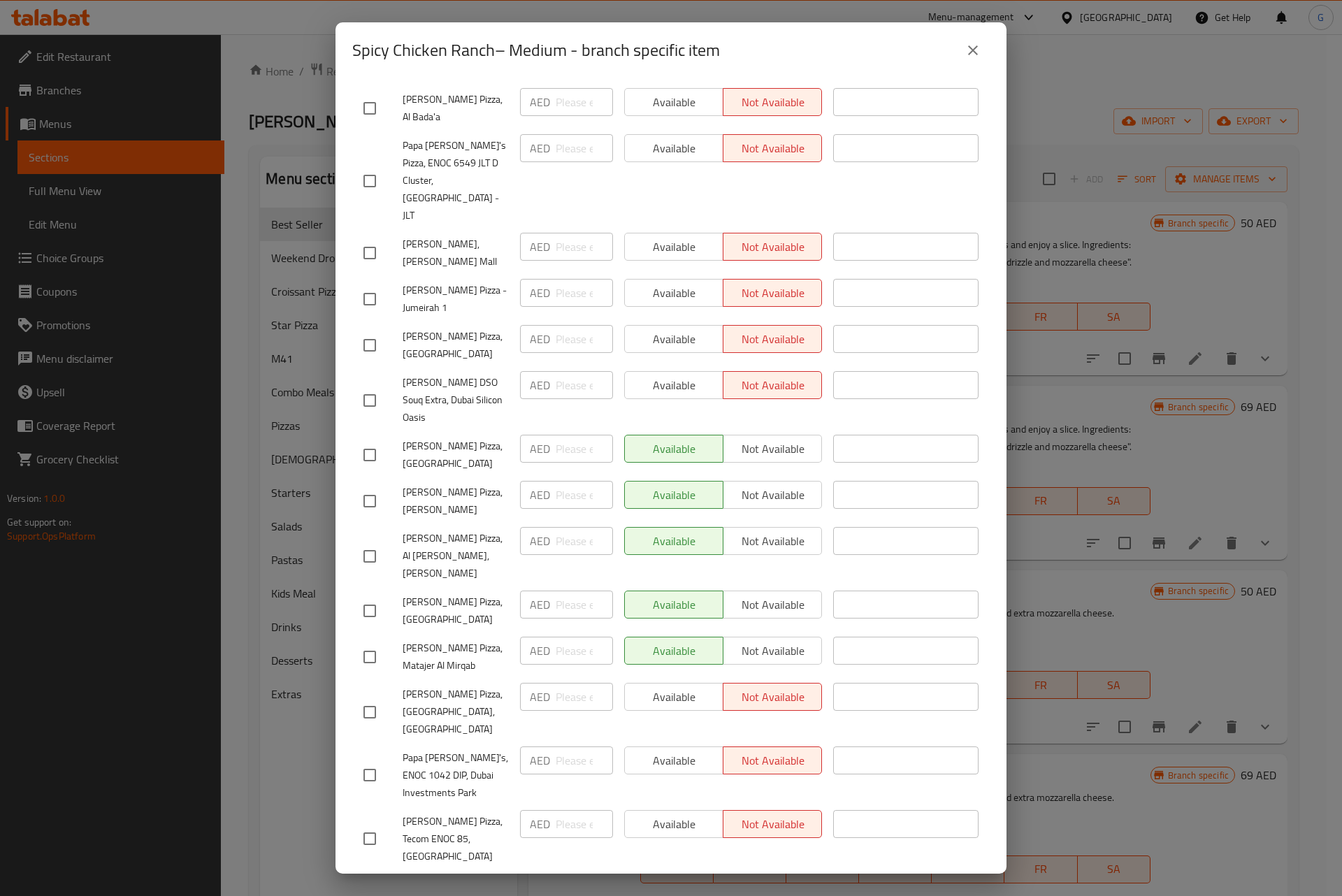
click at [419, 593] on span "Papa Johns Pizza, Jumeirah Lake Towers" at bounding box center [455, 611] width 106 height 35
copy span "Papa Johns Pizza, Jumeirah Lake Towers"
click at [442, 529] on span "Papa Johns Pizza, Al Jimi Mall, Al Jimi" at bounding box center [455, 555] width 106 height 53
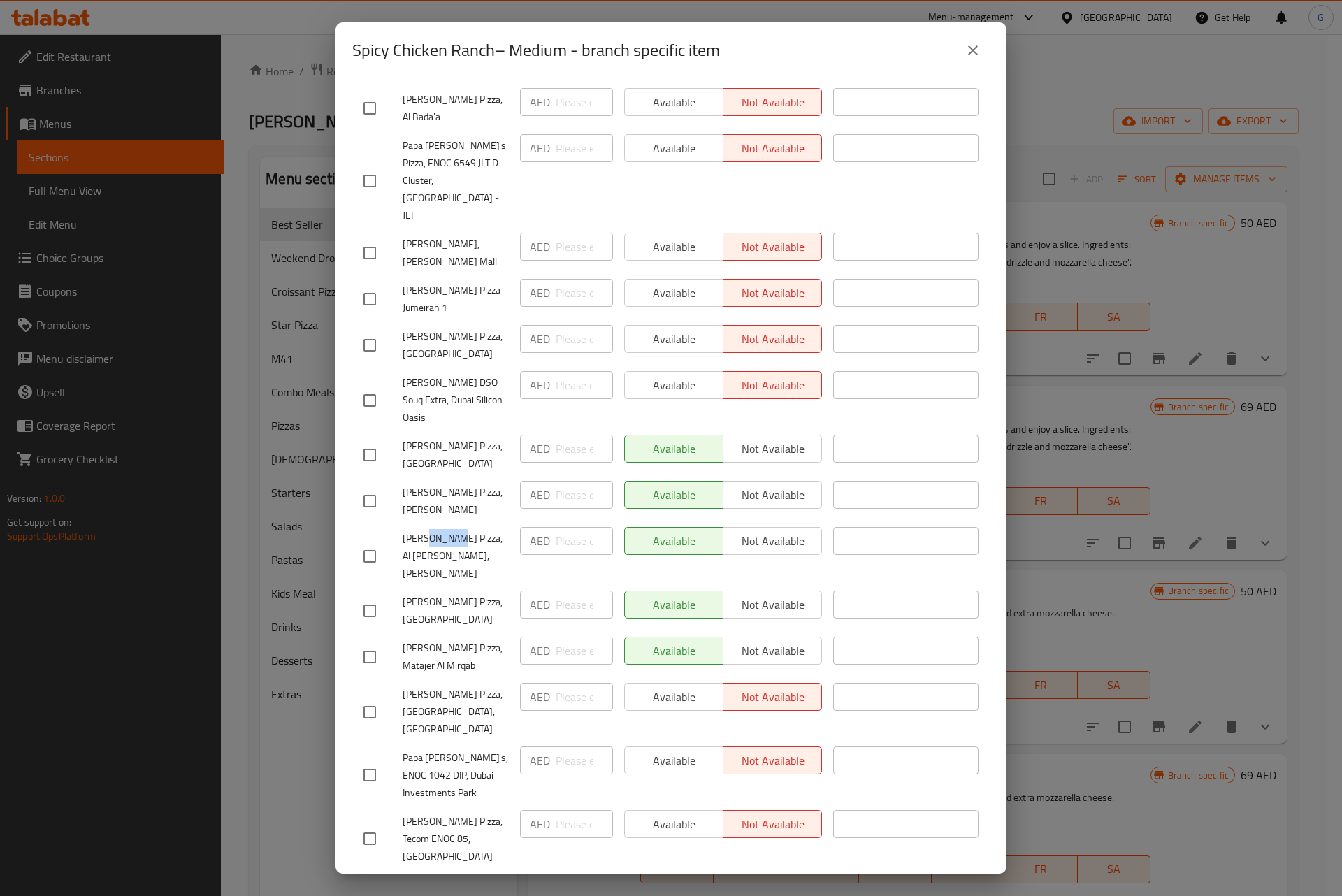
click at [442, 529] on span "Papa Johns Pizza, Al Jimi Mall, Al Jimi" at bounding box center [455, 555] width 106 height 53
copy span "Papa Johns Pizza, Al Jimi Mall, Al Jimi"
click at [429, 484] on span "Papa Johns Pizza, Marina Scape" at bounding box center [455, 501] width 106 height 35
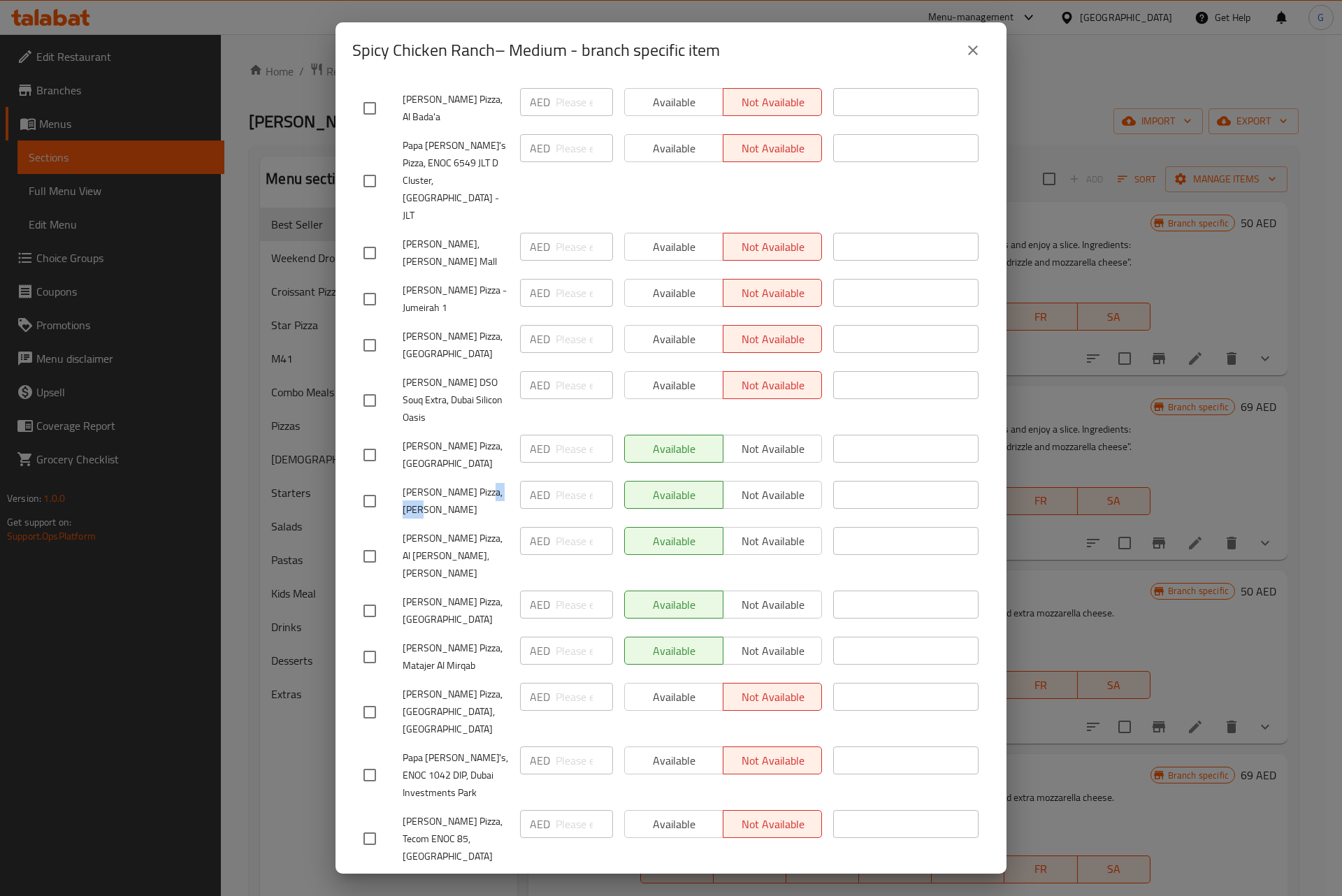
click at [367, 642] on input "checkbox" at bounding box center [370, 657] width 29 height 29
checkbox input "true"
click at [360, 596] on input "checkbox" at bounding box center [370, 611] width 29 height 29
checkbox input "true"
click at [370, 542] on input "checkbox" at bounding box center [370, 556] width 29 height 29
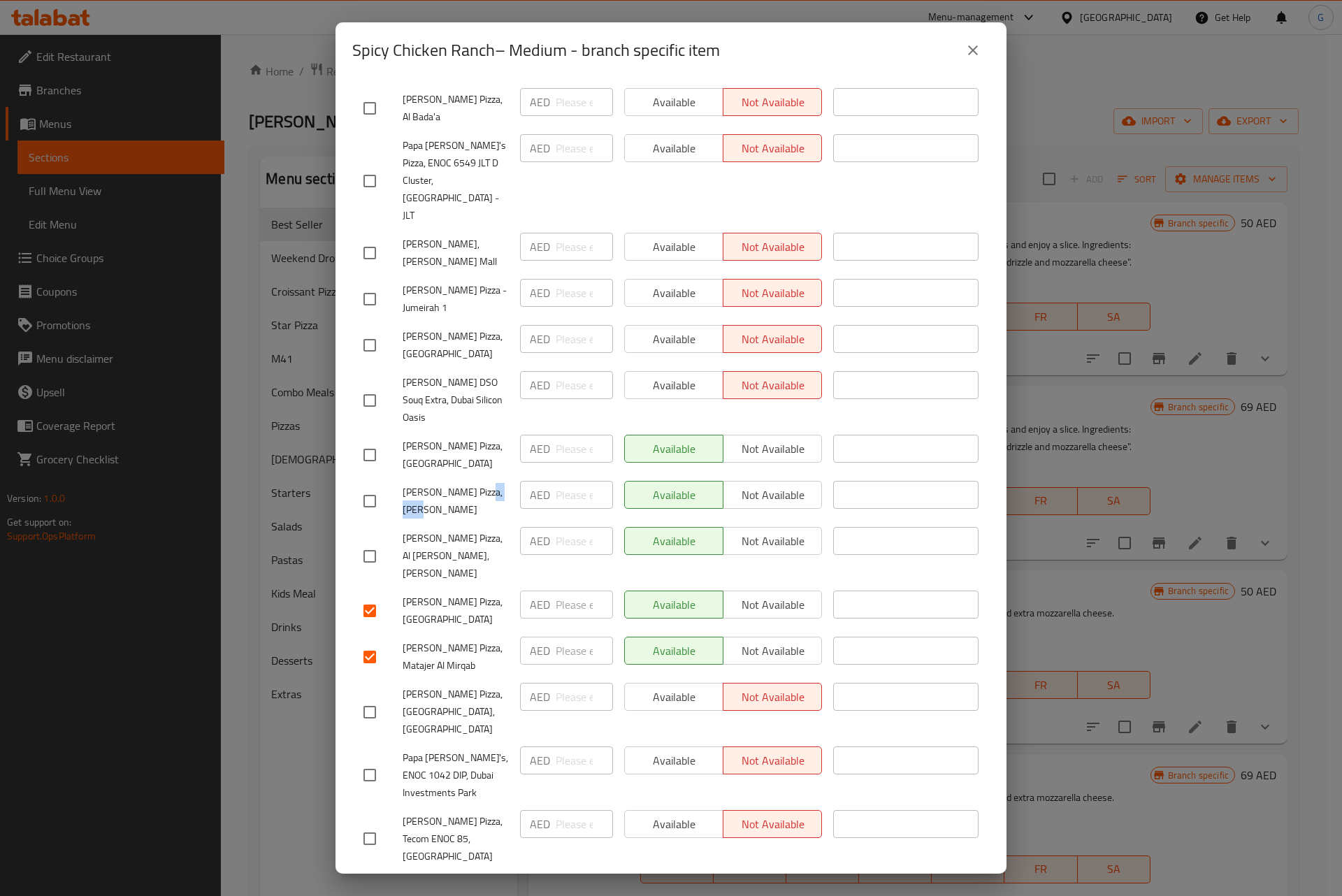
checkbox input "true"
click at [423, 484] on span "Papa Johns Pizza, Marina Scape" at bounding box center [455, 501] width 106 height 35
copy span "Papa Johns Pizza, Marina Scape"
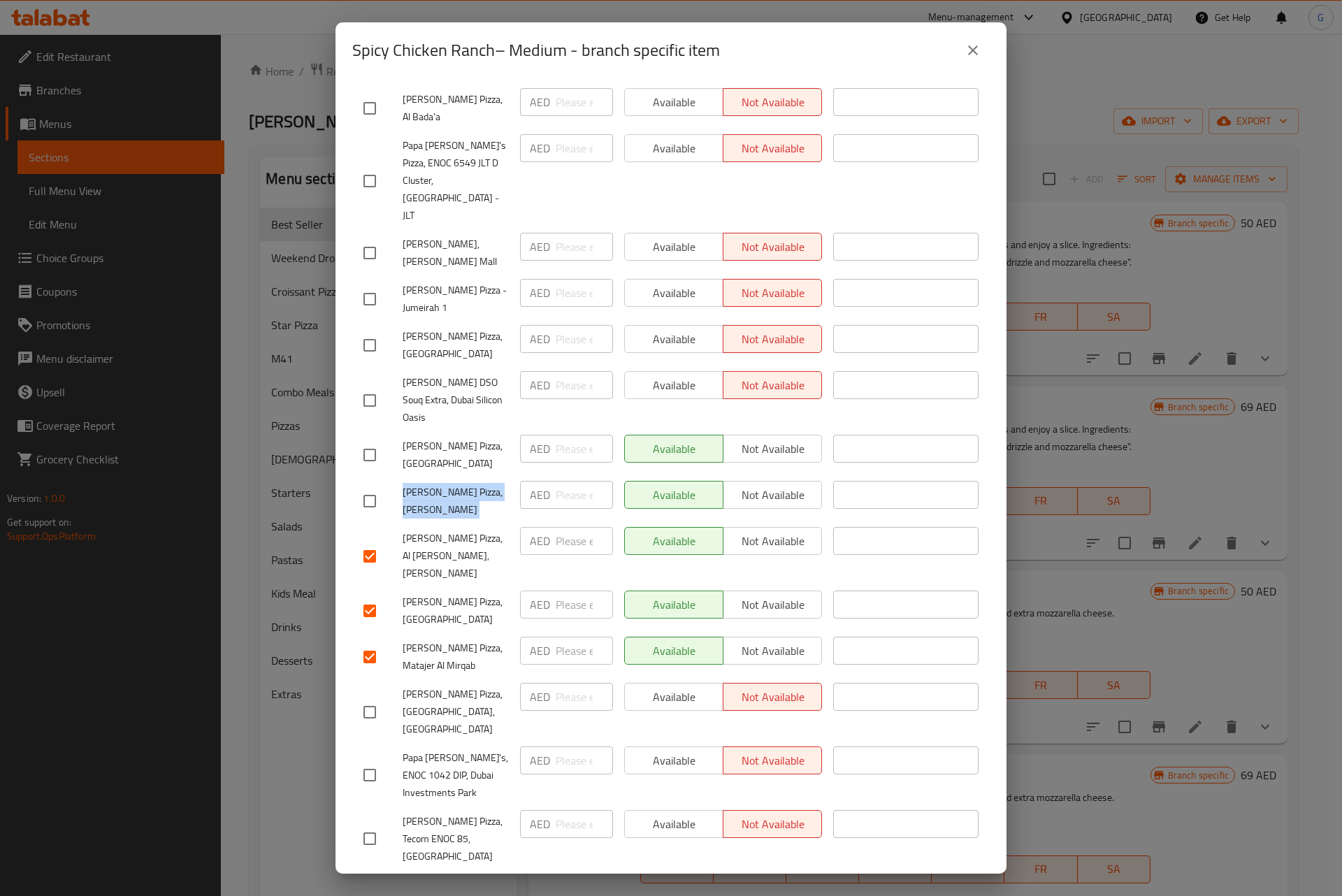
click at [363, 486] on input "checkbox" at bounding box center [370, 501] width 29 height 29
checkbox input "true"
click at [425, 437] on span "Papa Johns Pizza, Bay Avenue" at bounding box center [455, 454] width 106 height 35
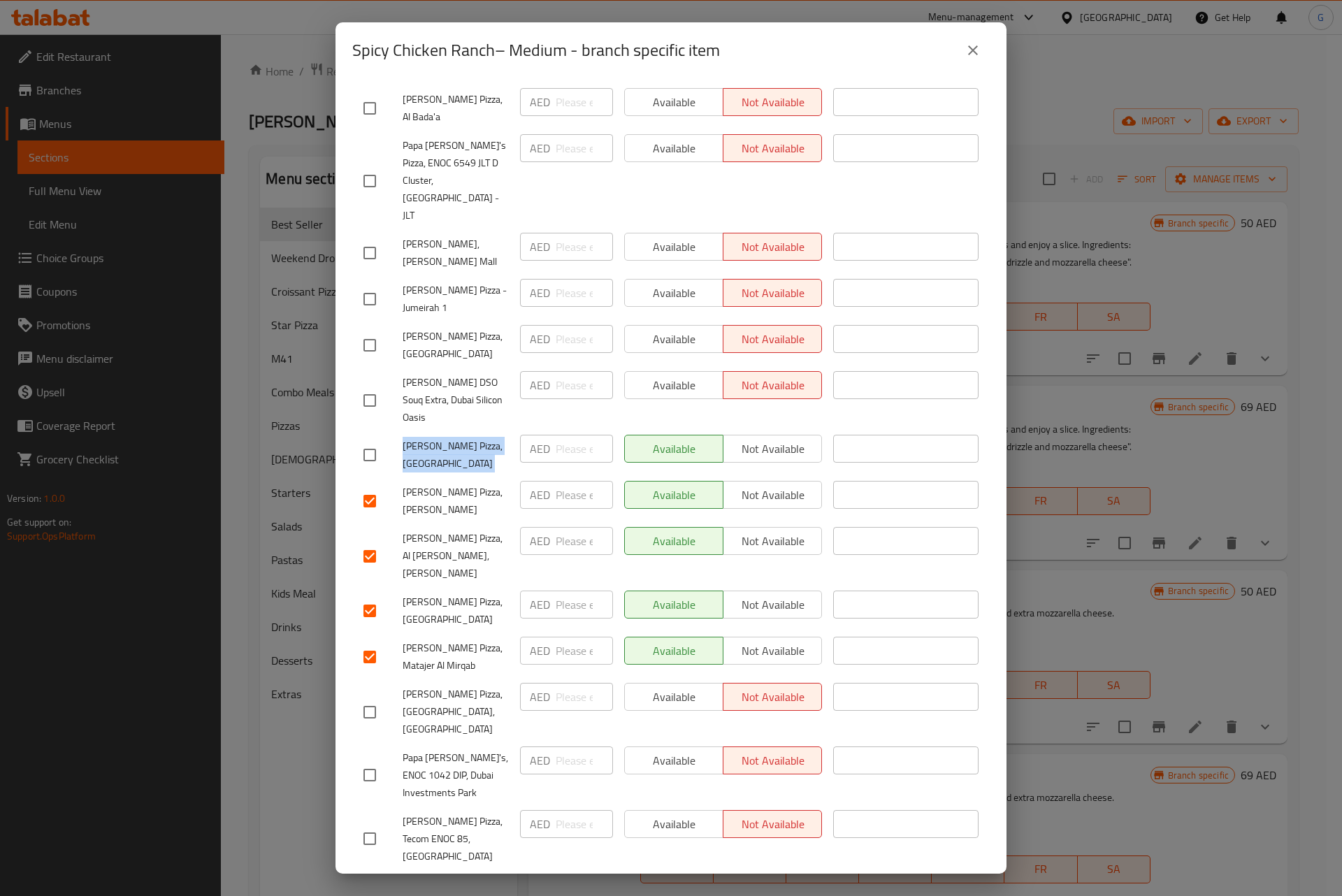
copy span "Papa Johns Pizza, Bay Avenue"
click at [367, 441] on input "checkbox" at bounding box center [370, 455] width 29 height 29
checkbox input "true"
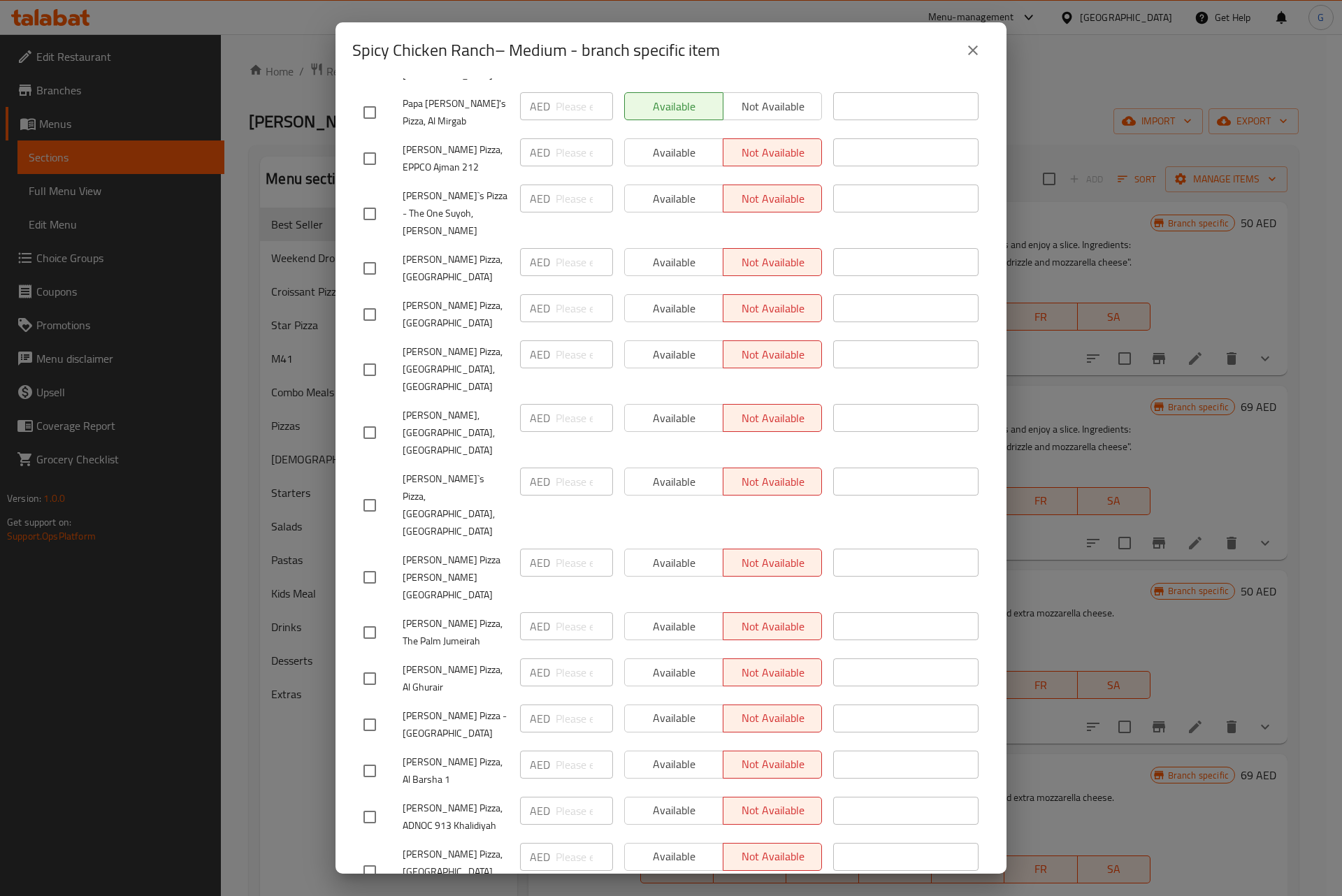
scroll to position [998, 0]
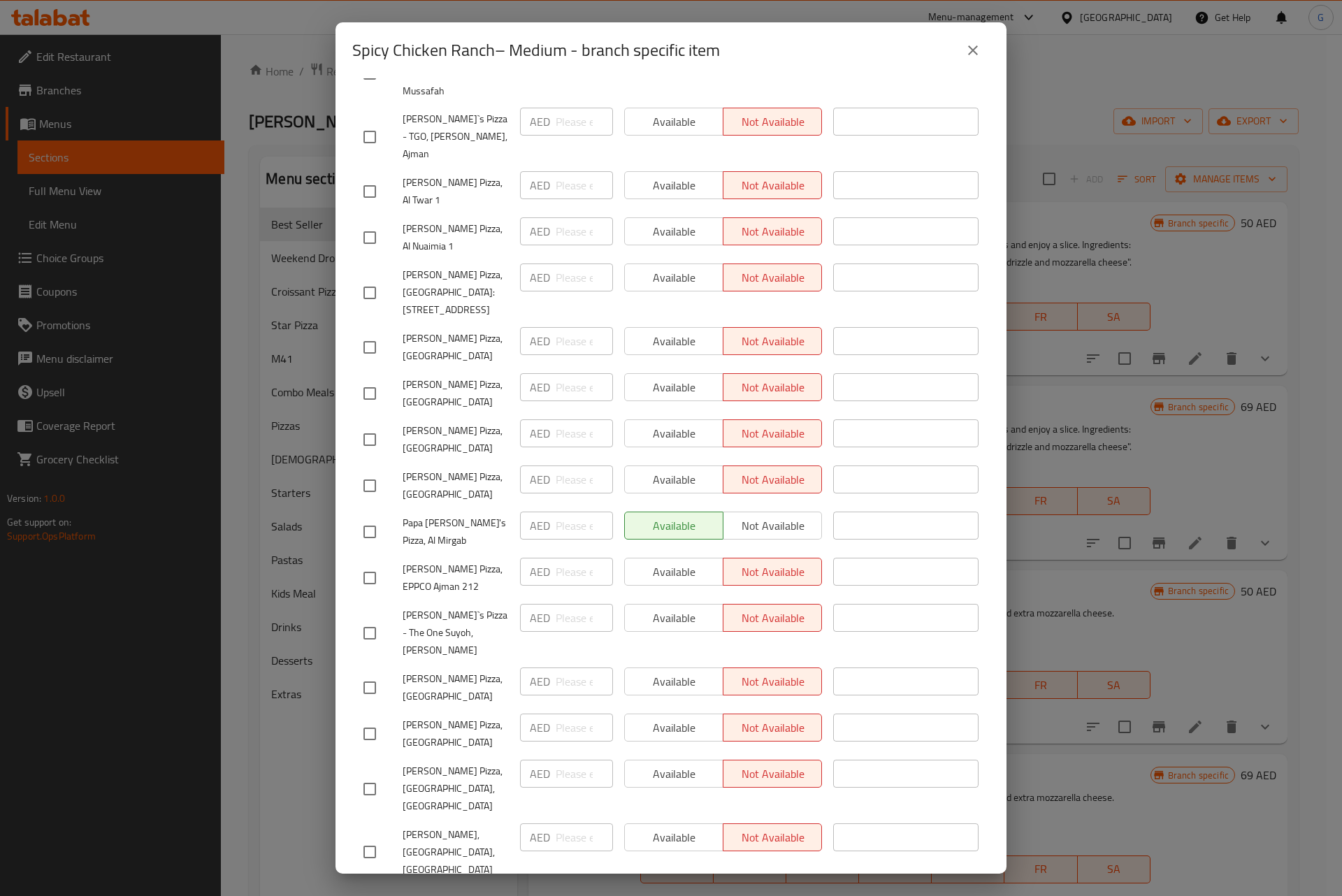
click at [422, 514] on span "Papa John's Pizza, Al Mirgab" at bounding box center [455, 531] width 106 height 35
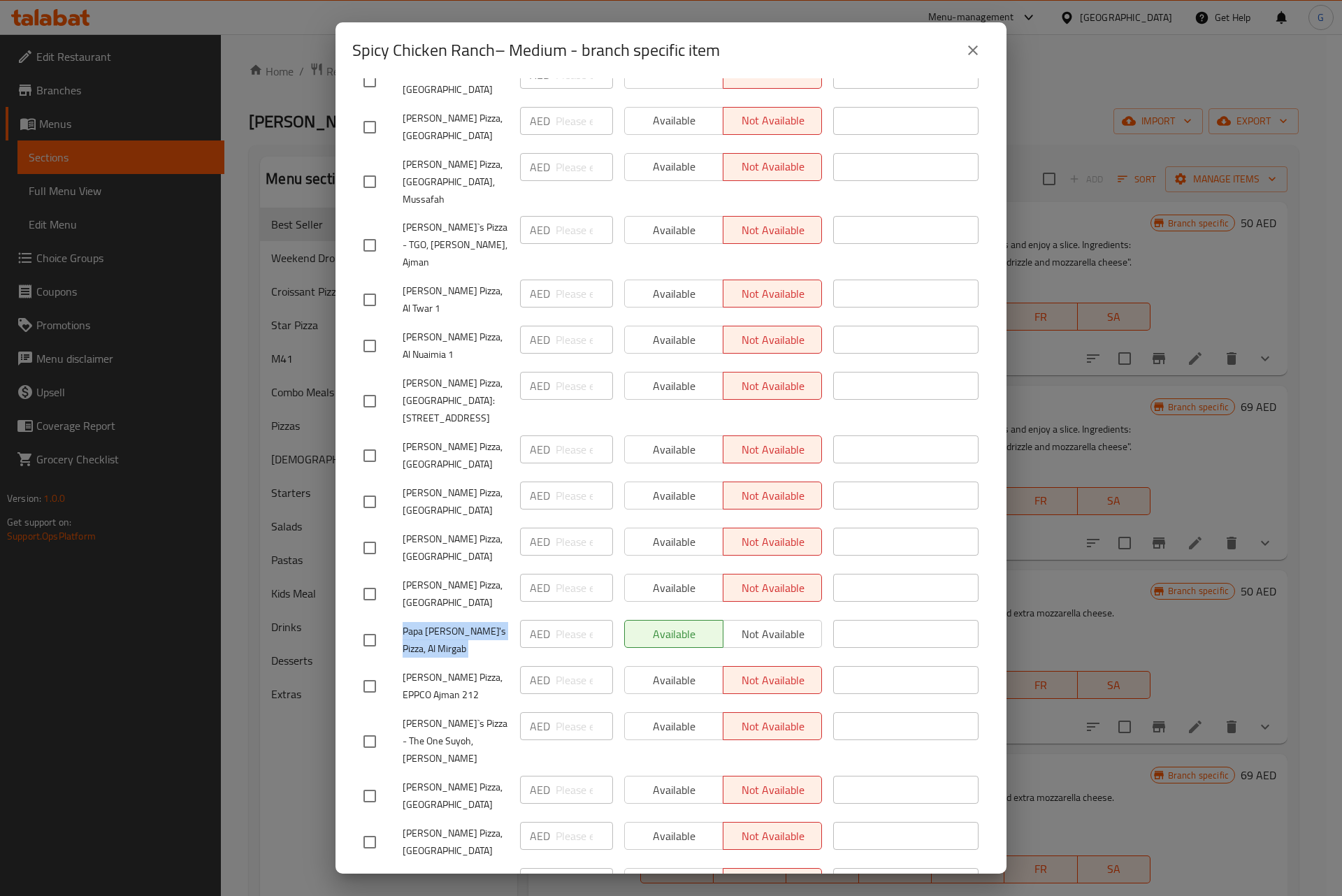
scroll to position [788, 0]
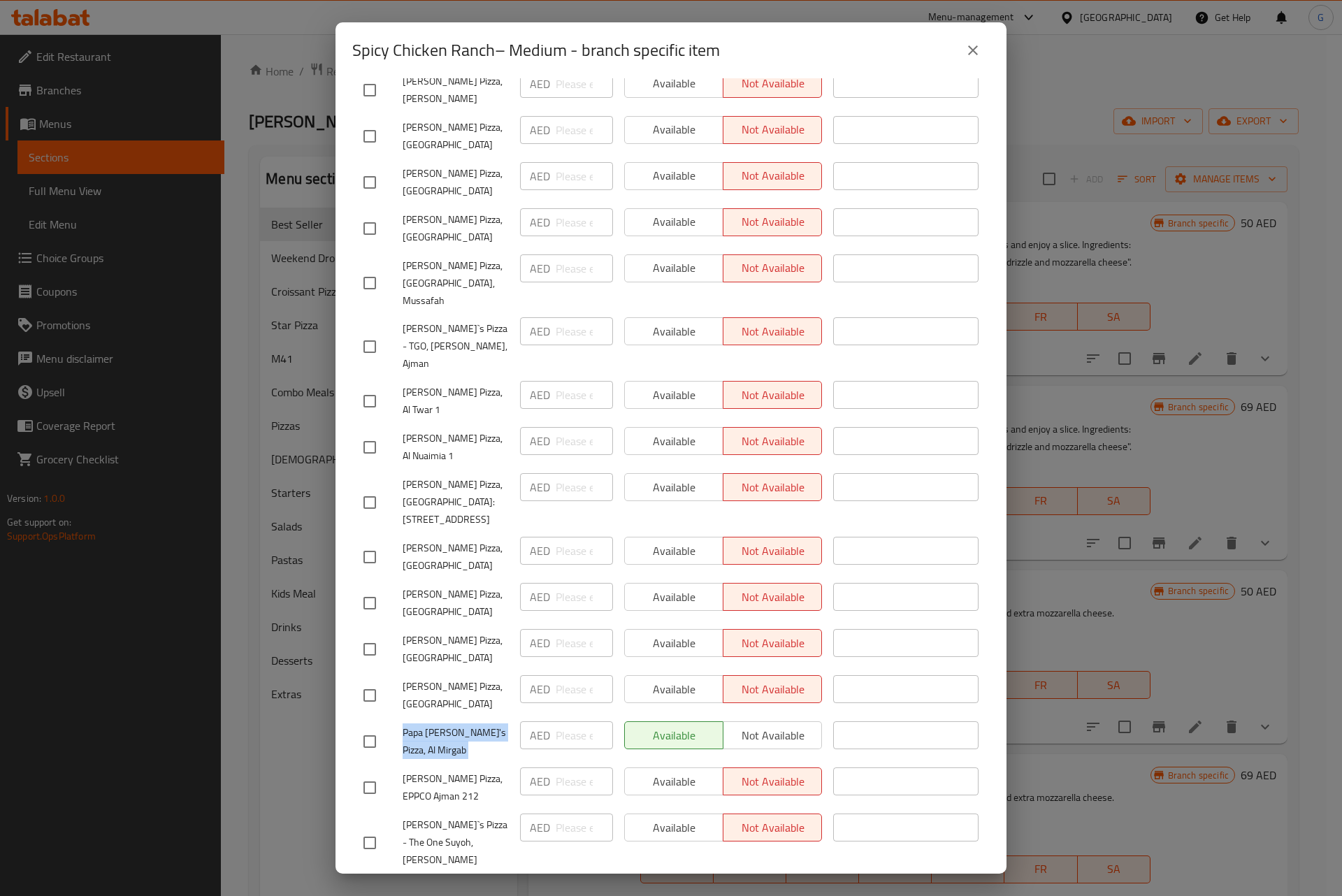
click at [367, 727] on input "checkbox" at bounding box center [370, 742] width 29 height 29
checkbox input "true"
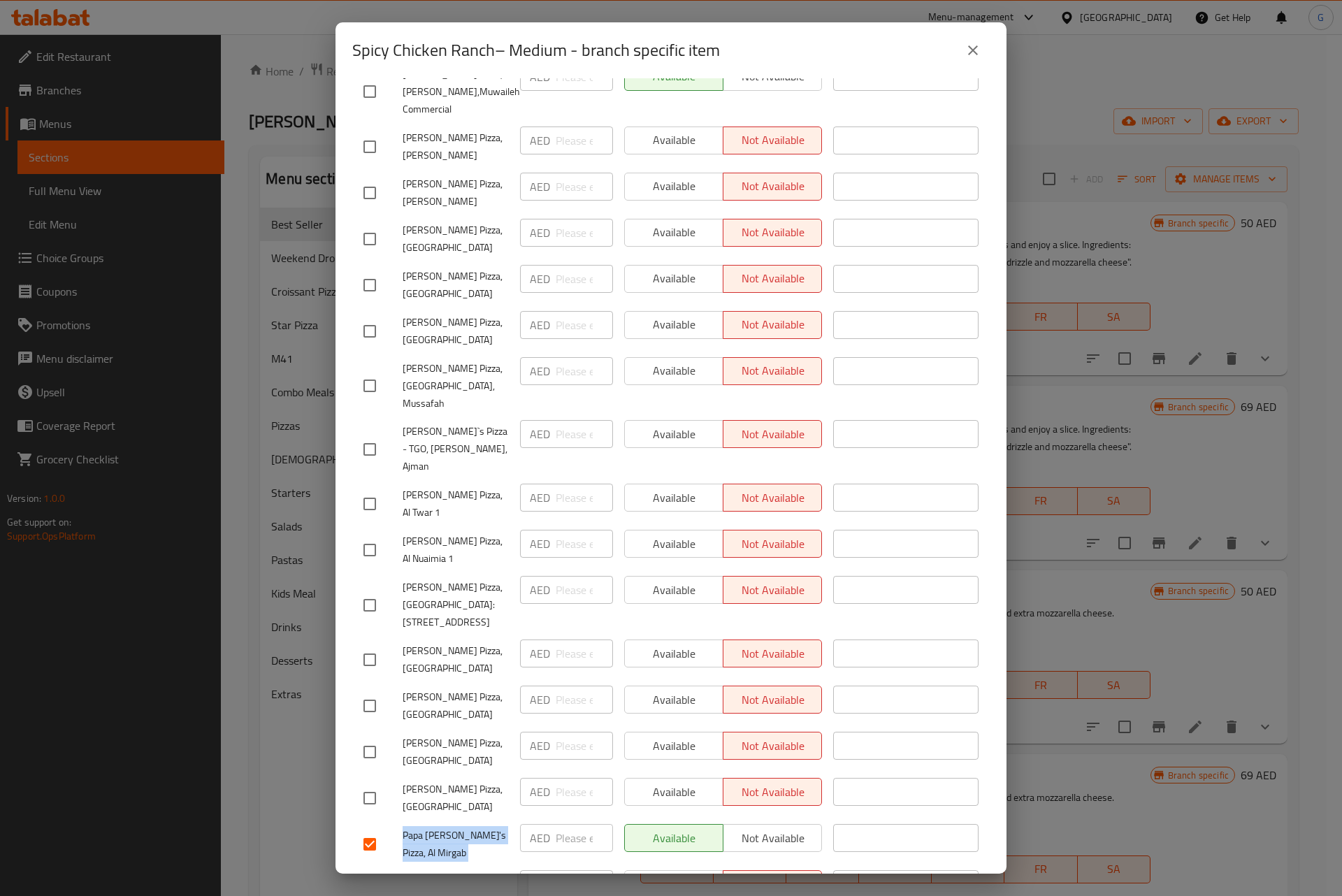
scroll to position [473, 0]
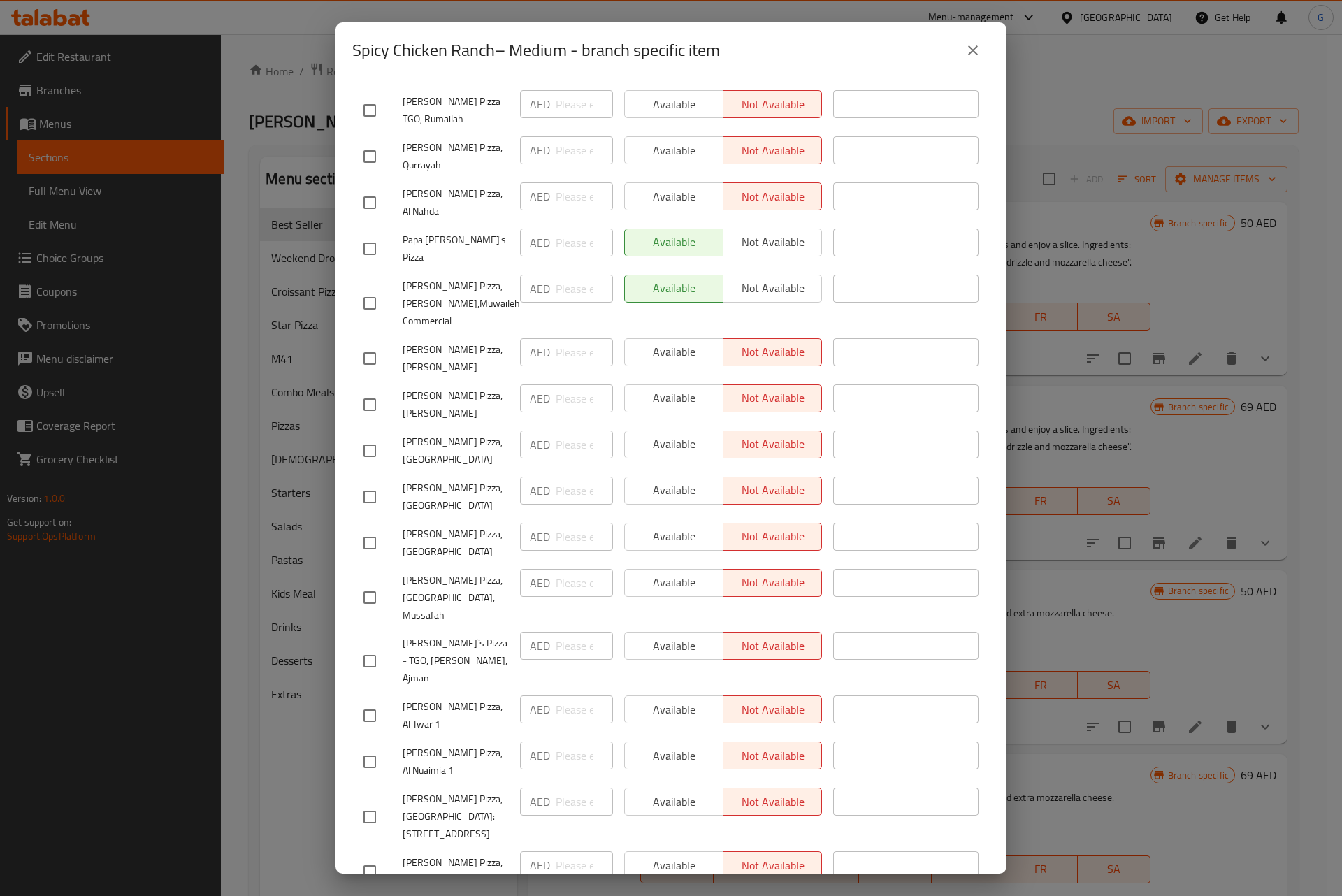
click at [454, 278] on span "Papa Johns Pizza, Al Zahia,Muwaileh Commercial" at bounding box center [455, 304] width 106 height 53
click at [361, 289] on input "checkbox" at bounding box center [370, 304] width 29 height 29
checkbox input "true"
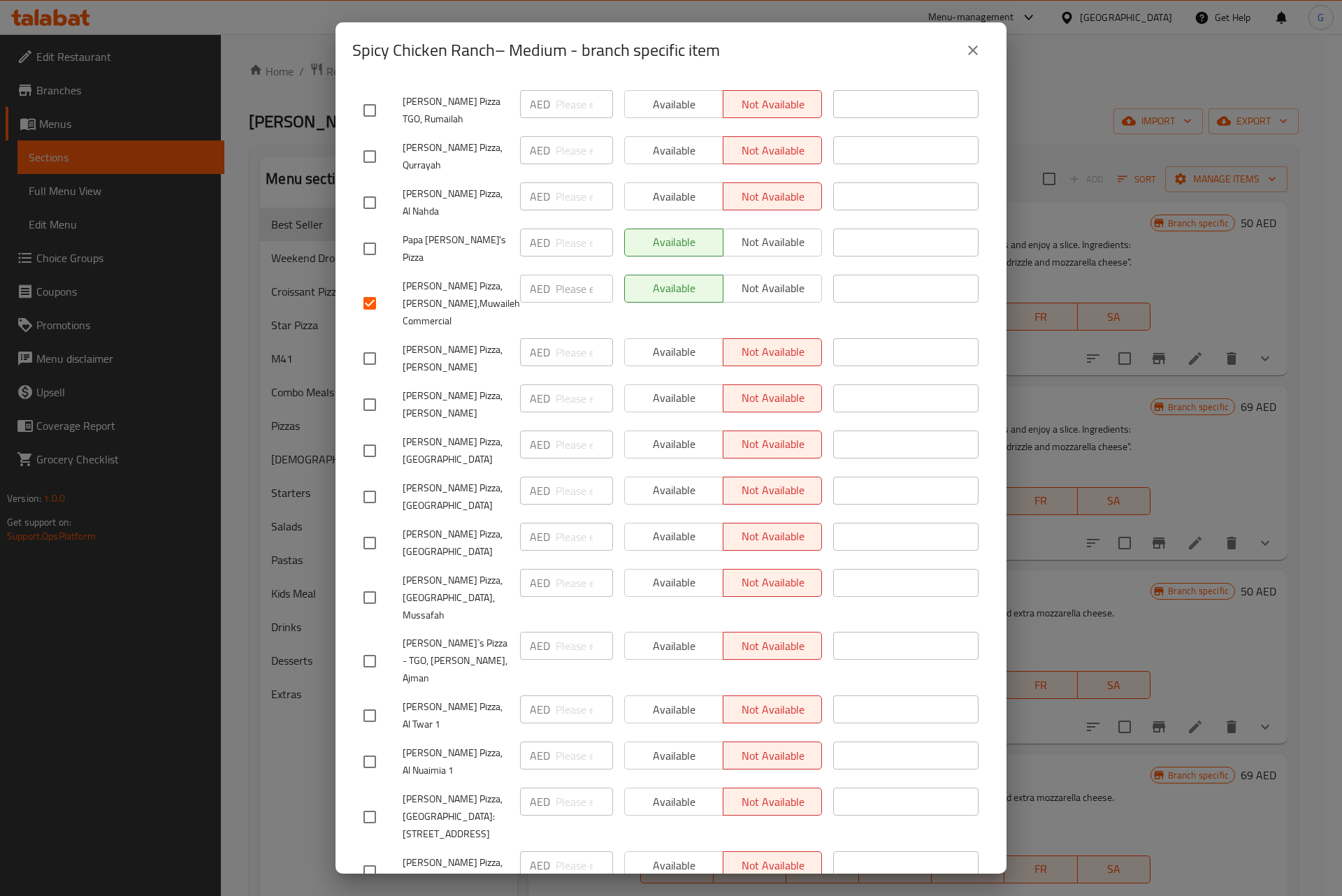
click at [422, 231] on span "Papa John's Pizza" at bounding box center [455, 248] width 106 height 35
click at [372, 234] on input "checkbox" at bounding box center [370, 248] width 29 height 29
checkbox input "true"
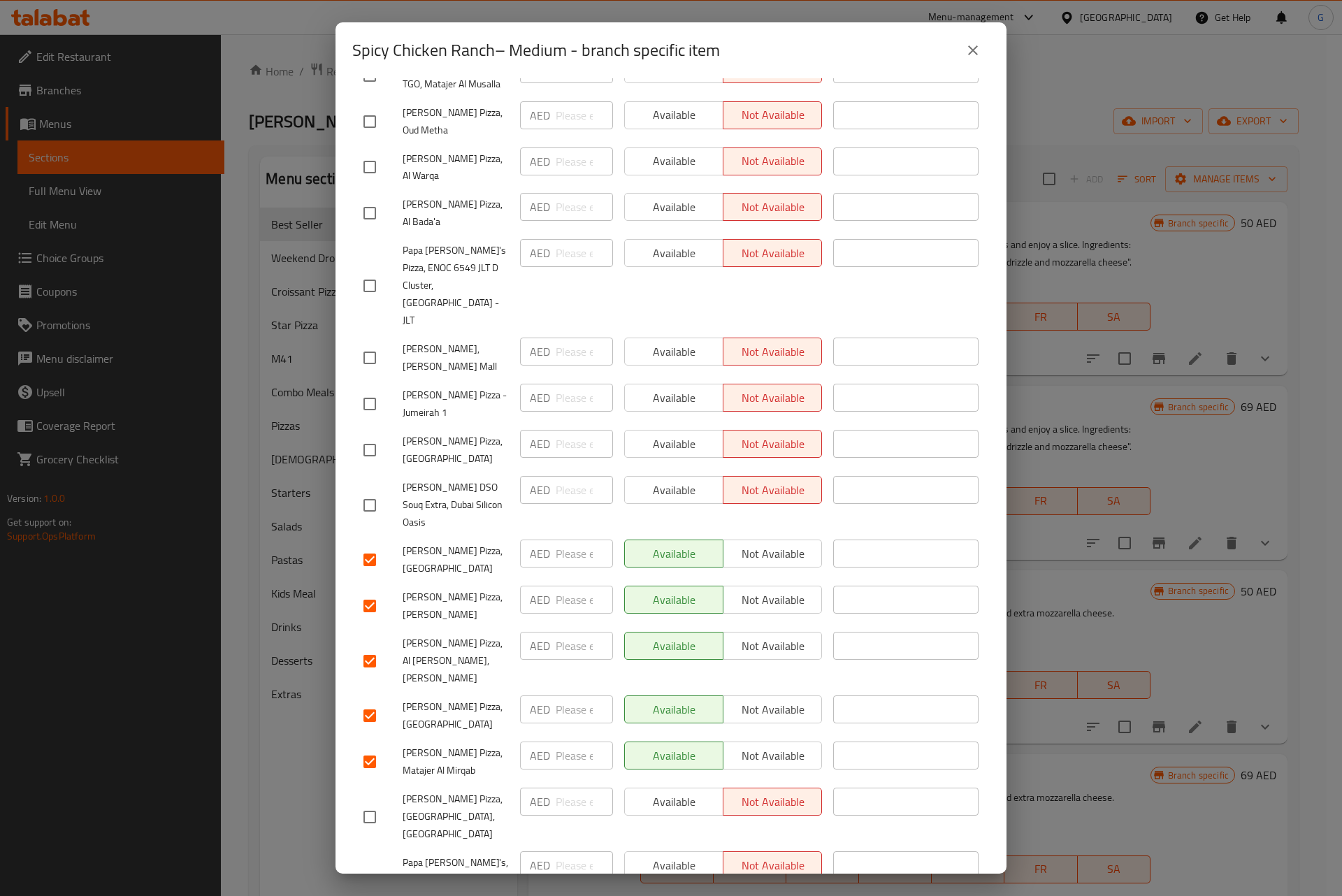
scroll to position [2466, 0]
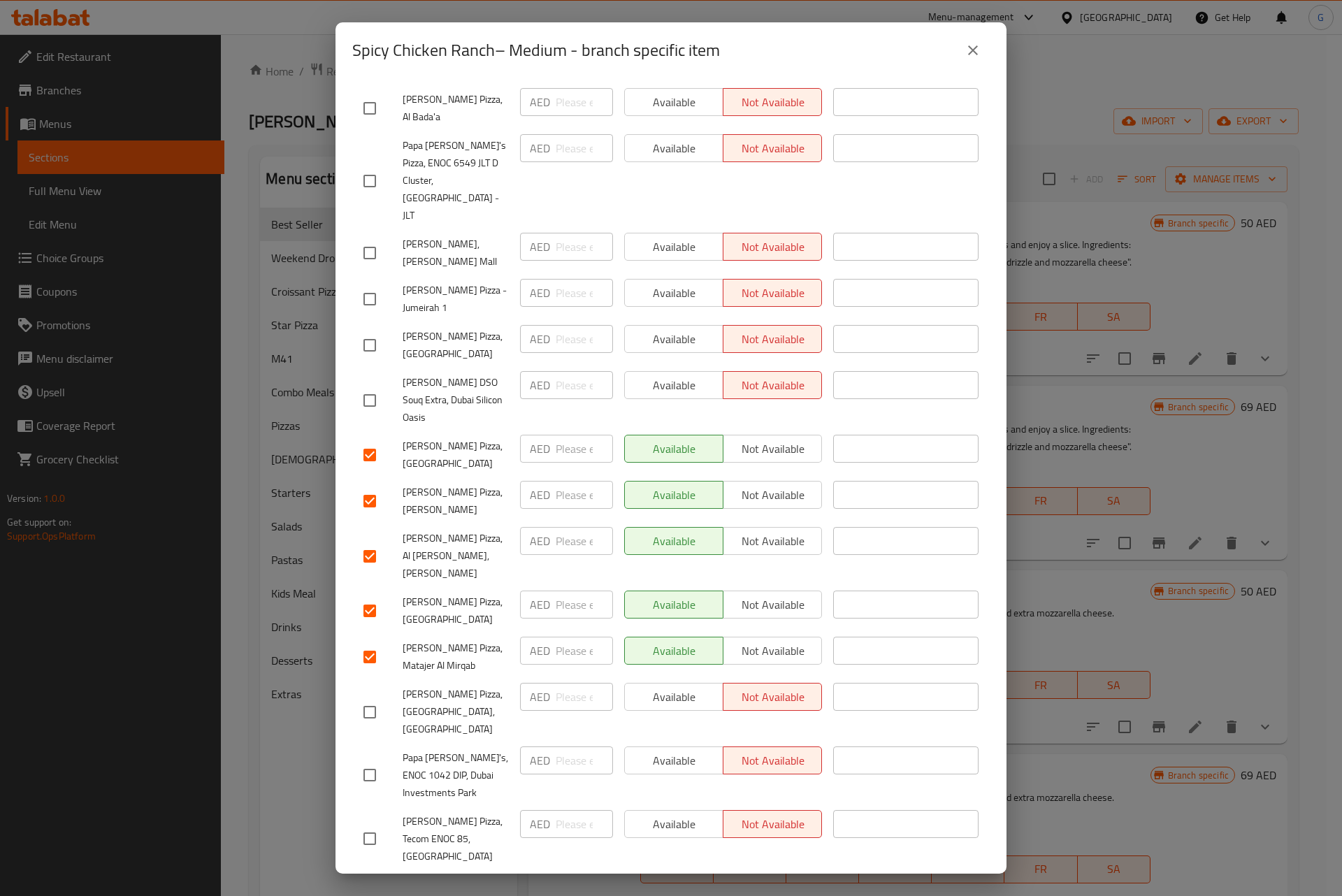
click at [428, 876] on span "Papa Johns Pizza, Al Rashidiya" at bounding box center [455, 893] width 106 height 35
click at [366, 879] on input "checkbox" at bounding box center [370, 893] width 29 height 29
checkbox input "true"
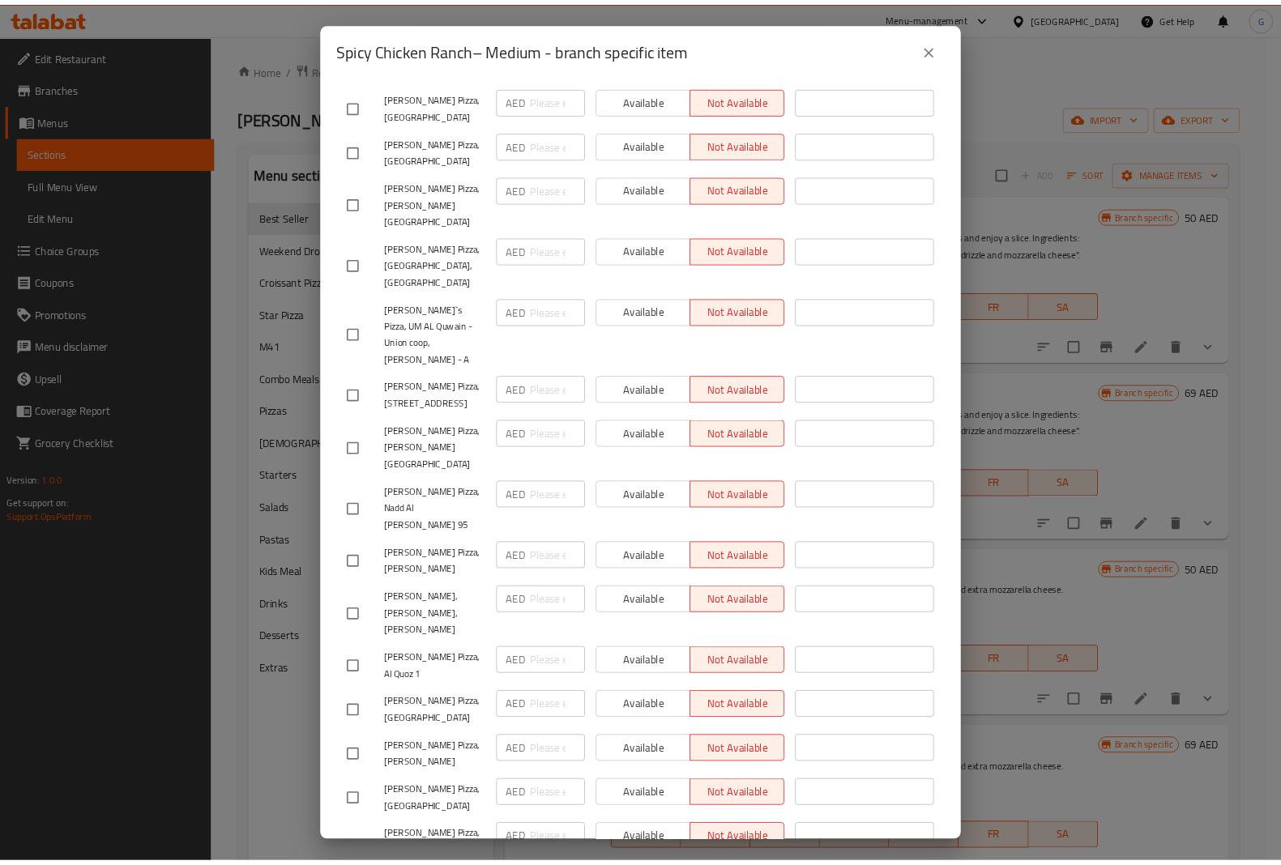
scroll to position [5047, 0]
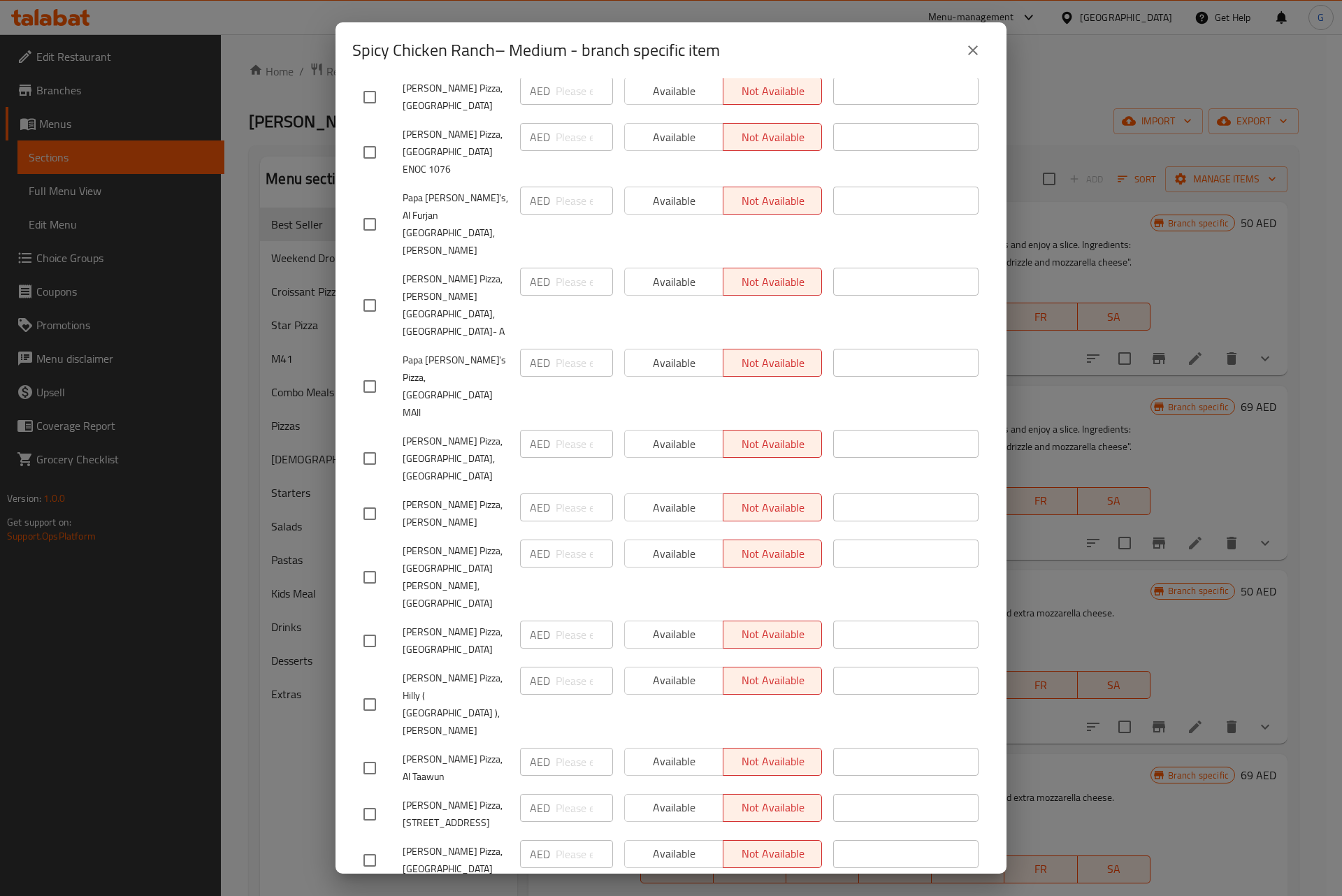
click at [967, 51] on icon "close" at bounding box center [972, 50] width 16 height 16
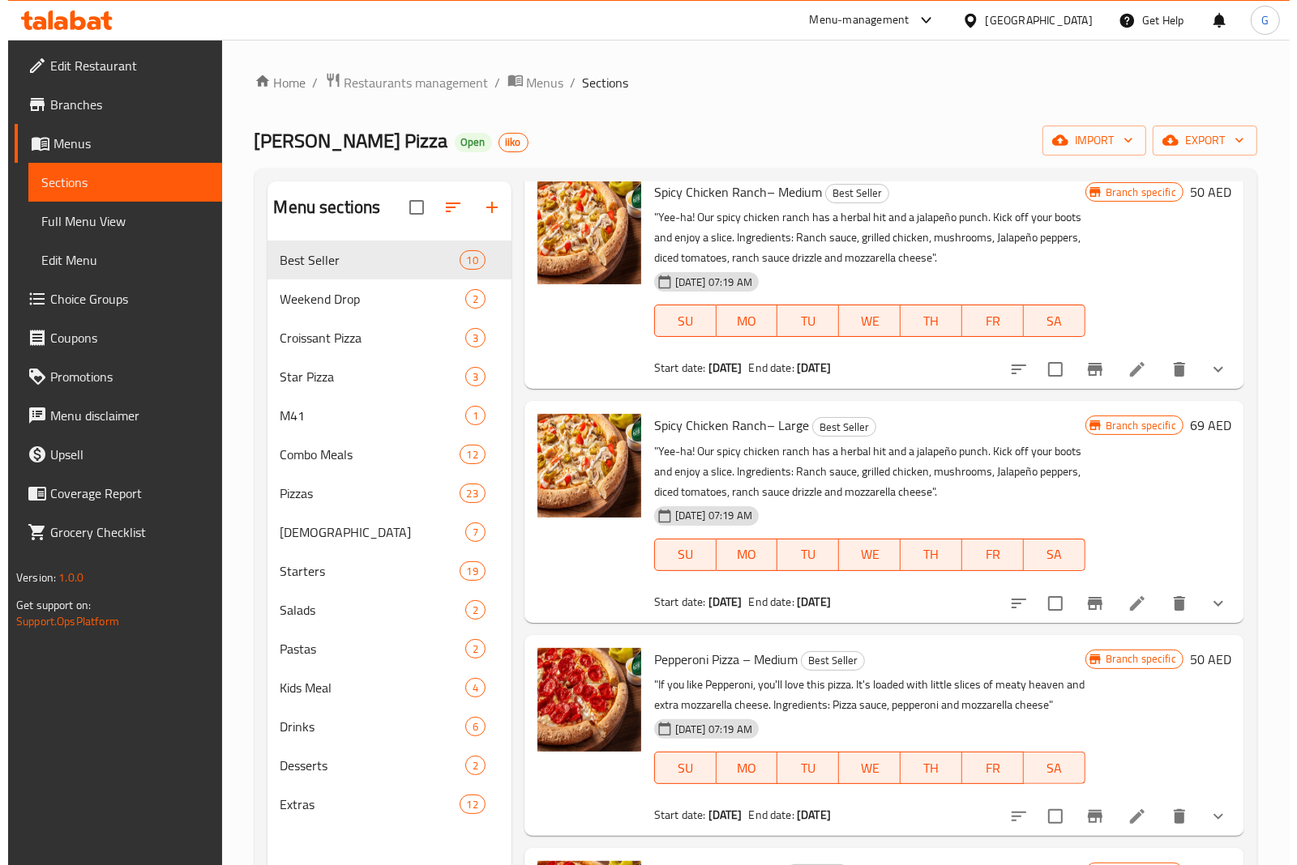
scroll to position [101, 0]
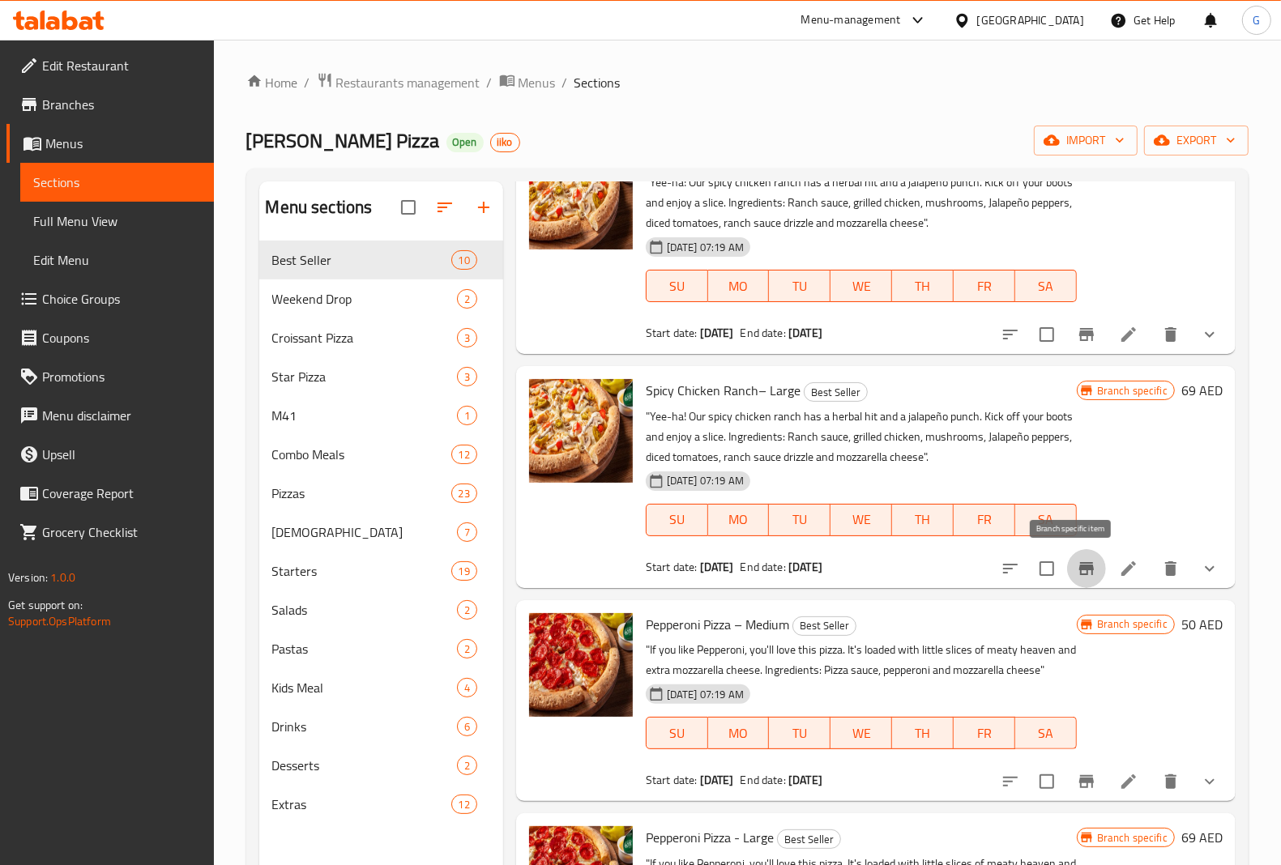
click at [1067, 579] on button "Branch-specific-item" at bounding box center [1086, 568] width 39 height 39
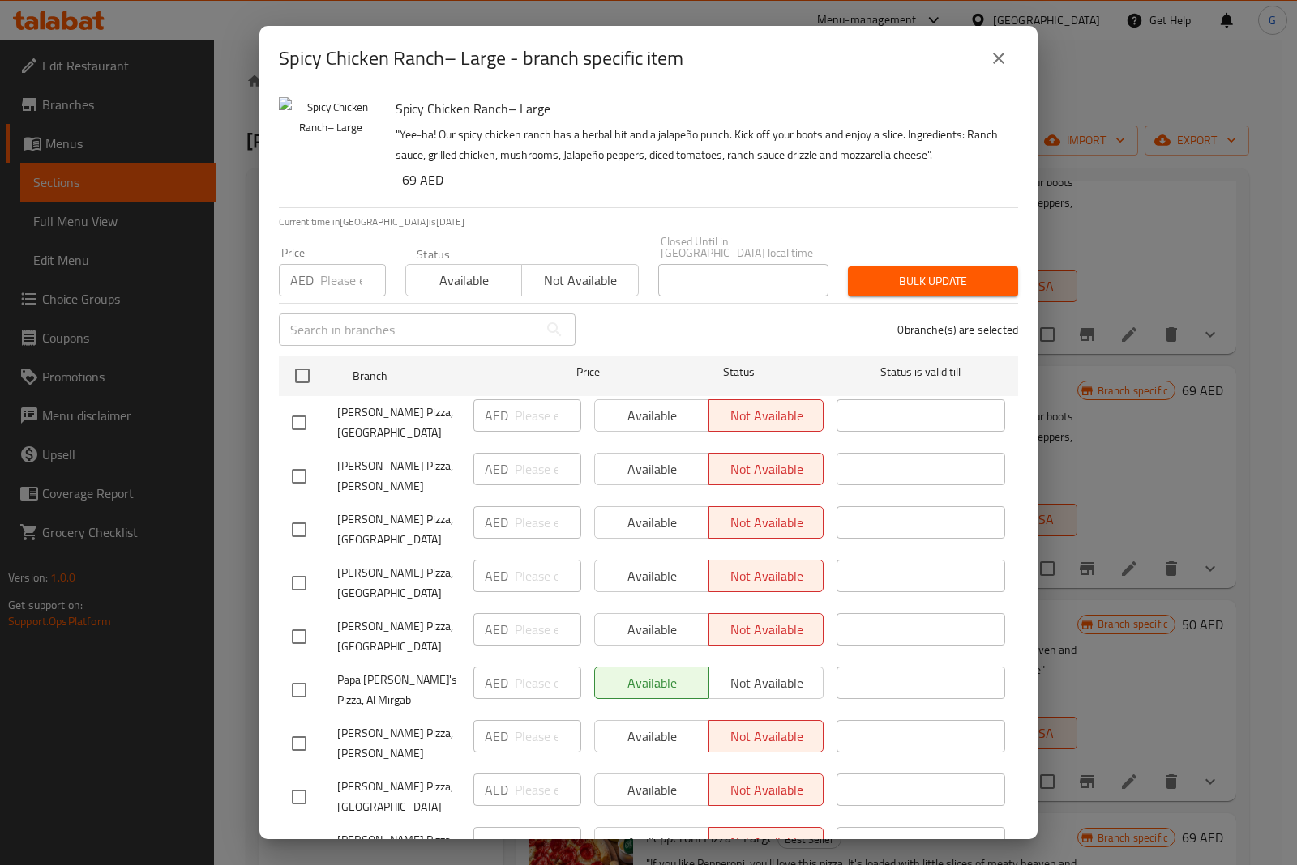
click at [792, 97] on h6 "Spicy Chicken Ranch– Large" at bounding box center [699, 108] width 609 height 23
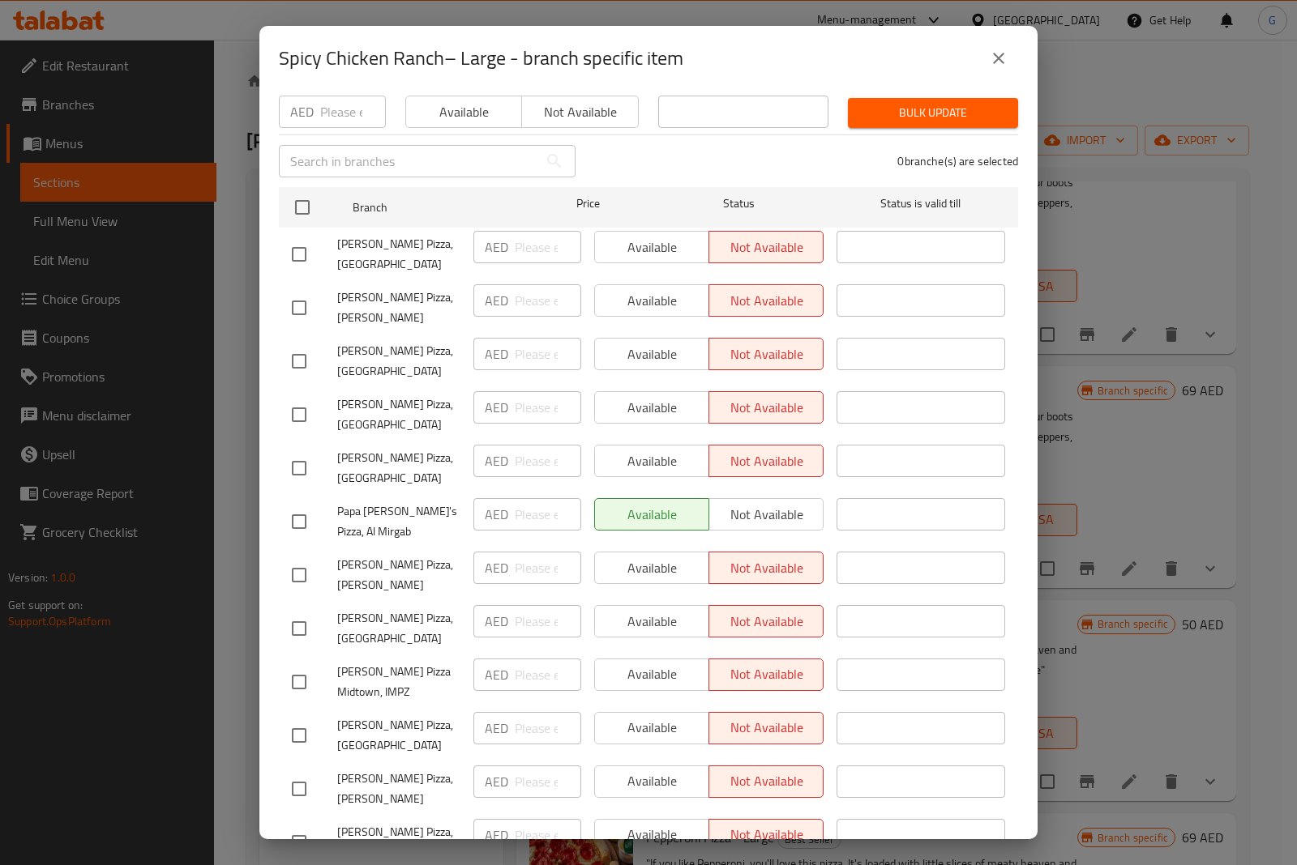
scroll to position [203, 0]
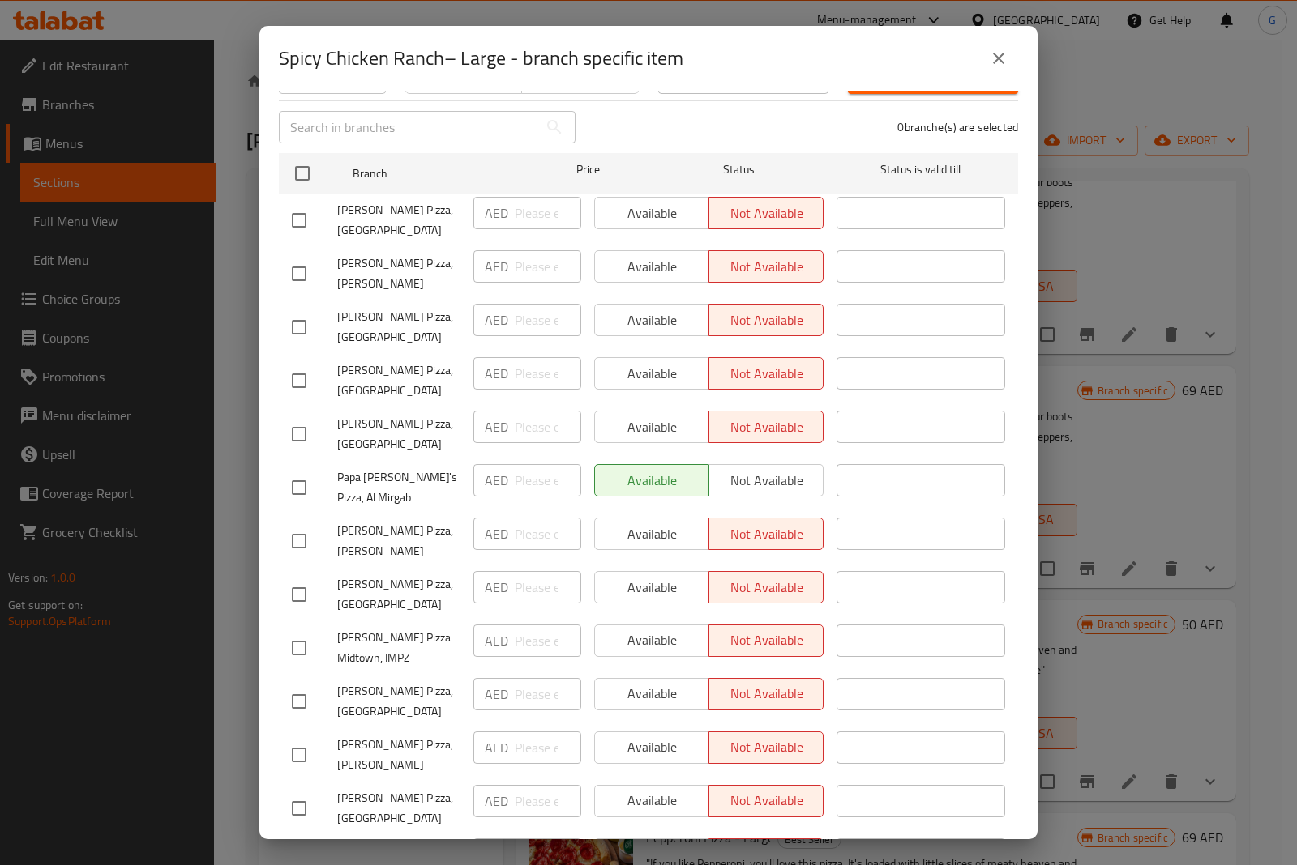
click at [363, 508] on span "Papa John's Pizza, Al Mirgab" at bounding box center [398, 488] width 123 height 41
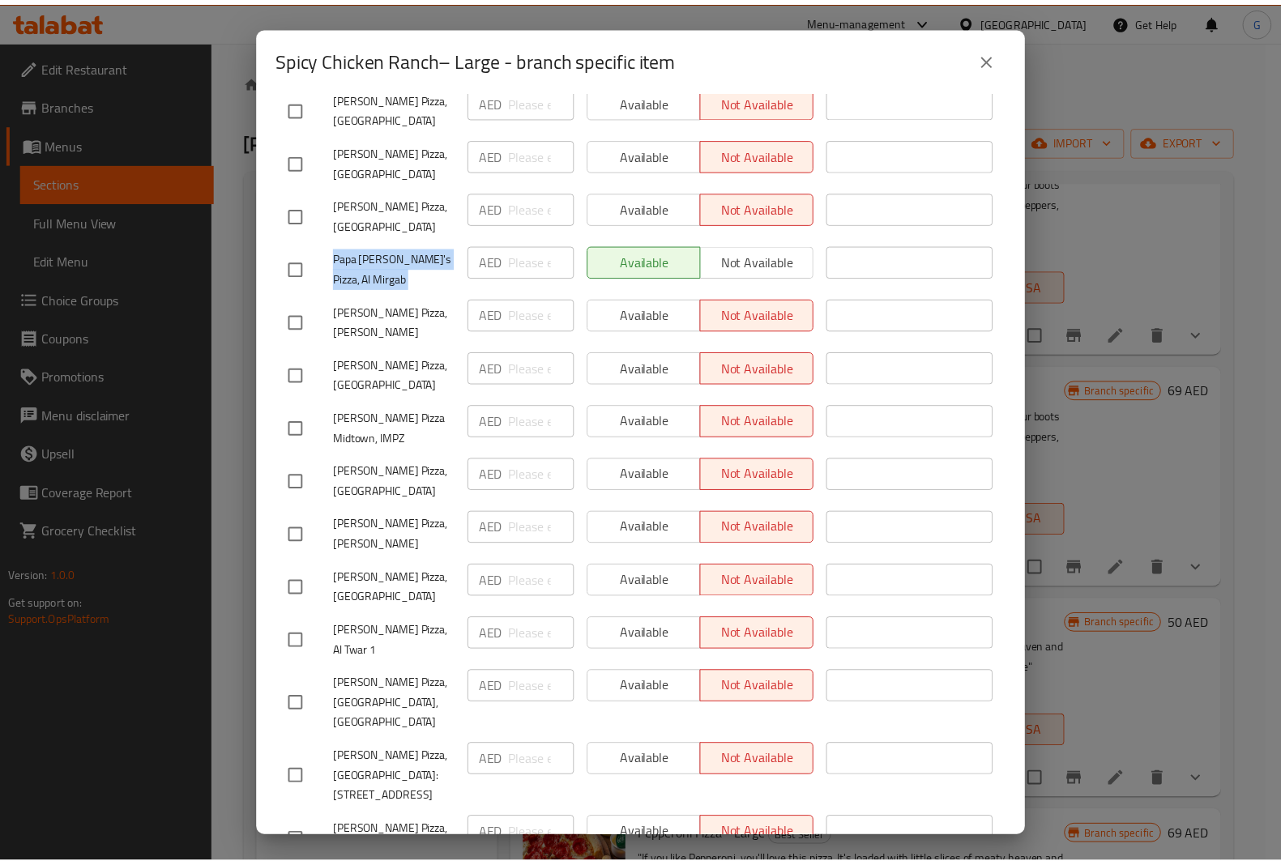
scroll to position [0, 0]
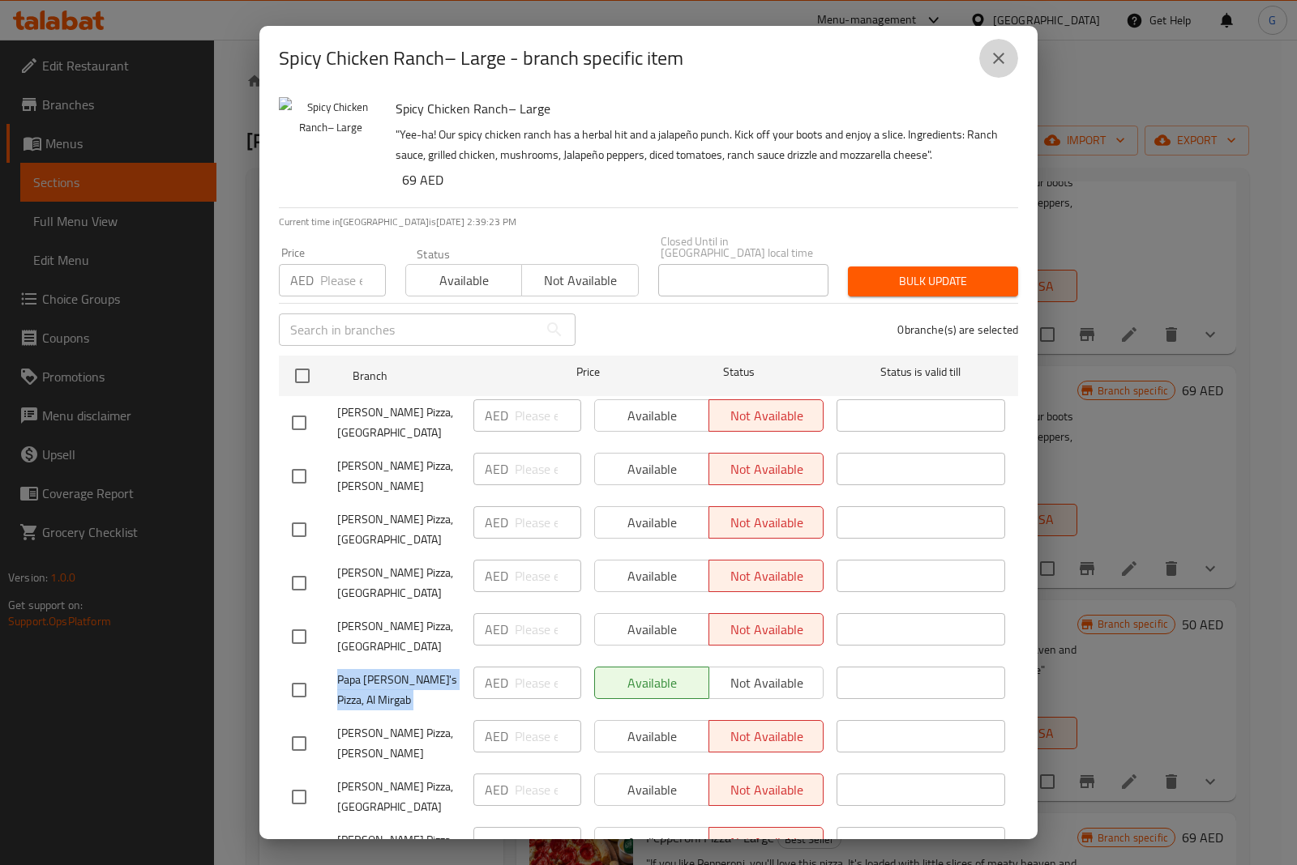
click at [1007, 50] on icon "close" at bounding box center [998, 58] width 19 height 19
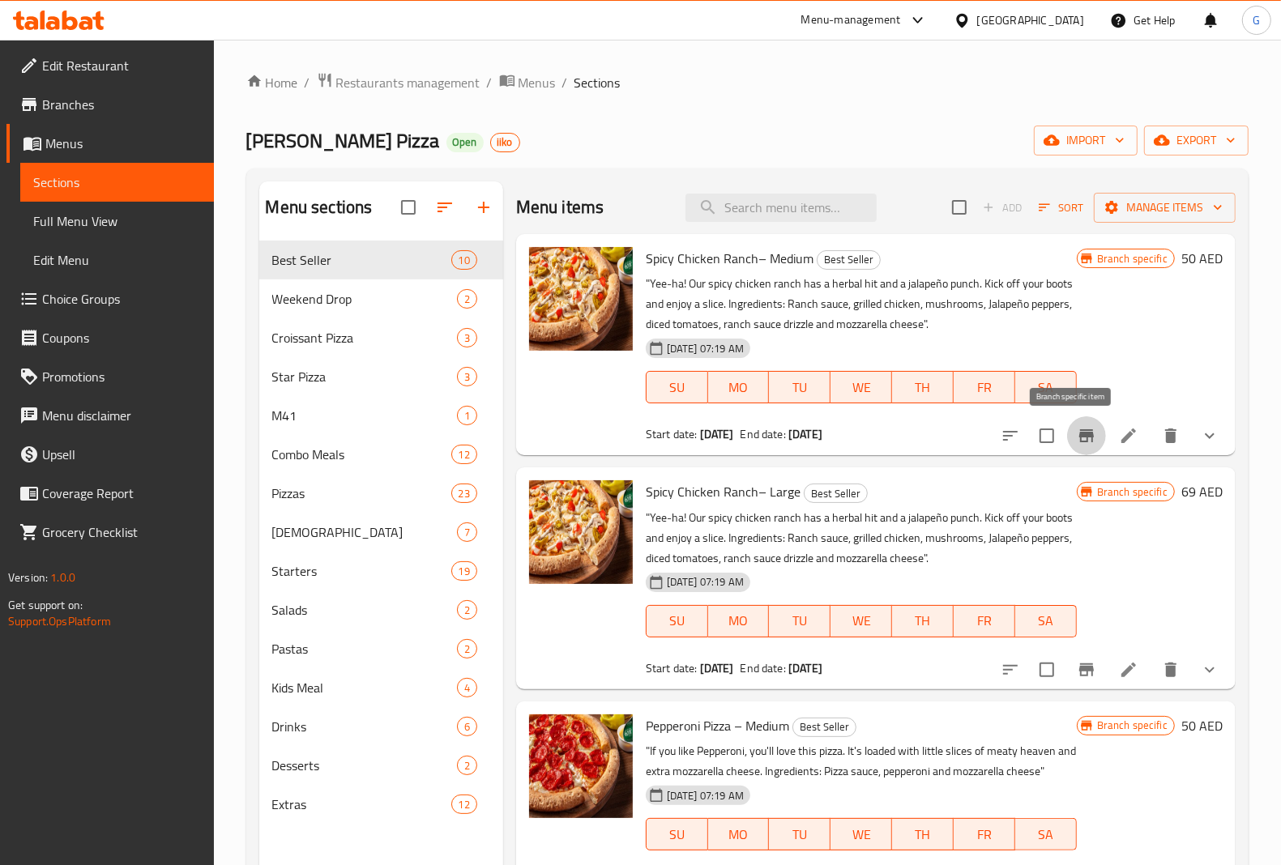
click at [1077, 443] on icon "Branch-specific-item" at bounding box center [1086, 435] width 19 height 19
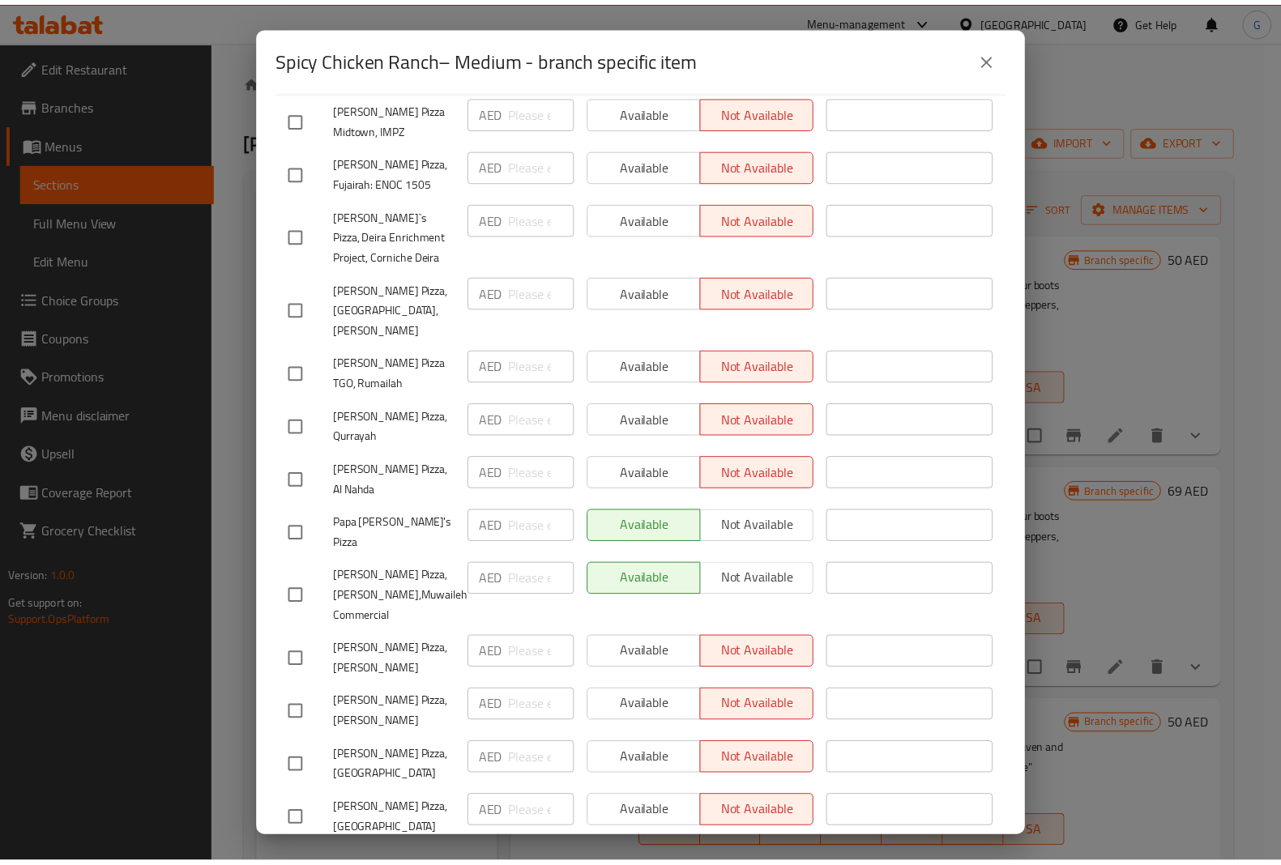
scroll to position [3190, 0]
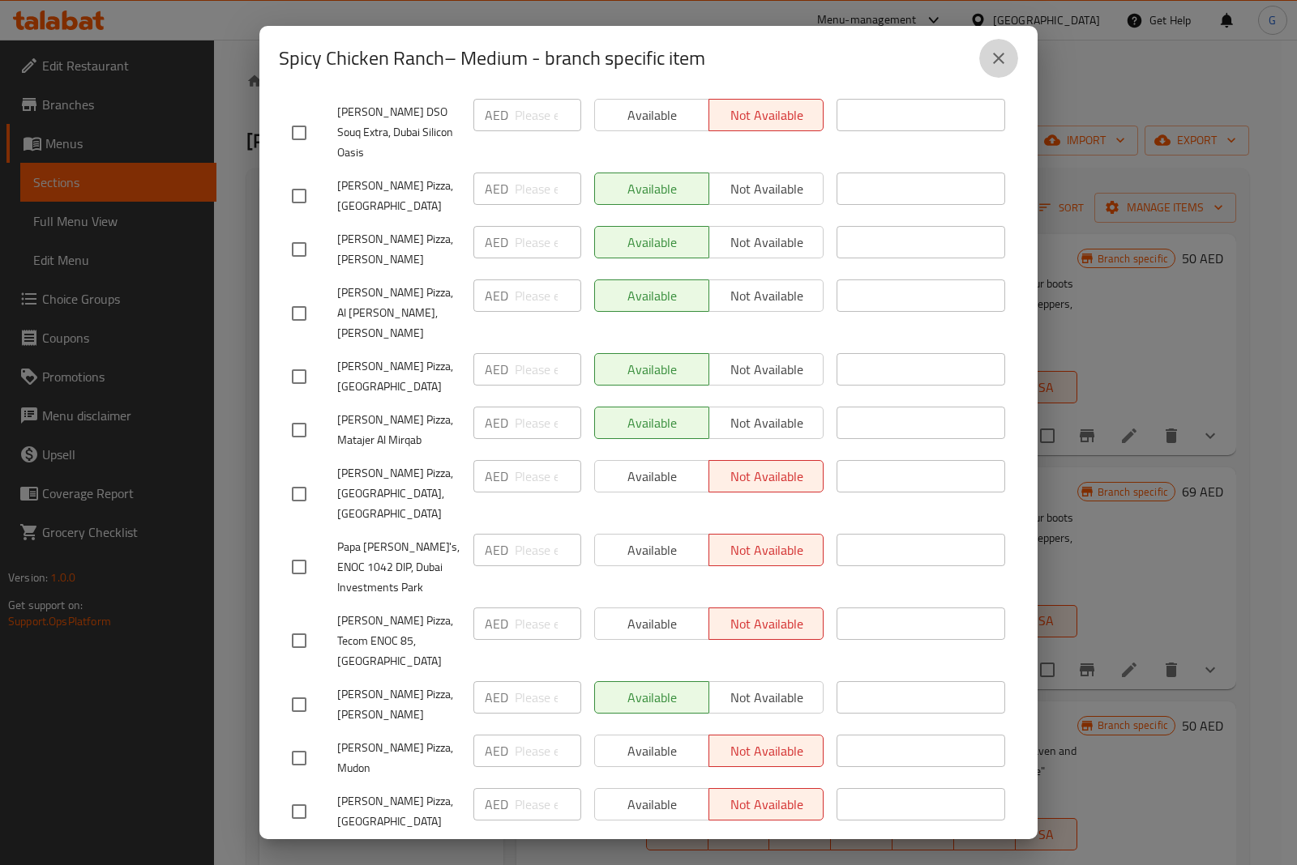
click at [985, 69] on button "close" at bounding box center [998, 58] width 39 height 39
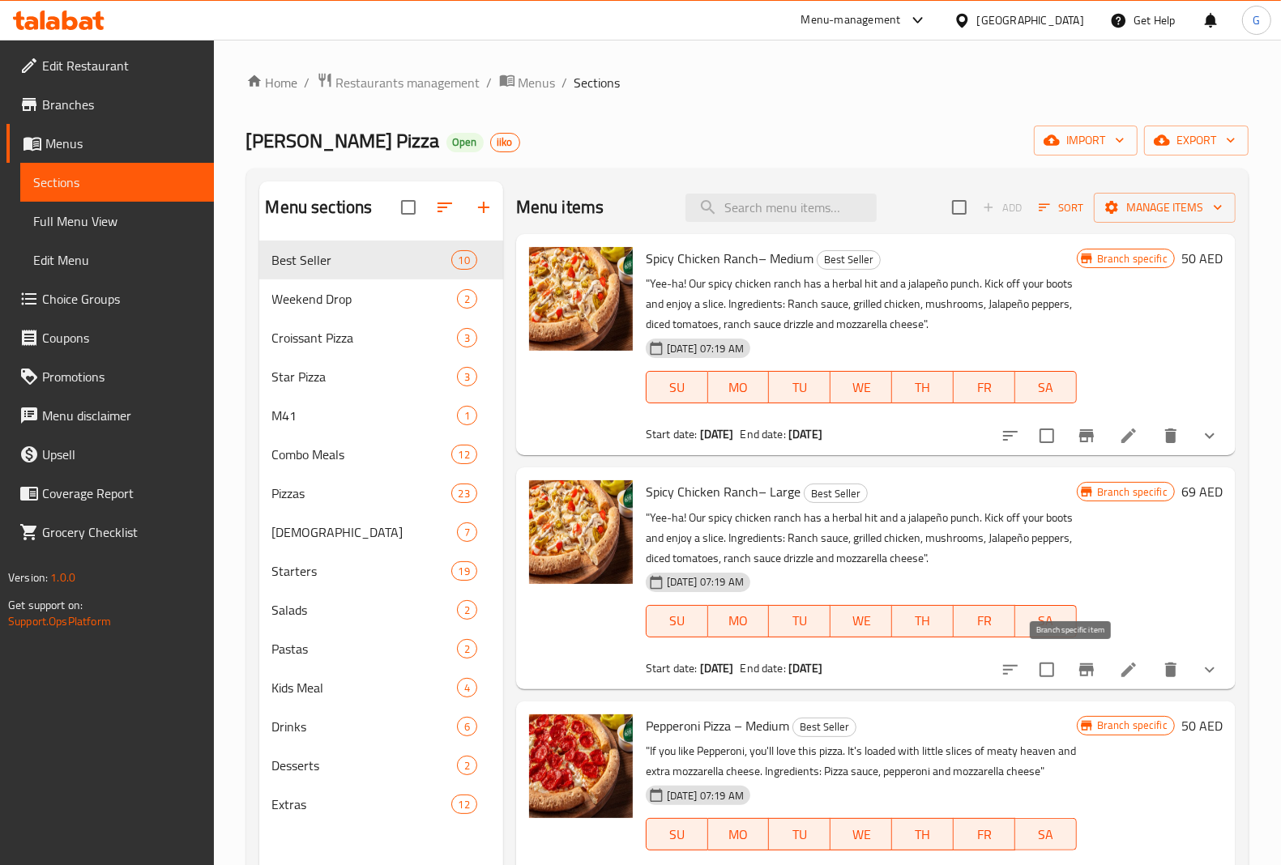
click at [1077, 669] on icon "Branch-specific-item" at bounding box center [1086, 669] width 19 height 19
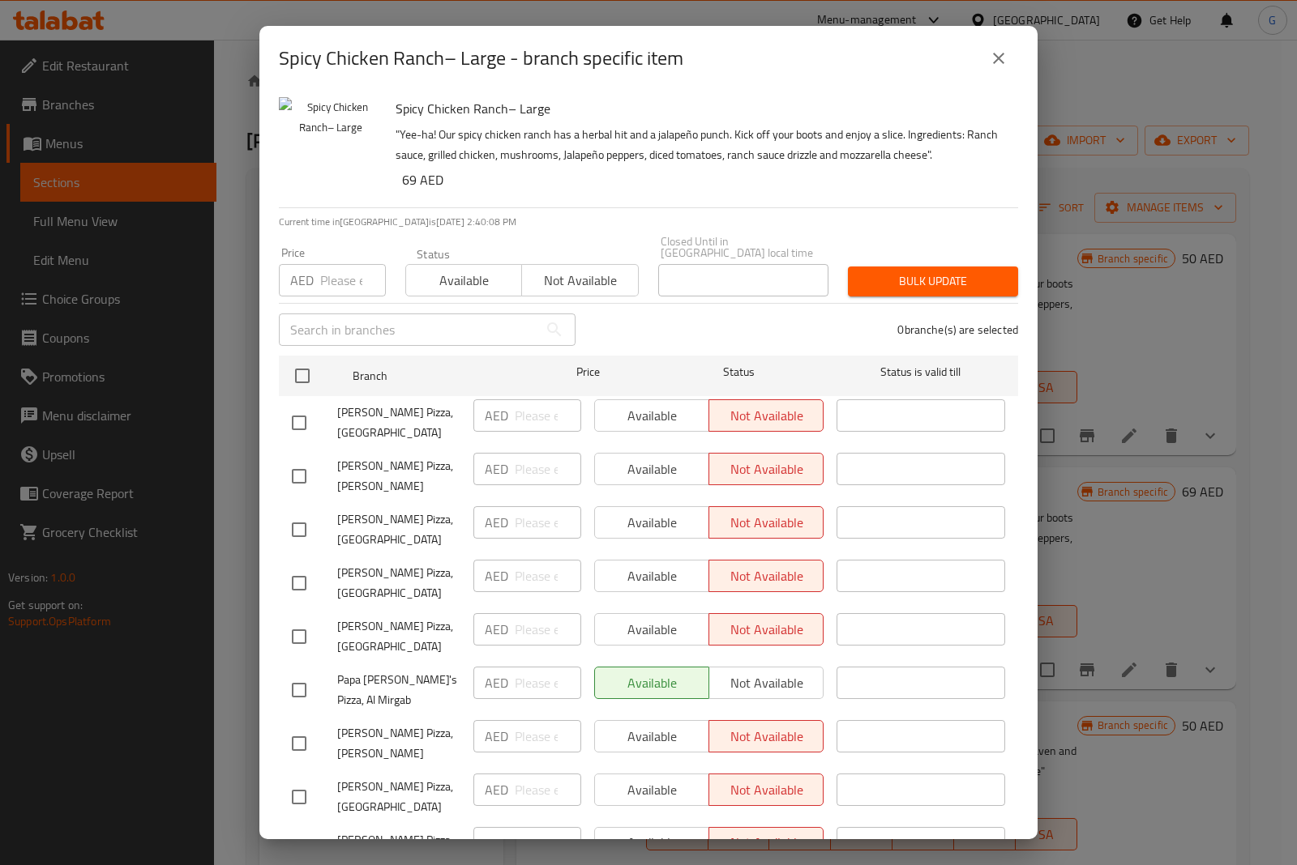
click at [989, 58] on icon "close" at bounding box center [998, 58] width 19 height 19
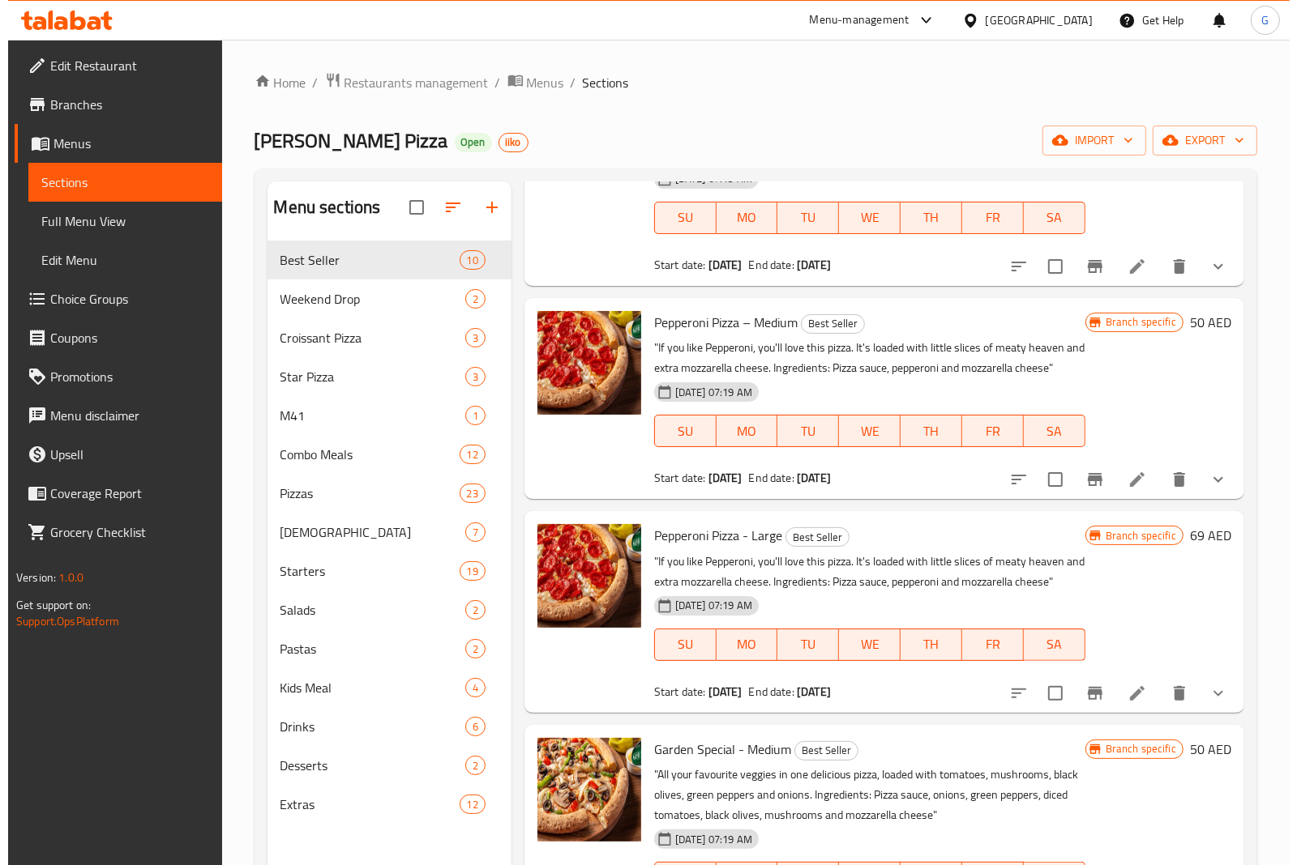
scroll to position [405, 0]
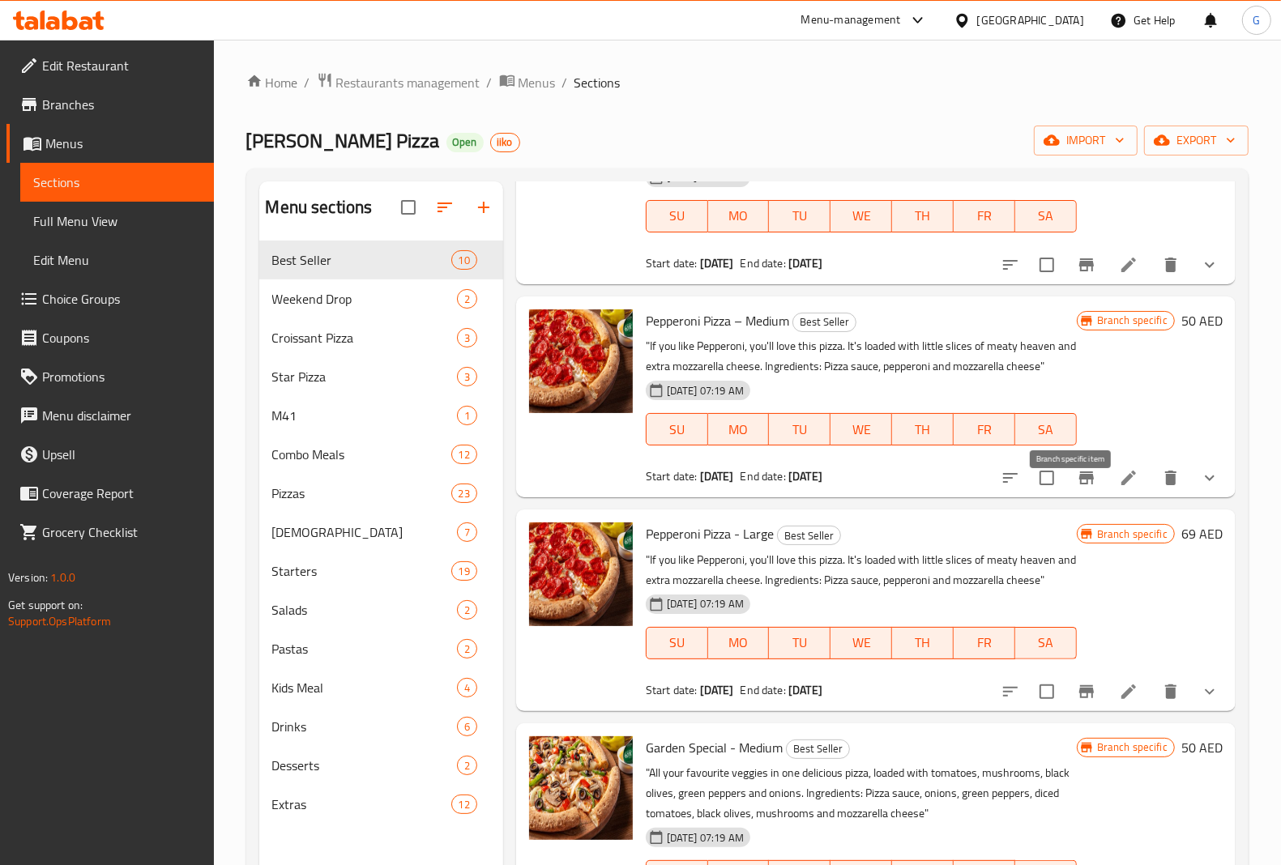
click at [1090, 498] on button "Branch-specific-item" at bounding box center [1086, 478] width 39 height 39
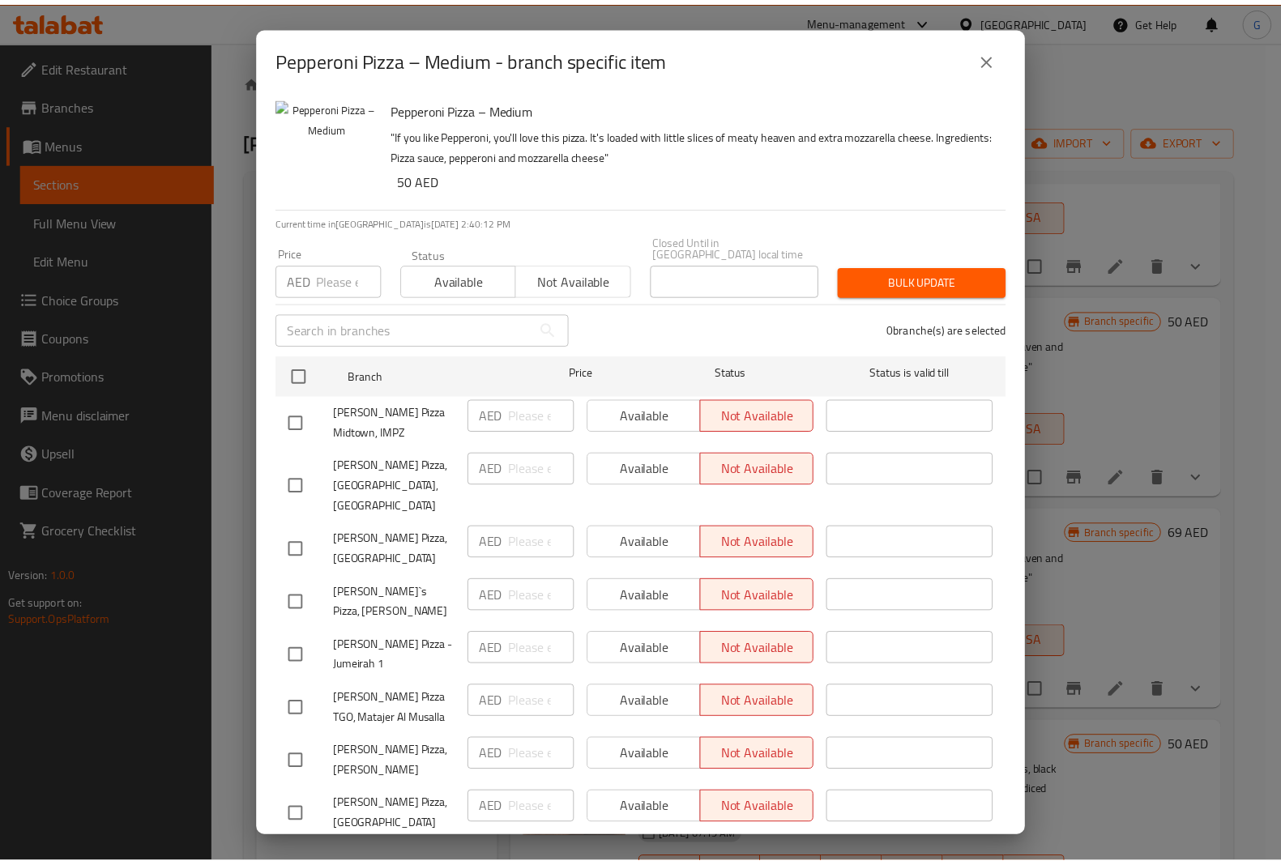
scroll to position [3732, 0]
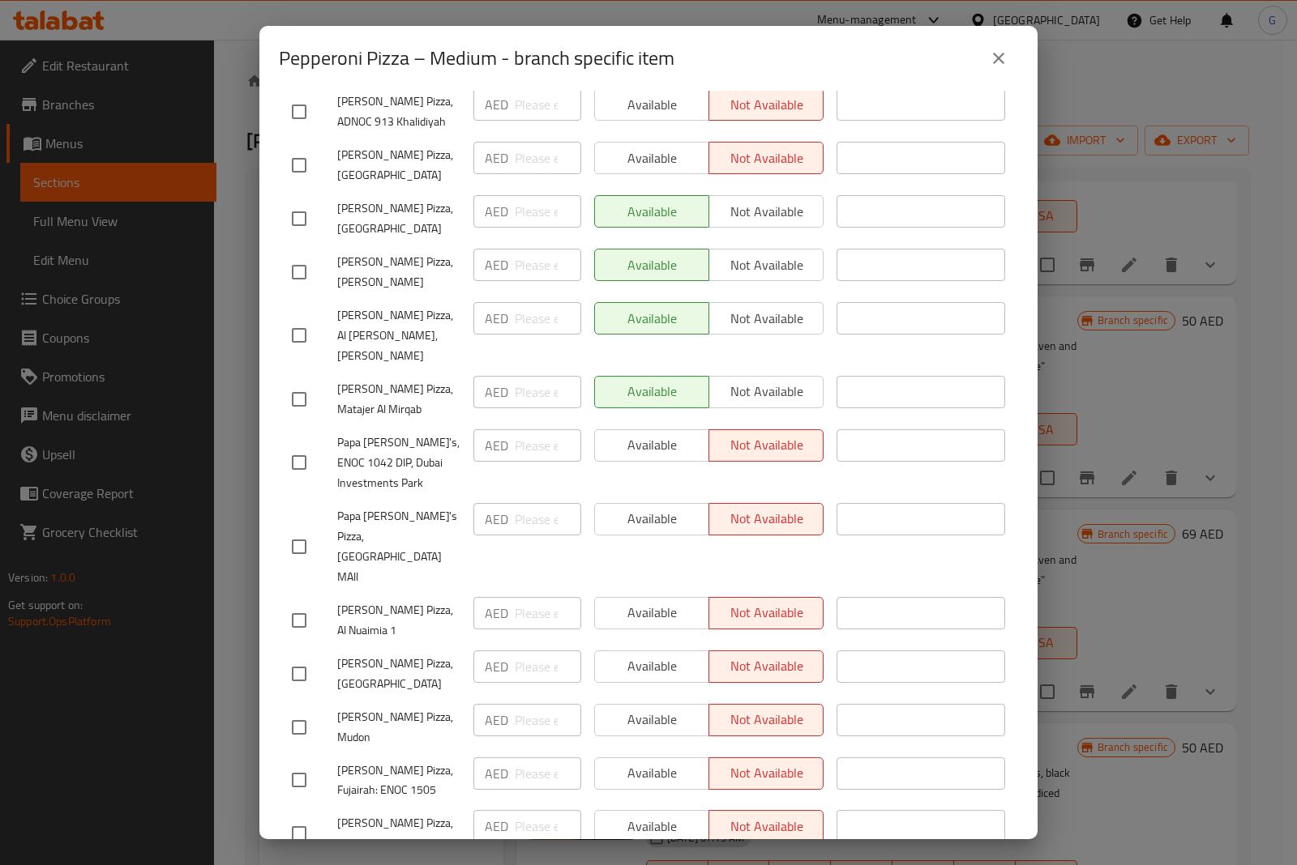
click at [1002, 63] on icon "close" at bounding box center [998, 58] width 19 height 19
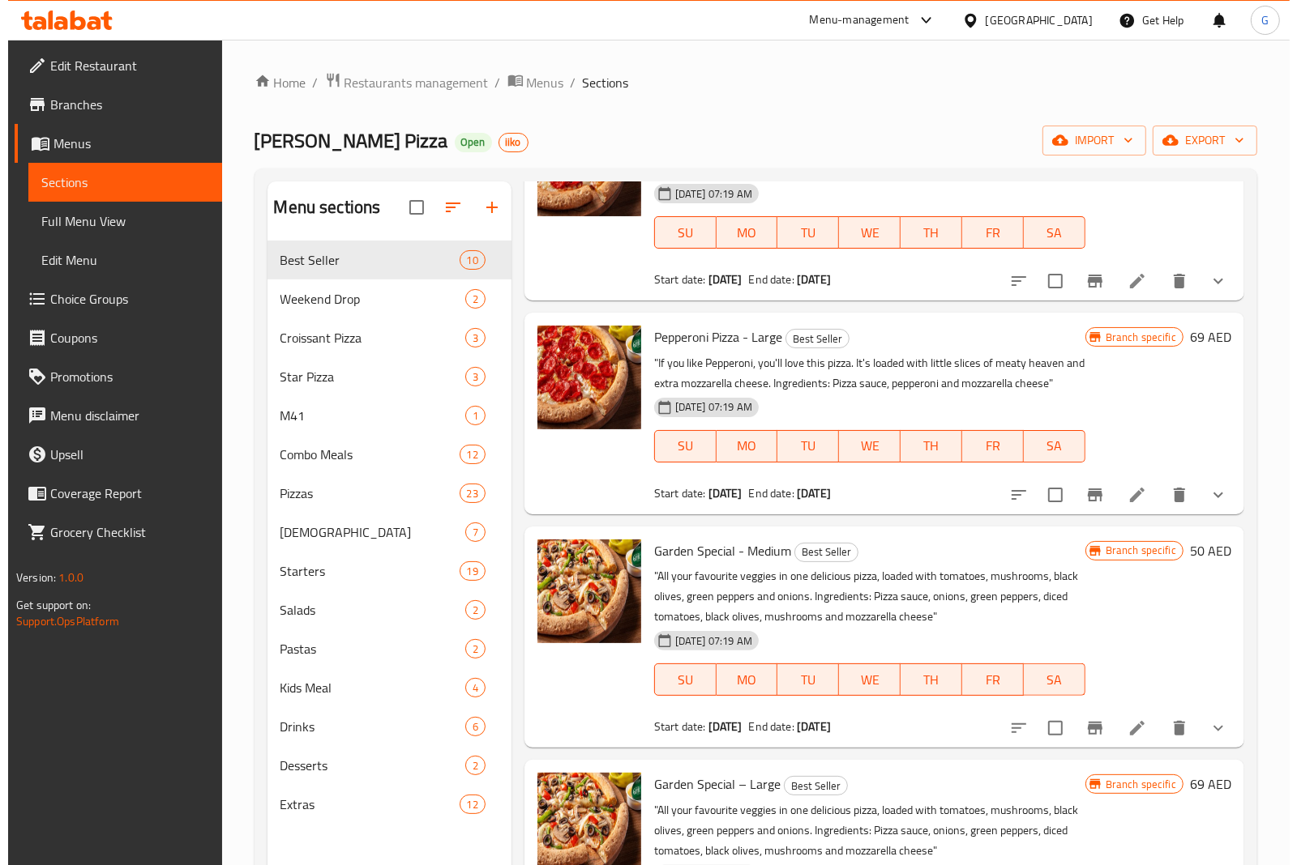
scroll to position [608, 0]
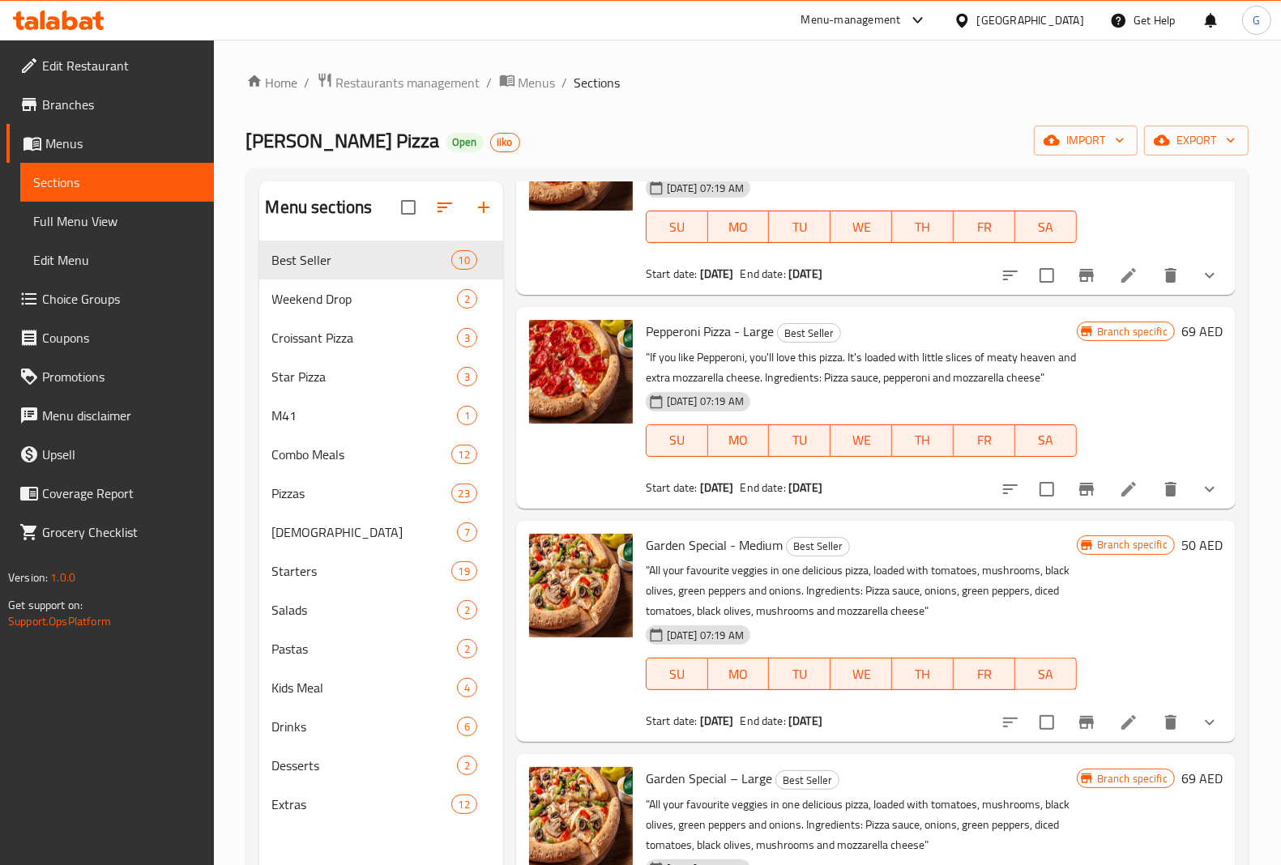
click at [1077, 499] on icon "Branch-specific-item" at bounding box center [1086, 489] width 19 height 19
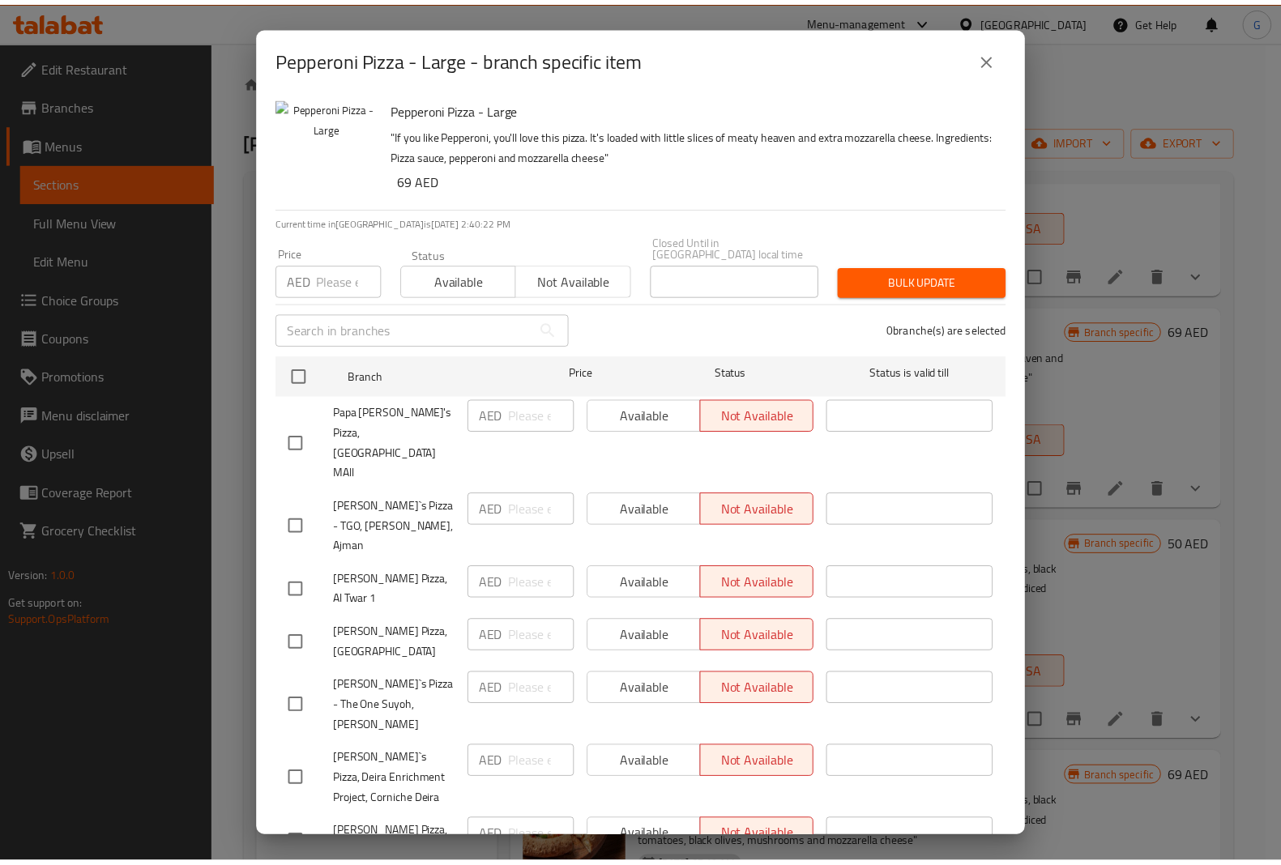
scroll to position [2804, 0]
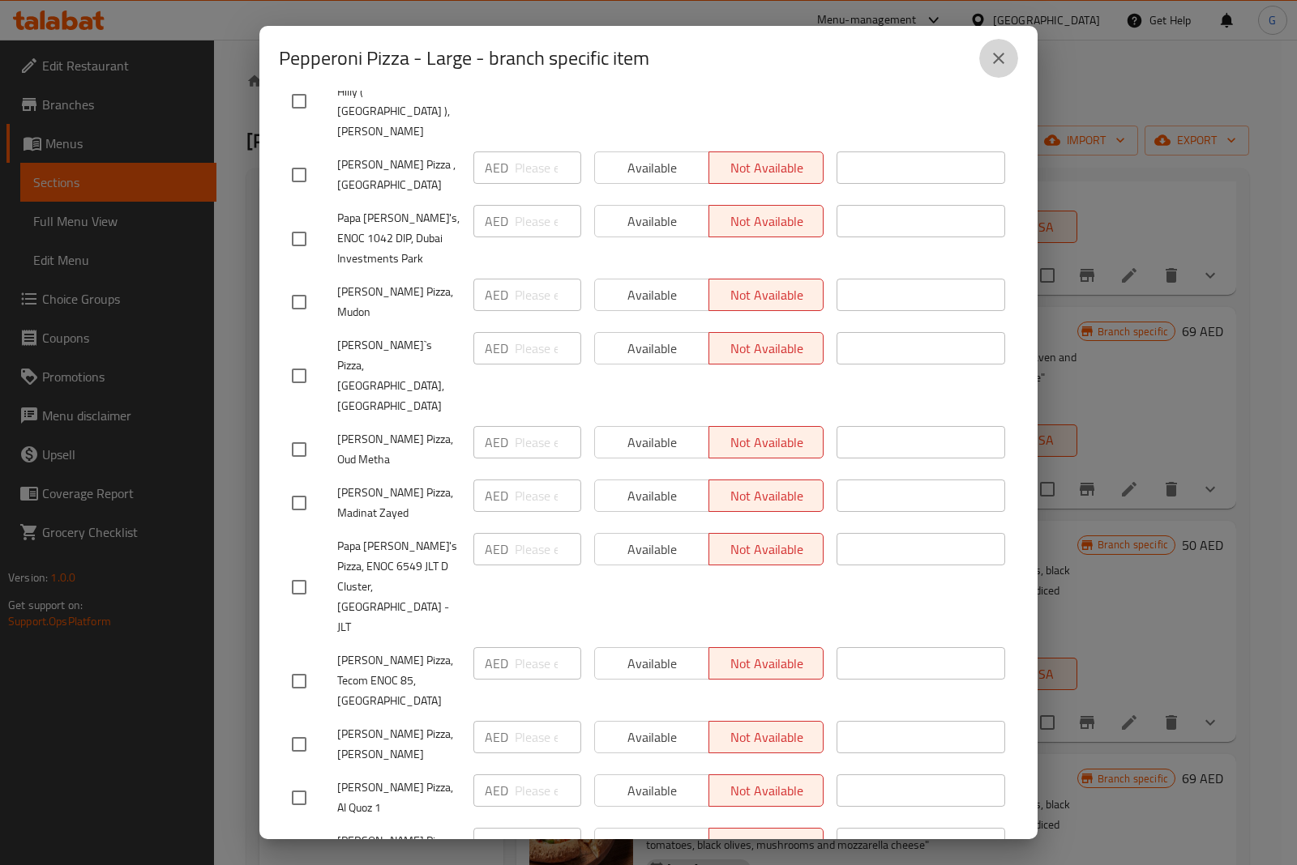
click at [1005, 62] on icon "close" at bounding box center [998, 58] width 19 height 19
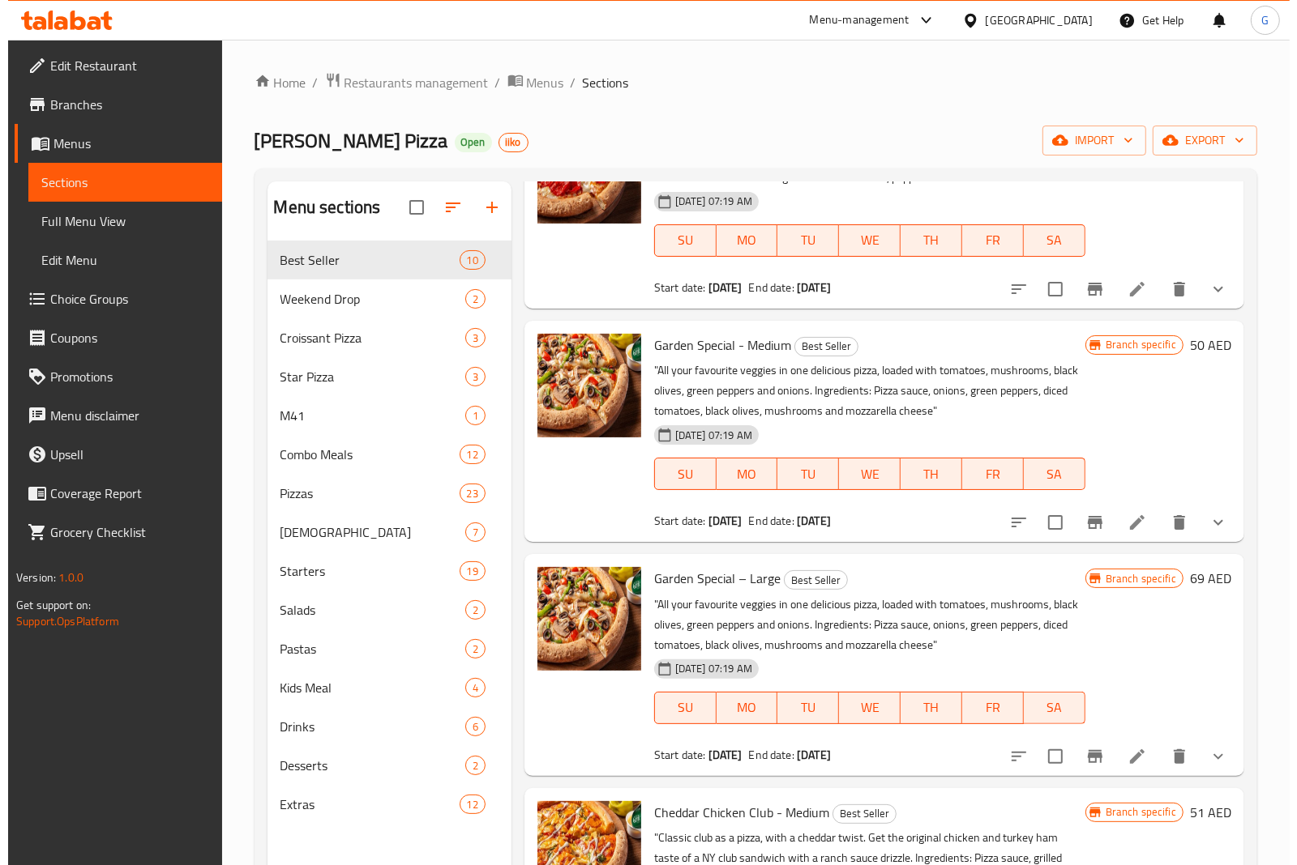
scroll to position [810, 0]
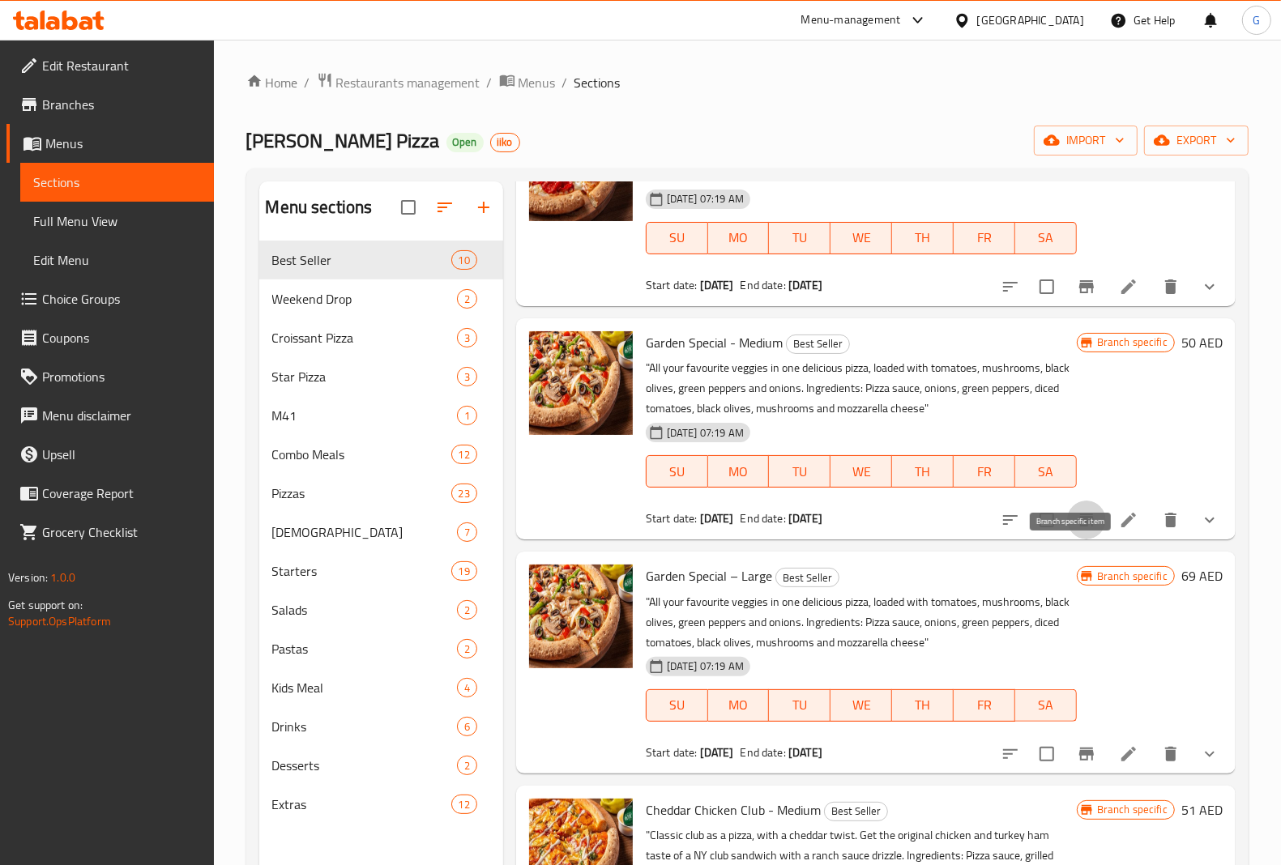
click at [1079, 530] on icon "Branch-specific-item" at bounding box center [1086, 520] width 19 height 19
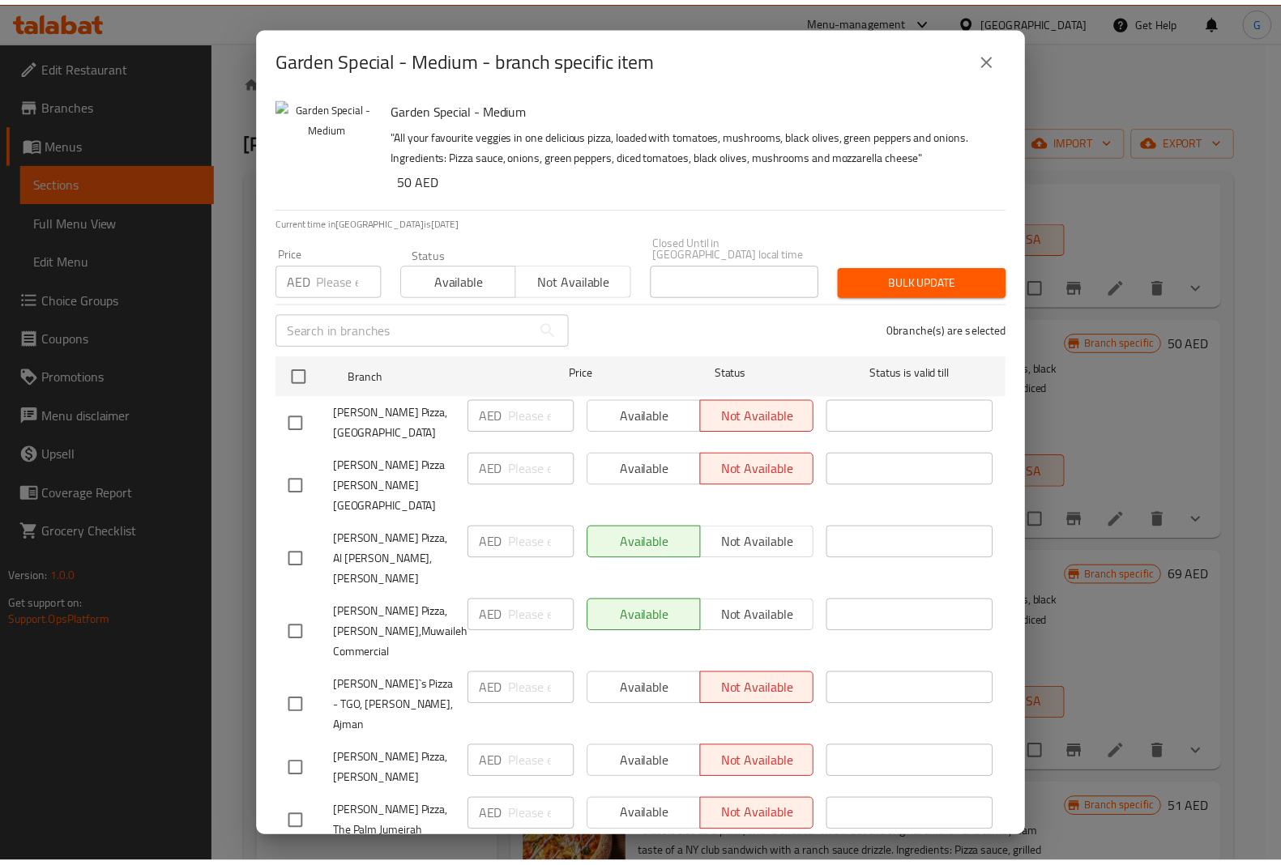
scroll to position [1019, 0]
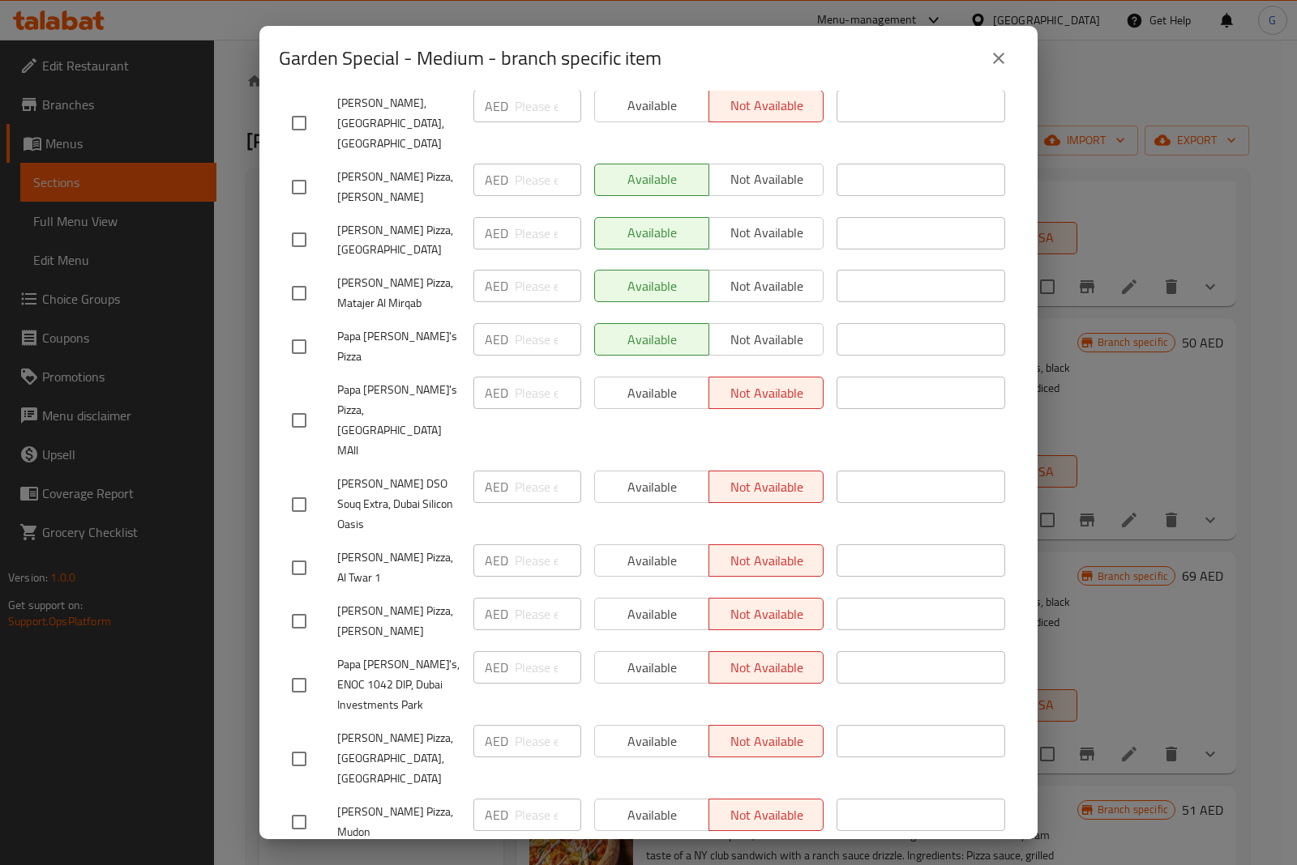
click at [989, 54] on icon "close" at bounding box center [998, 58] width 19 height 19
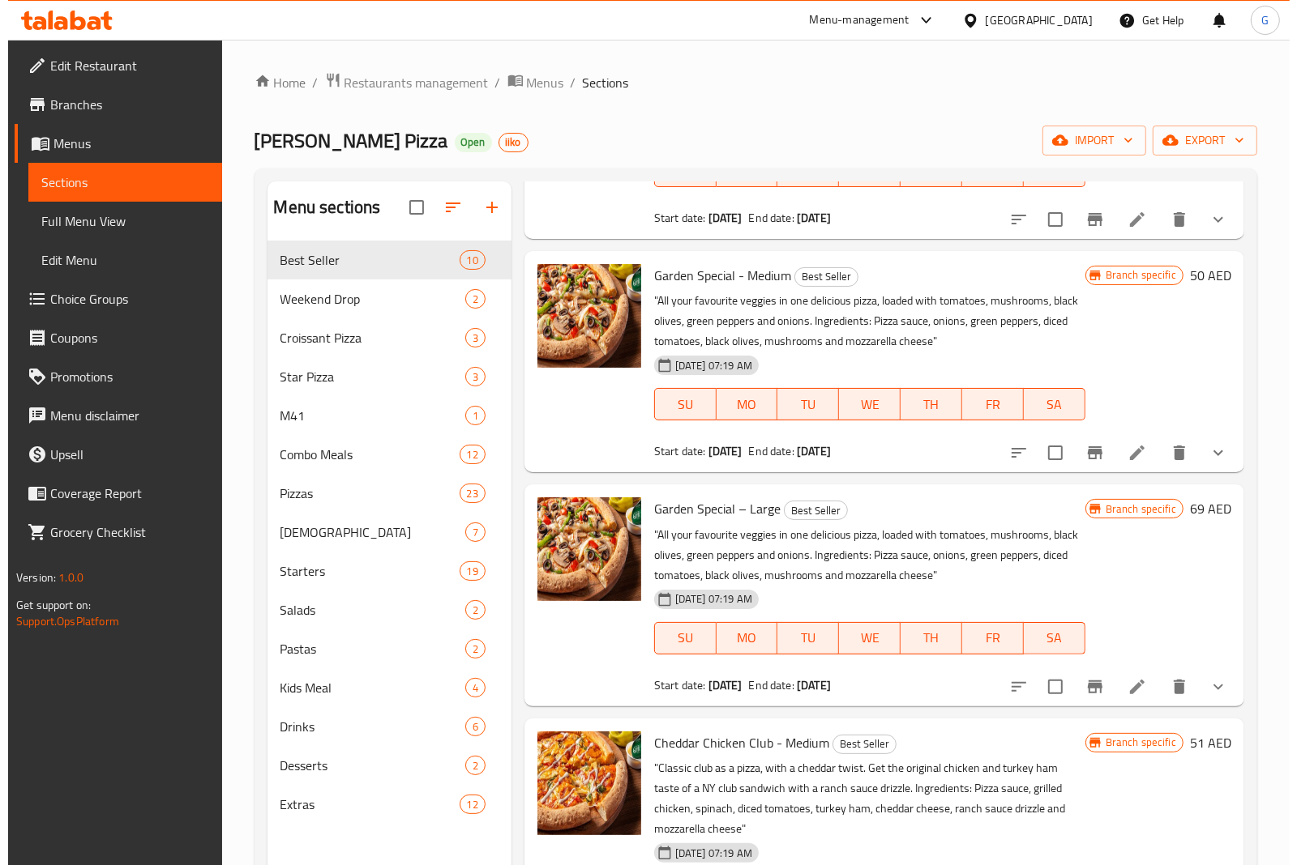
scroll to position [912, 0]
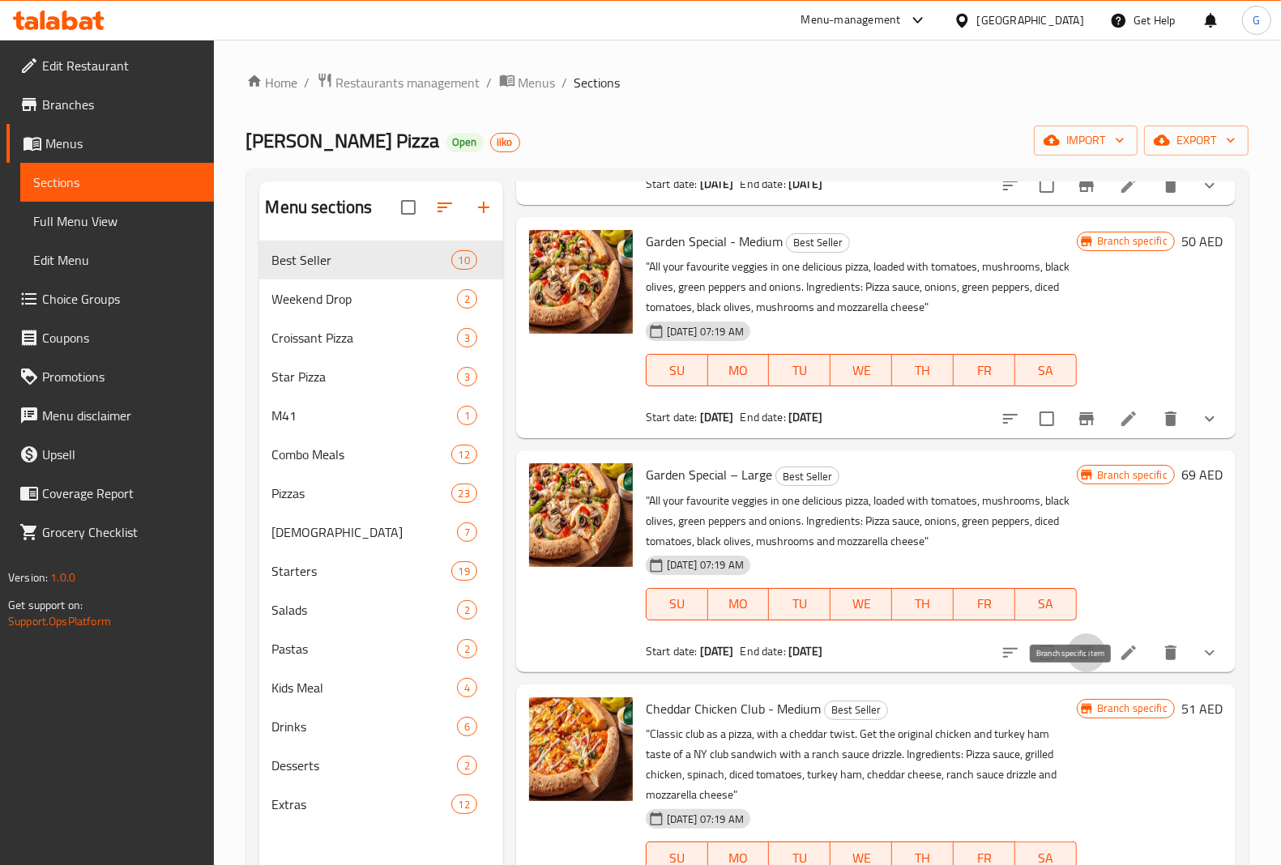
click at [1077, 663] on icon "Branch-specific-item" at bounding box center [1086, 652] width 19 height 19
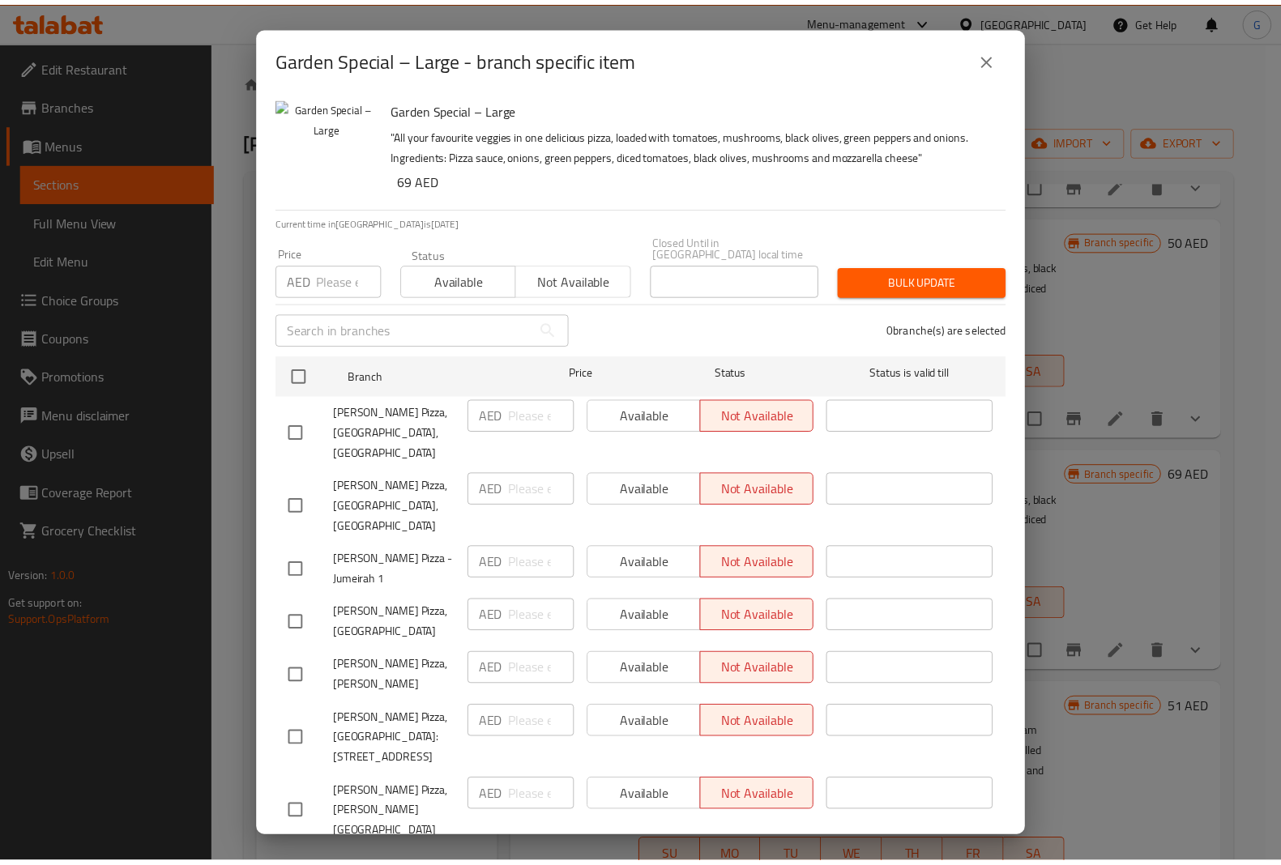
scroll to position [1808, 0]
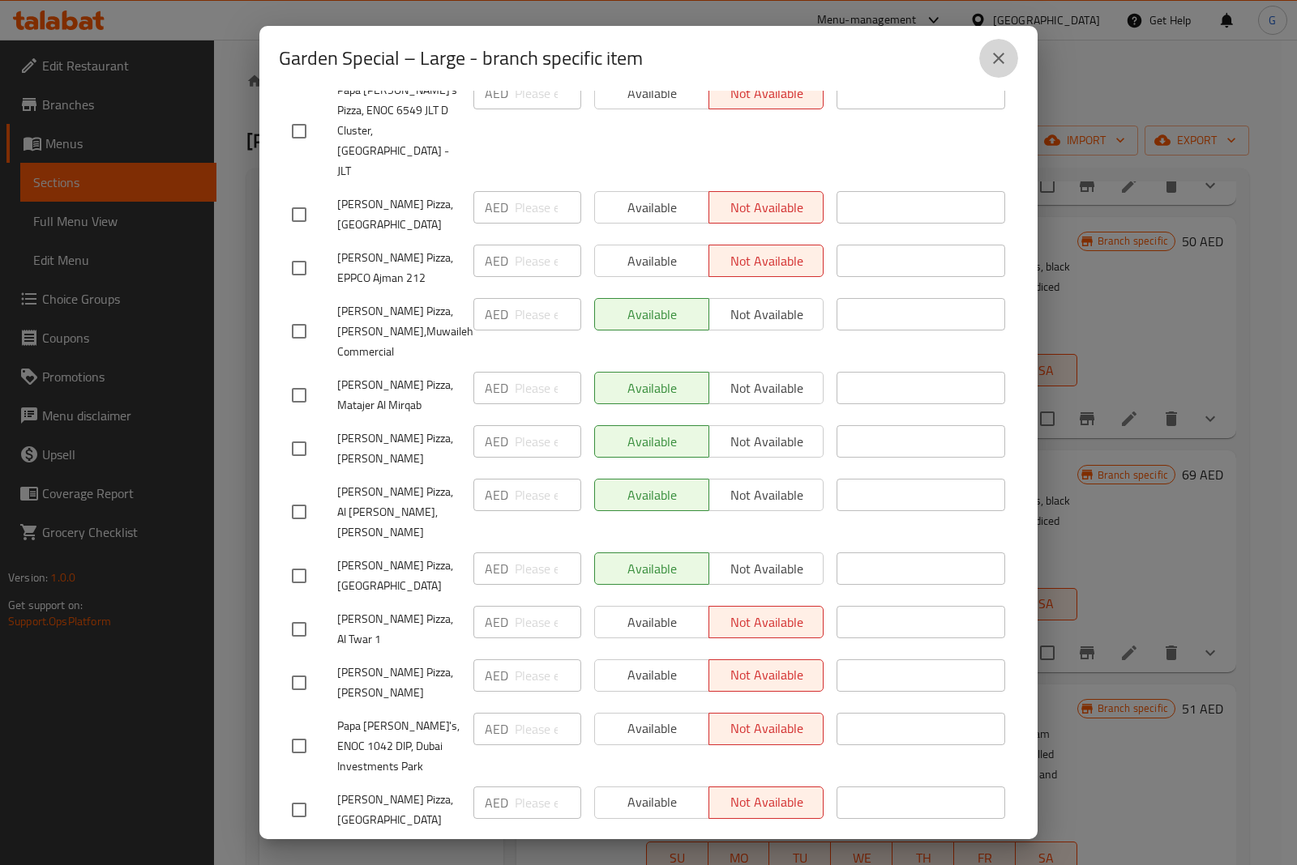
click at [1009, 62] on button "close" at bounding box center [998, 58] width 39 height 39
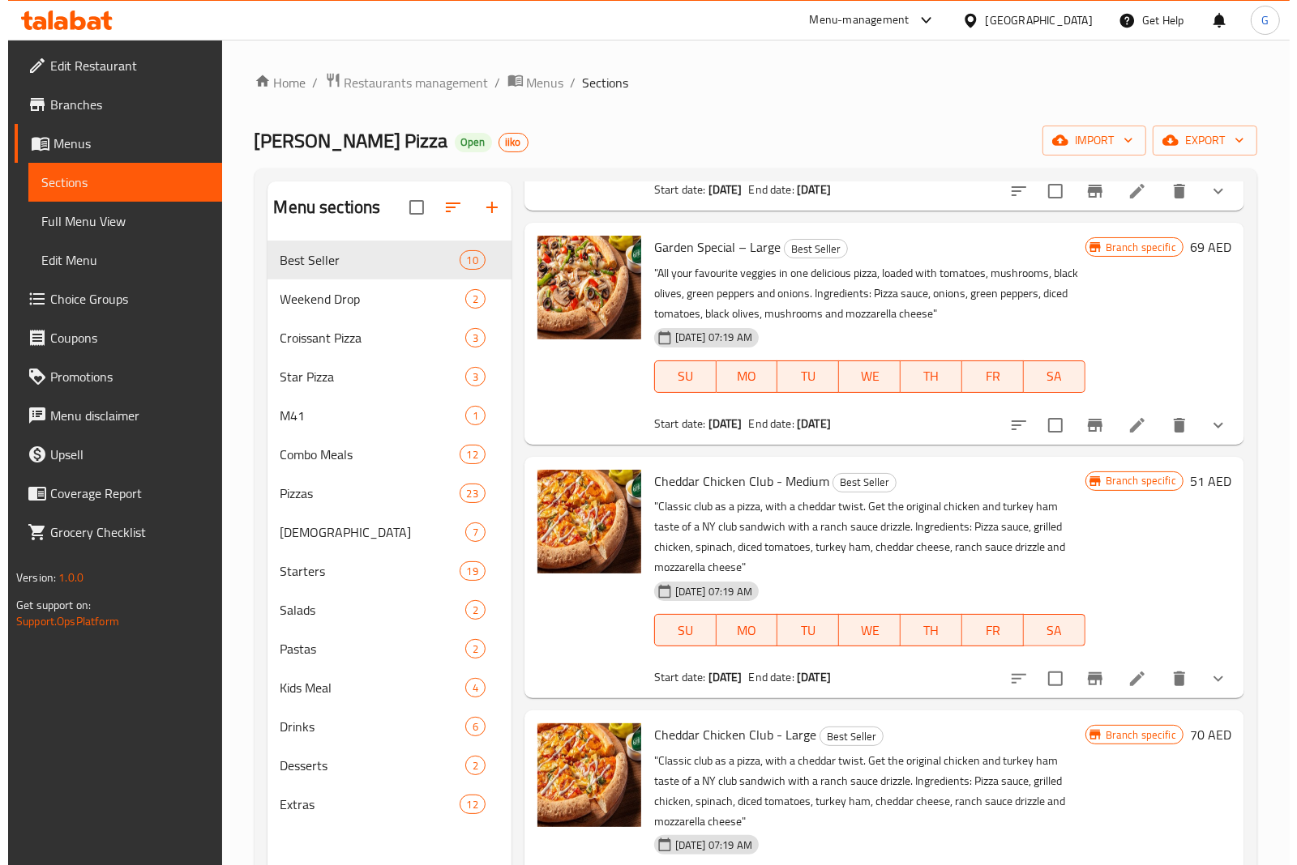
scroll to position [1215, 0]
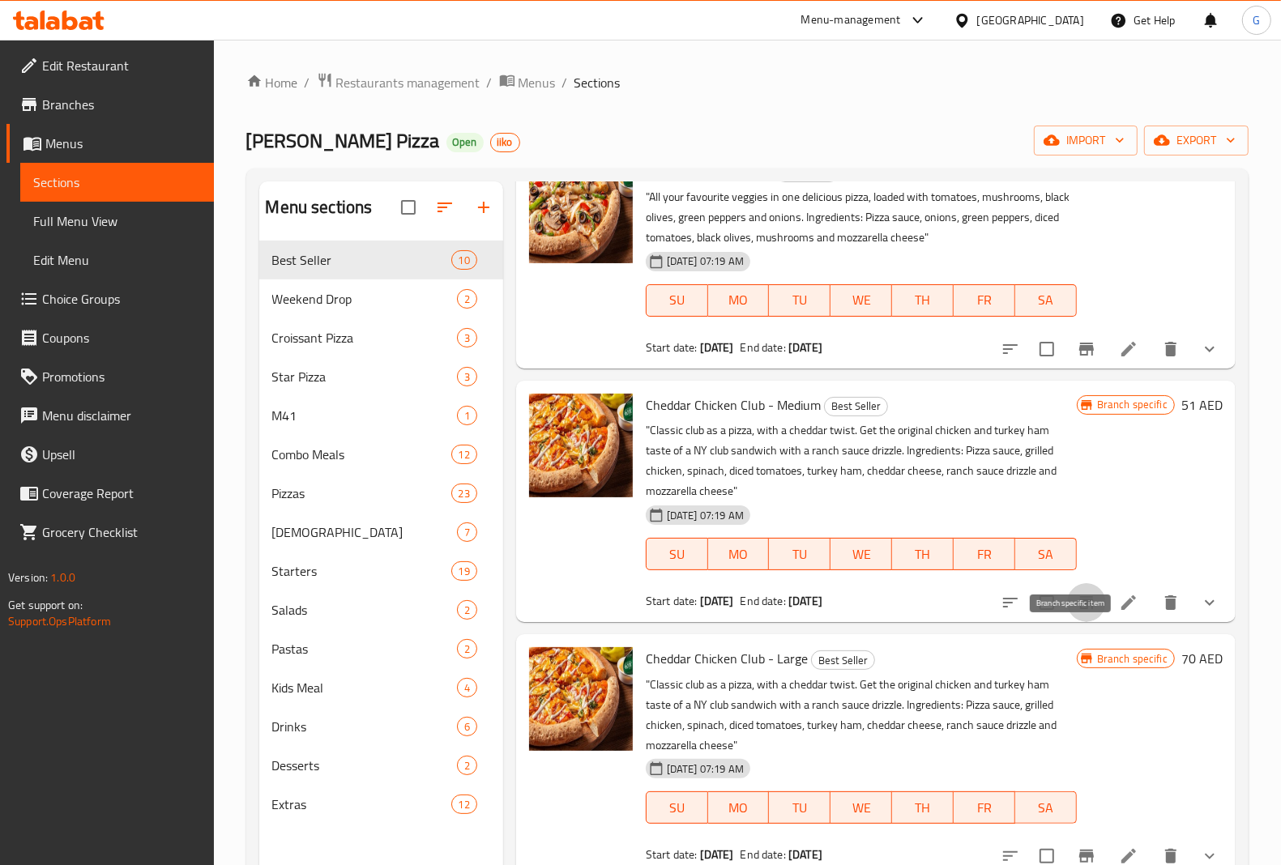
click at [1083, 622] on button "Branch-specific-item" at bounding box center [1086, 602] width 39 height 39
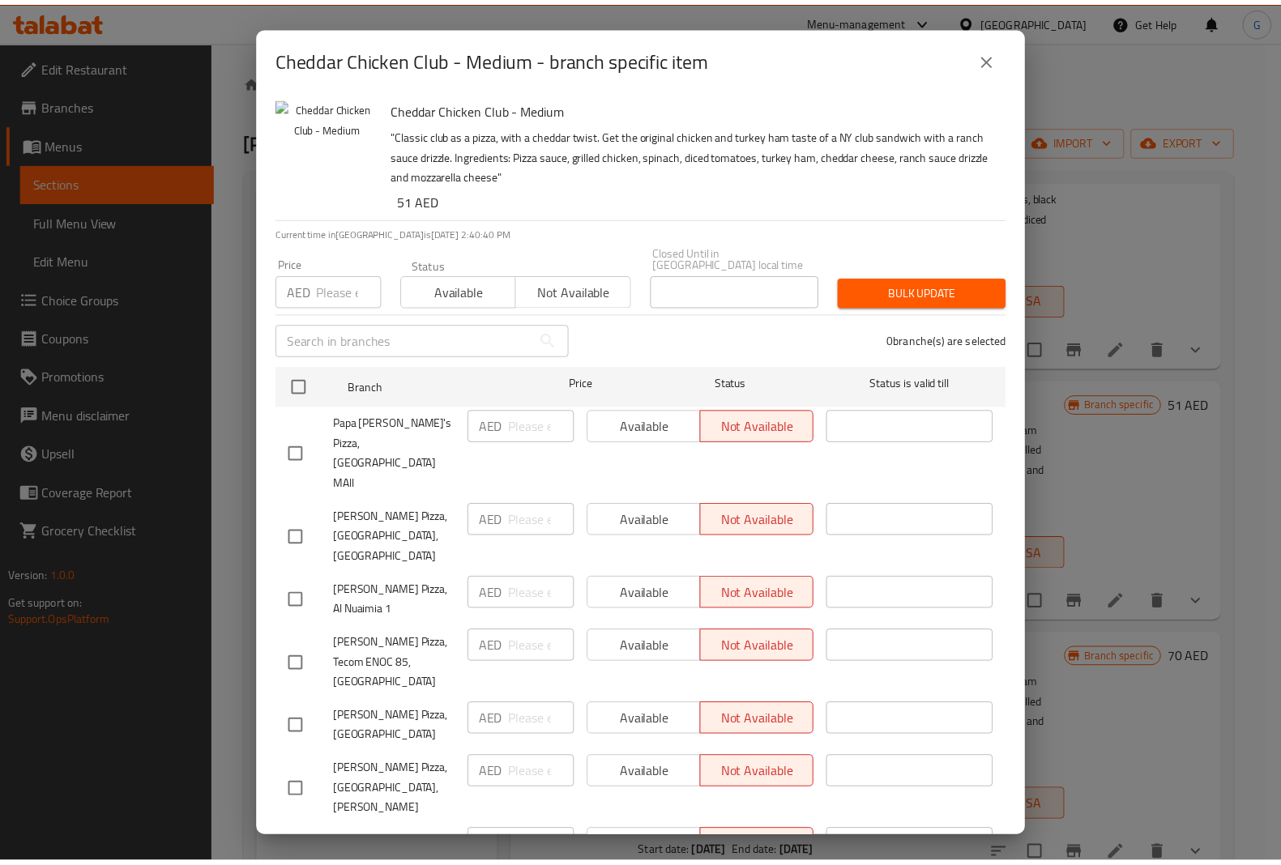
scroll to position [5194, 0]
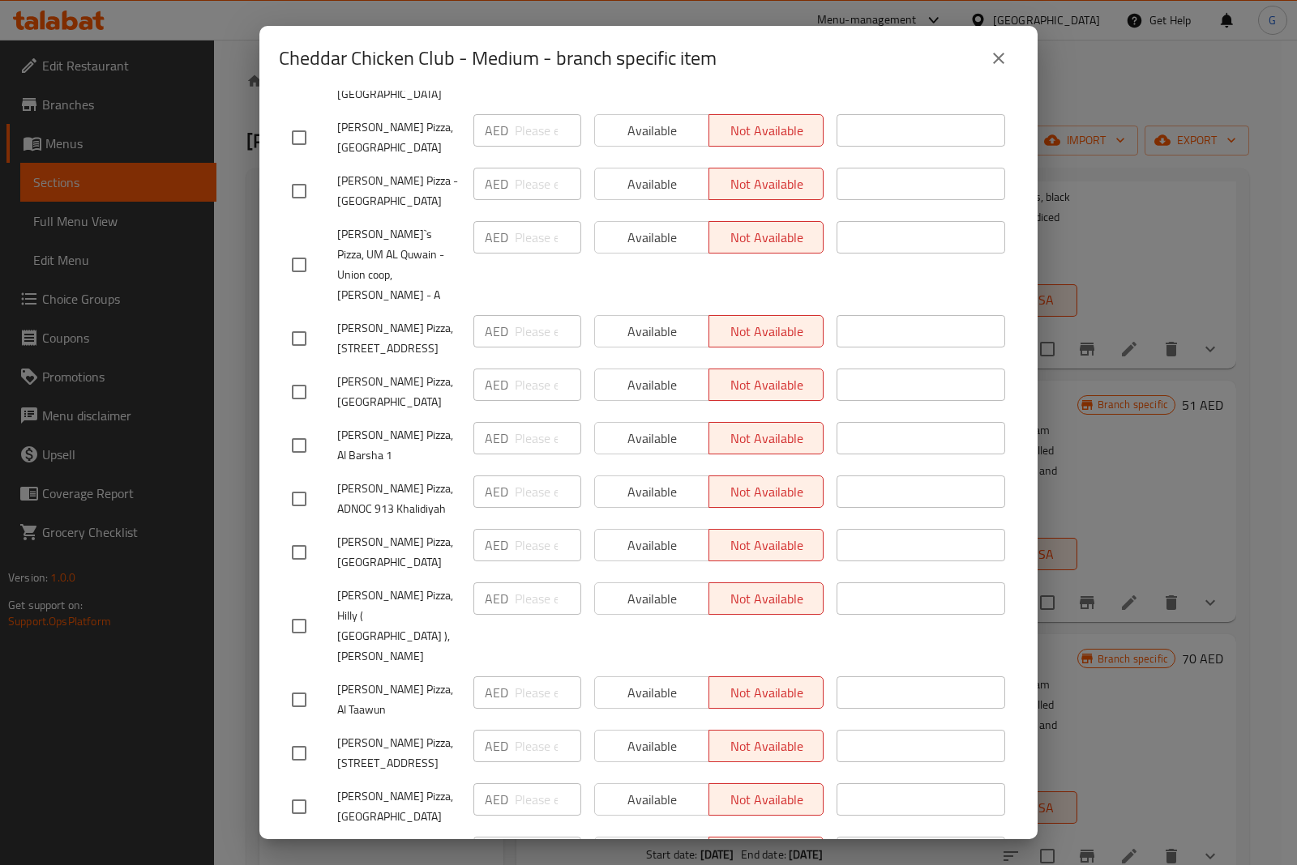
click at [994, 66] on icon "close" at bounding box center [998, 58] width 19 height 19
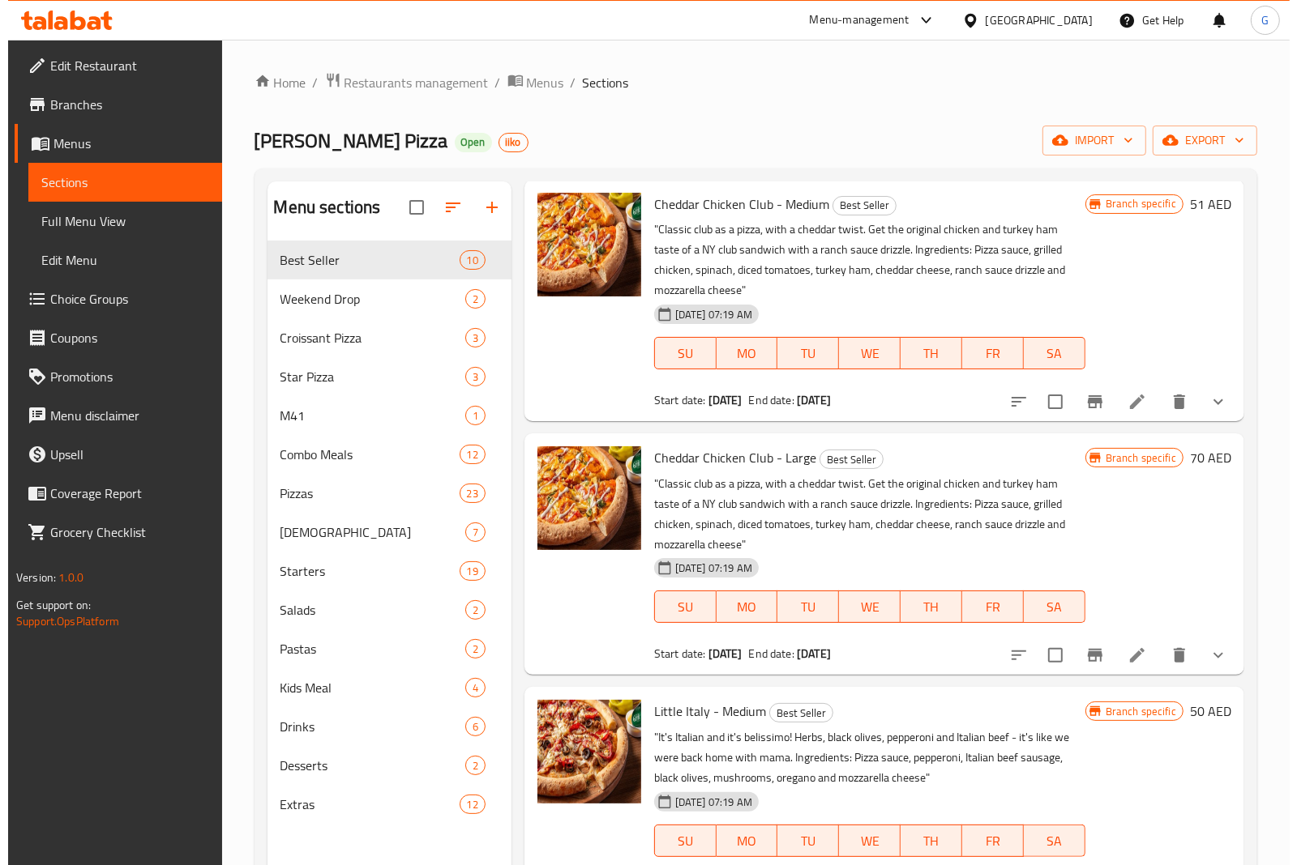
scroll to position [1418, 0]
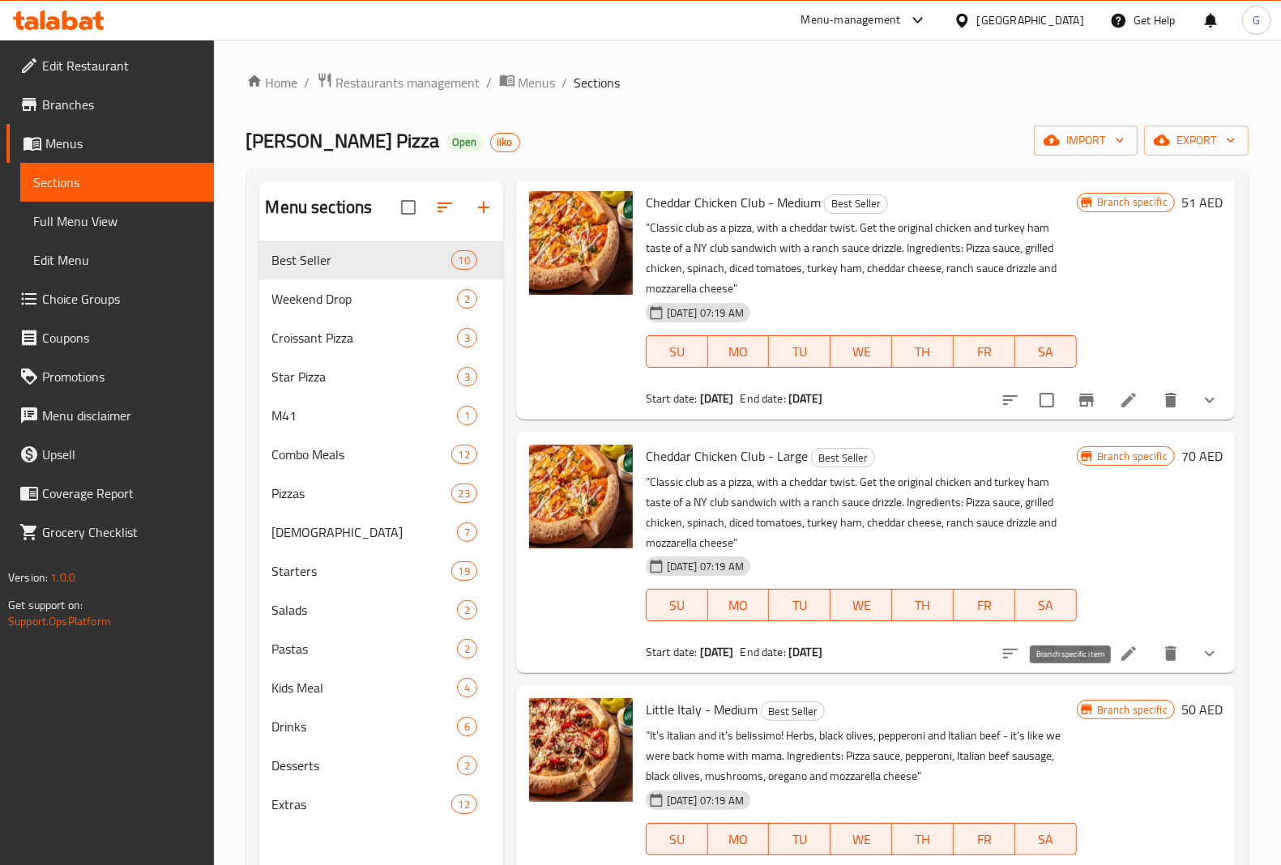
click at [1079, 660] on icon "Branch-specific-item" at bounding box center [1086, 653] width 15 height 13
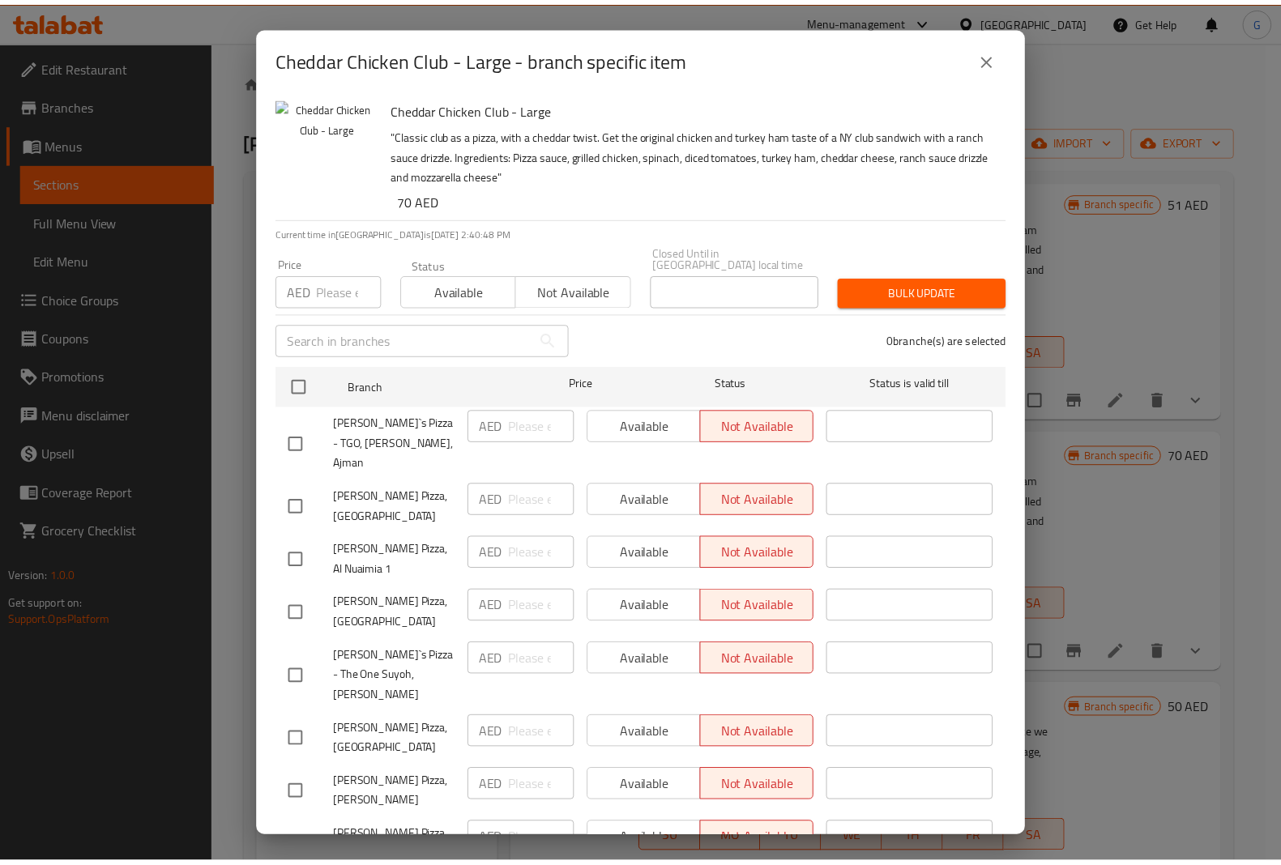
scroll to position [1532, 0]
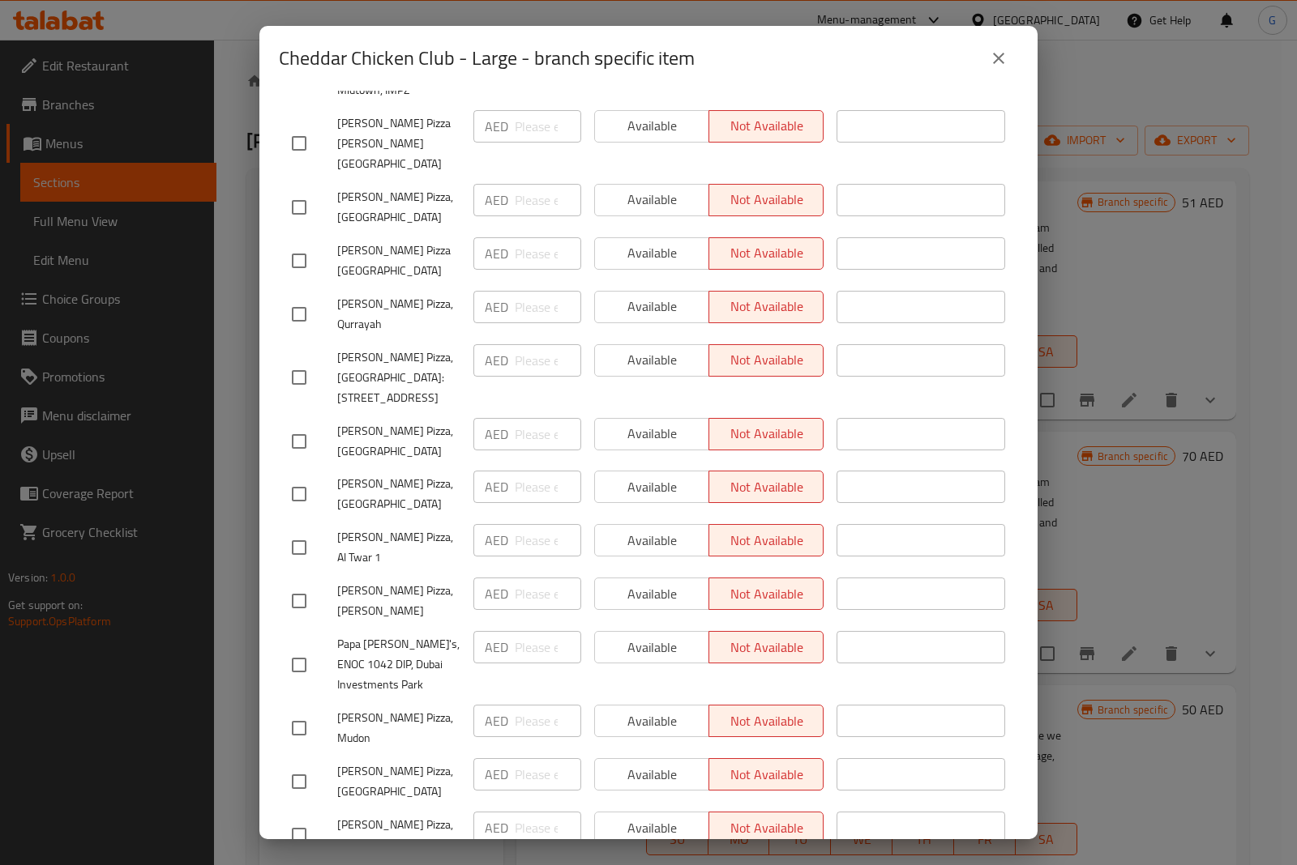
click at [968, 55] on div "Cheddar Chicken Club - Large - branch specific item" at bounding box center [648, 58] width 739 height 39
click at [1003, 54] on icon "close" at bounding box center [998, 58] width 19 height 19
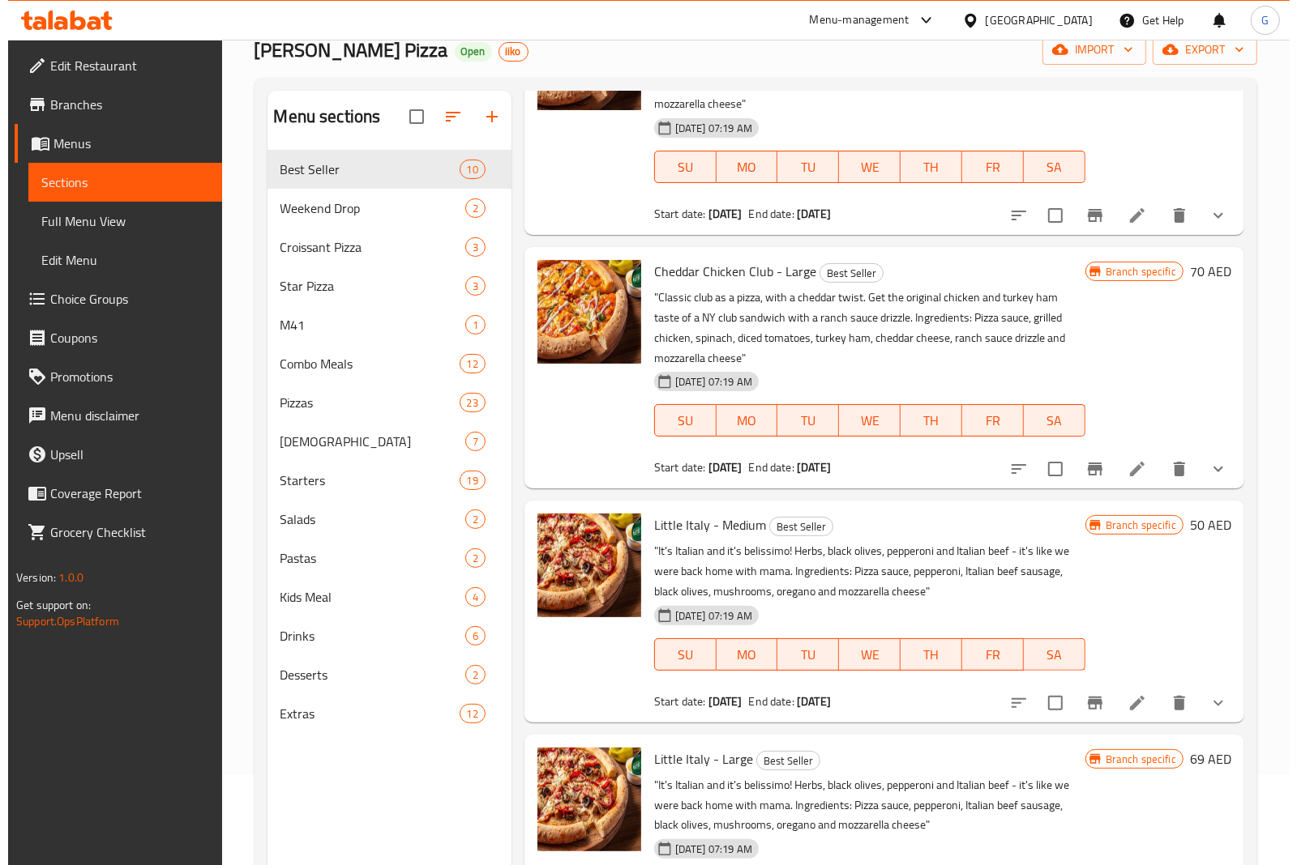
scroll to position [228, 0]
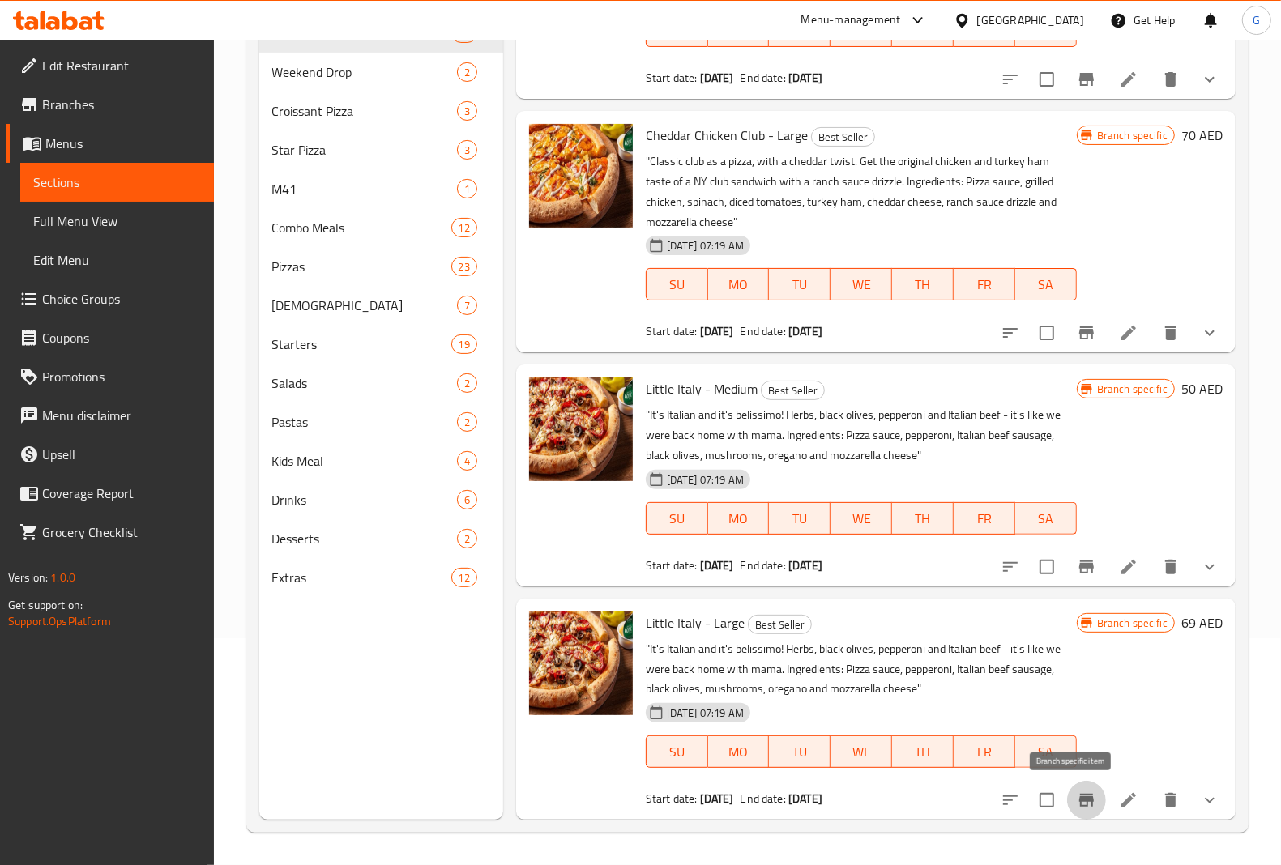
click at [1077, 809] on icon "Branch-specific-item" at bounding box center [1086, 800] width 19 height 19
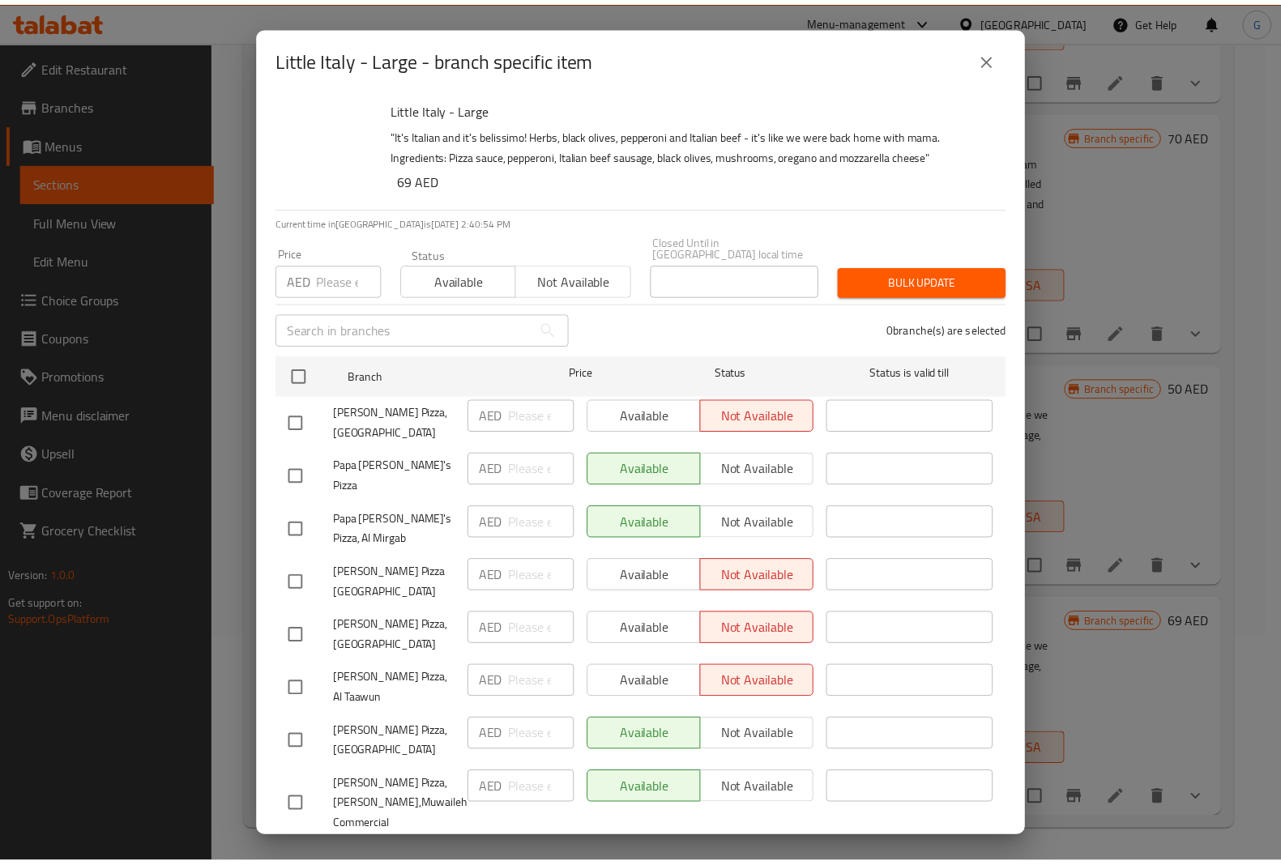
scroll to position [819, 0]
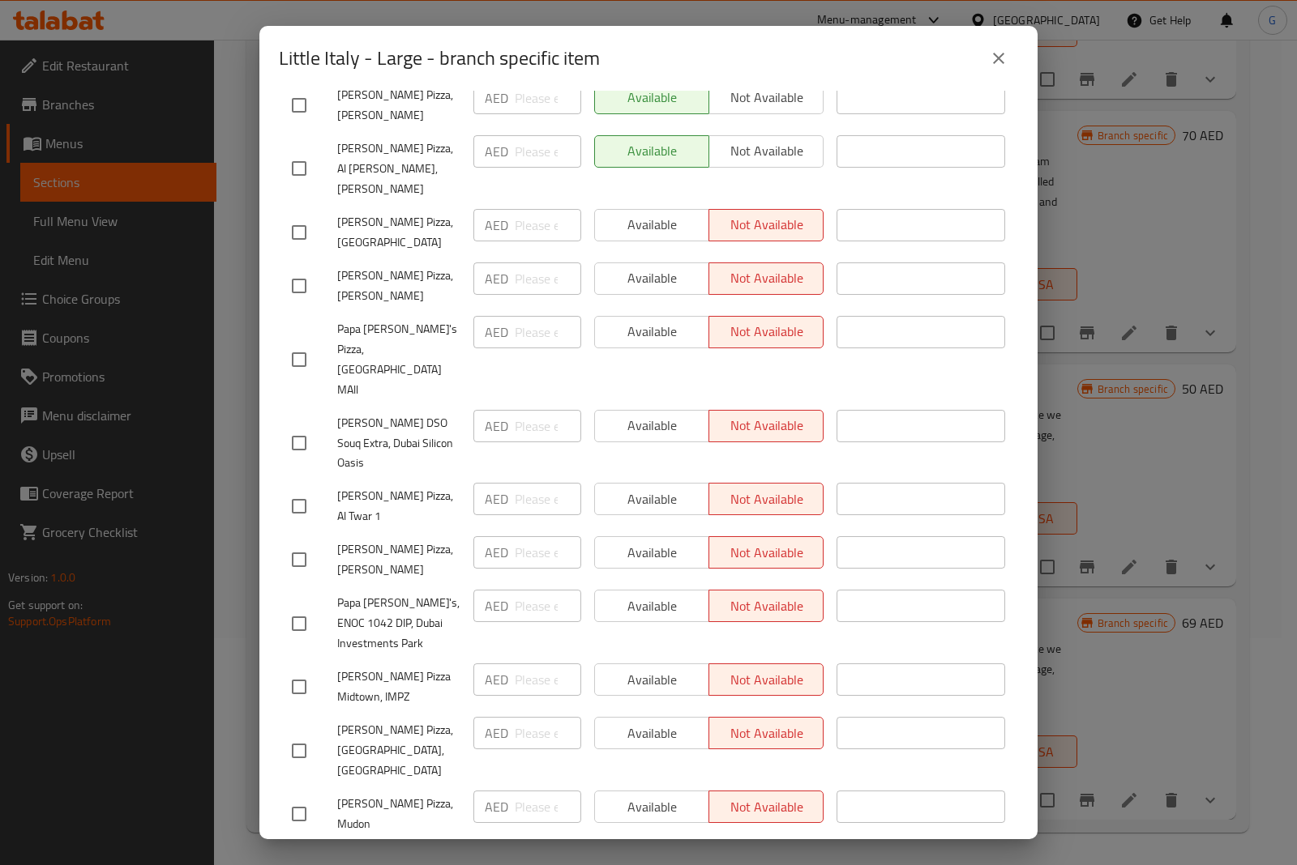
click at [997, 53] on icon "close" at bounding box center [998, 58] width 19 height 19
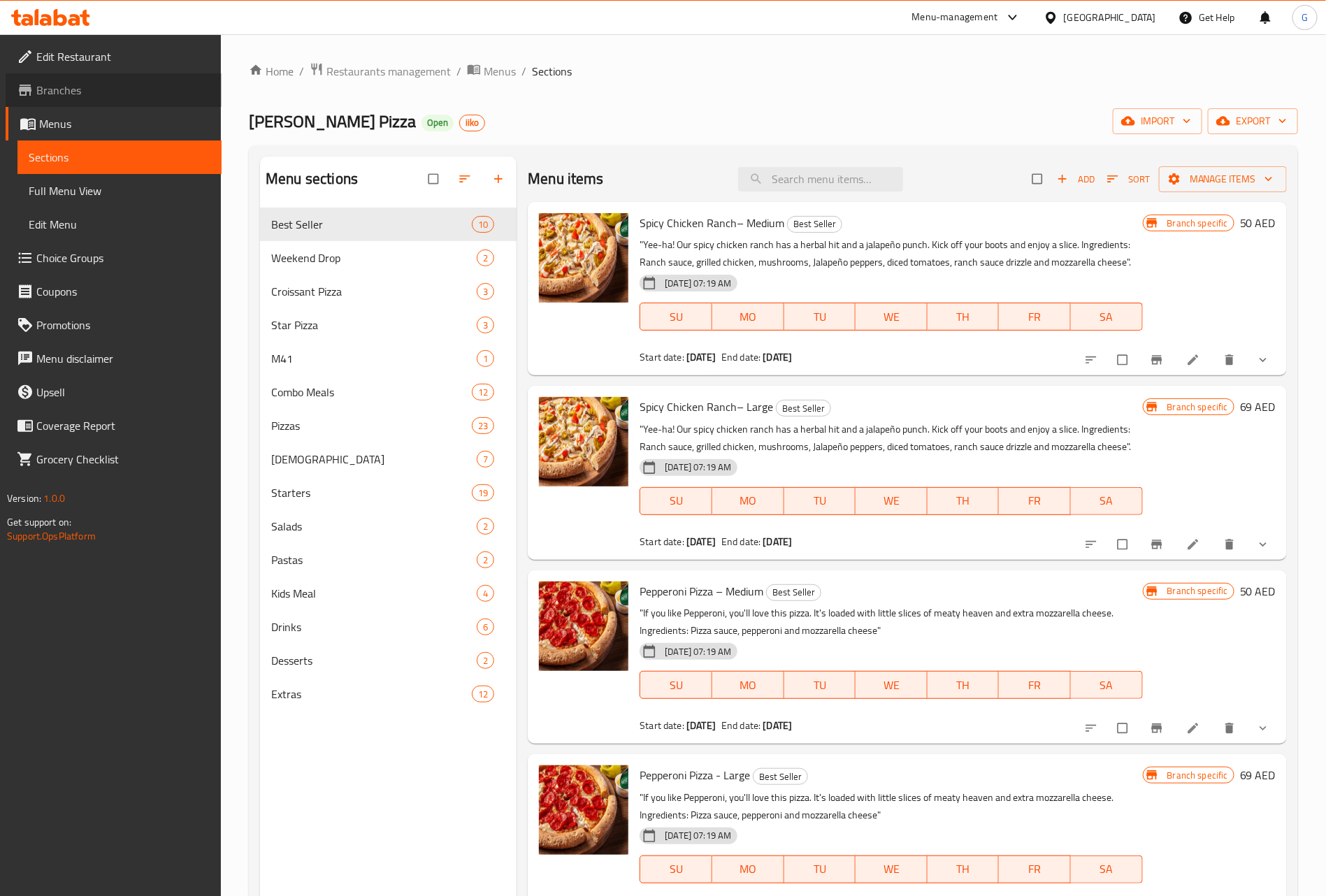
click at [61, 88] on span "Branches" at bounding box center [123, 90] width 174 height 16
